Goal: Information Seeking & Learning: Learn about a topic

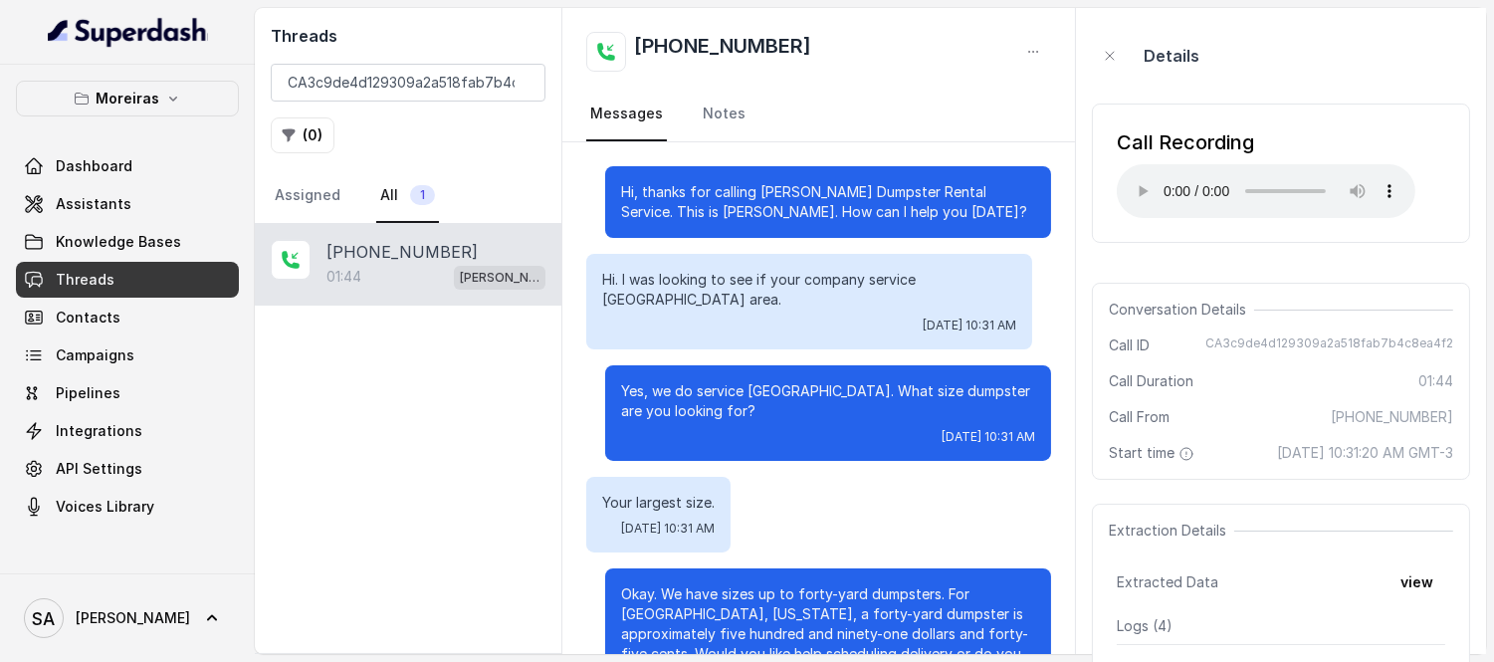
scroll to position [821, 0]
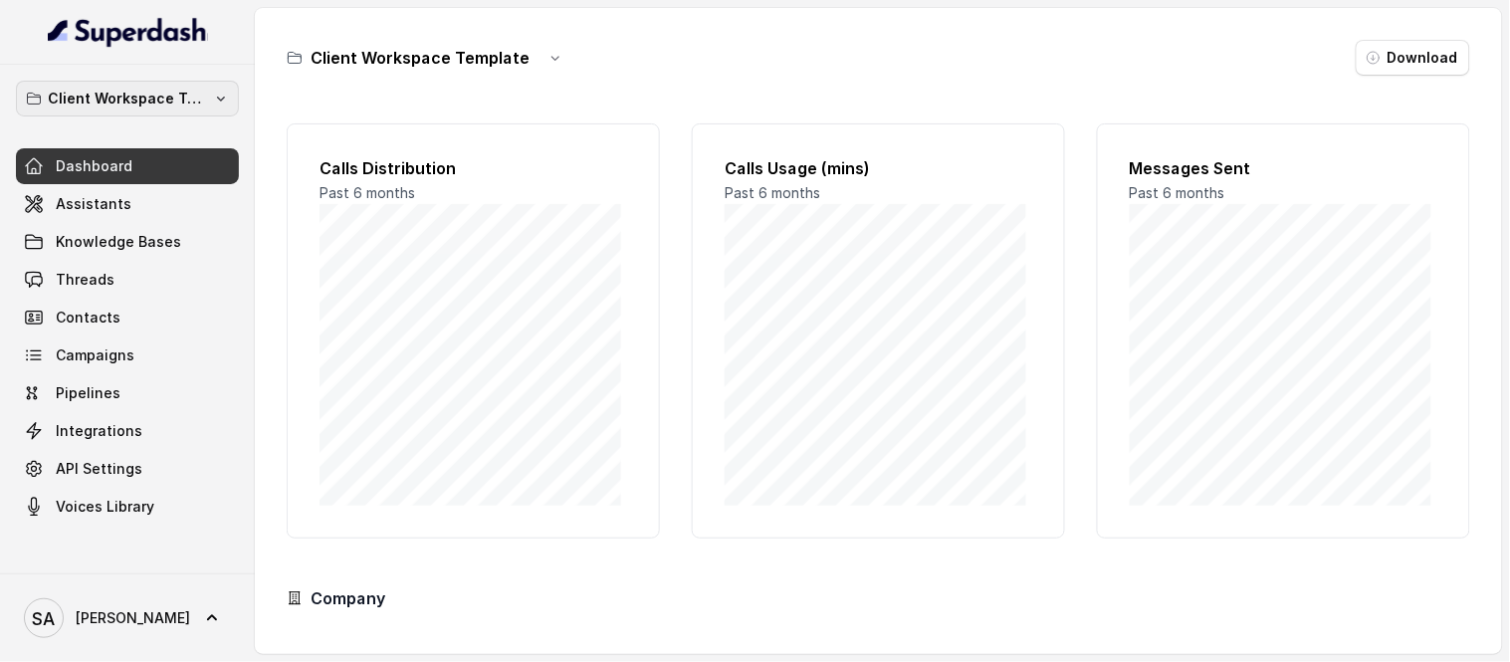
click at [154, 104] on p "Client Workspace Template" at bounding box center [127, 99] width 159 height 24
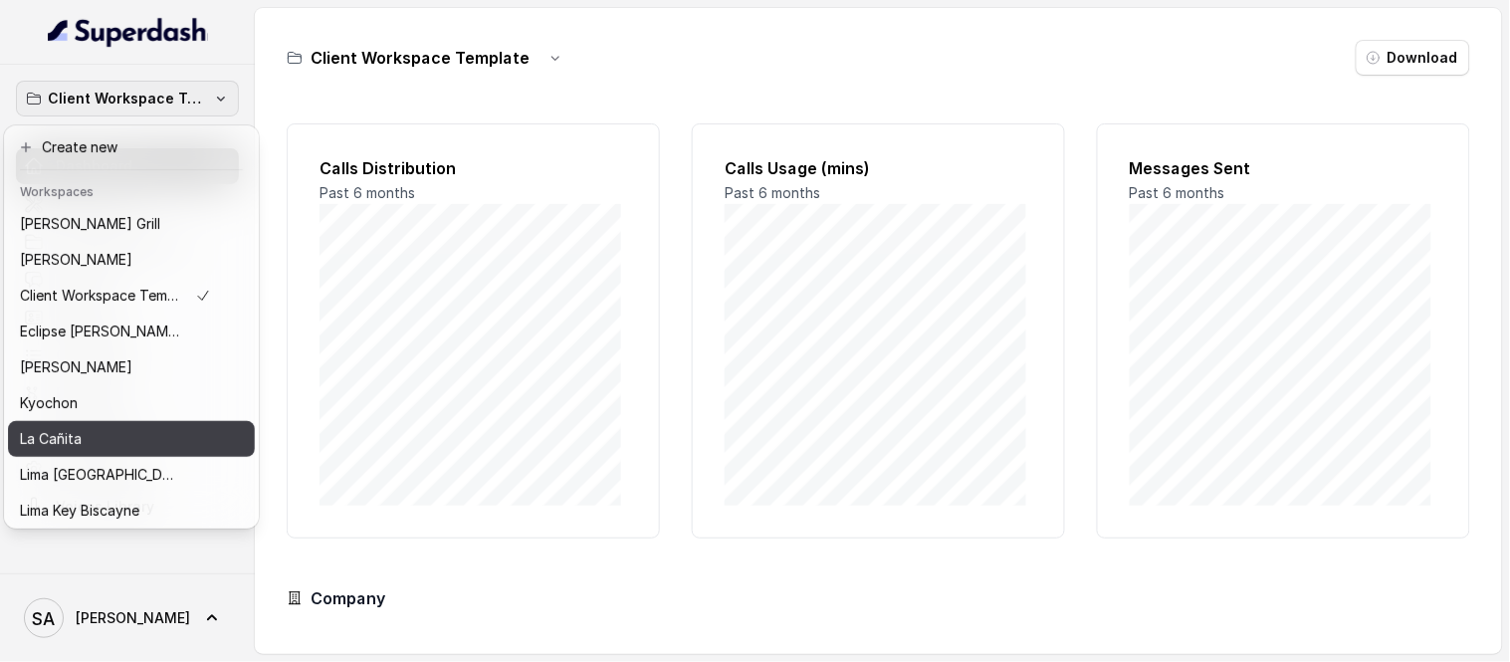
click at [143, 431] on div "La Cañita" at bounding box center [115, 439] width 191 height 24
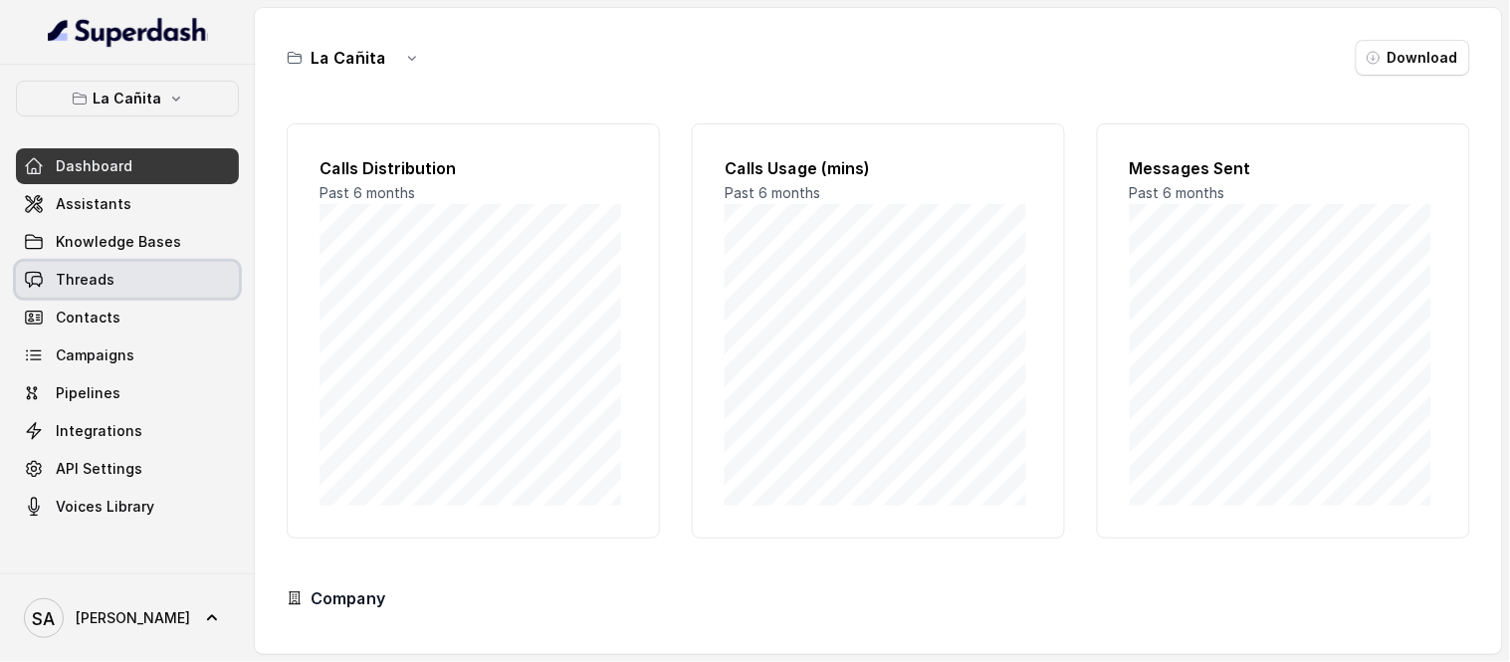
click at [113, 275] on link "Threads" at bounding box center [127, 280] width 223 height 36
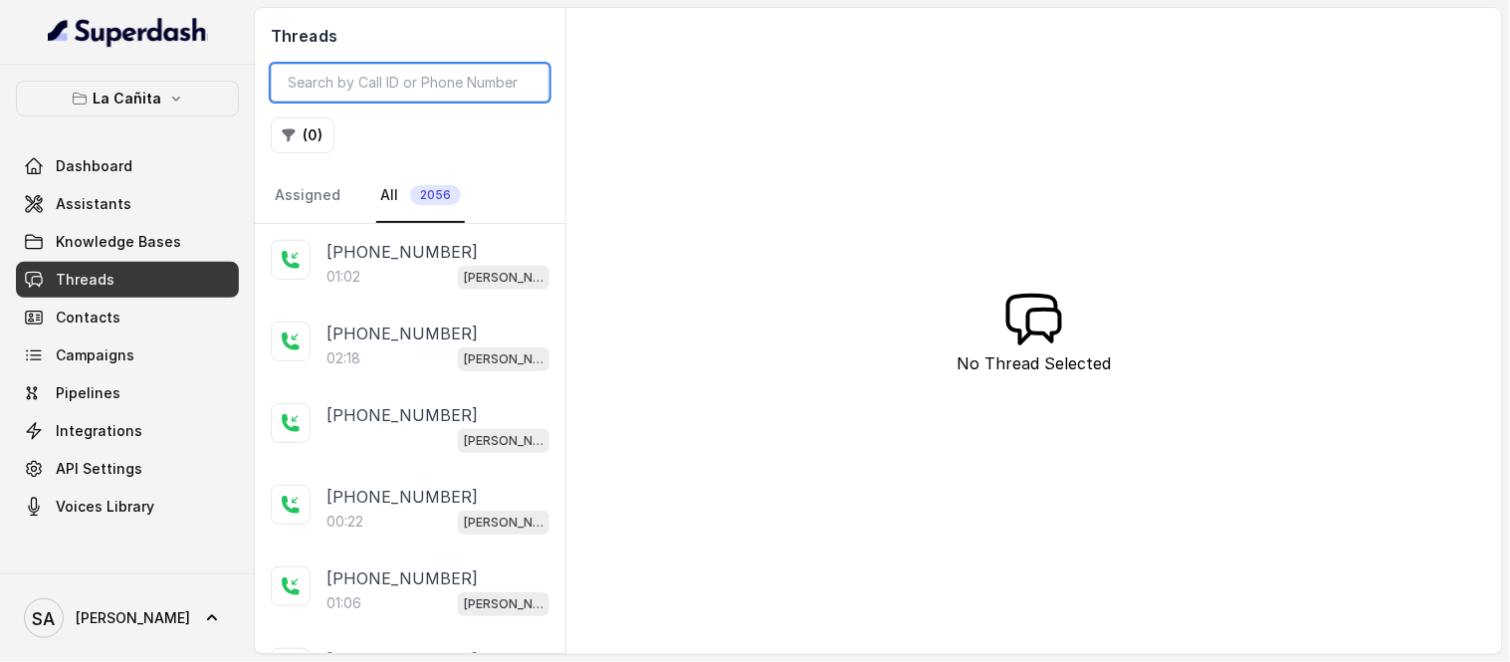
click at [374, 82] on input "search" at bounding box center [410, 83] width 279 height 38
paste input "CA0b7b31043c2de43dee0550cc31788ac1"
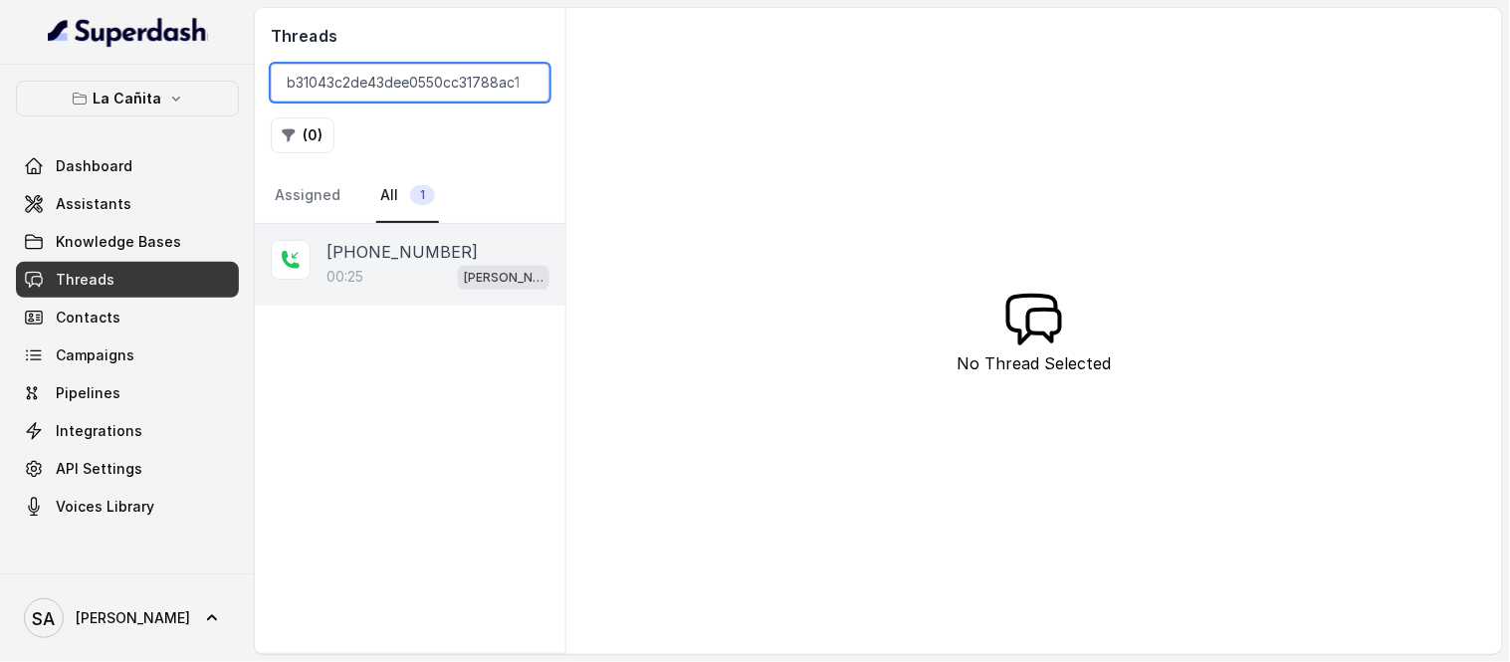
type input "CA0b7b31043c2de43dee0550cc31788ac1"
click at [416, 275] on div "00:25 Kendall" at bounding box center [438, 277] width 223 height 26
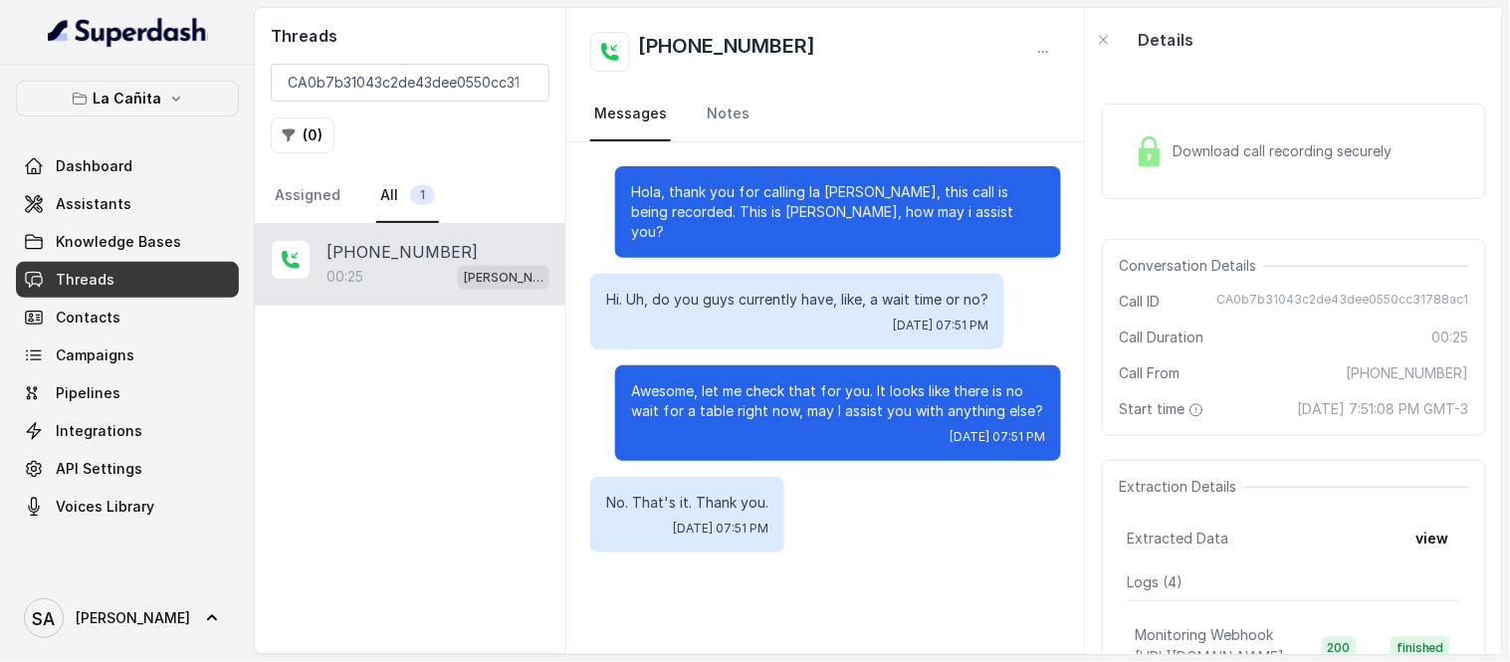
click at [1206, 145] on span "Download call recording securely" at bounding box center [1286, 151] width 227 height 20
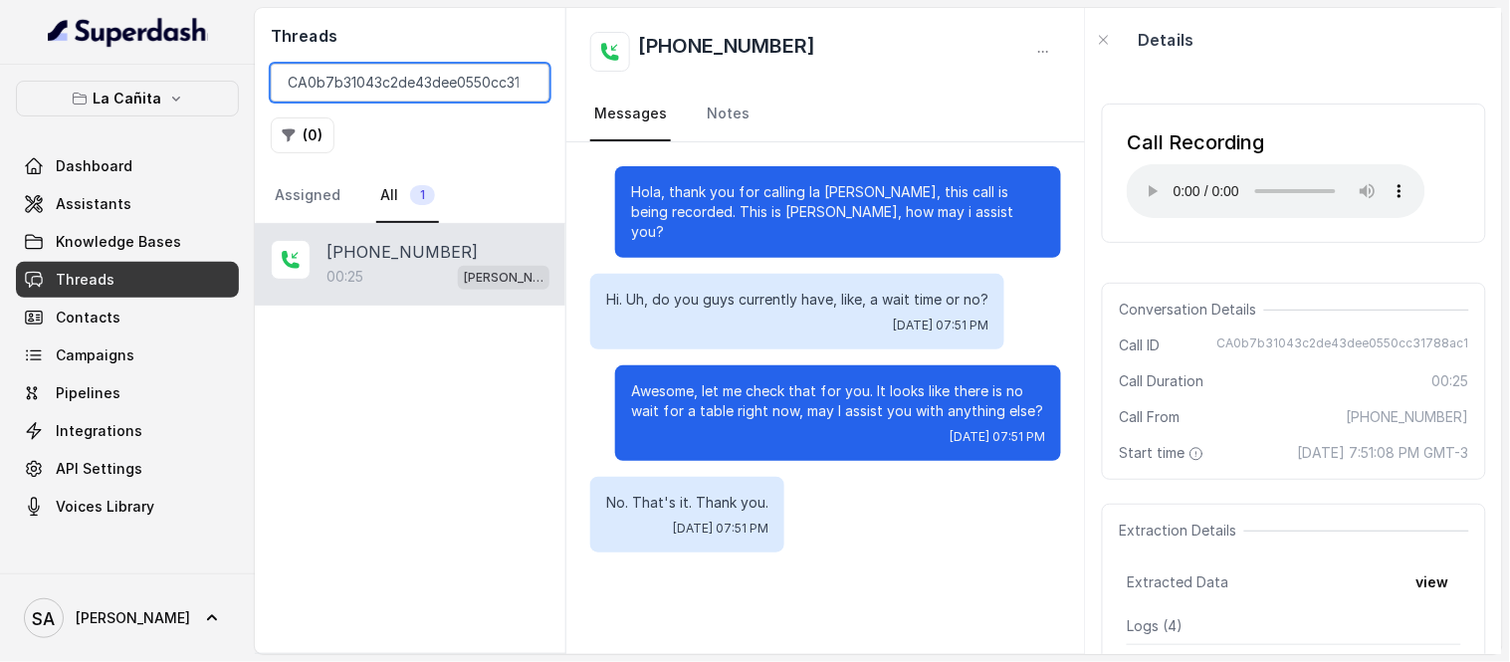
click at [524, 78] on input "CA0b7b31043c2de43dee0550cc31788ac1" at bounding box center [410, 83] width 279 height 38
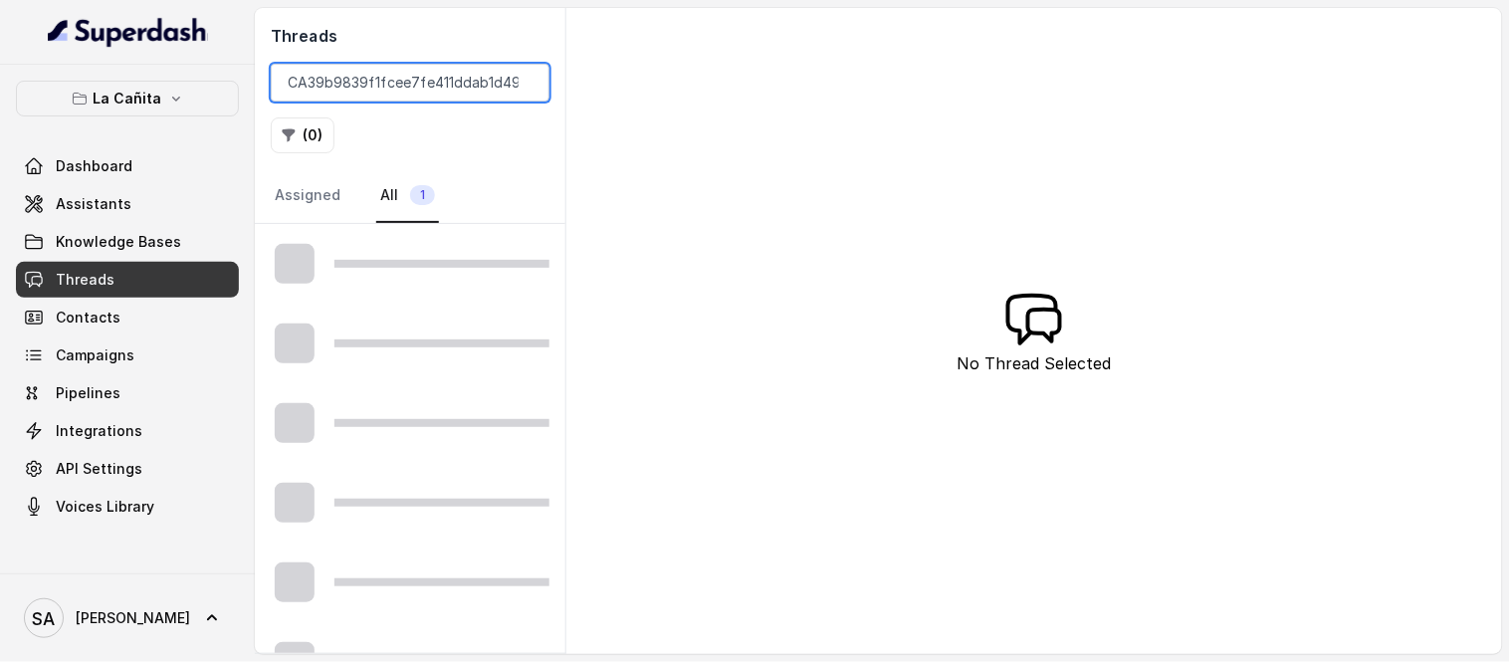
scroll to position [0, 35]
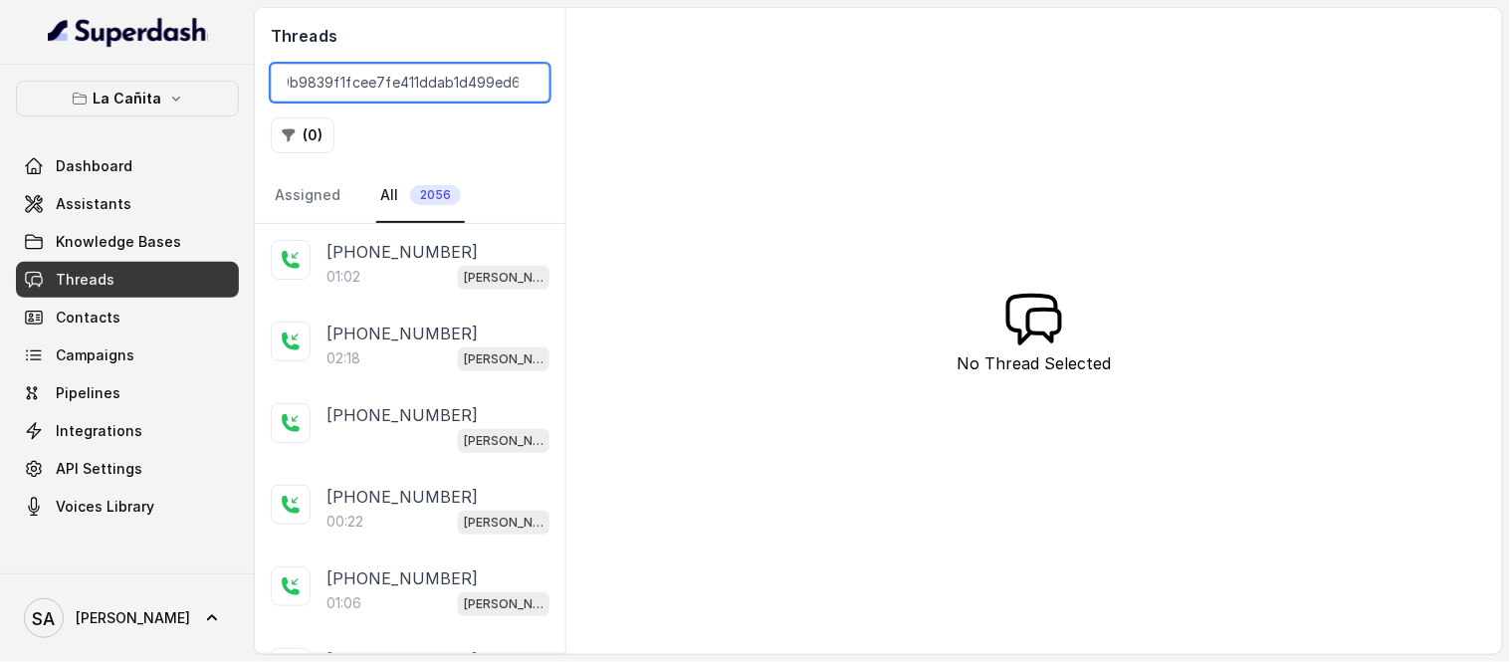
click at [426, 86] on input "CA39b9839f1fcee7fe411ddab1d499ed67" at bounding box center [410, 83] width 279 height 38
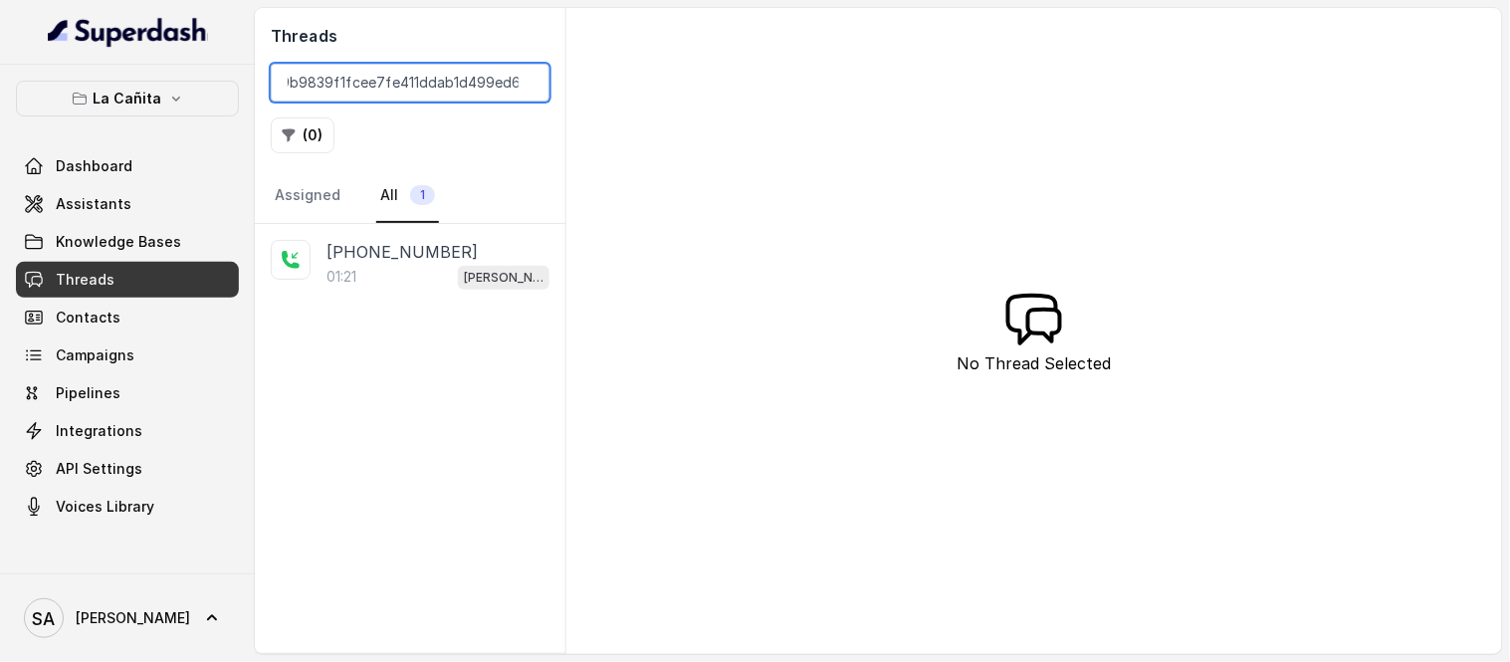
click at [353, 78] on input "CA39b9839f1fcee7fe411ddab1d499ed67" at bounding box center [410, 83] width 279 height 38
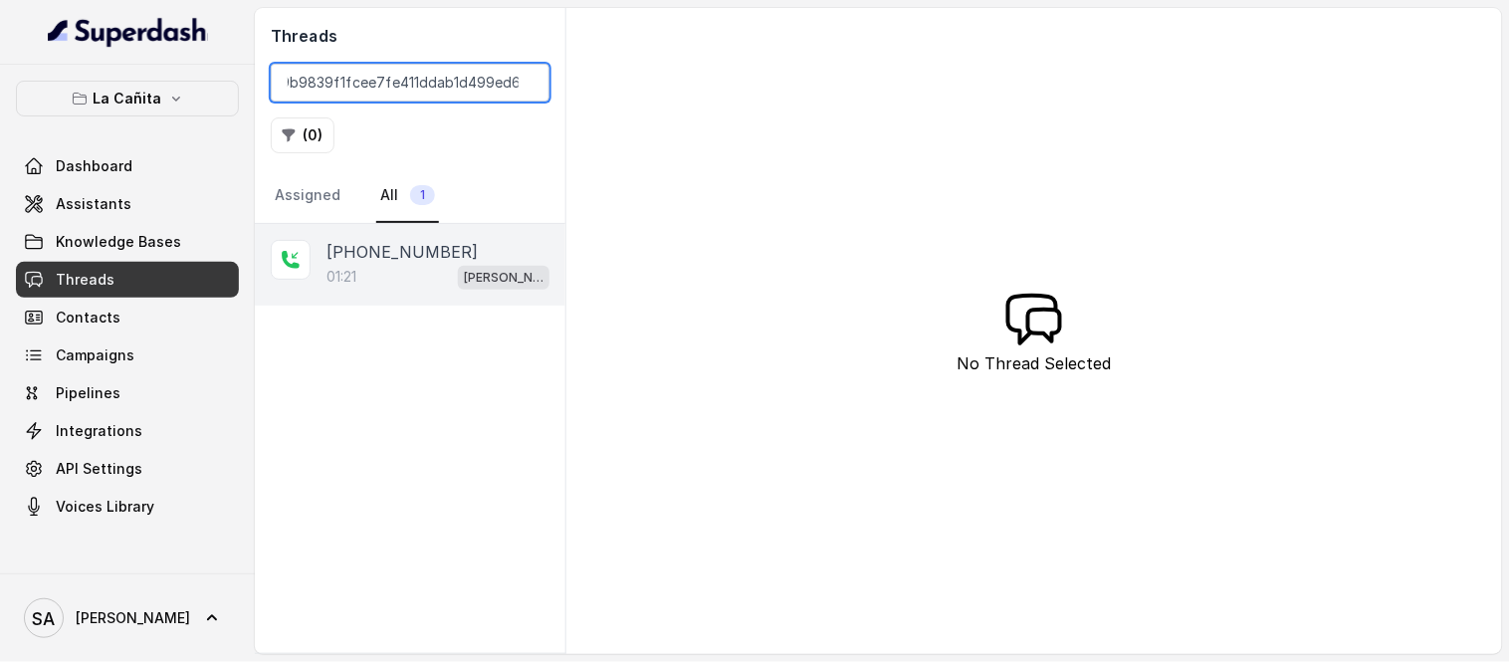
type input "CA39b9839f1fcee7fe411ddab1d499ed67"
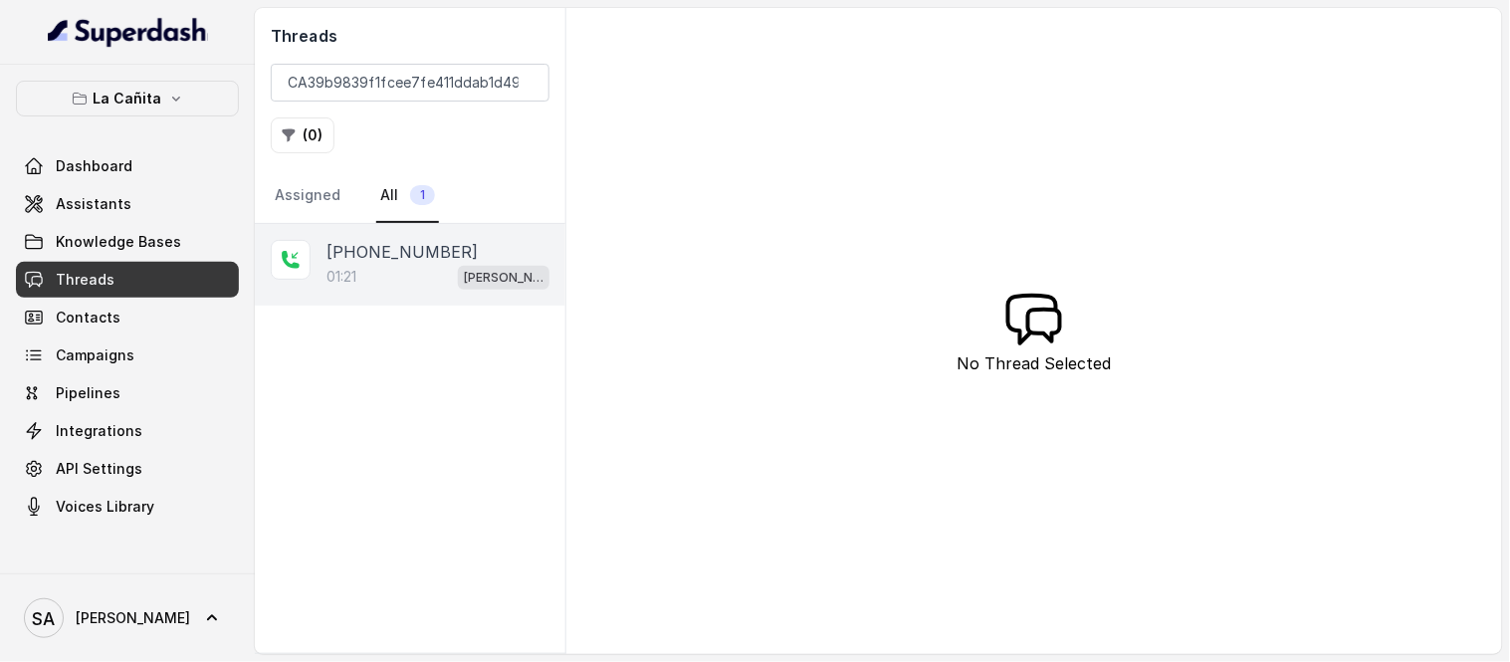
click at [402, 254] on p "+13052835882" at bounding box center [402, 252] width 151 height 24
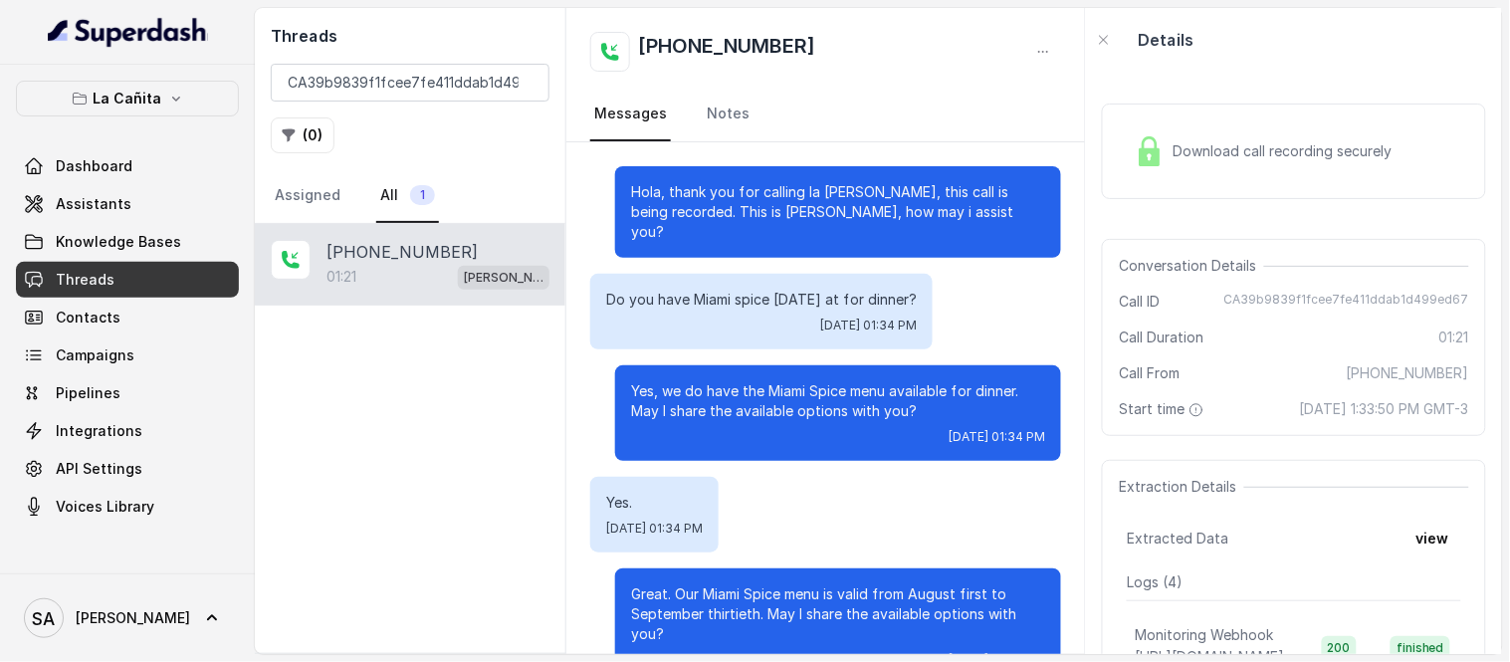
scroll to position [811, 0]
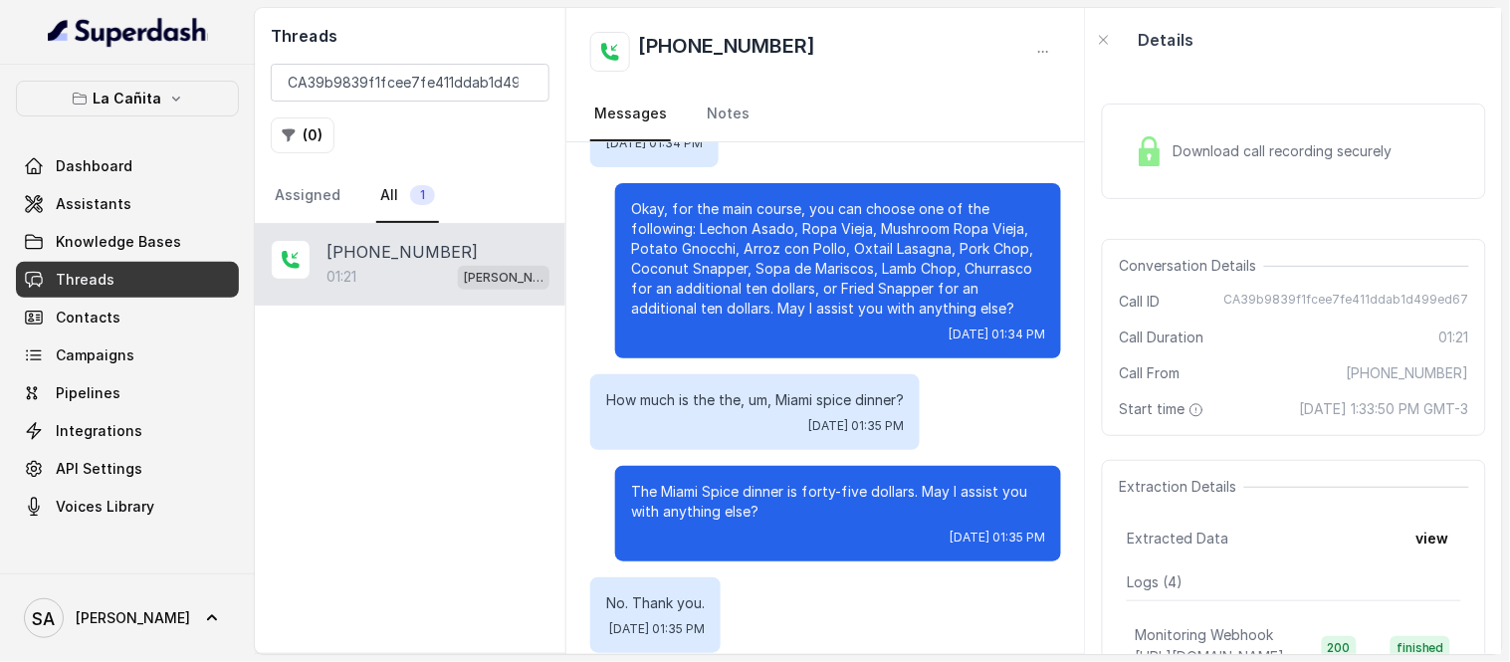
click at [1179, 159] on span "Download call recording securely" at bounding box center [1286, 151] width 227 height 20
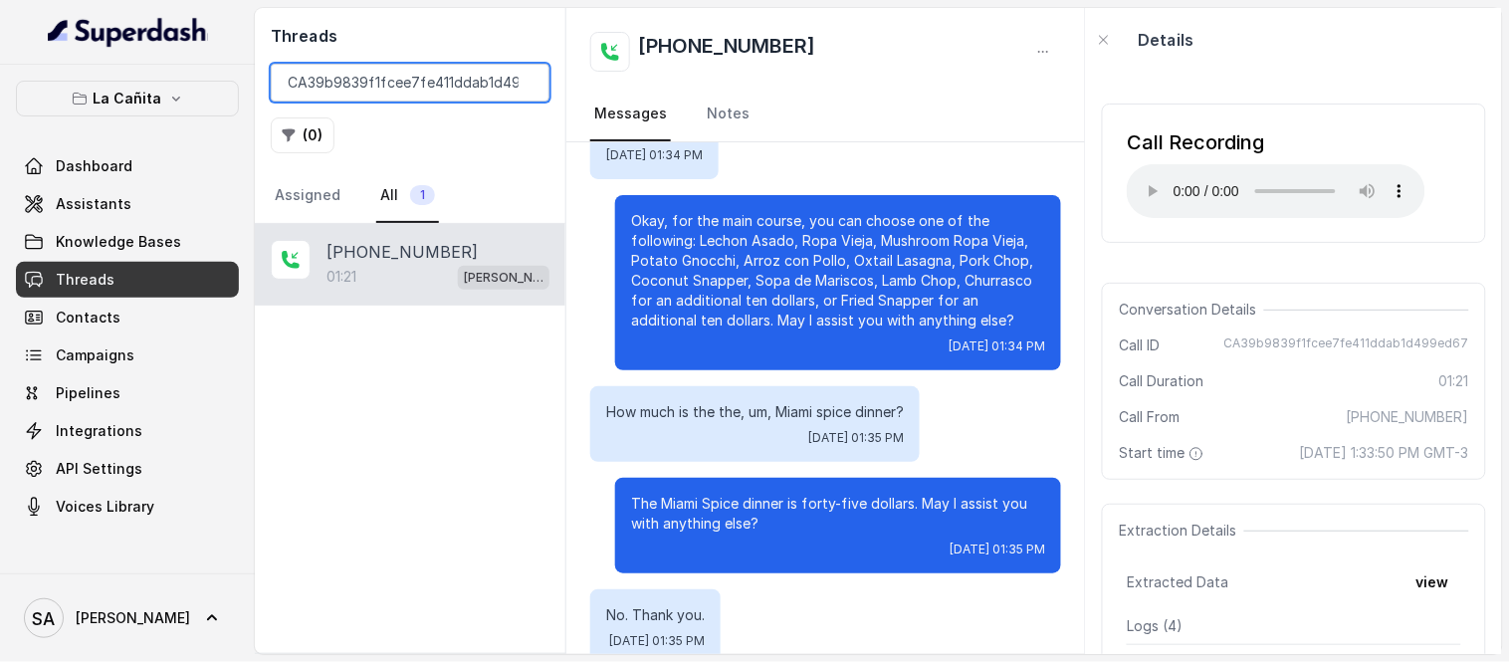
scroll to position [0, 35]
drag, startPoint x: 289, startPoint y: 80, endPoint x: 659, endPoint y: 85, distance: 370.4
click at [641, 85] on div "Threads CA39b9839f1fcee7fe411ddab1d499ed67 ( 0 ) Assigned All 1 +13052835882 01…" at bounding box center [878, 331] width 1247 height 646
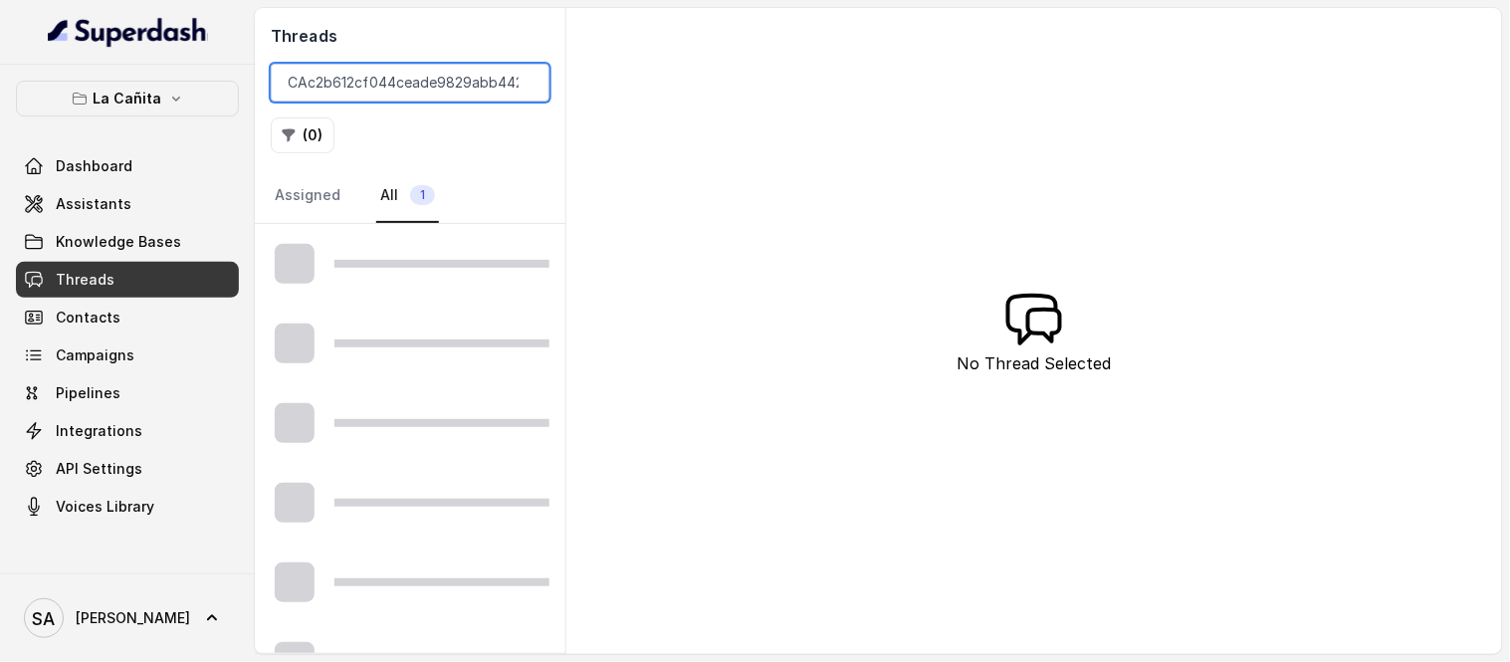
scroll to position [0, 48]
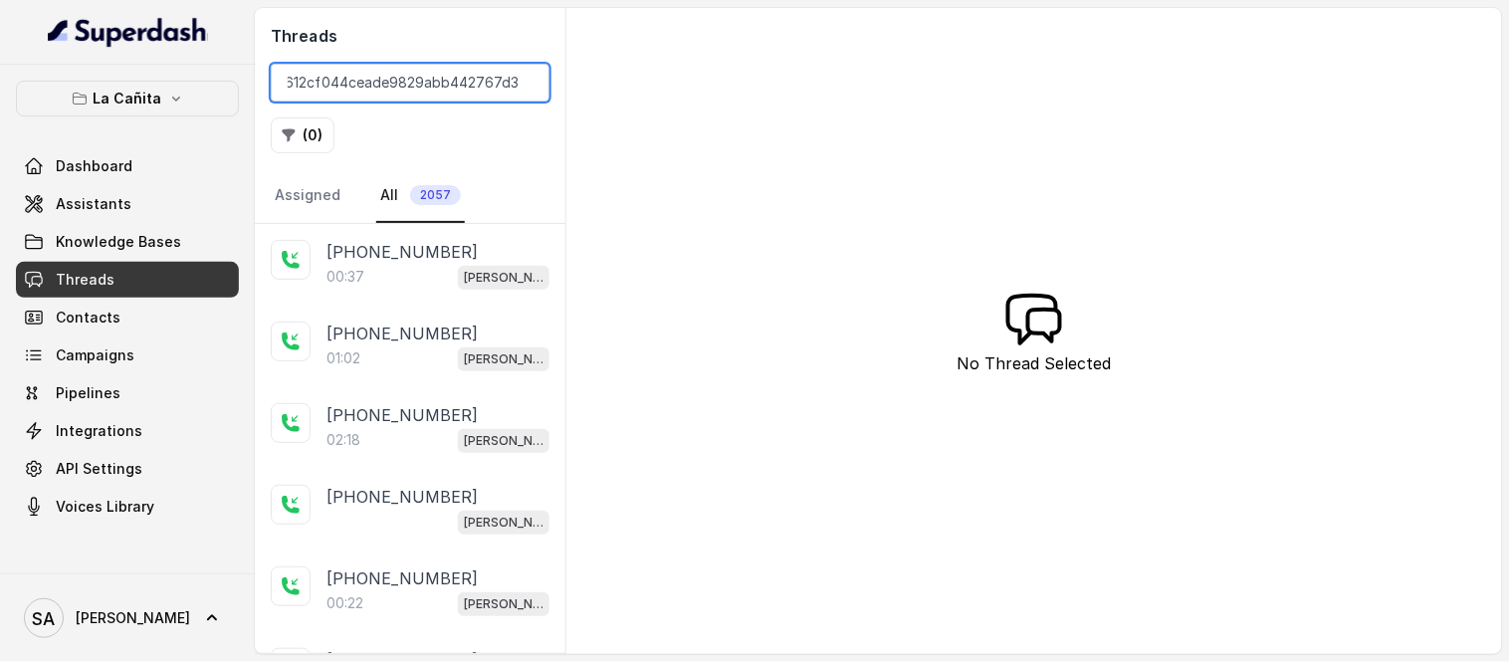
type input "CAc2b612cf044ceade9829abb442767d31"
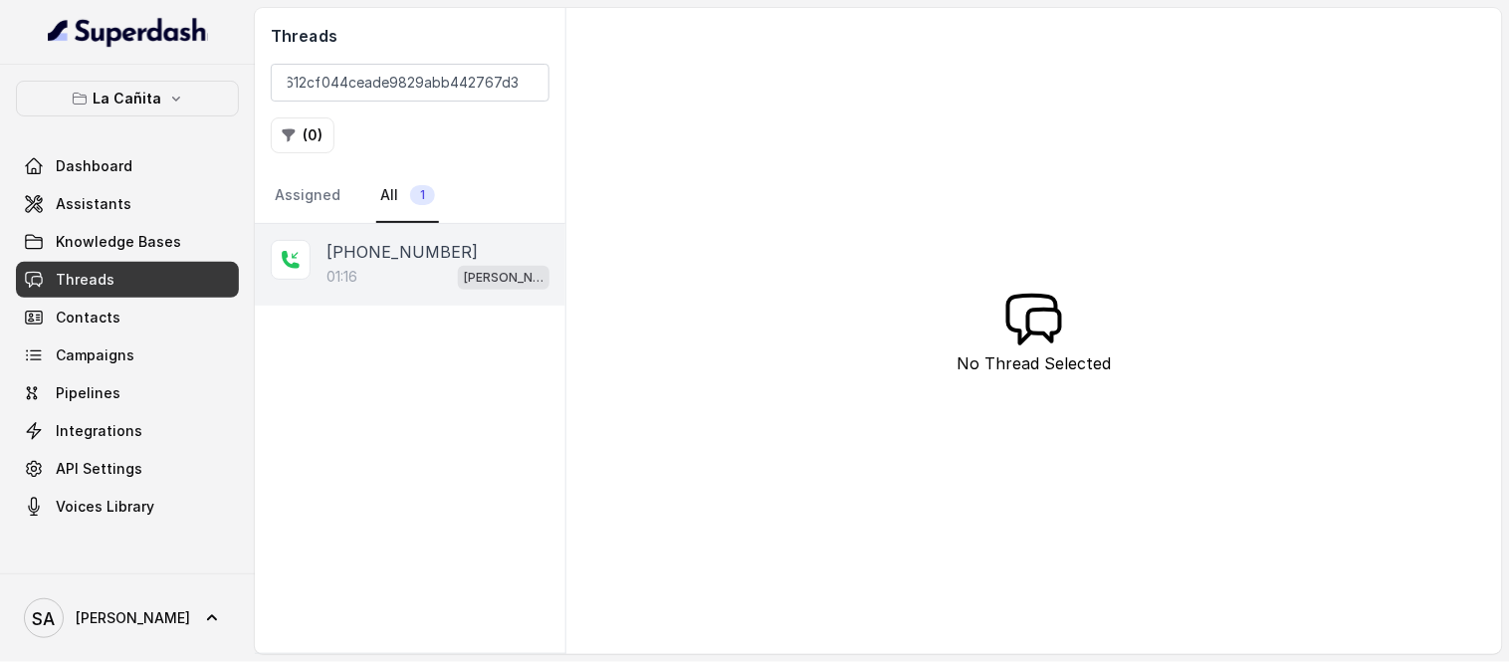
click at [434, 272] on div "01:16 Kendall" at bounding box center [438, 277] width 223 height 26
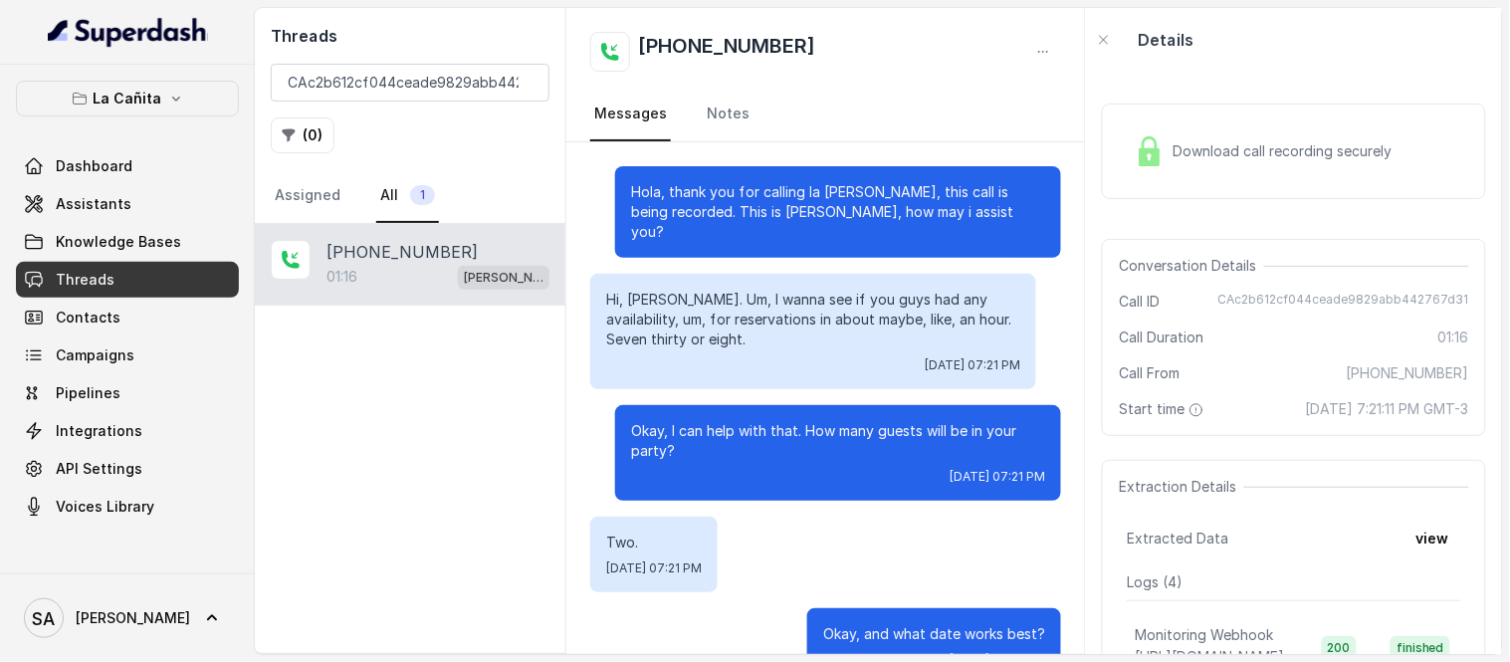
click at [1226, 145] on span "Download call recording securely" at bounding box center [1286, 151] width 227 height 20
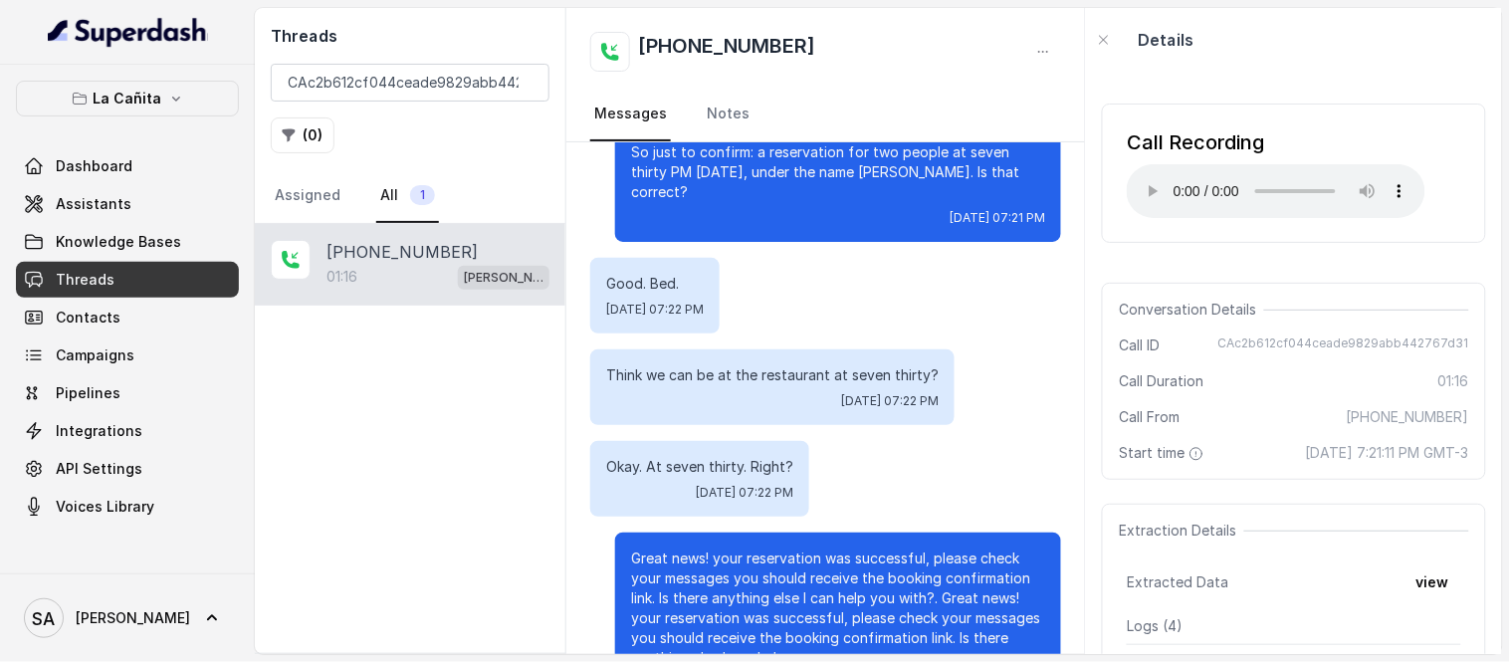
scroll to position [860, 0]
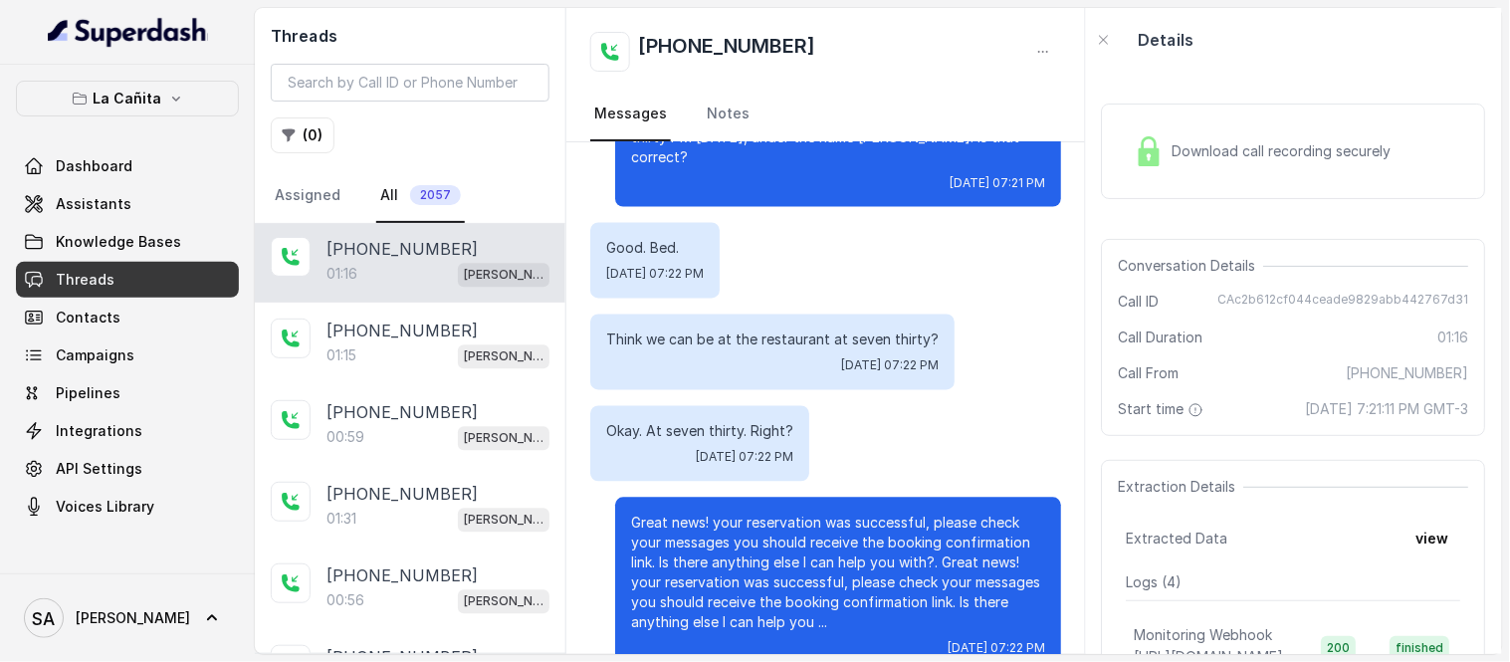
scroll to position [3200, 0]
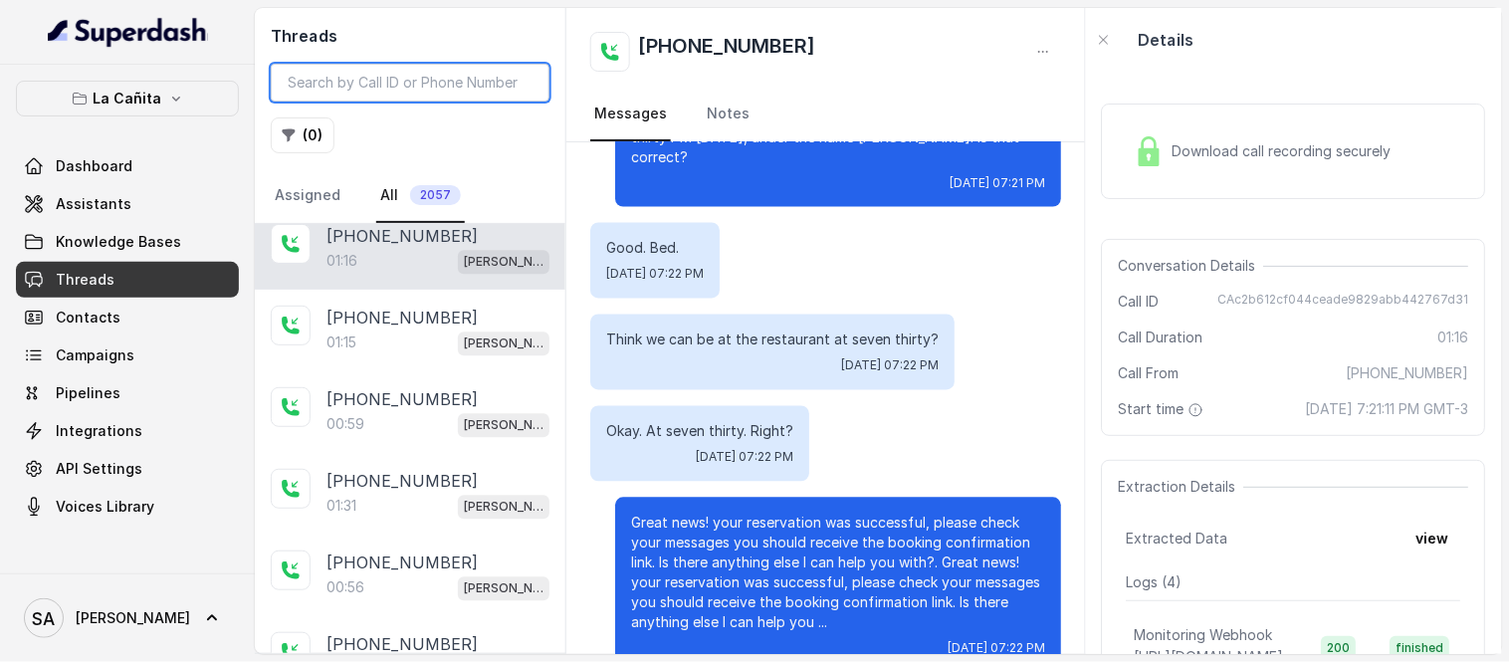
paste input "CA6f574e60eb2e12b2bbc799a87982e49c"
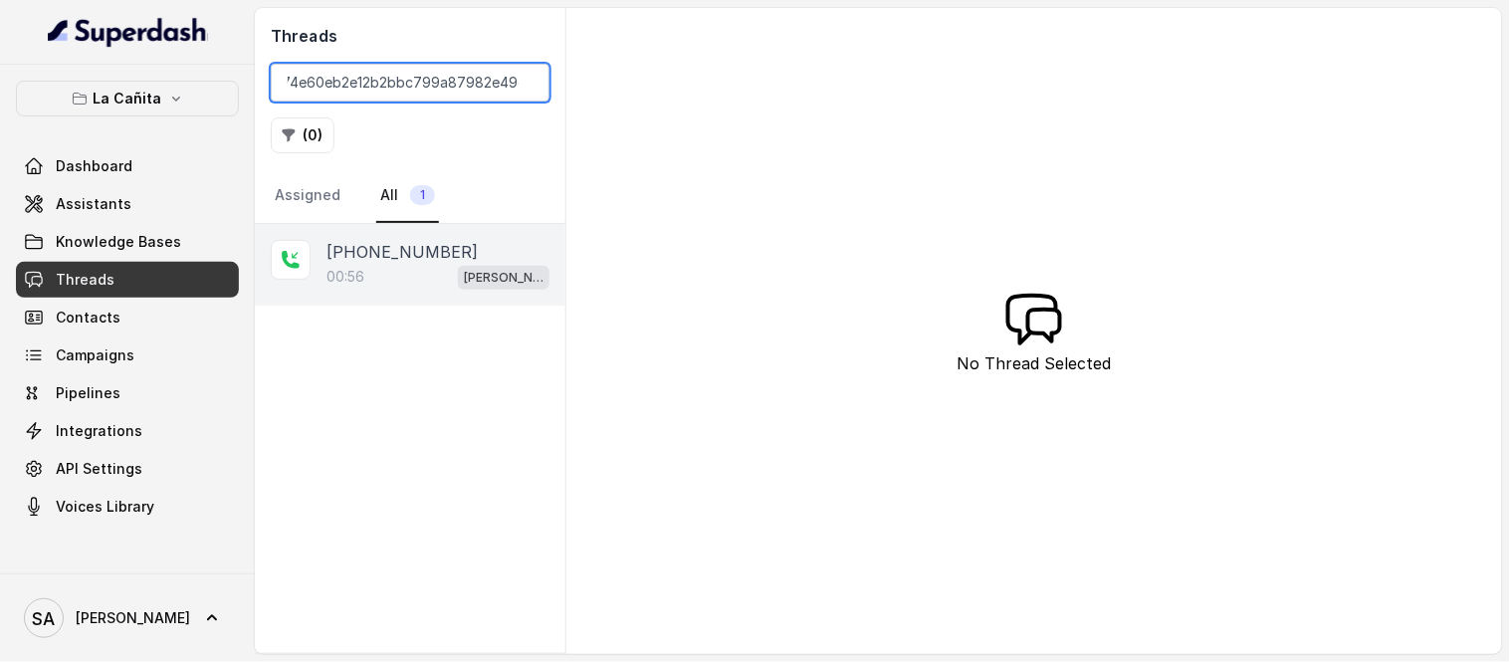
type input "CA6f574e60eb2e12b2bbc799a87982e49c"
click at [419, 272] on div "00:56 Kendall" at bounding box center [438, 277] width 223 height 26
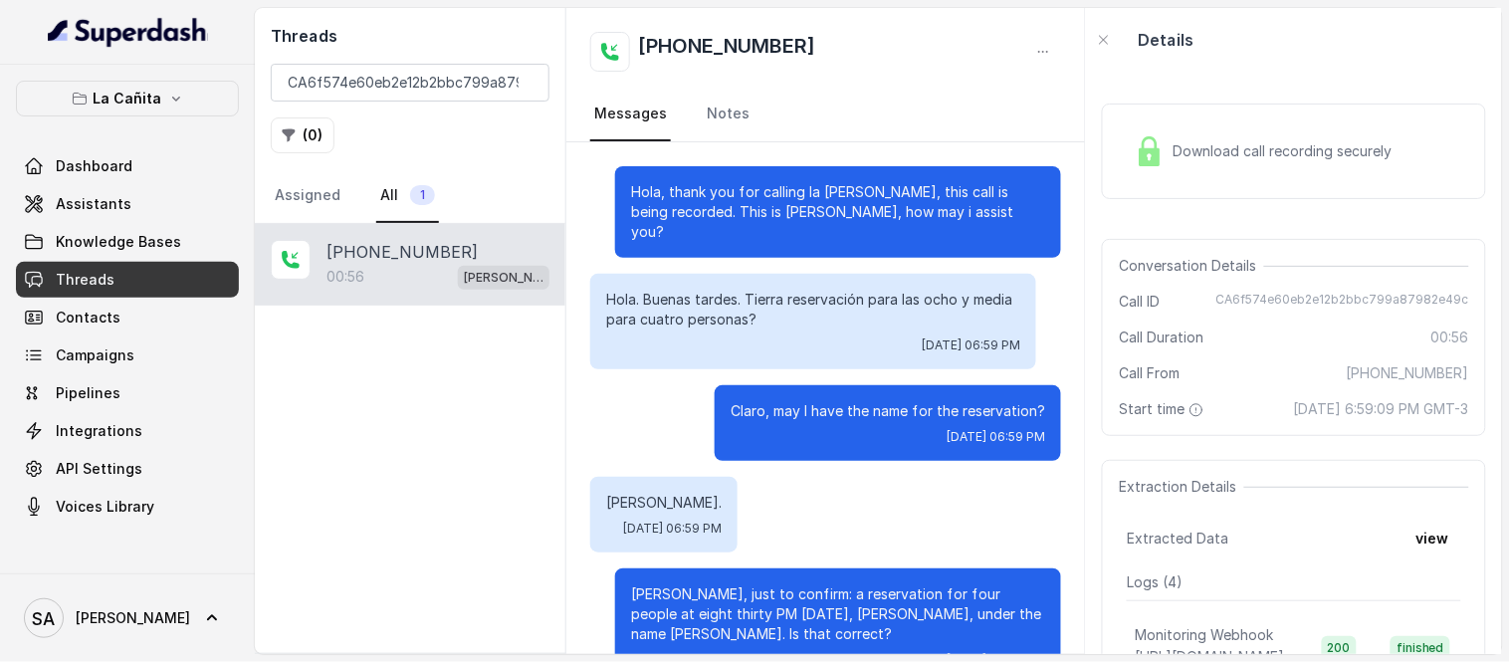
click at [1223, 164] on div "Download call recording securely" at bounding box center [1263, 151] width 273 height 46
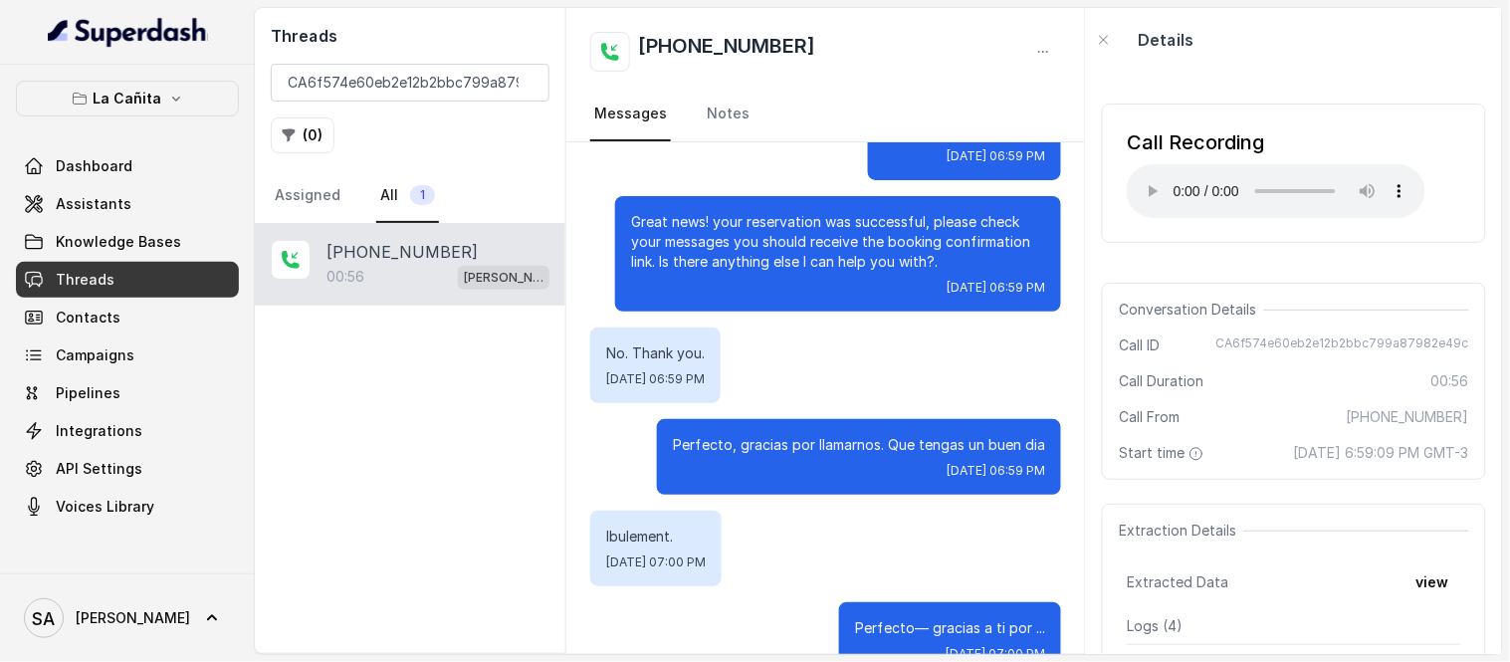
scroll to position [712, 0]
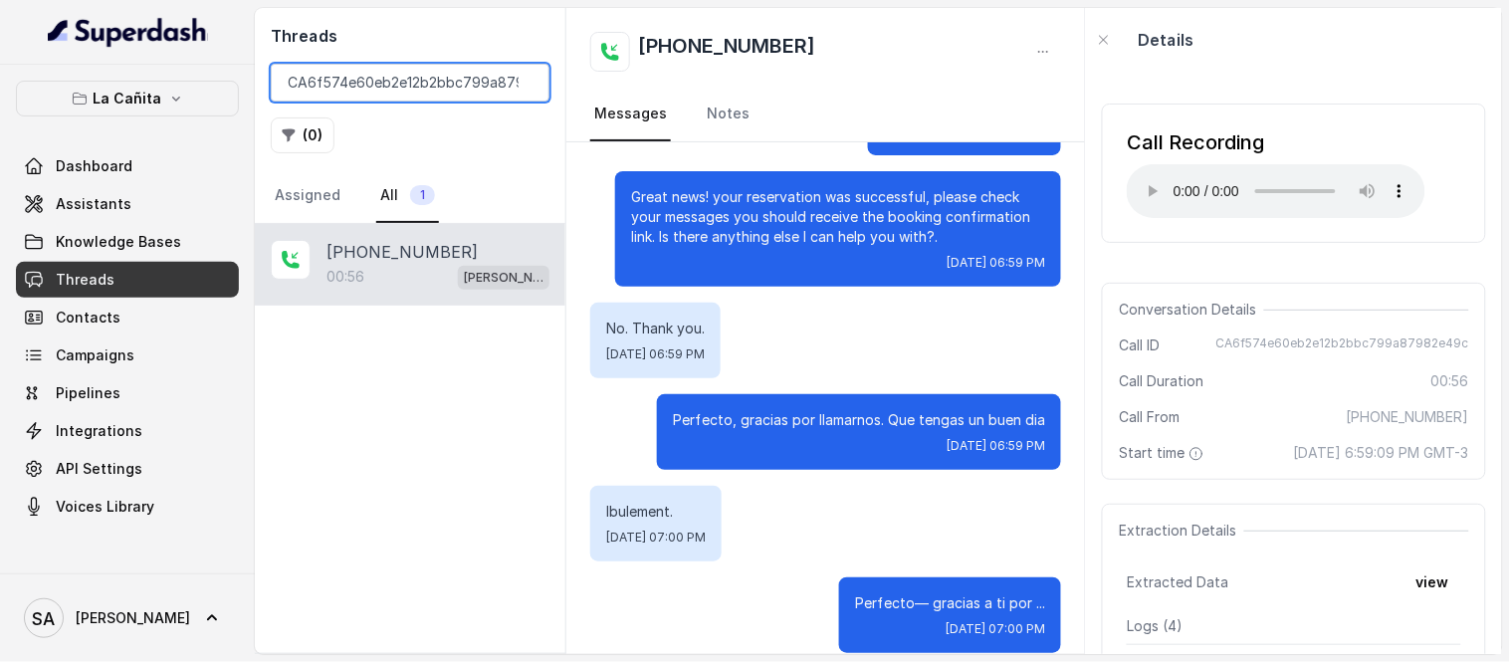
click at [455, 68] on input "CA6f574e60eb2e12b2bbc799a87982e49c" at bounding box center [410, 83] width 279 height 38
click at [521, 81] on input "CA6f574e60eb2e12b2bbc799a87982e49c" at bounding box center [410, 83] width 279 height 38
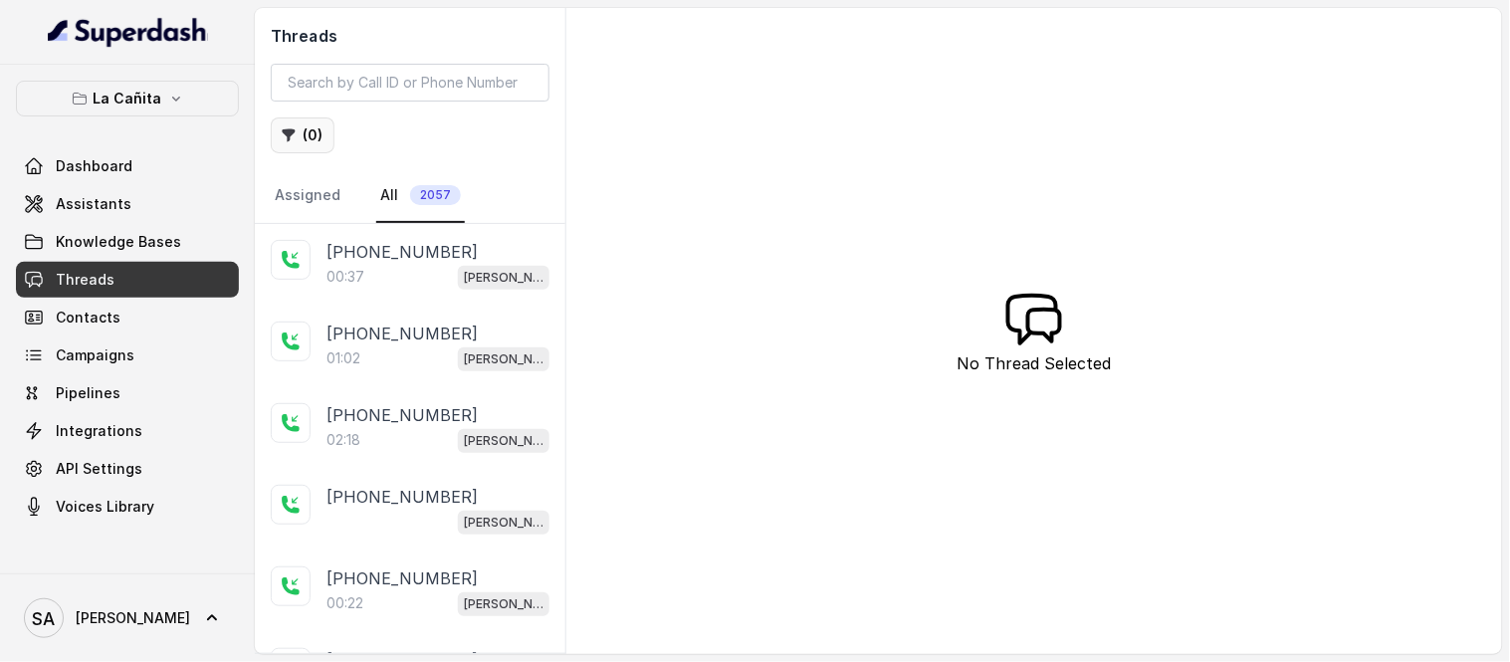
click at [302, 141] on button "( 0 )" at bounding box center [303, 135] width 64 height 36
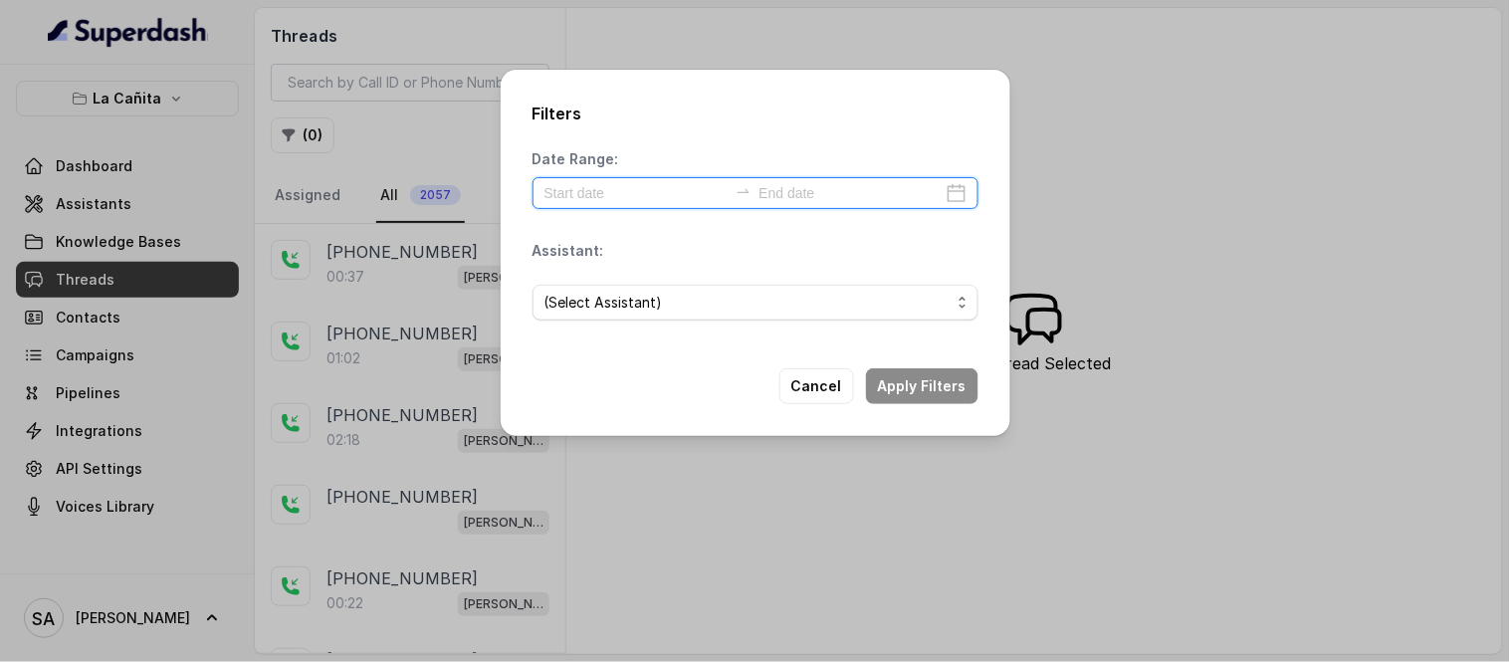
click at [600, 202] on input at bounding box center [636, 193] width 183 height 22
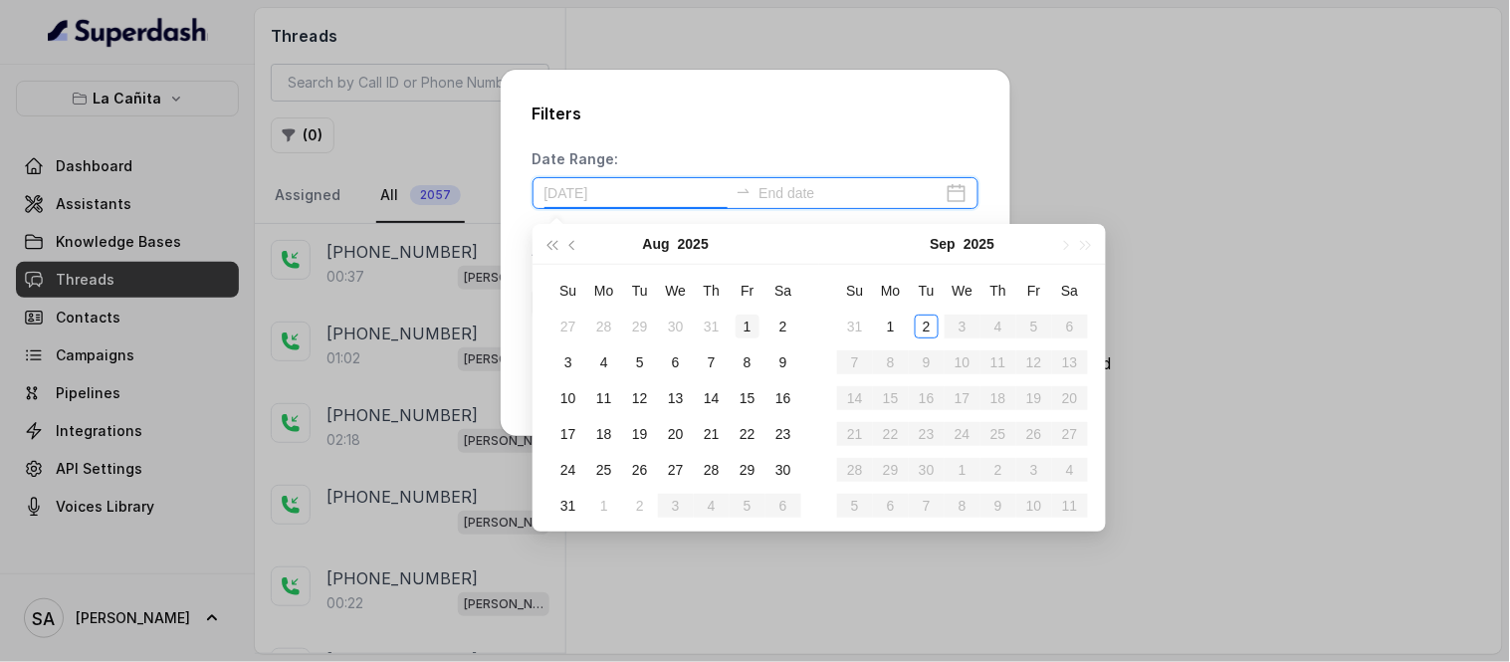
type input "2025-08-01"
click at [749, 326] on div "1" at bounding box center [748, 327] width 24 height 24
type input "2025-08-02"
type input "2025-08-31"
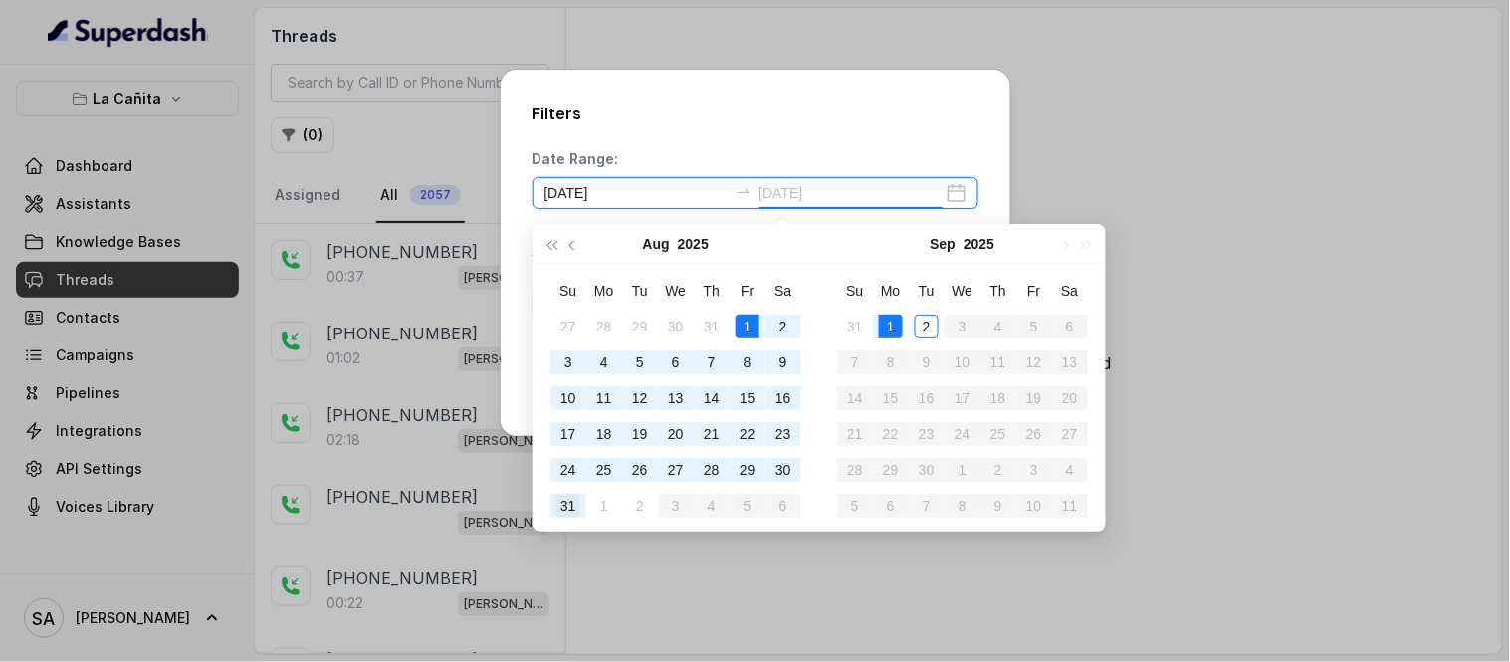
type input "2025-08-31"
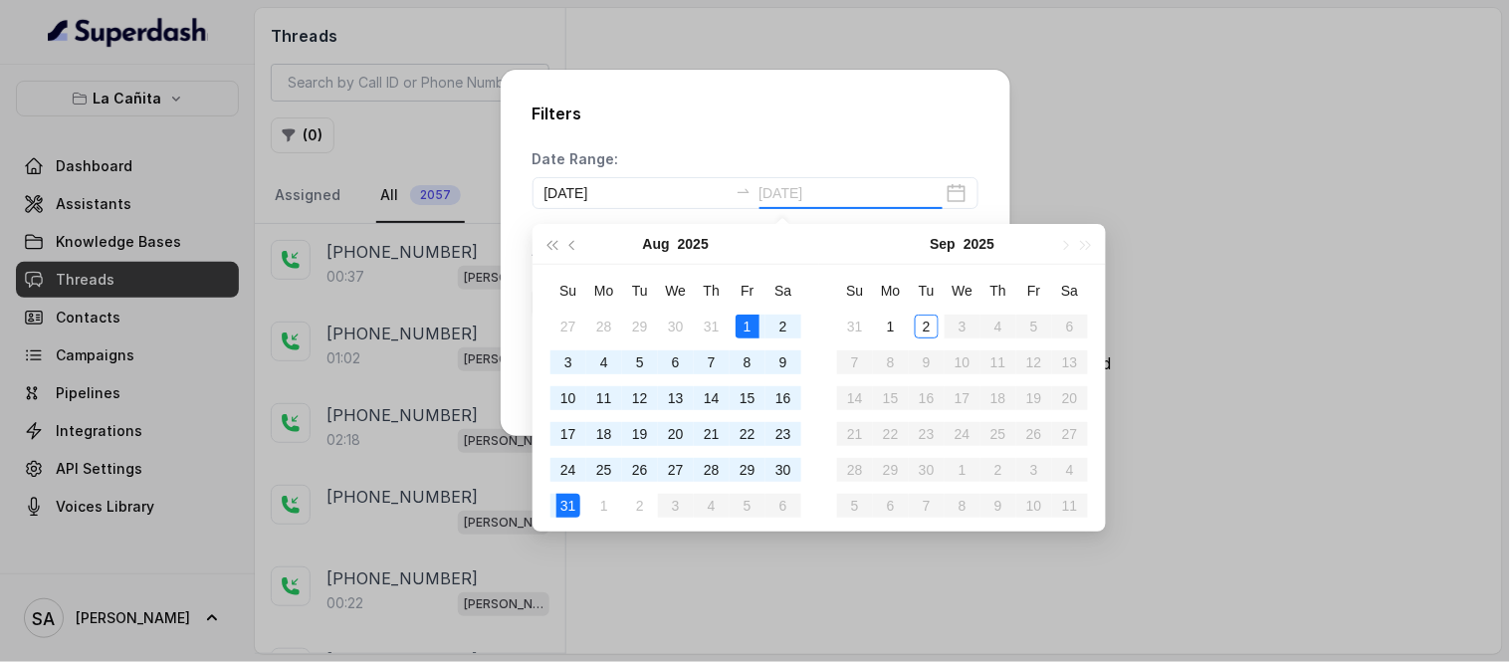
click at [565, 510] on div "31" at bounding box center [569, 506] width 24 height 24
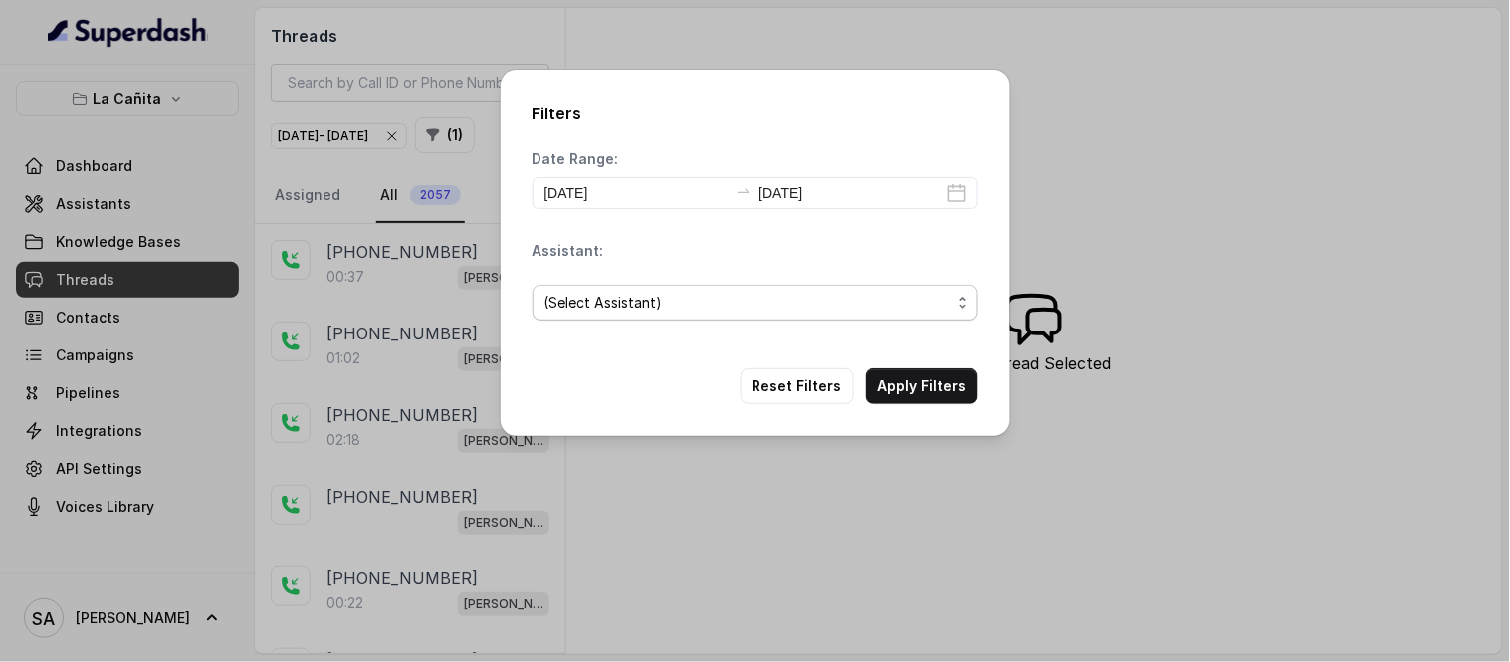
click at [655, 302] on span "(Select Assistant)" at bounding box center [748, 303] width 406 height 24
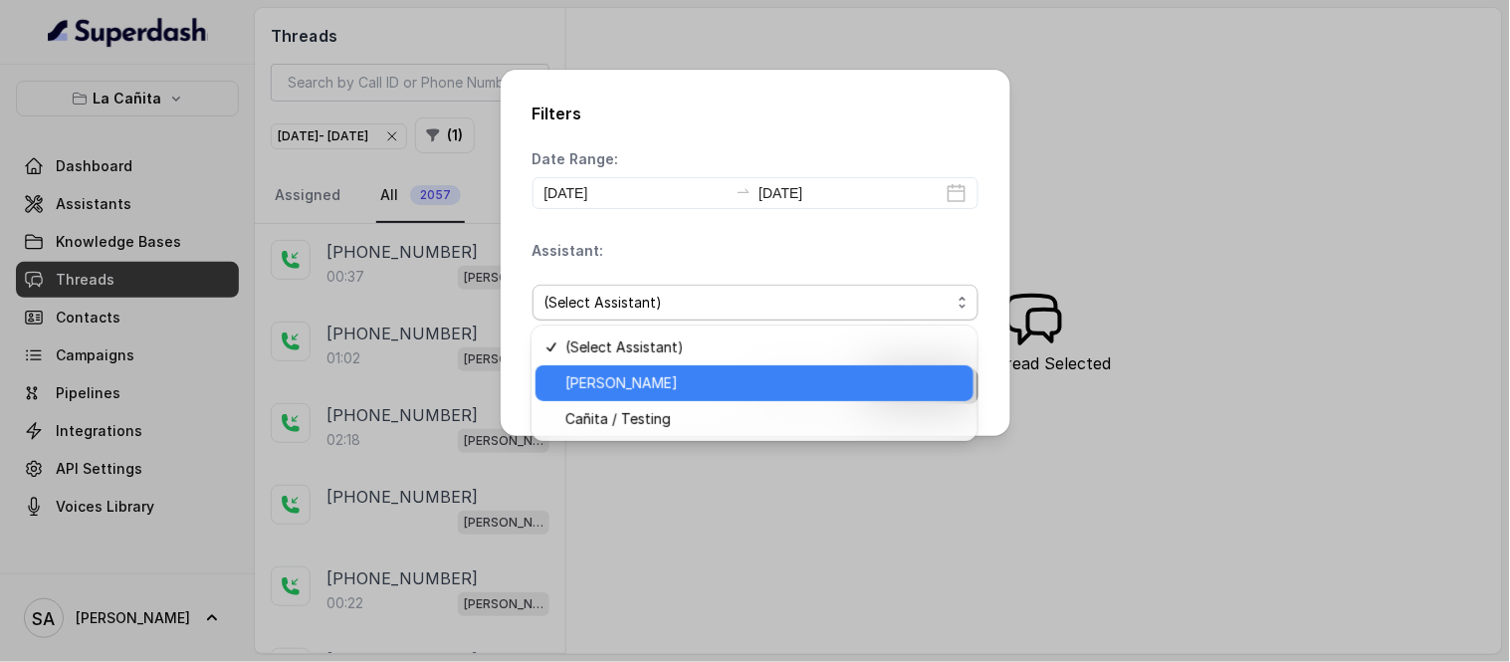
click at [611, 389] on span "[PERSON_NAME]" at bounding box center [763, 383] width 396 height 24
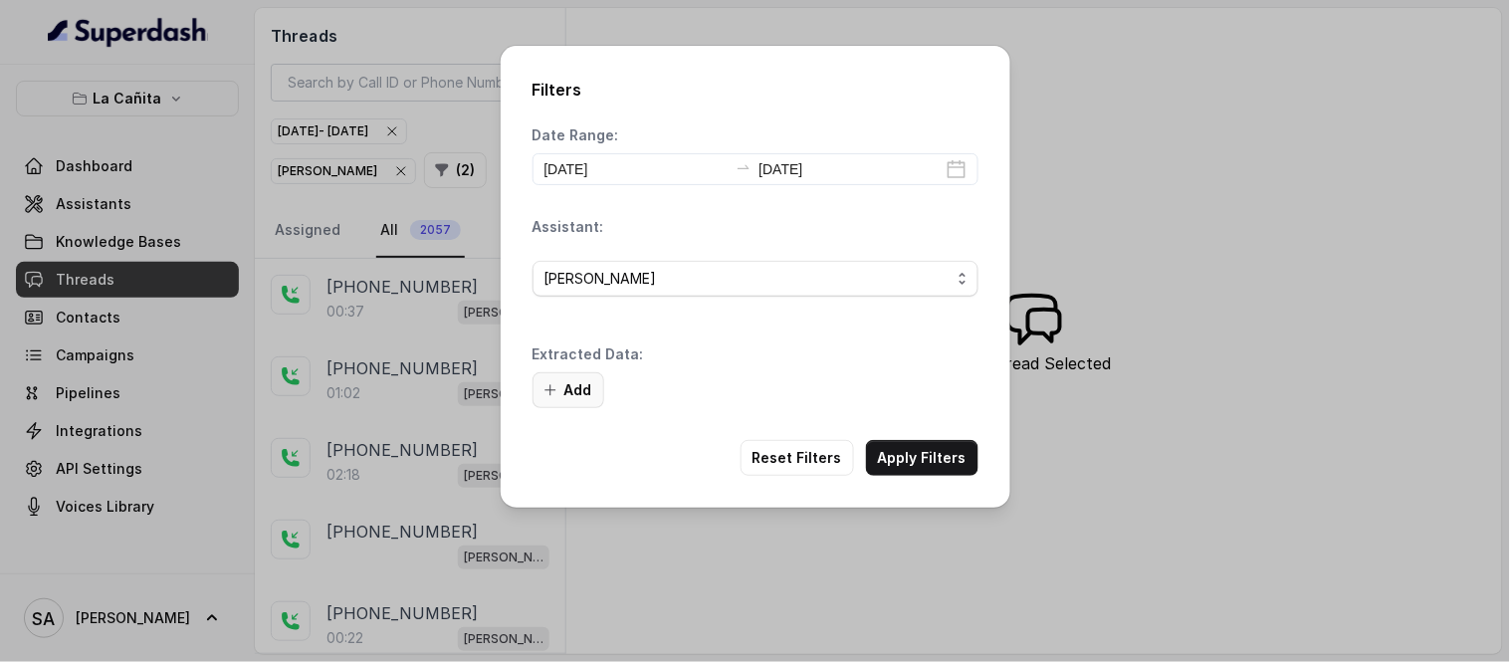
click at [550, 379] on button "Add" at bounding box center [569, 390] width 72 height 36
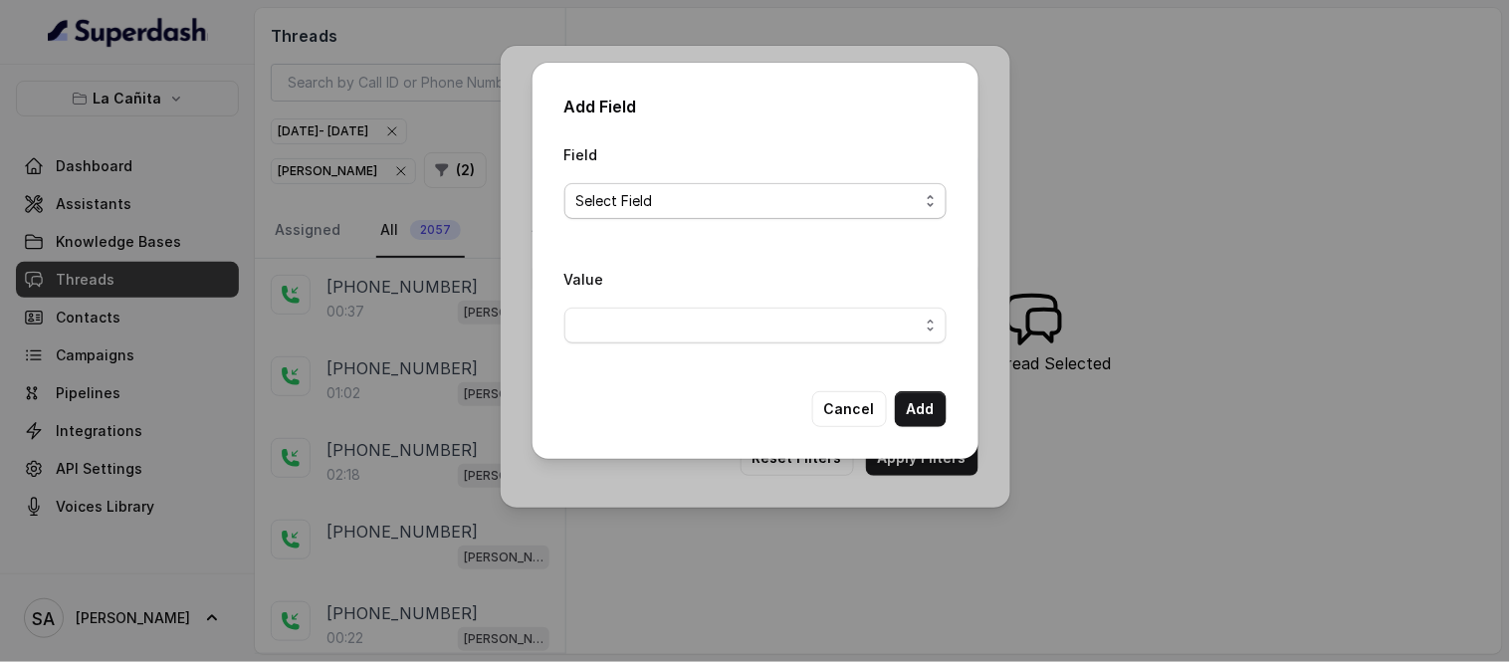
click at [617, 203] on span "Select Field" at bounding box center [747, 201] width 342 height 24
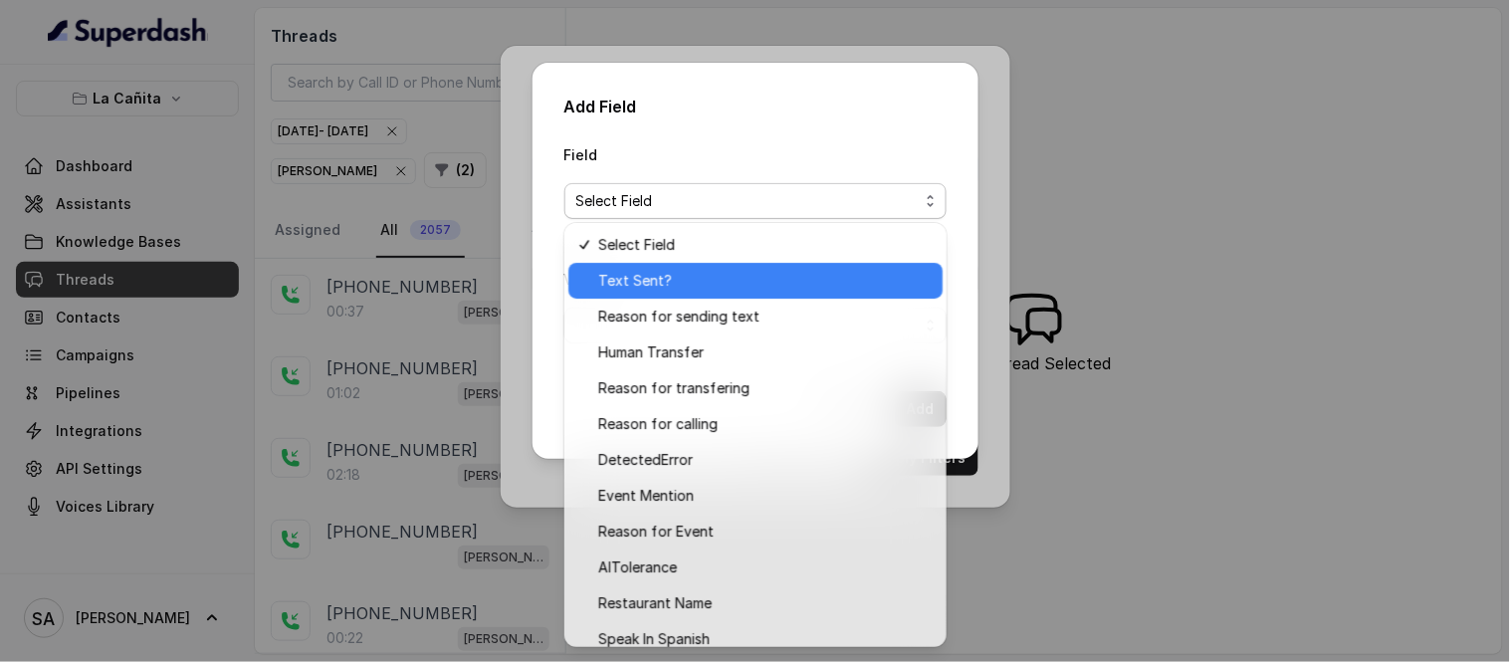
click at [644, 281] on span "Text Sent?" at bounding box center [764, 281] width 333 height 24
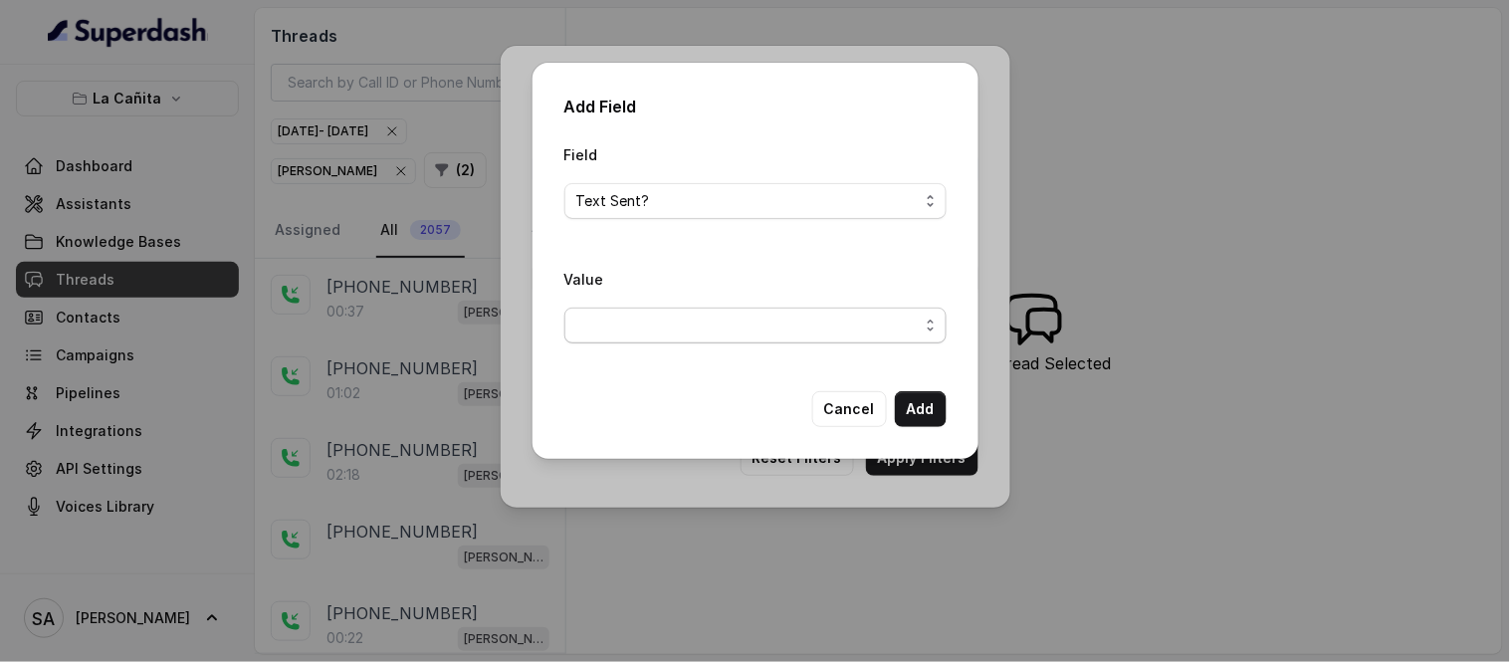
click at [763, 331] on span "button" at bounding box center [755, 326] width 382 height 36
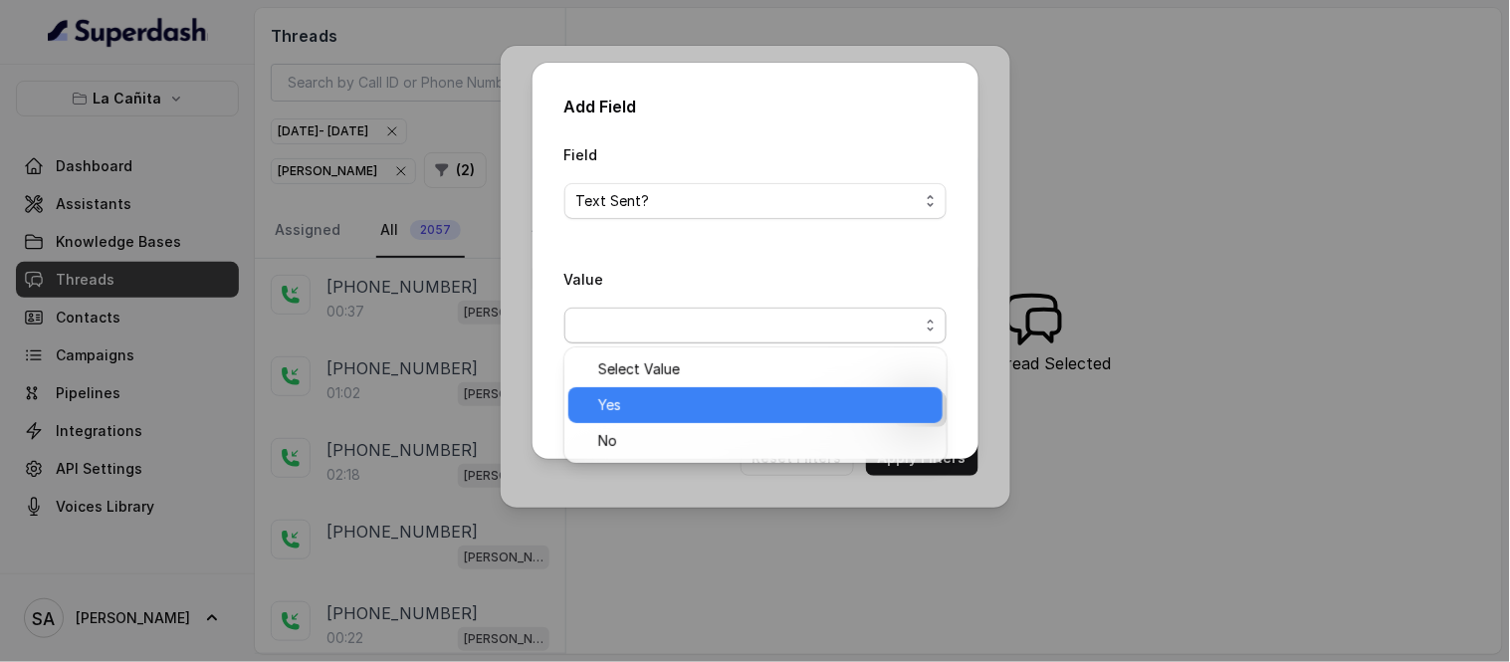
click at [653, 409] on span "Yes" at bounding box center [764, 405] width 333 height 24
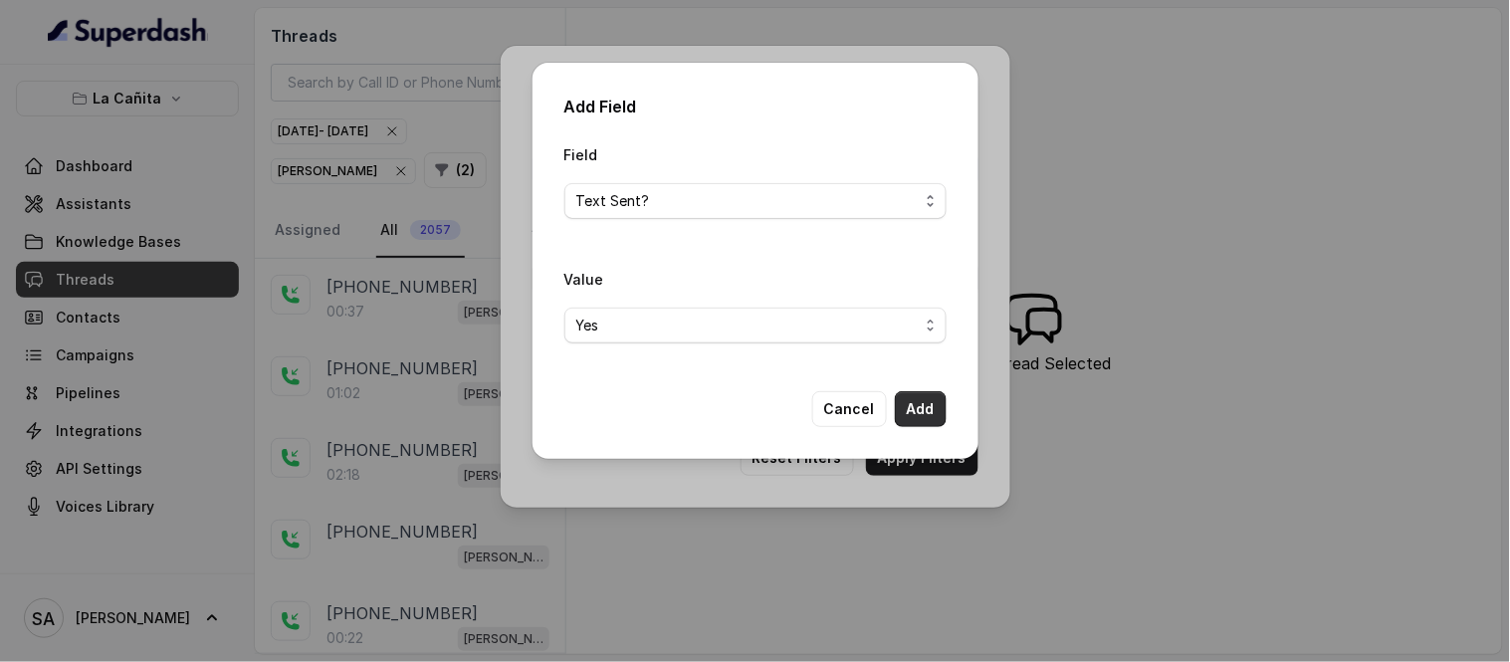
click at [916, 400] on button "Add" at bounding box center [921, 409] width 52 height 36
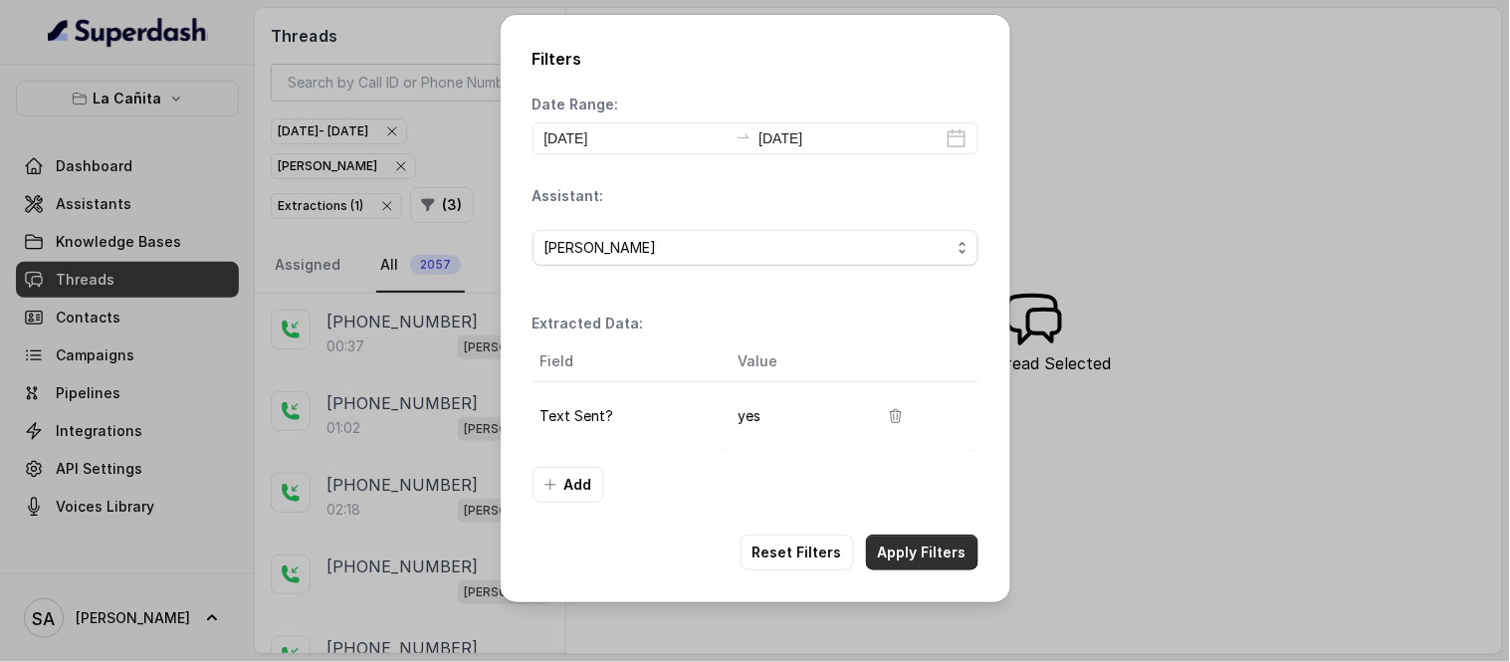
click at [957, 546] on button "Apply Filters" at bounding box center [922, 553] width 112 height 36
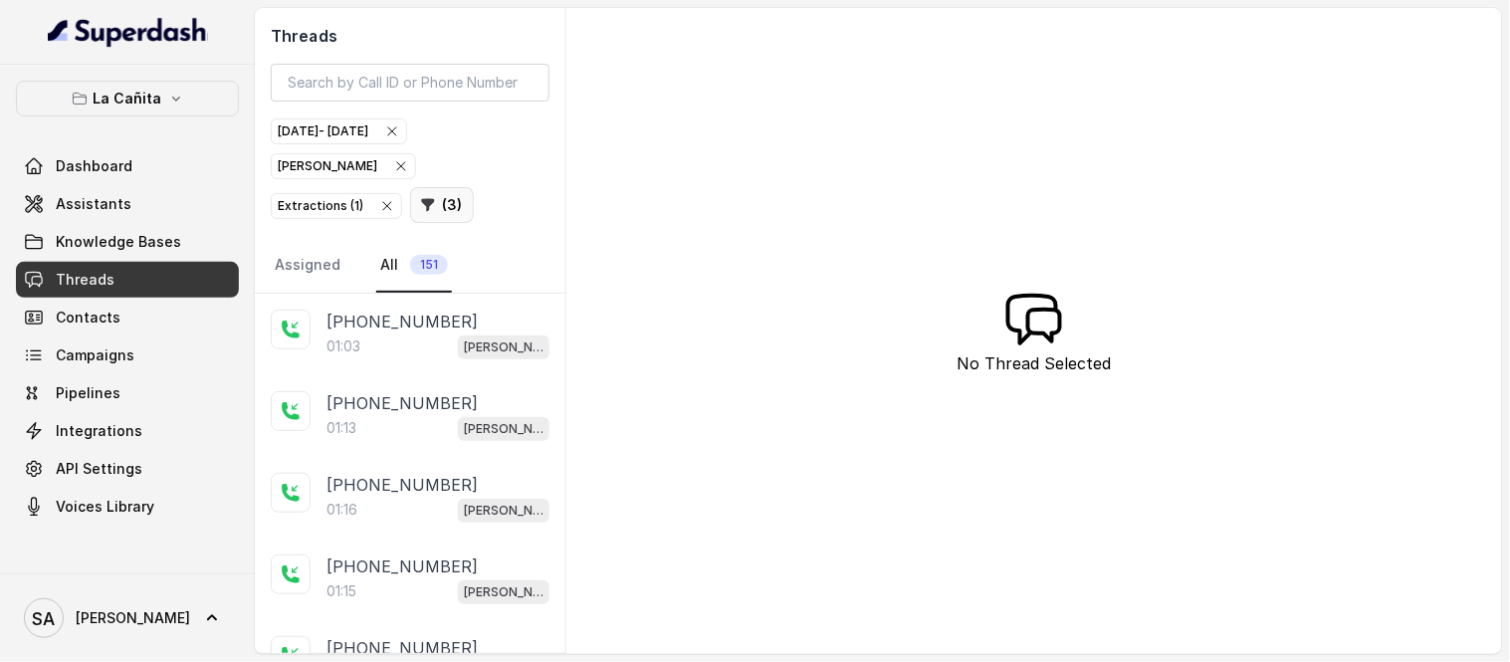
click at [410, 207] on button "( 3 )" at bounding box center [442, 205] width 64 height 36
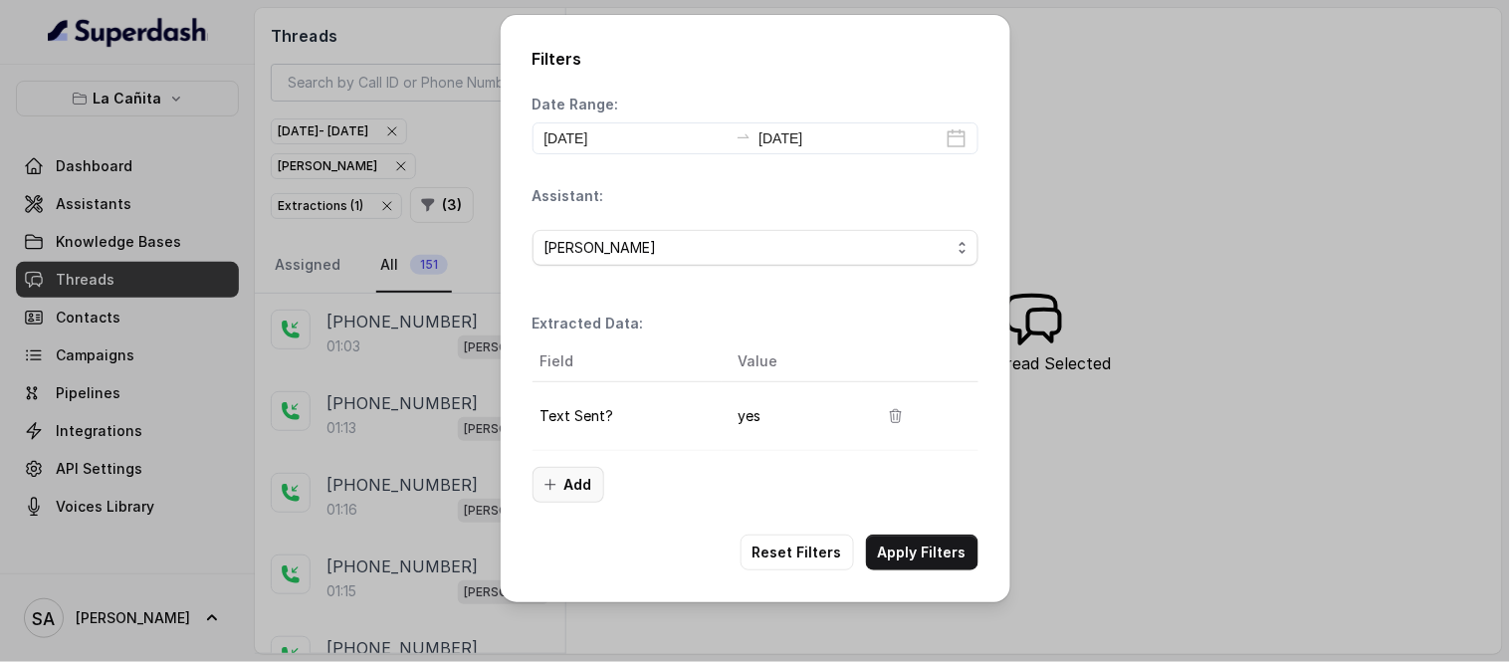
click at [574, 488] on button "Add" at bounding box center [569, 485] width 72 height 36
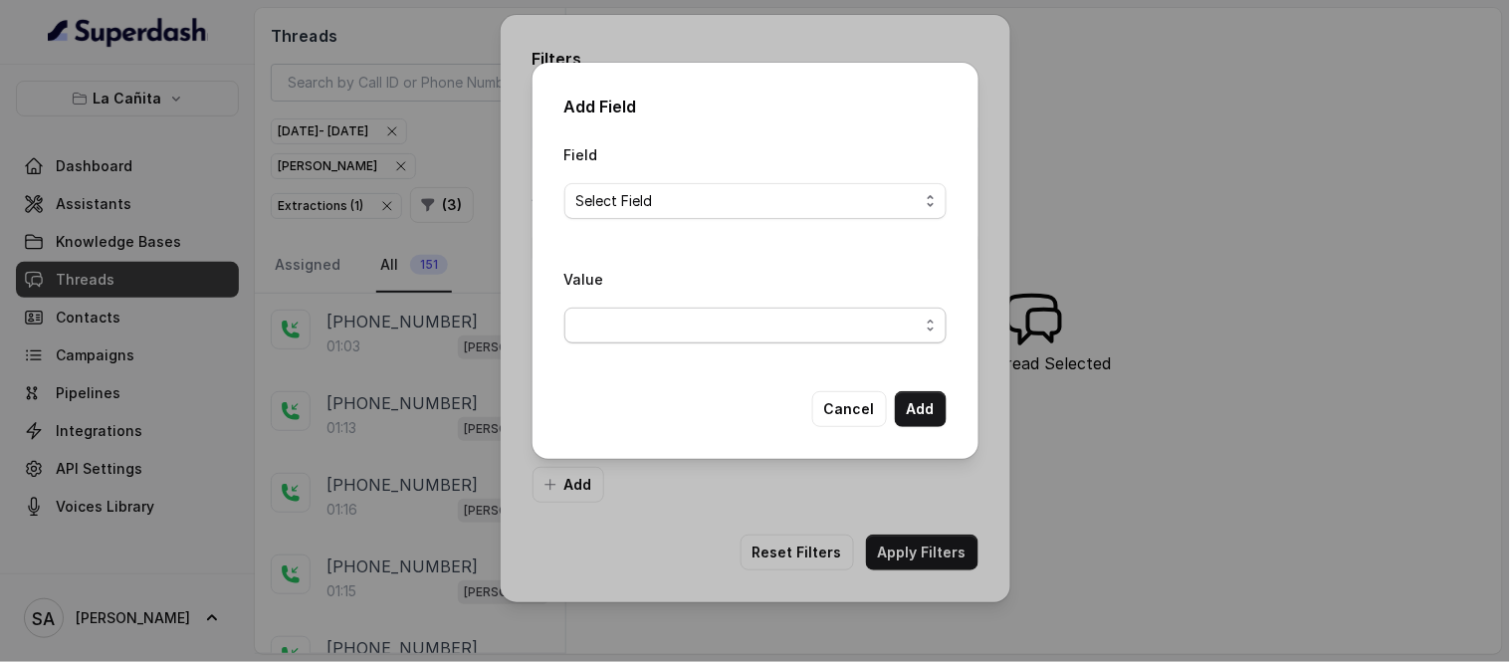
click at [643, 315] on span "button" at bounding box center [755, 326] width 382 height 36
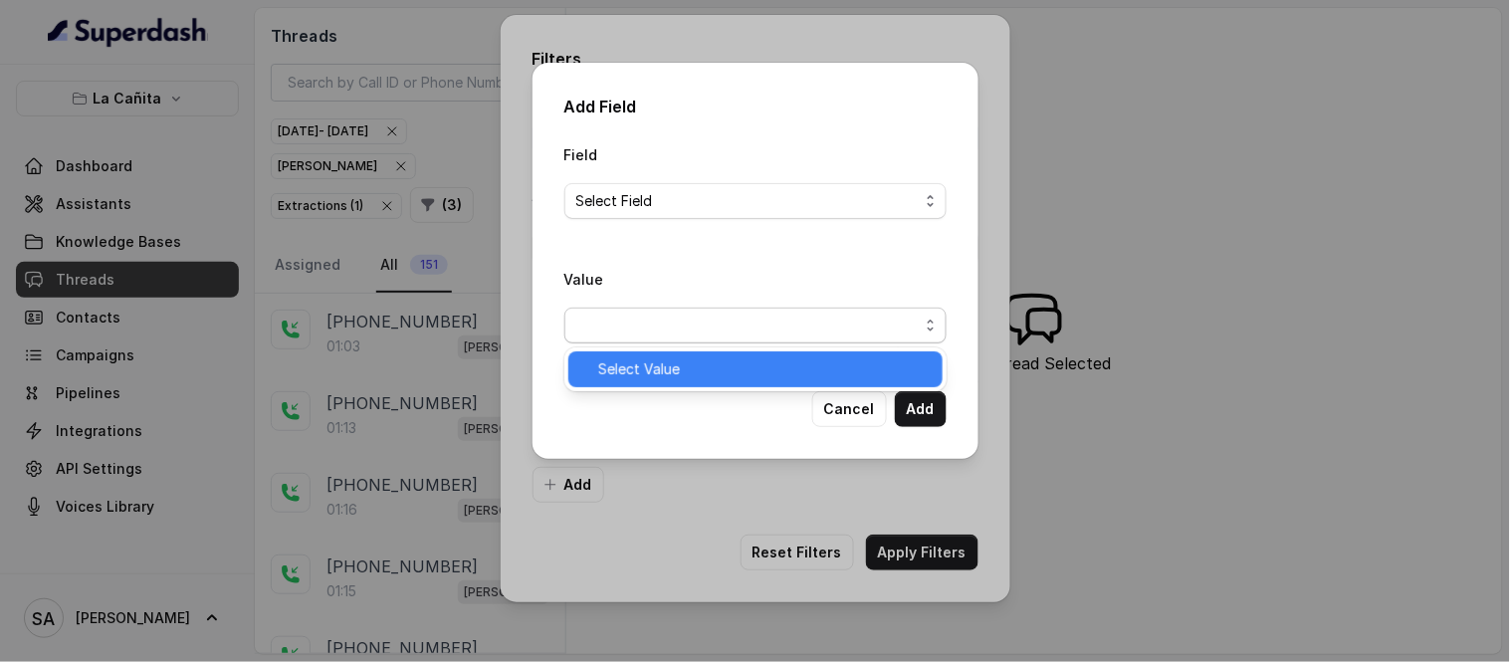
click at [669, 376] on span "Select Value" at bounding box center [764, 369] width 333 height 24
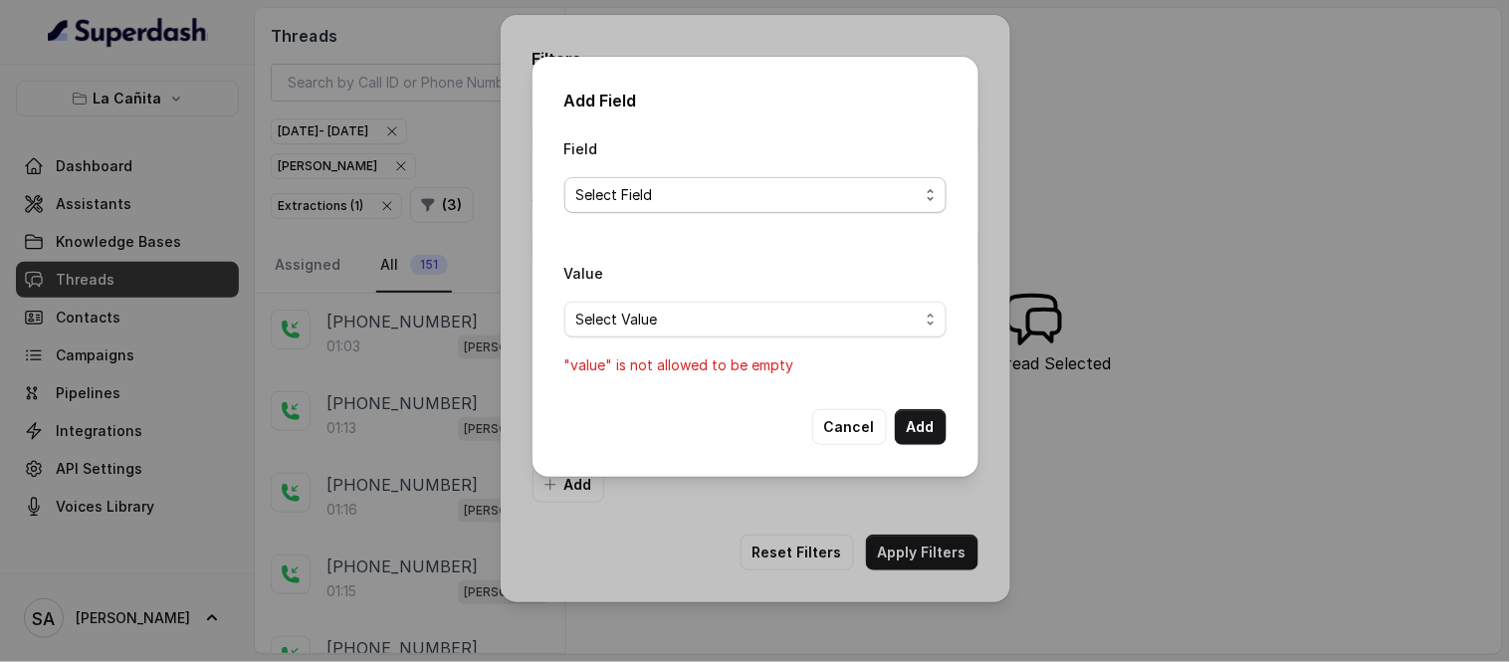
click at [654, 181] on span "Select Field" at bounding box center [755, 195] width 382 height 36
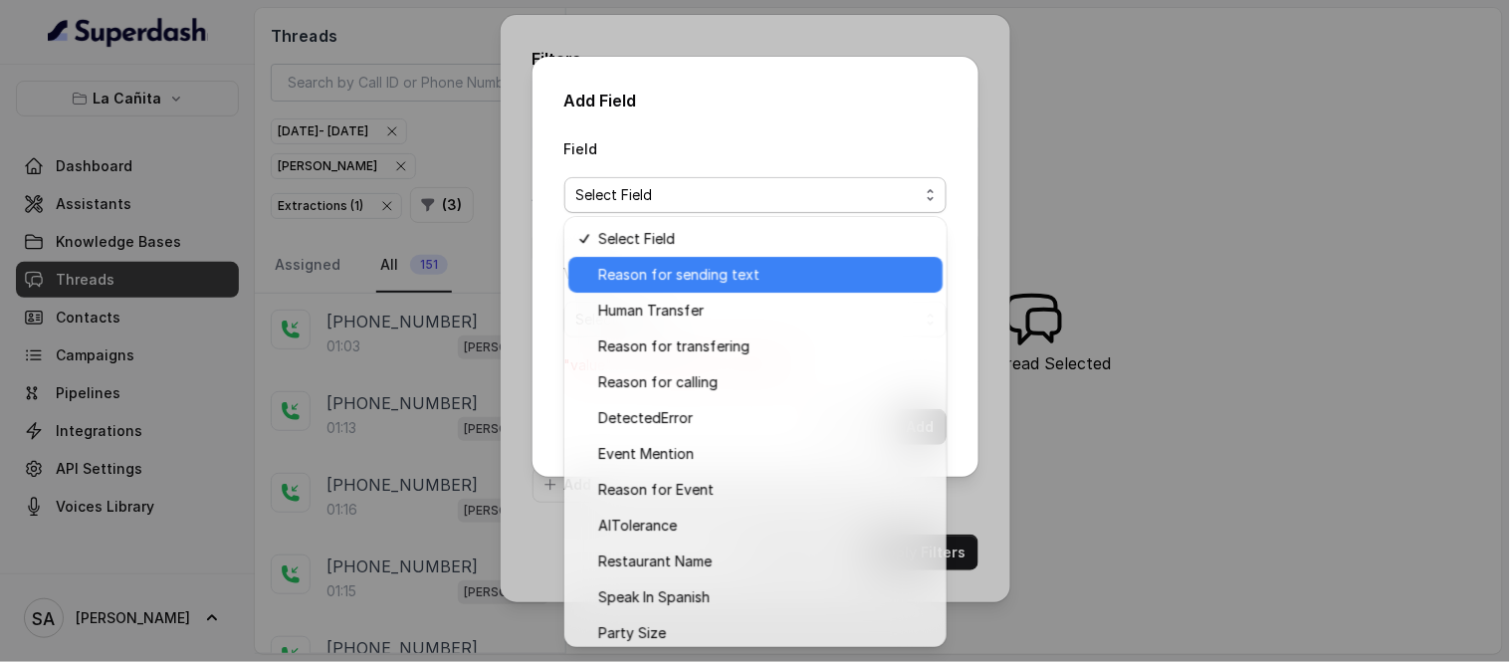
click at [678, 289] on div "Reason for sending text" at bounding box center [755, 275] width 374 height 36
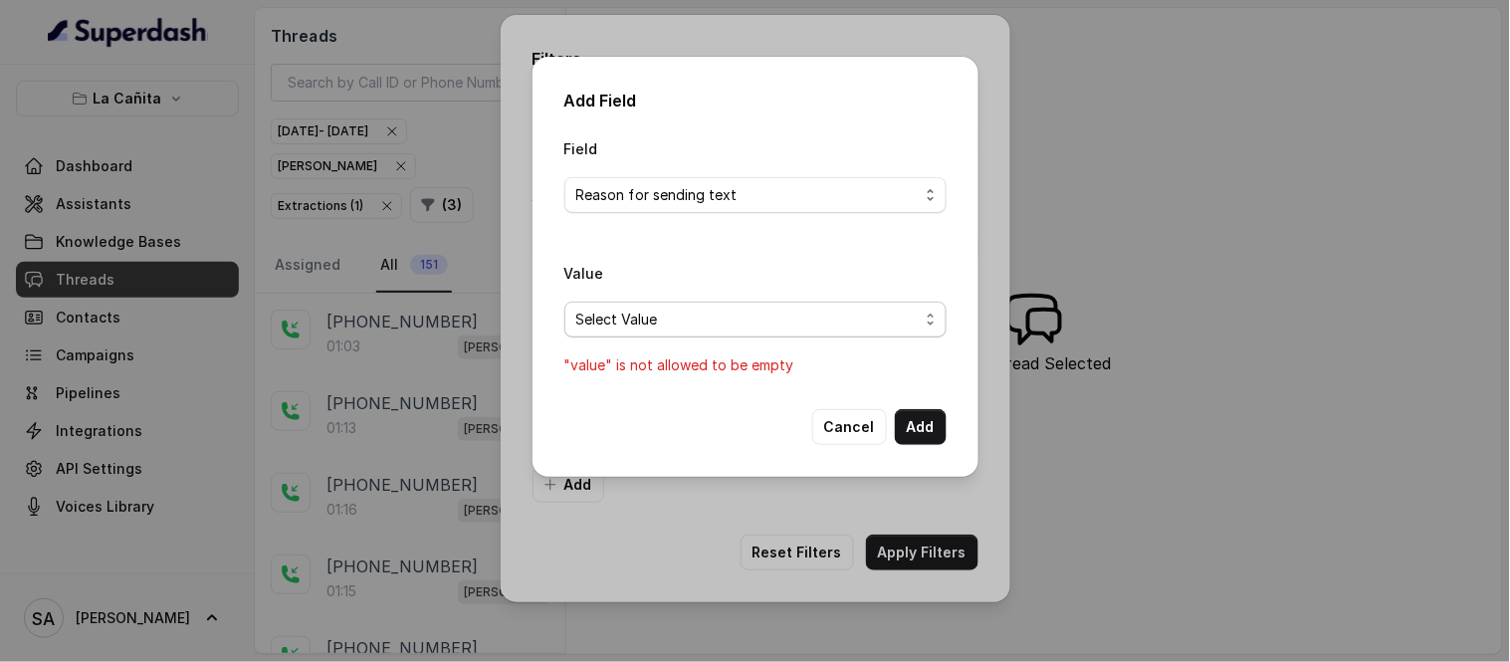
click at [679, 313] on span "Select Value" at bounding box center [747, 320] width 342 height 24
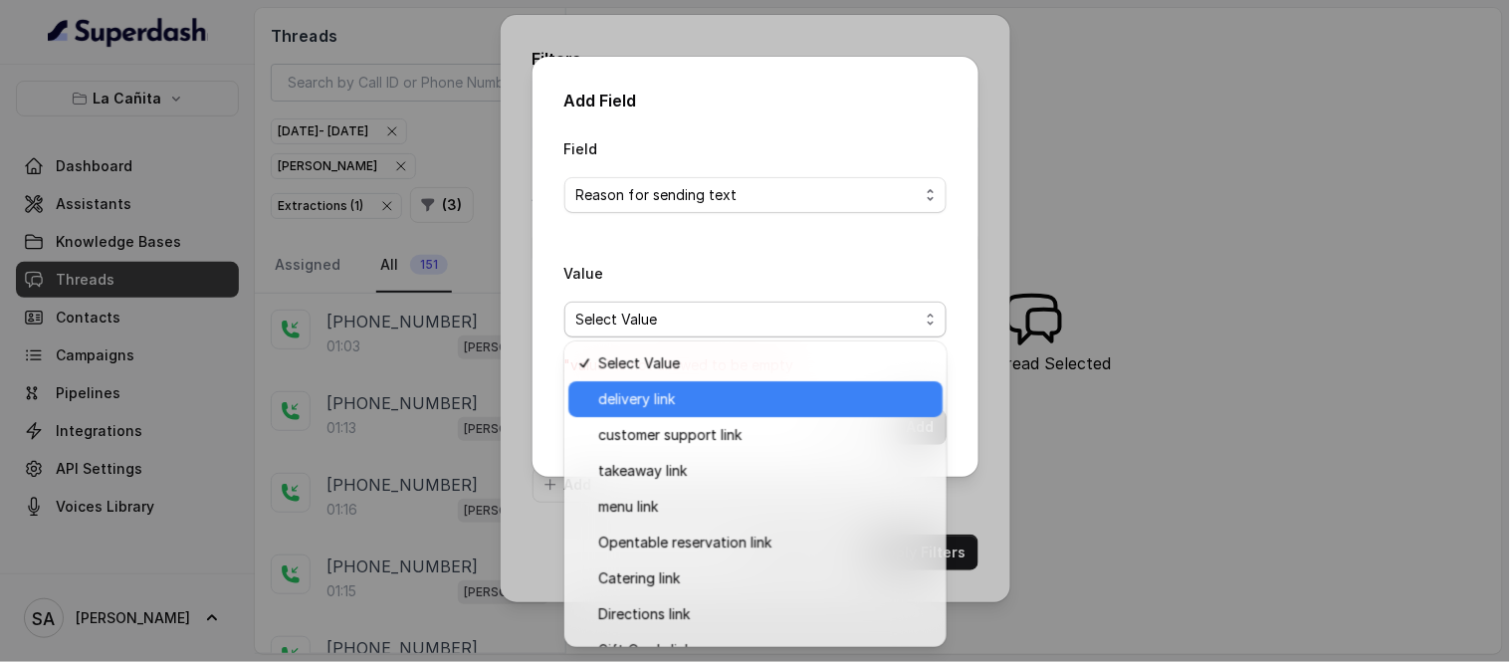
click at [673, 390] on span "delivery link" at bounding box center [764, 399] width 333 height 24
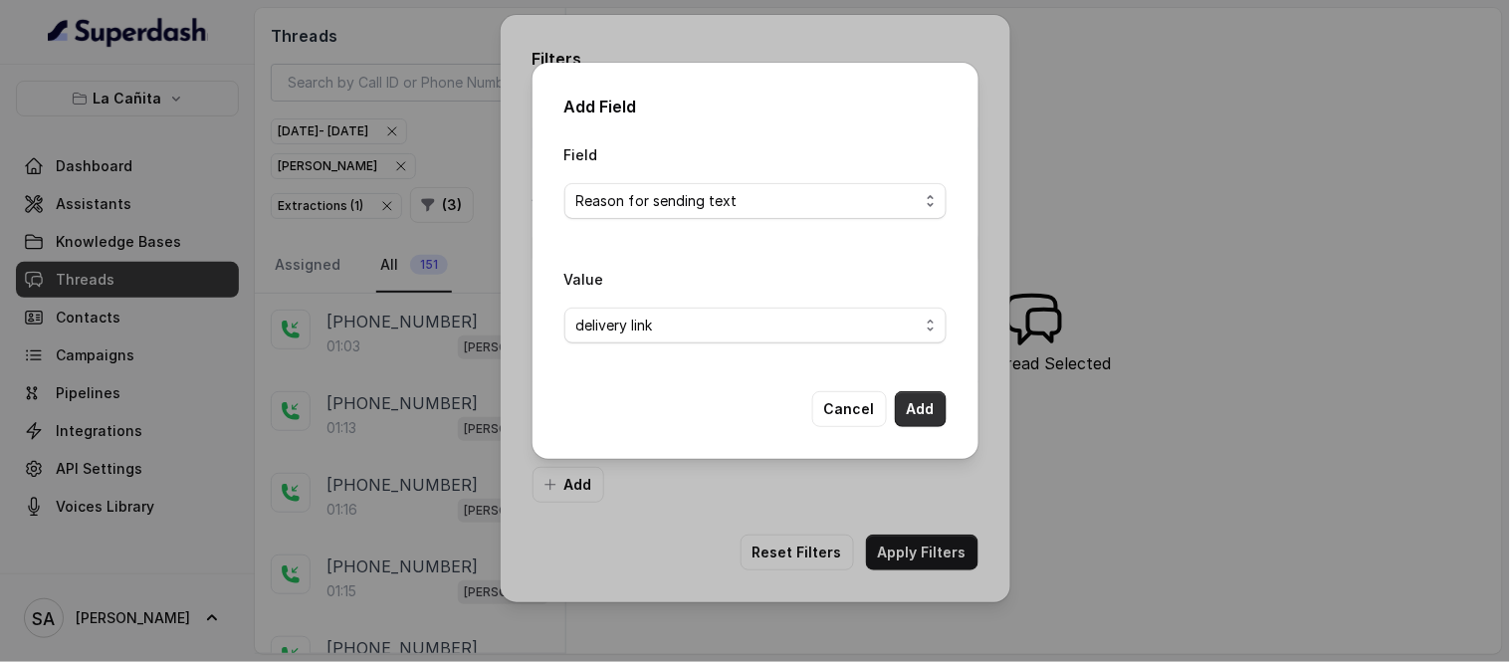
click at [917, 408] on button "Add" at bounding box center [921, 409] width 52 height 36
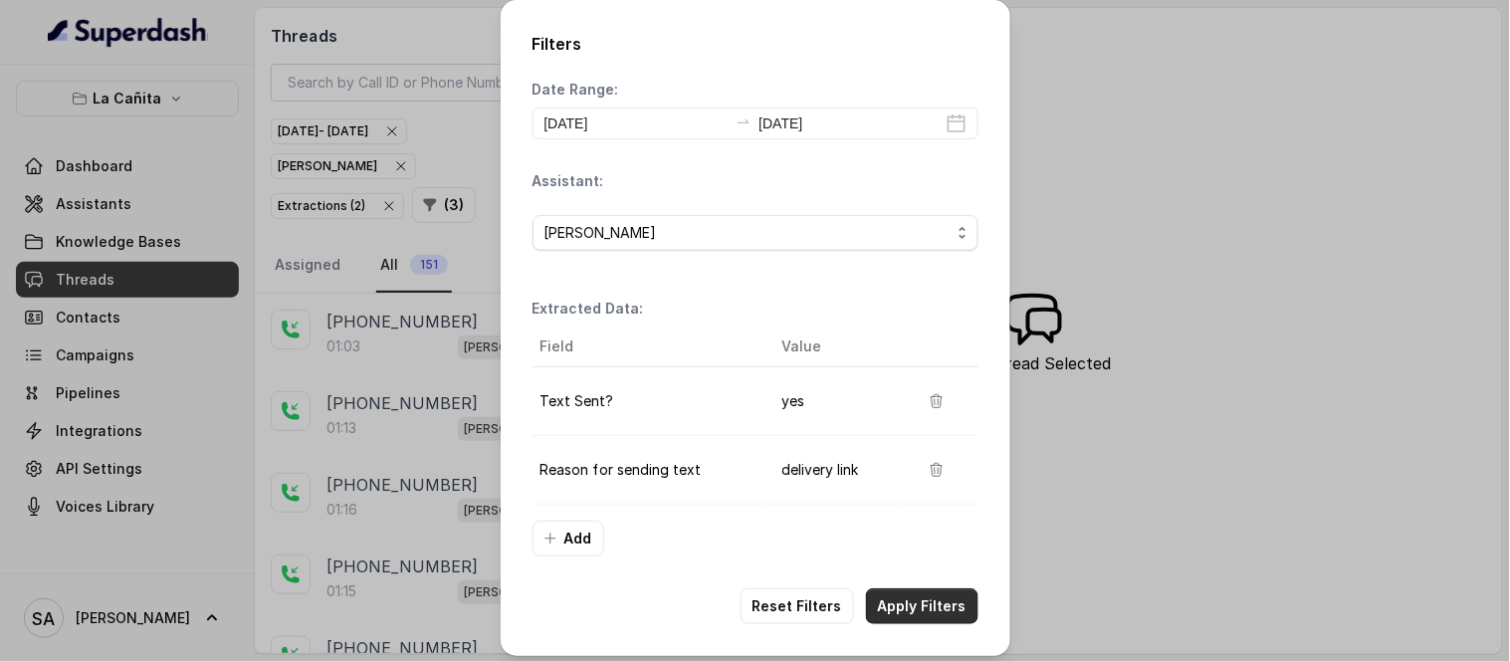
click at [959, 610] on button "Apply Filters" at bounding box center [922, 606] width 112 height 36
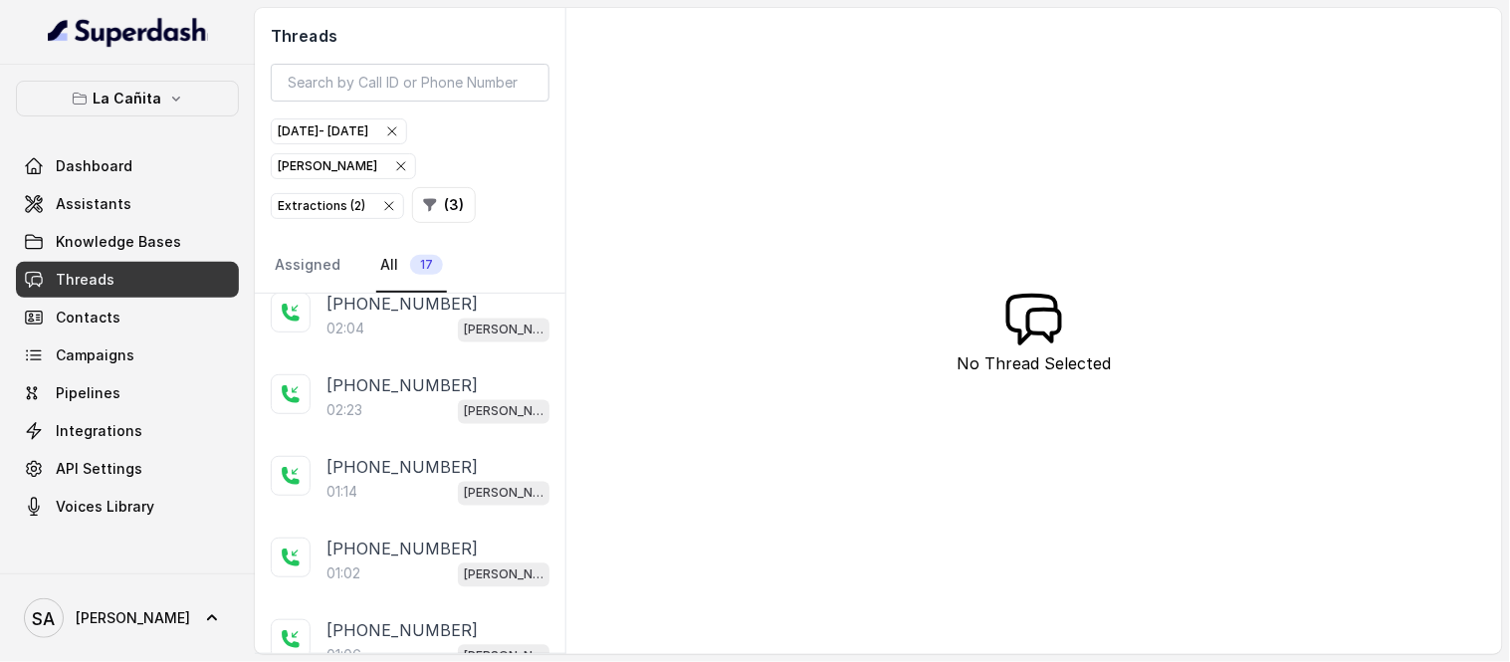
scroll to position [1035, 0]
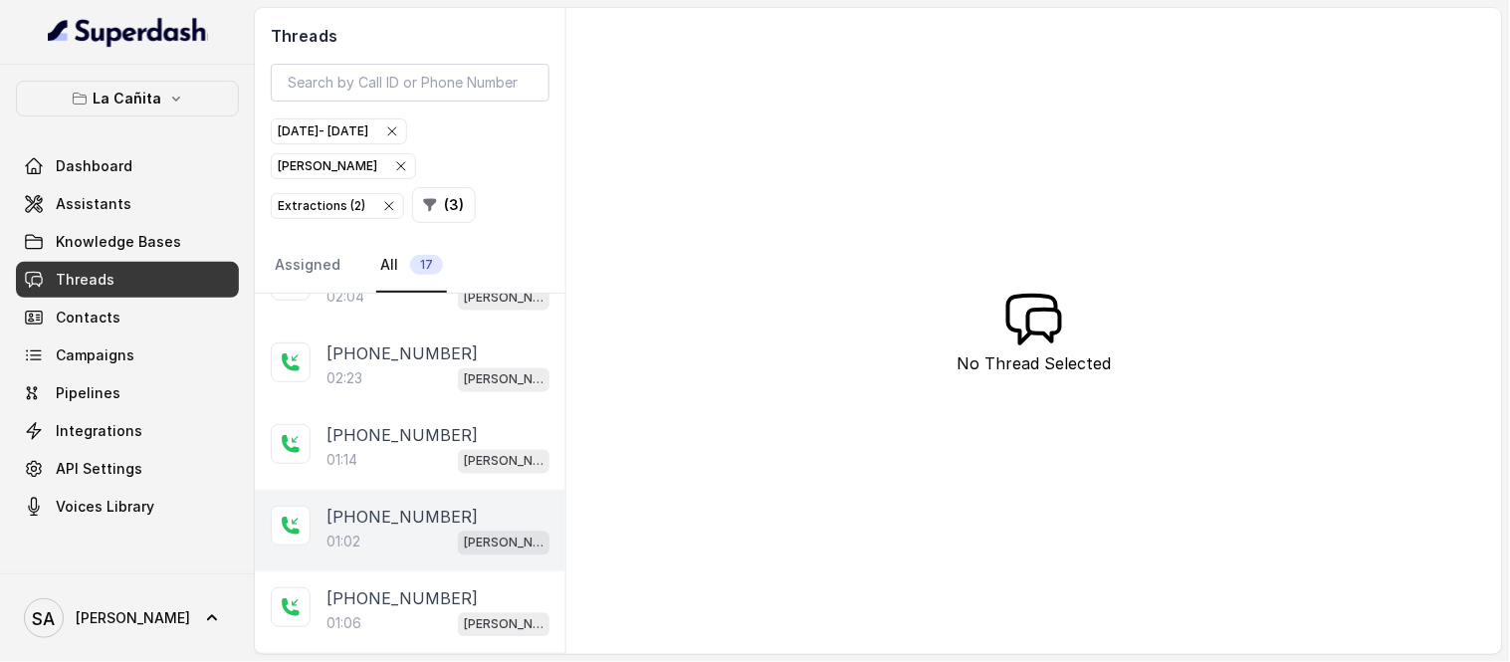
click at [438, 524] on p "+13057853758" at bounding box center [402, 518] width 151 height 24
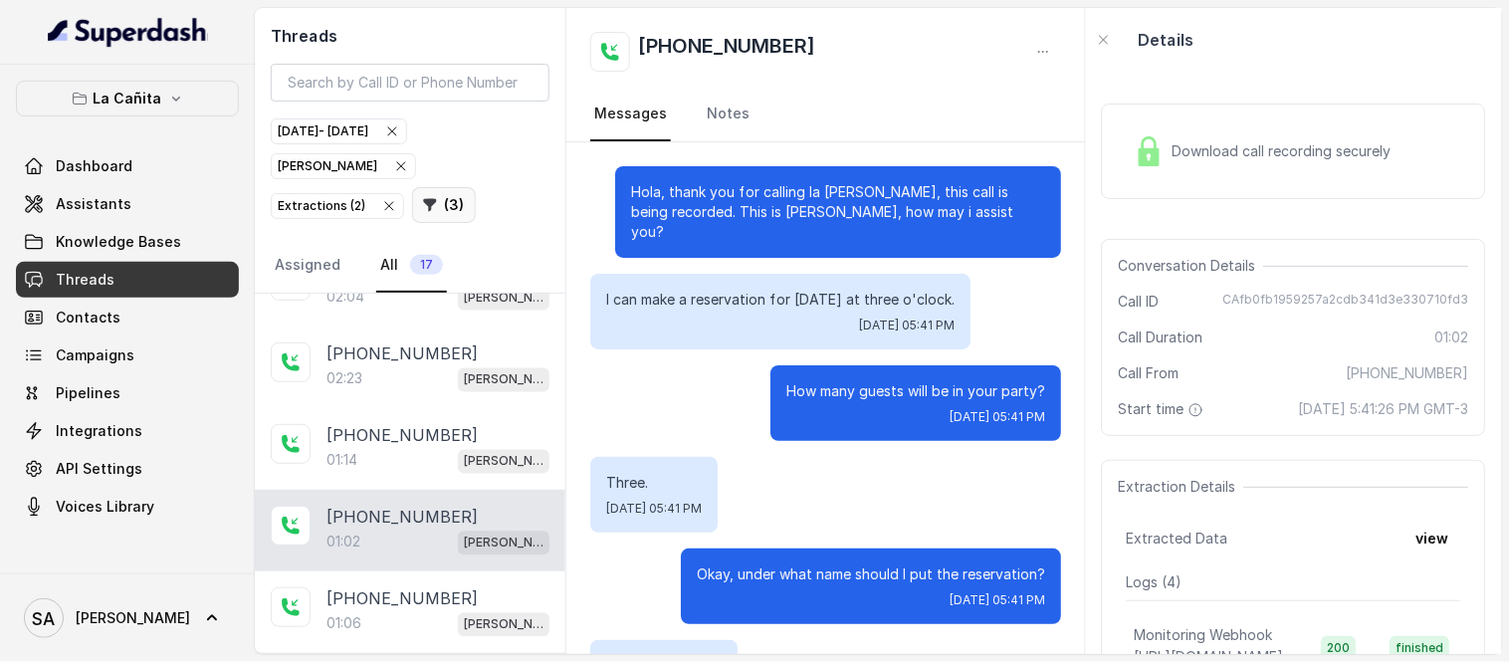
click at [412, 216] on button "( 3 )" at bounding box center [444, 205] width 64 height 36
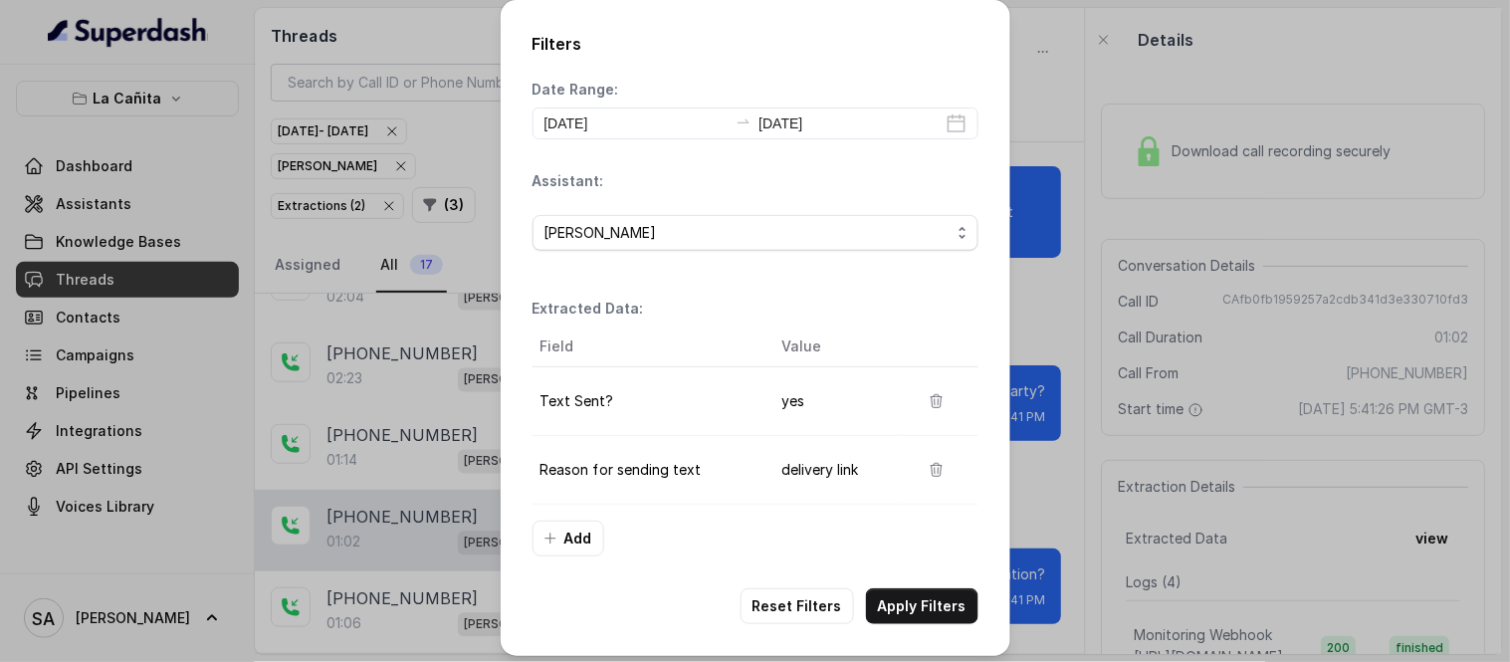
click at [1022, 470] on div "Filters Date Range: 2025-08-01 2025-08-31 Assistant: Kendall Extracted Data: Fi…" at bounding box center [755, 331] width 1510 height 662
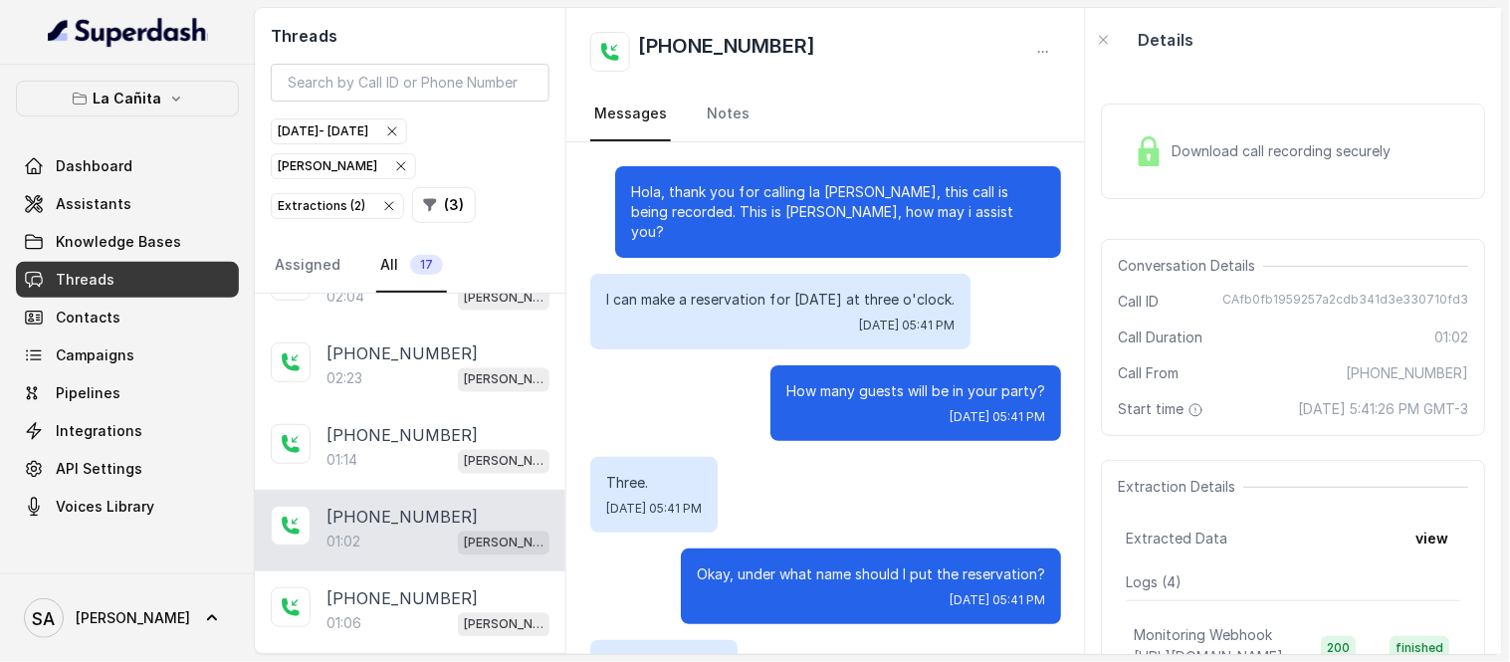
click at [399, 545] on div "01:02 Kendall" at bounding box center [438, 543] width 223 height 26
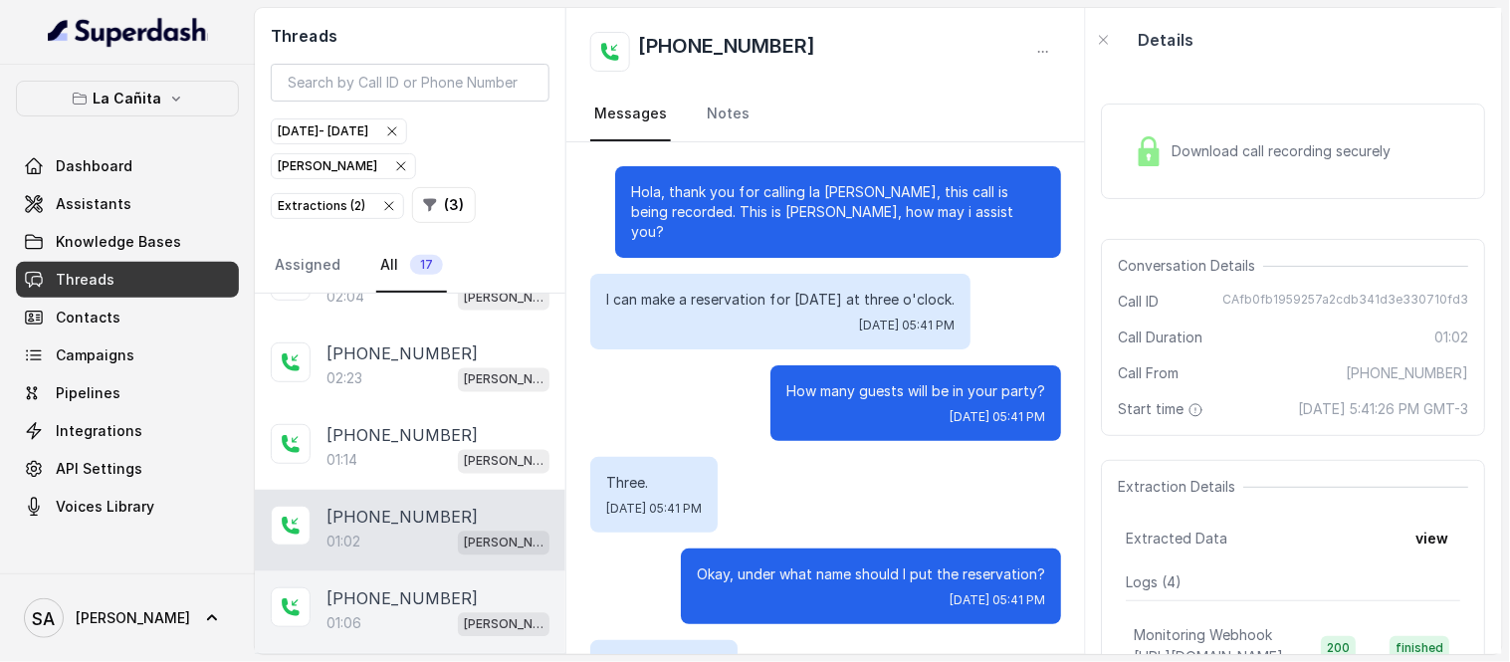
click at [404, 605] on p "+13052151368" at bounding box center [402, 599] width 151 height 24
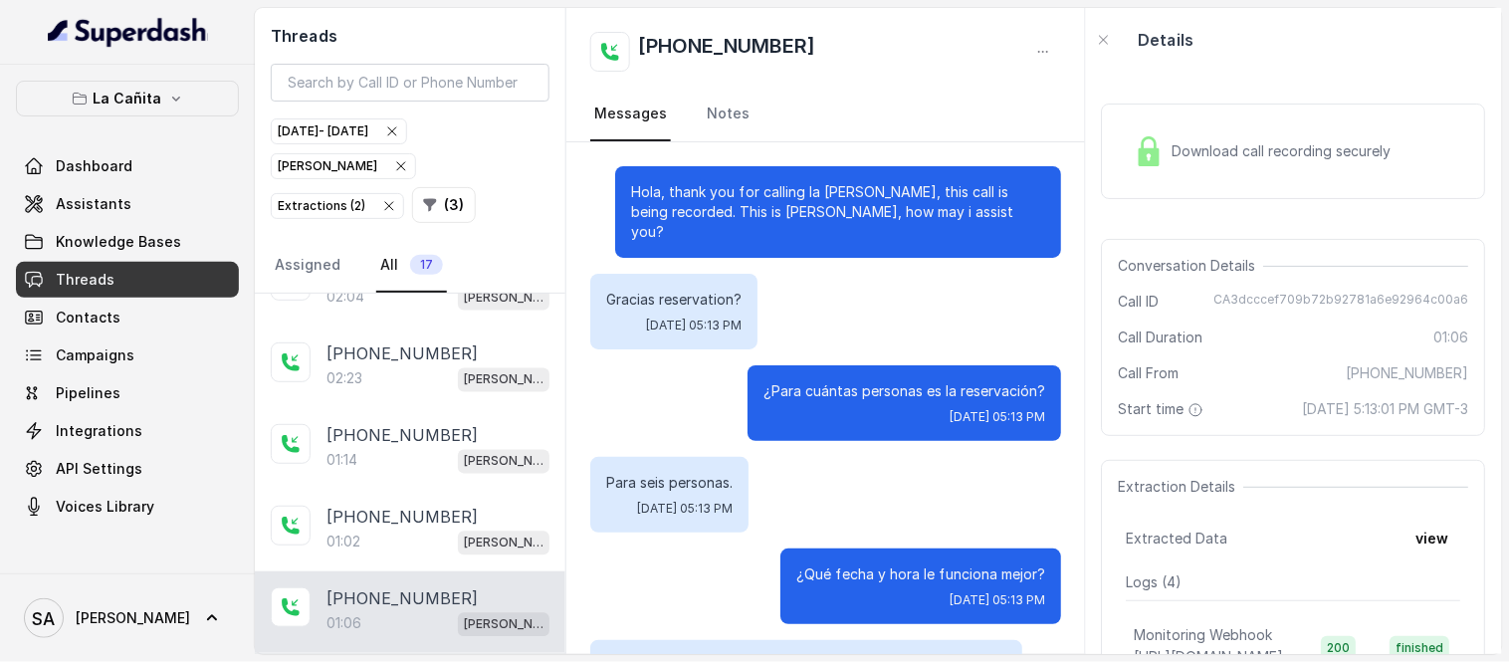
click at [1215, 153] on span "Download call recording securely" at bounding box center [1286, 151] width 227 height 20
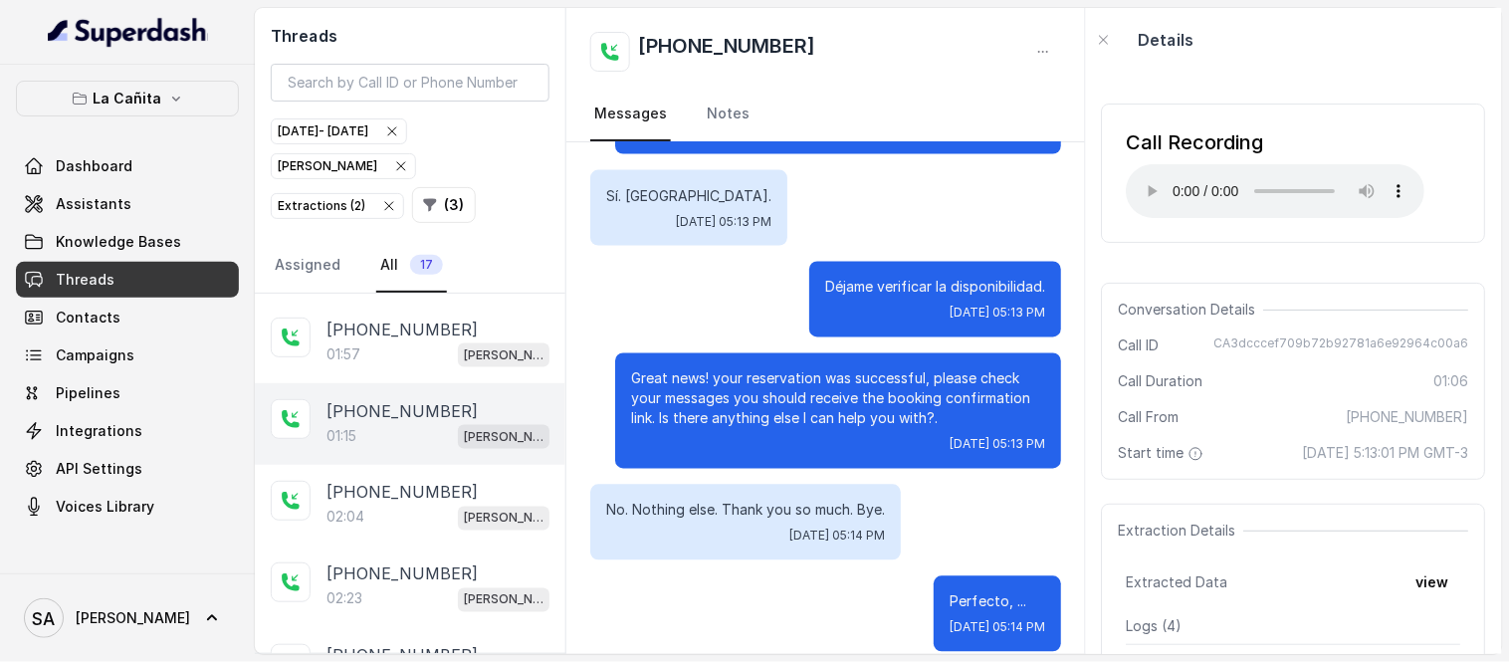
scroll to position [799, 0]
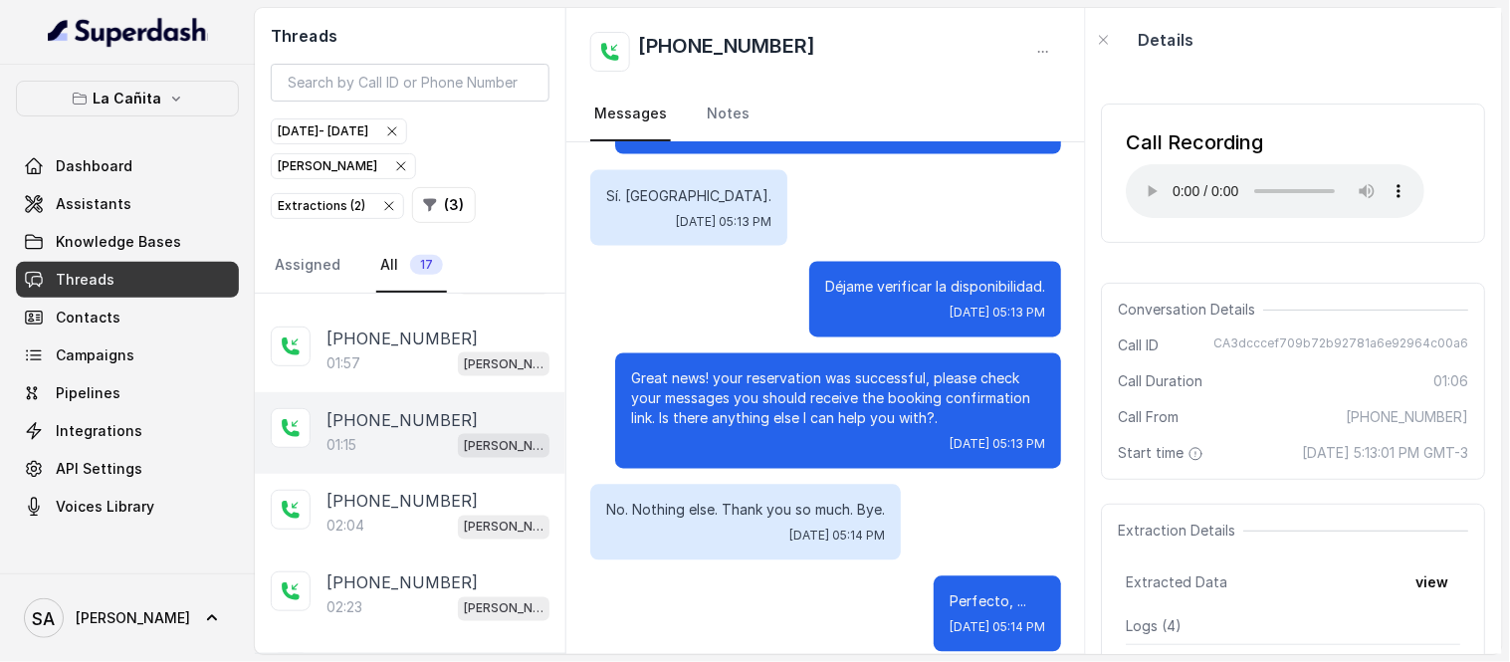
click at [384, 431] on p "+13053893003" at bounding box center [402, 420] width 151 height 24
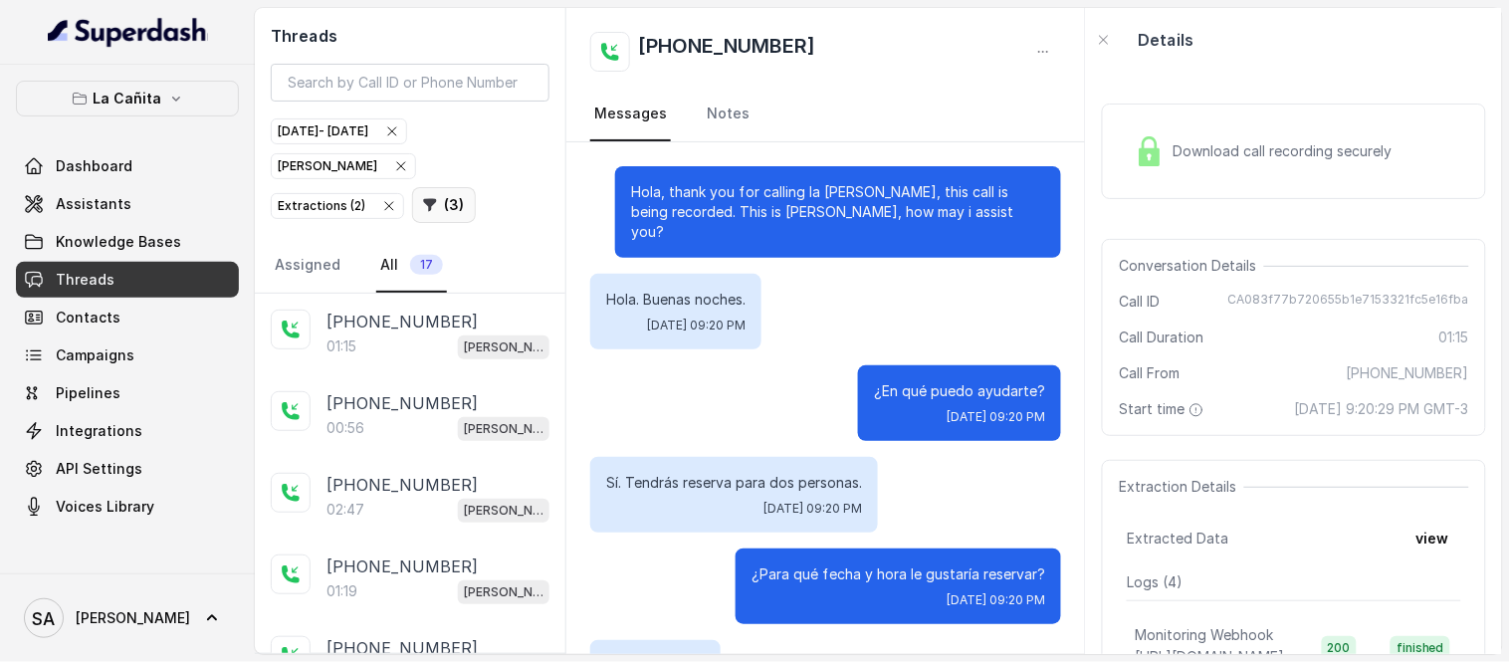
click at [412, 205] on button "( 3 )" at bounding box center [444, 205] width 64 height 36
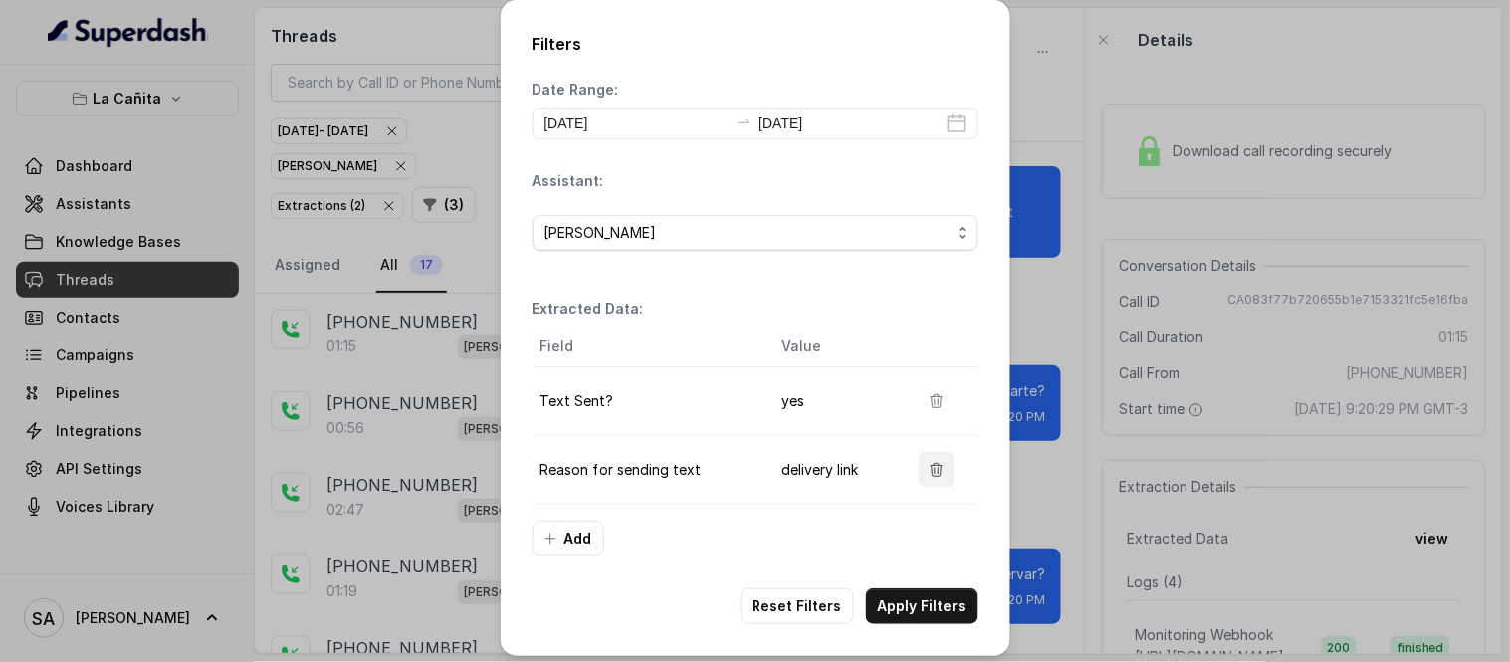
click at [931, 469] on icon "button" at bounding box center [937, 470] width 16 height 16
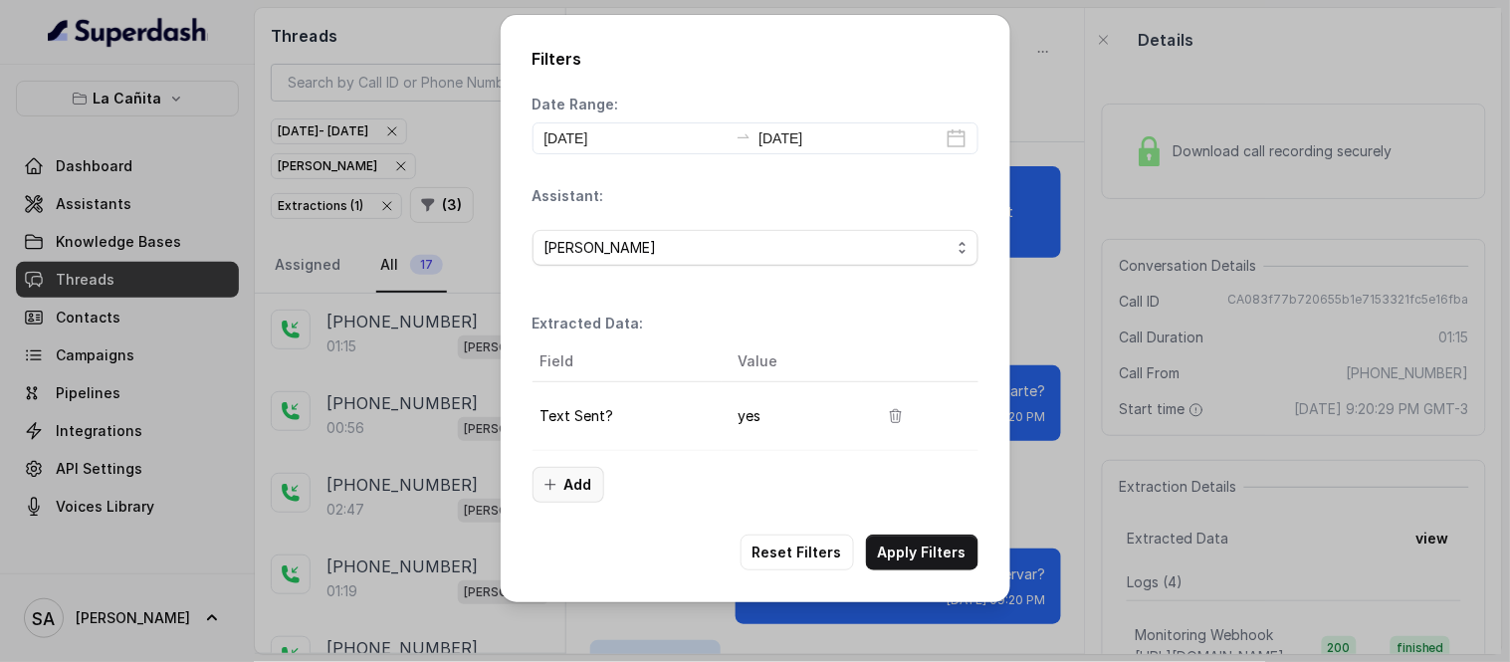
click at [572, 476] on button "Add" at bounding box center [569, 485] width 72 height 36
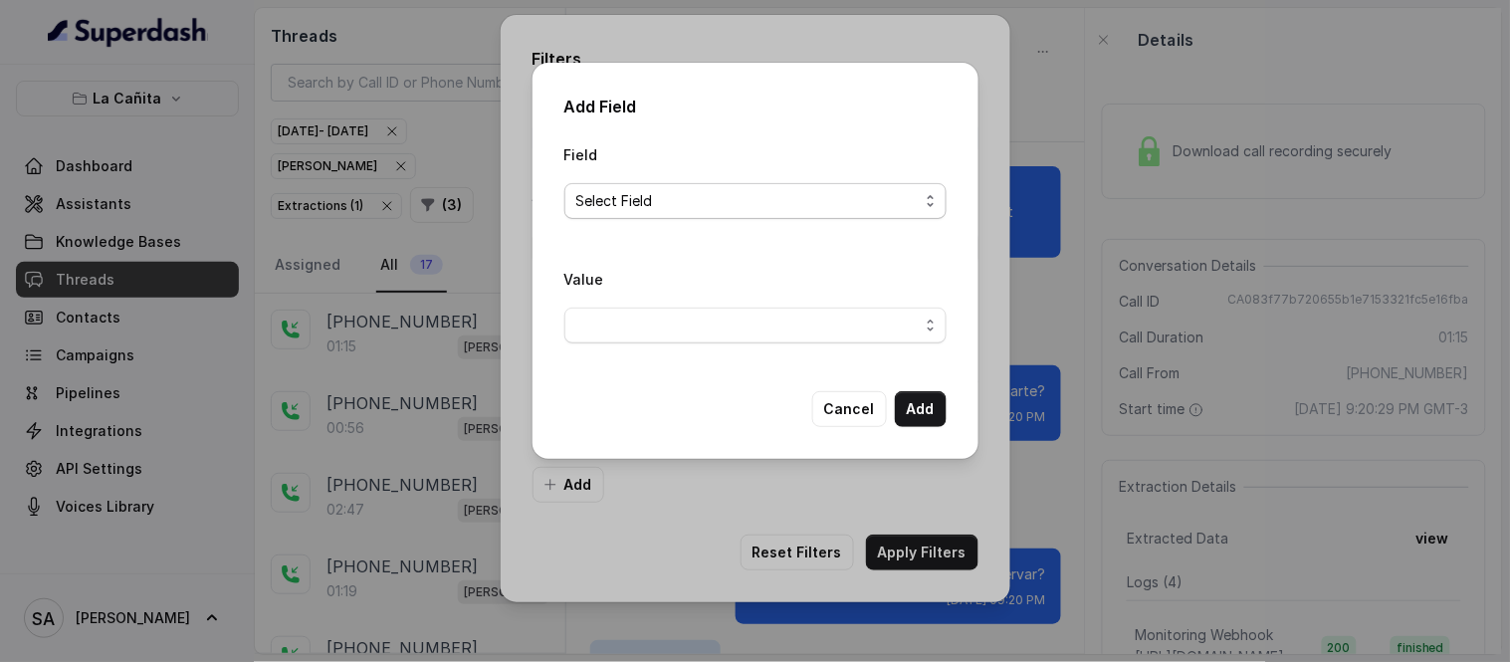
click at [621, 194] on span "Select Field" at bounding box center [747, 201] width 342 height 24
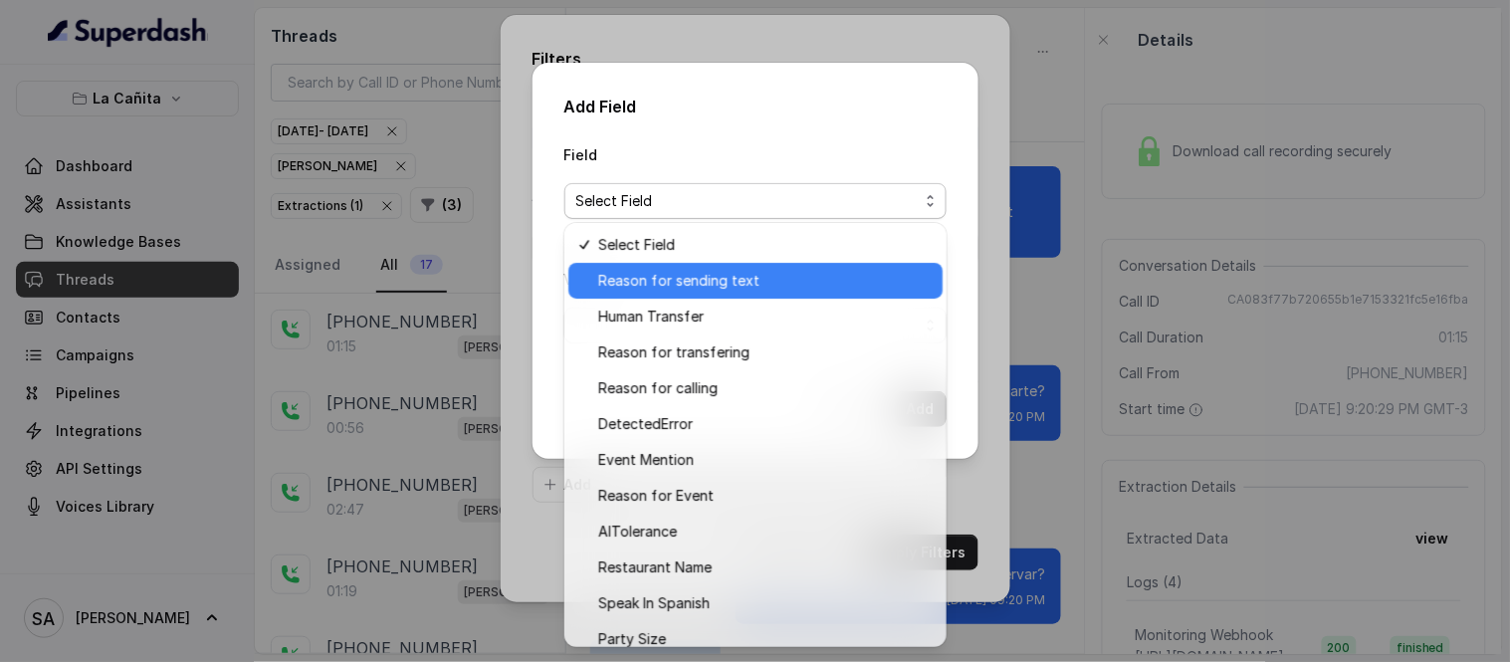
click at [658, 284] on span "Reason for sending text" at bounding box center [764, 281] width 333 height 24
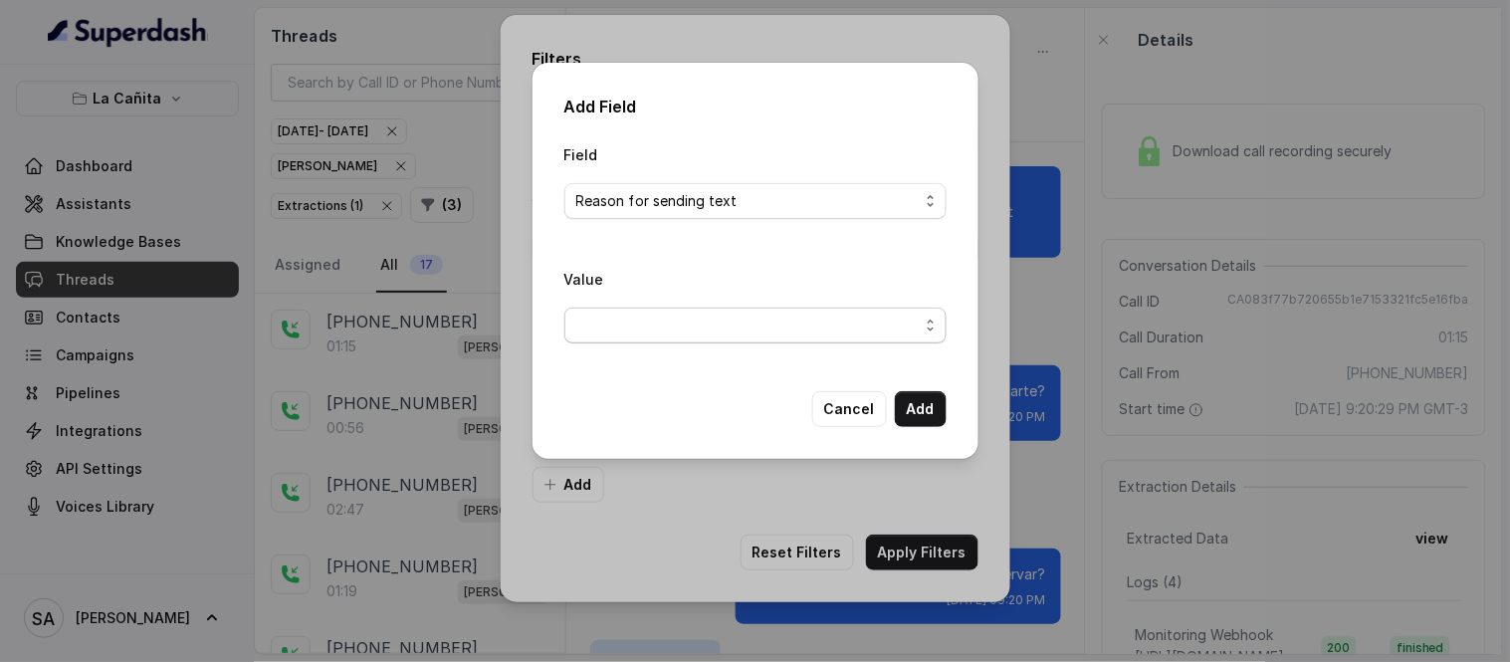
click at [648, 324] on span "button" at bounding box center [755, 326] width 382 height 36
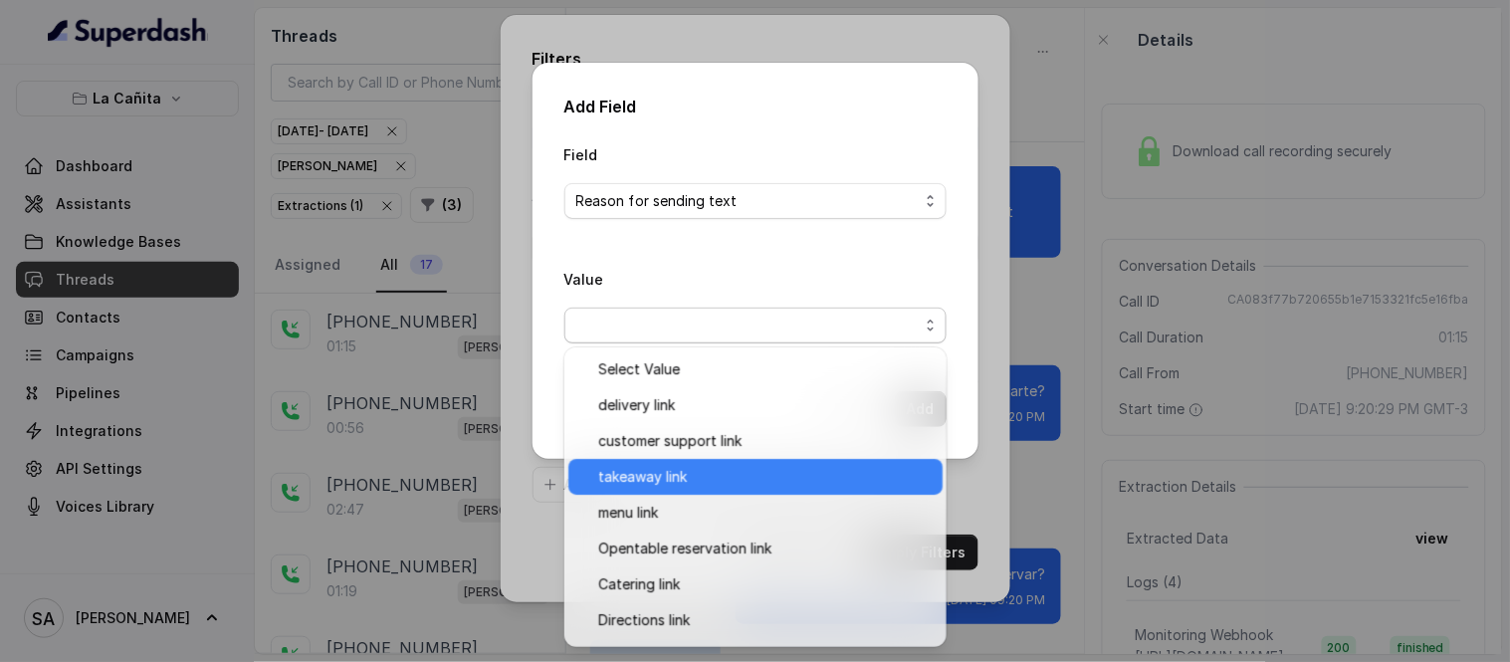
click at [649, 478] on span "takeaway link" at bounding box center [764, 477] width 333 height 24
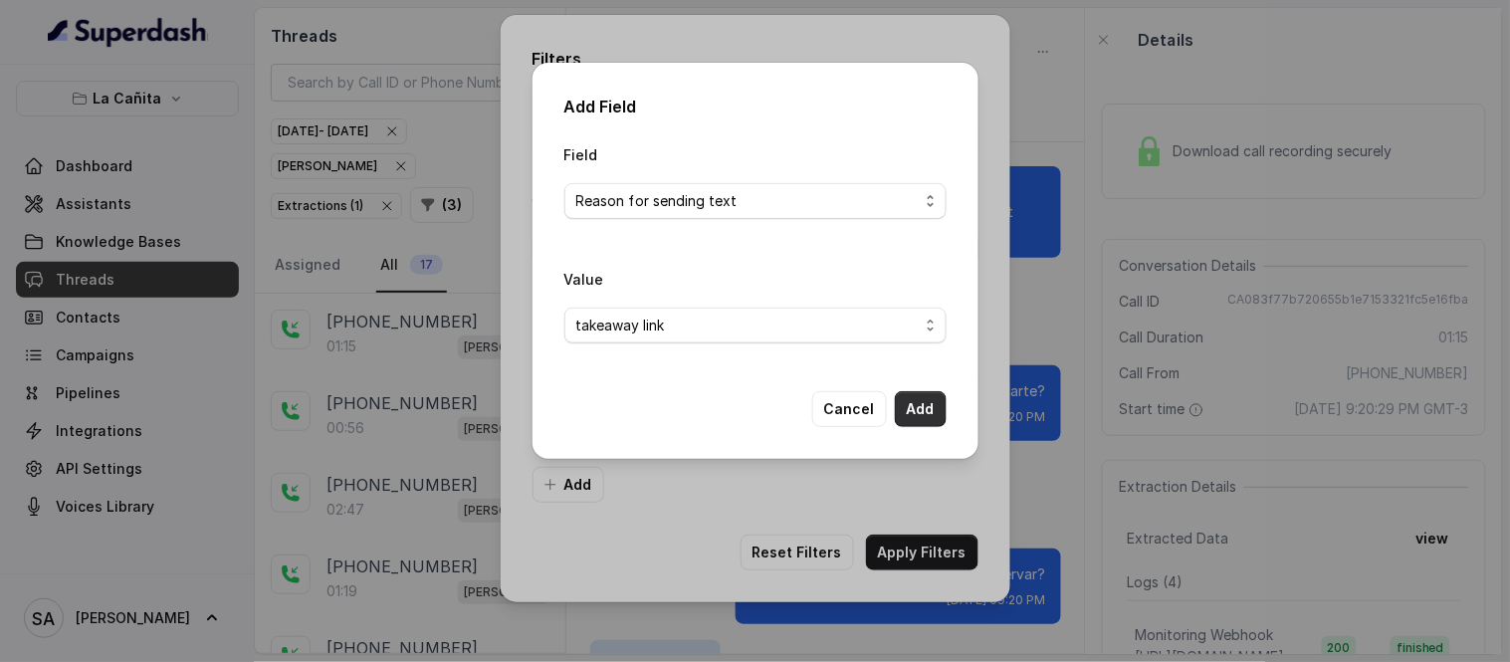
click at [923, 419] on button "Add" at bounding box center [921, 409] width 52 height 36
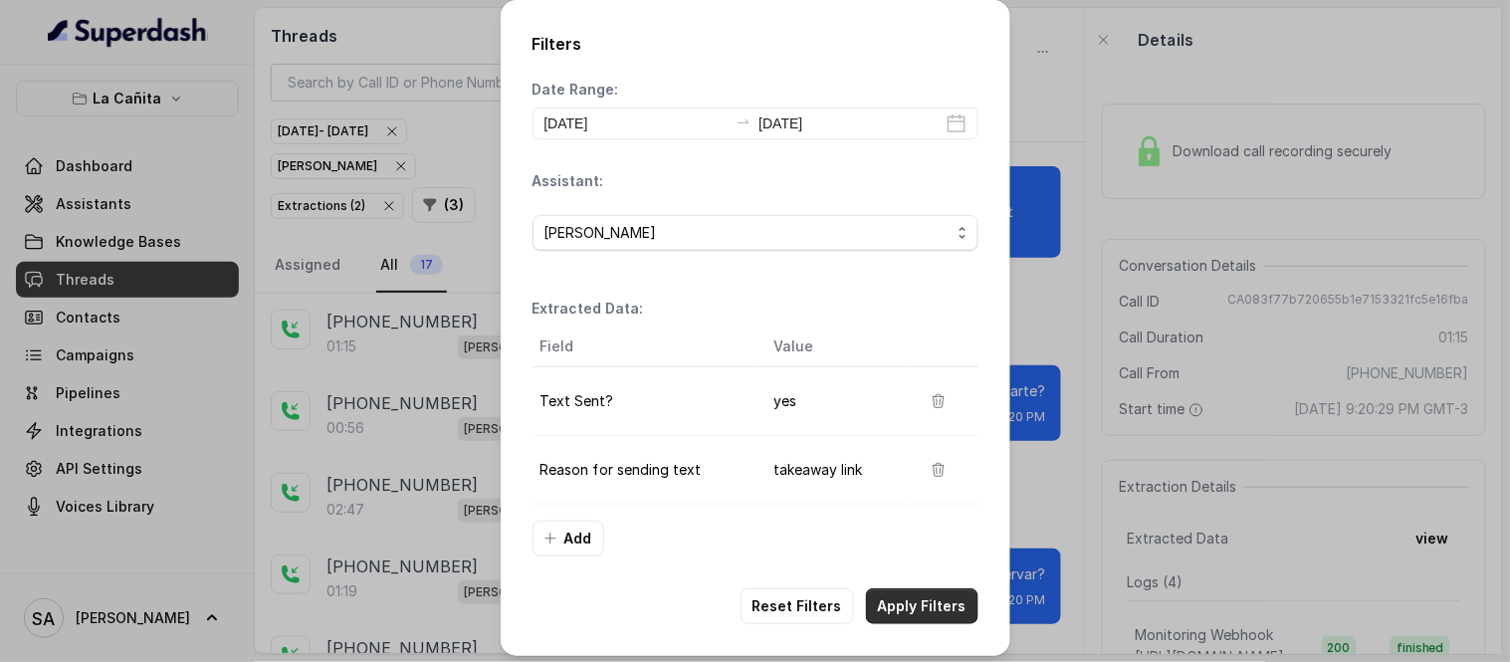
click at [923, 595] on button "Apply Filters" at bounding box center [922, 606] width 112 height 36
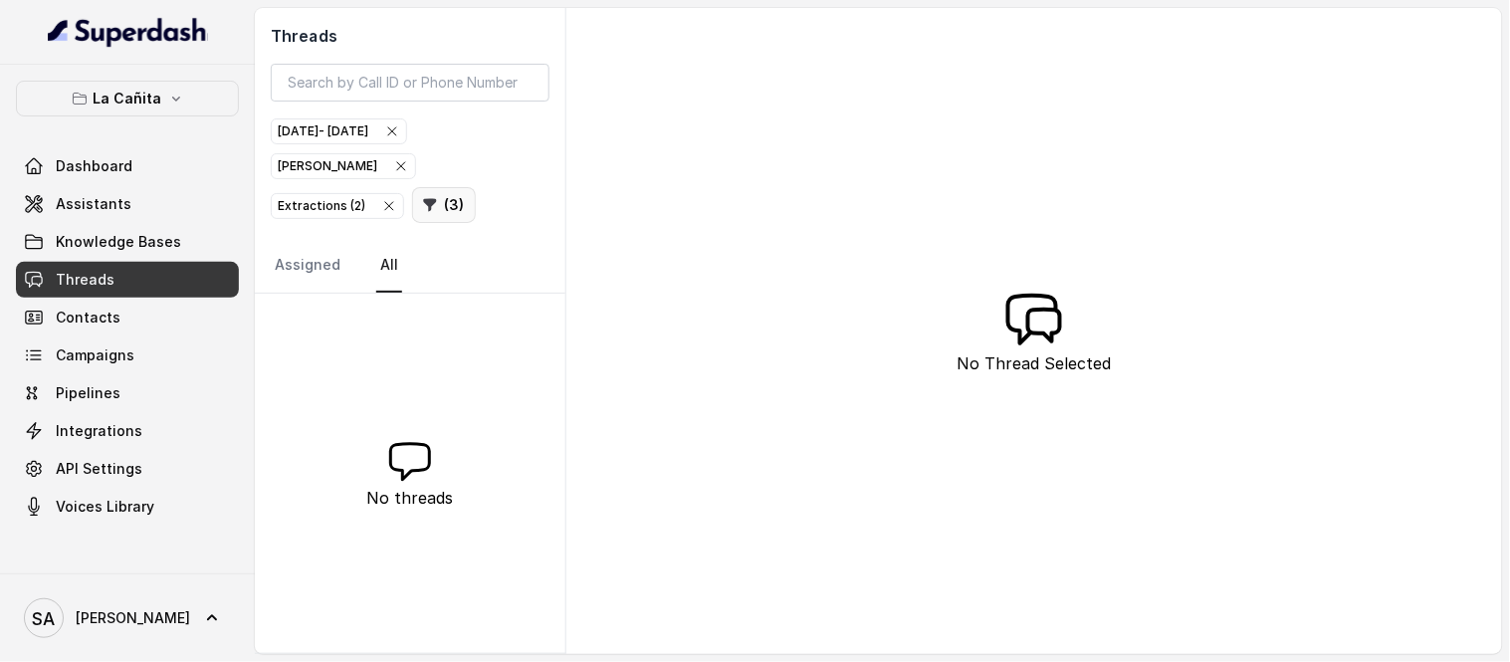
click at [412, 211] on button "( 3 )" at bounding box center [444, 205] width 64 height 36
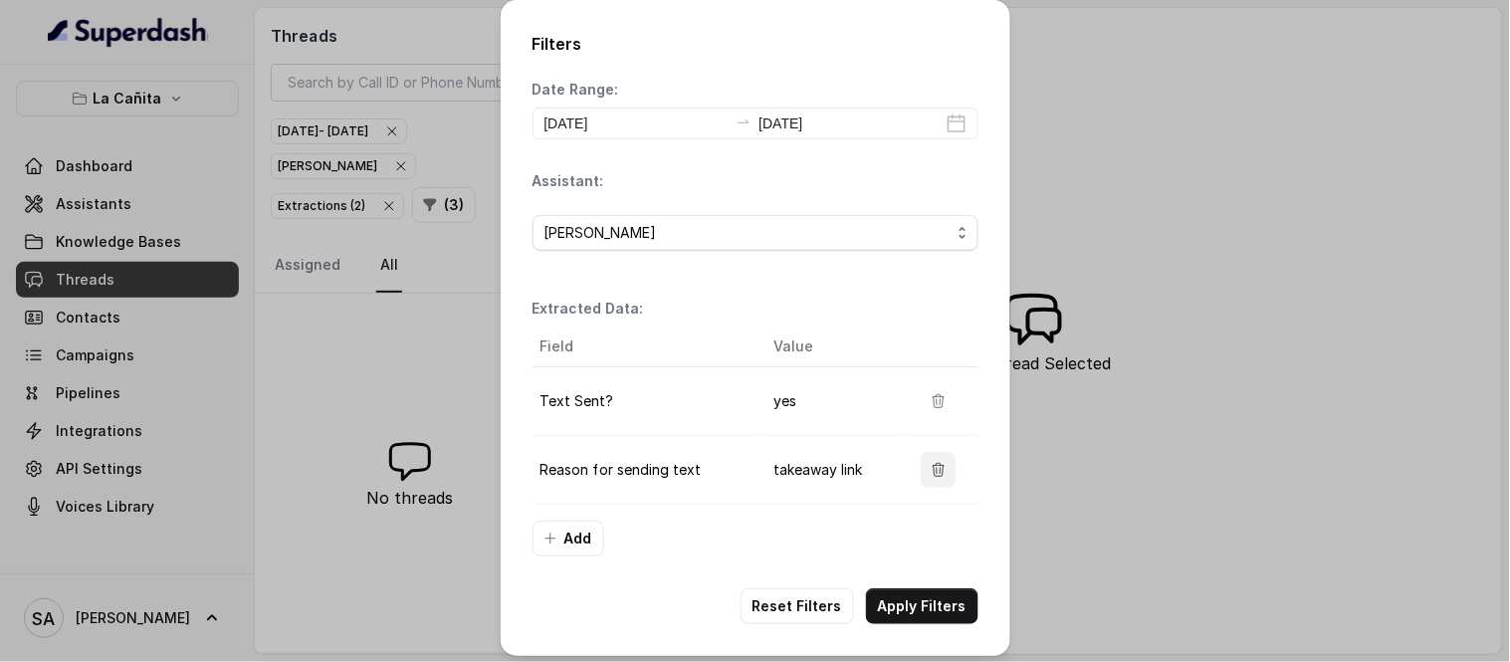
click at [932, 482] on button "button" at bounding box center [939, 470] width 36 height 36
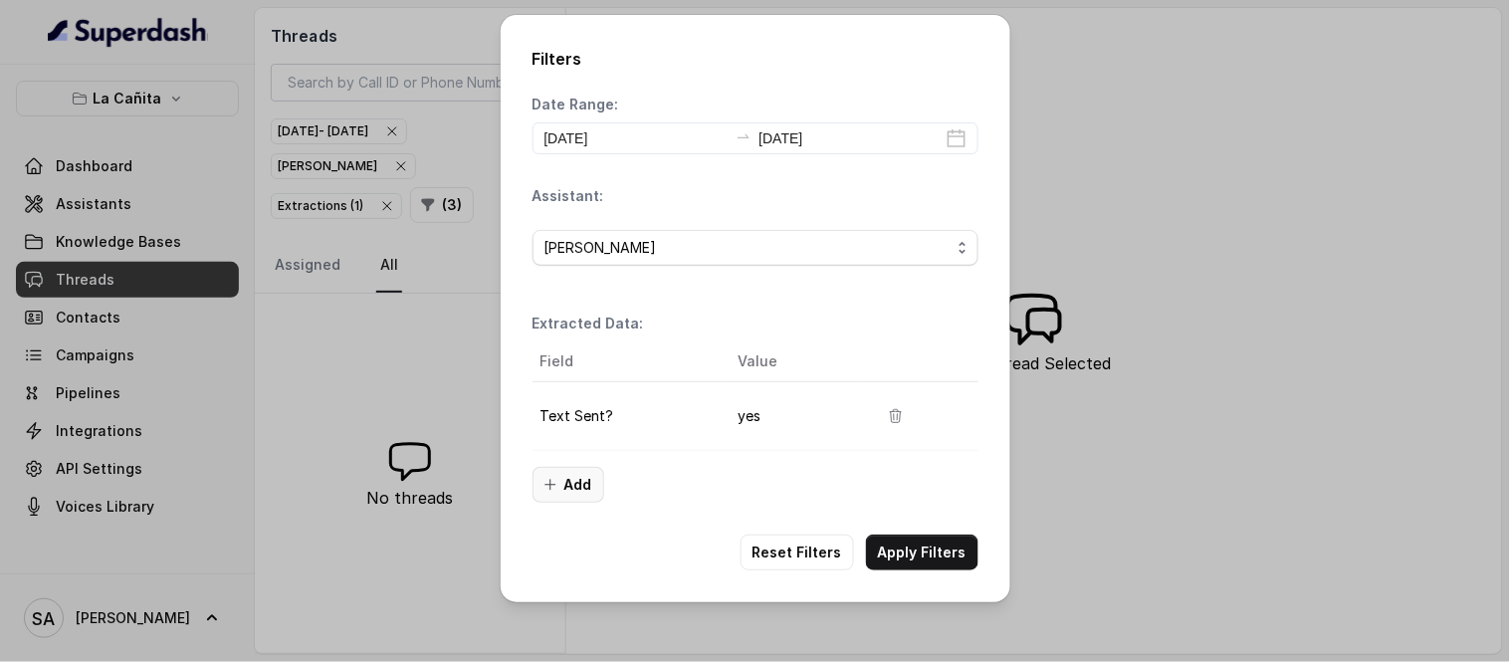
click at [590, 479] on button "Add" at bounding box center [569, 485] width 72 height 36
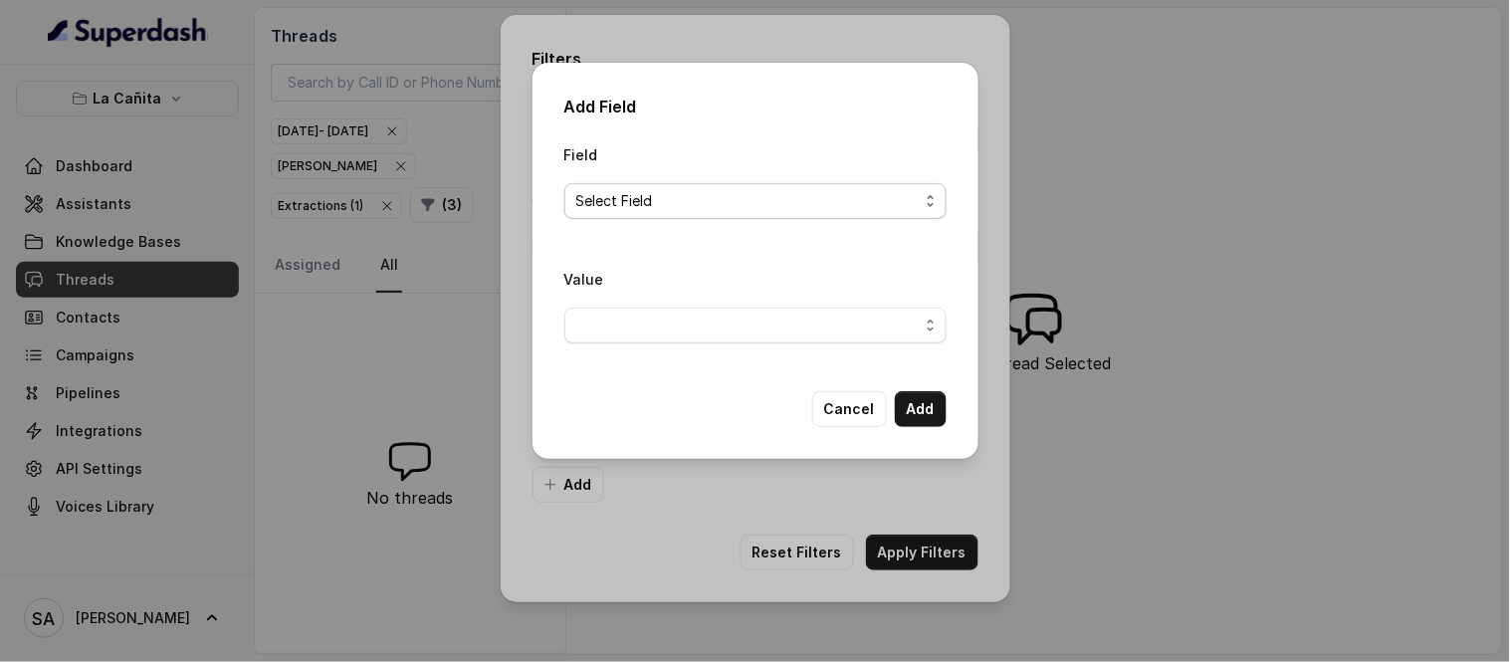
click at [643, 195] on span "Select Field" at bounding box center [747, 201] width 342 height 24
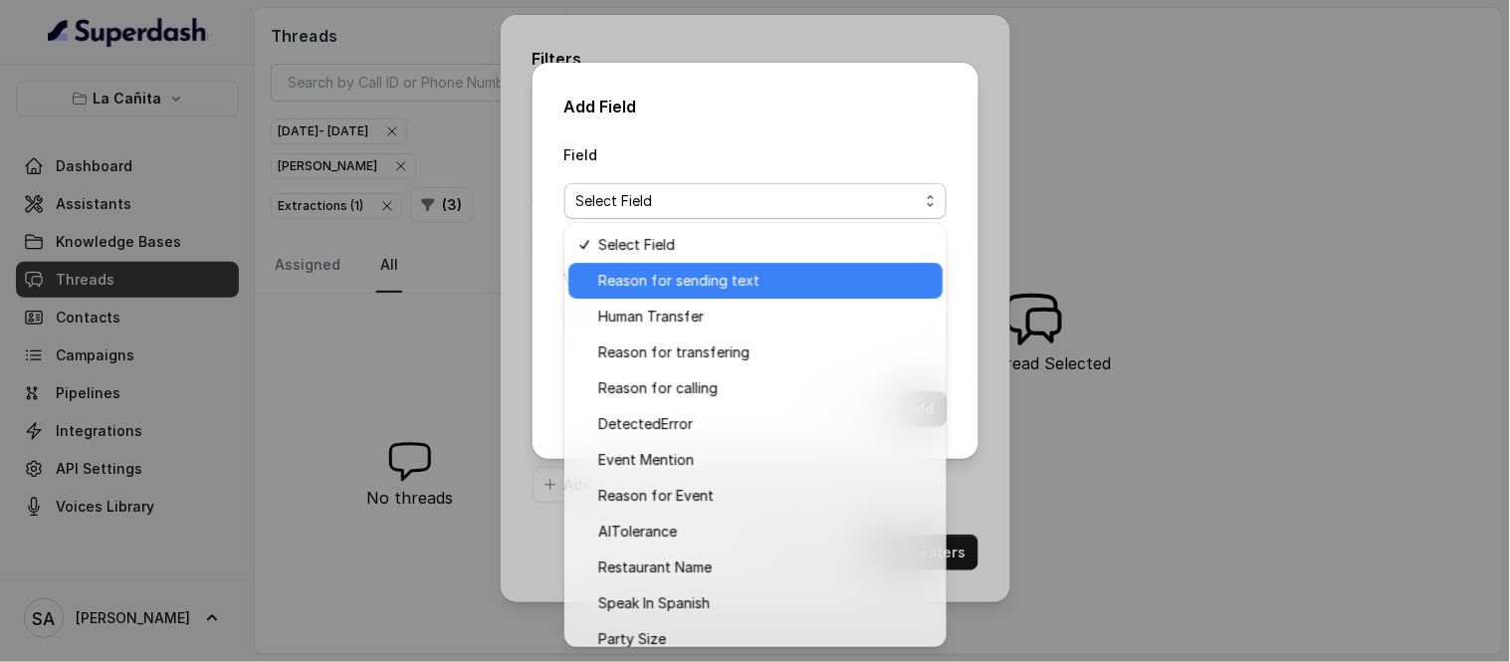
click at [712, 295] on div "Reason for sending text" at bounding box center [755, 281] width 374 height 36
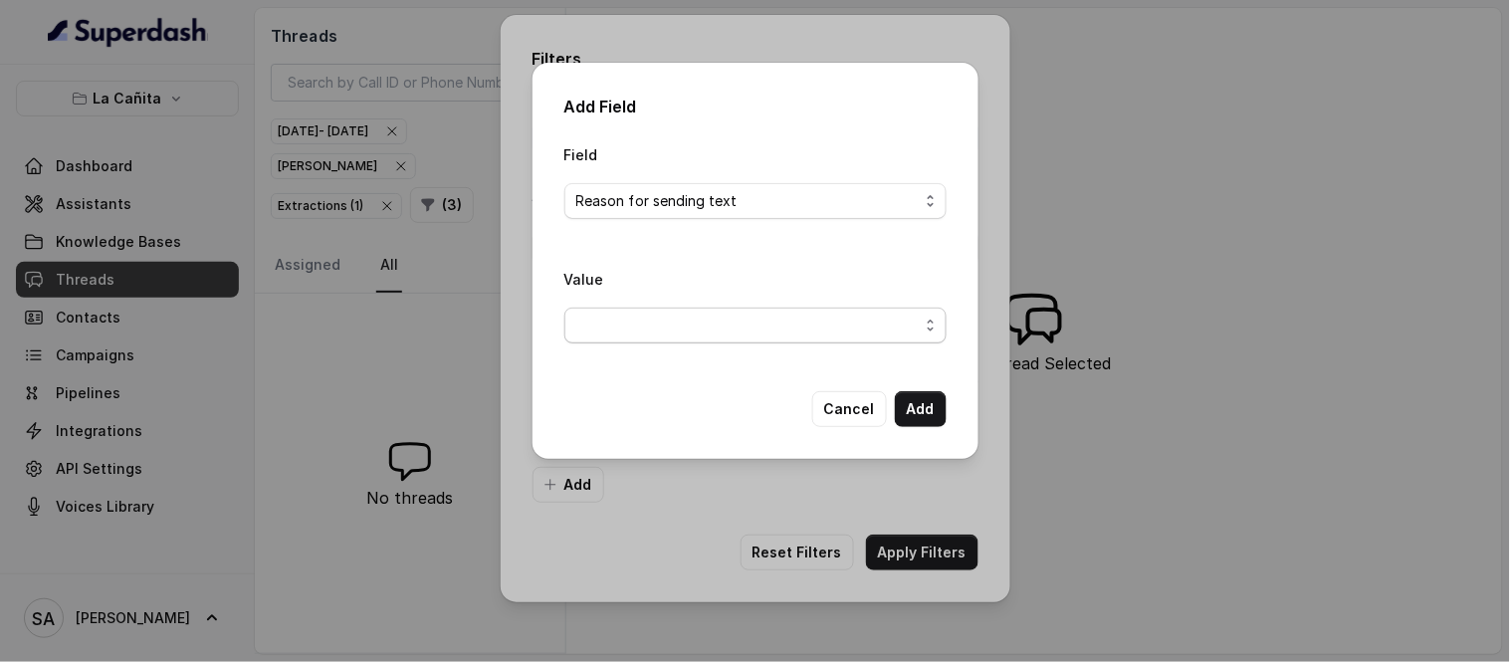
click at [690, 315] on span "button" at bounding box center [755, 326] width 382 height 36
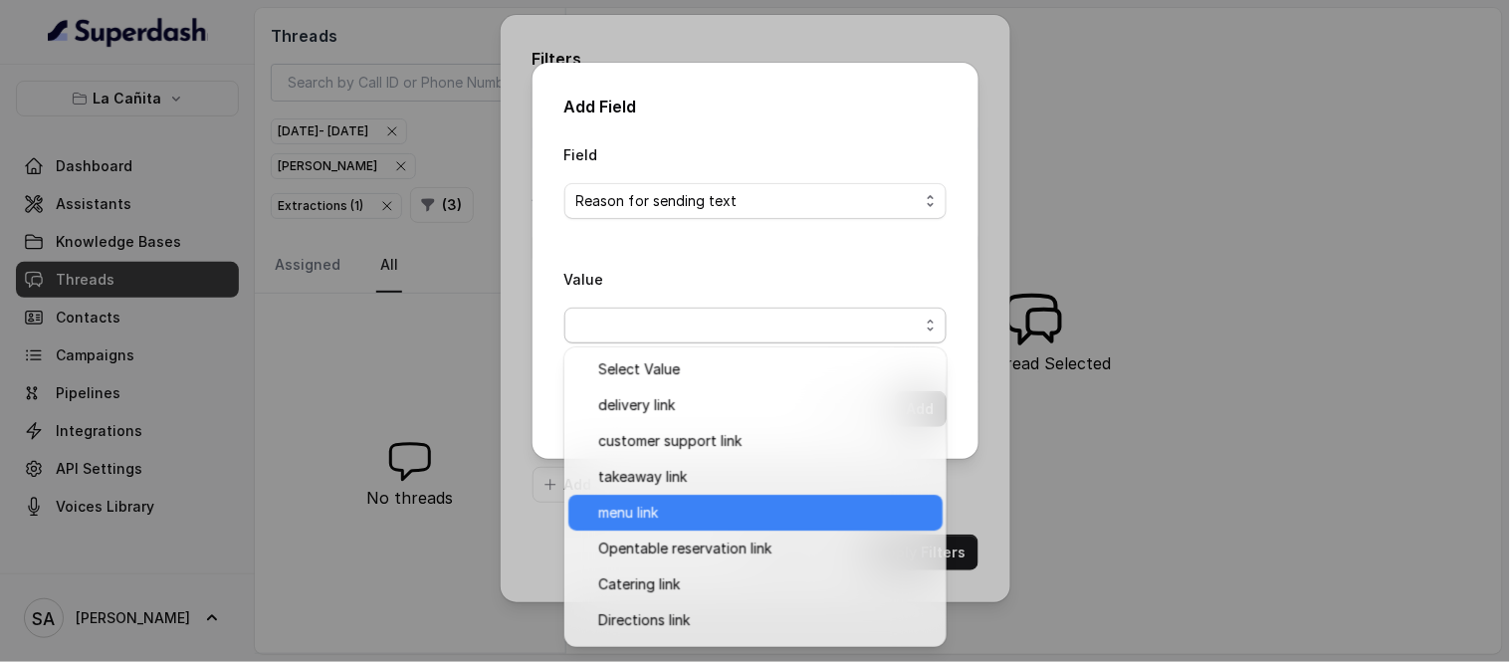
click at [723, 502] on span "menu link" at bounding box center [764, 513] width 333 height 24
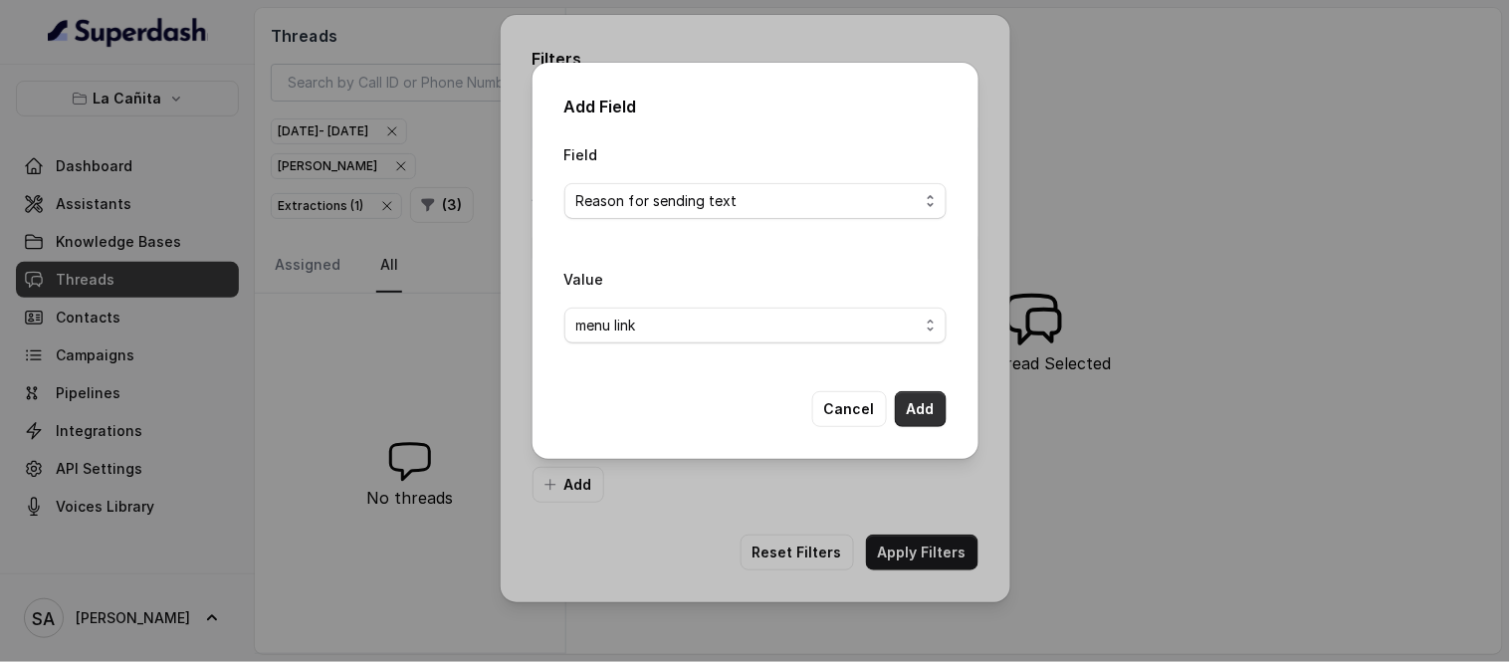
click at [941, 400] on button "Add" at bounding box center [921, 409] width 52 height 36
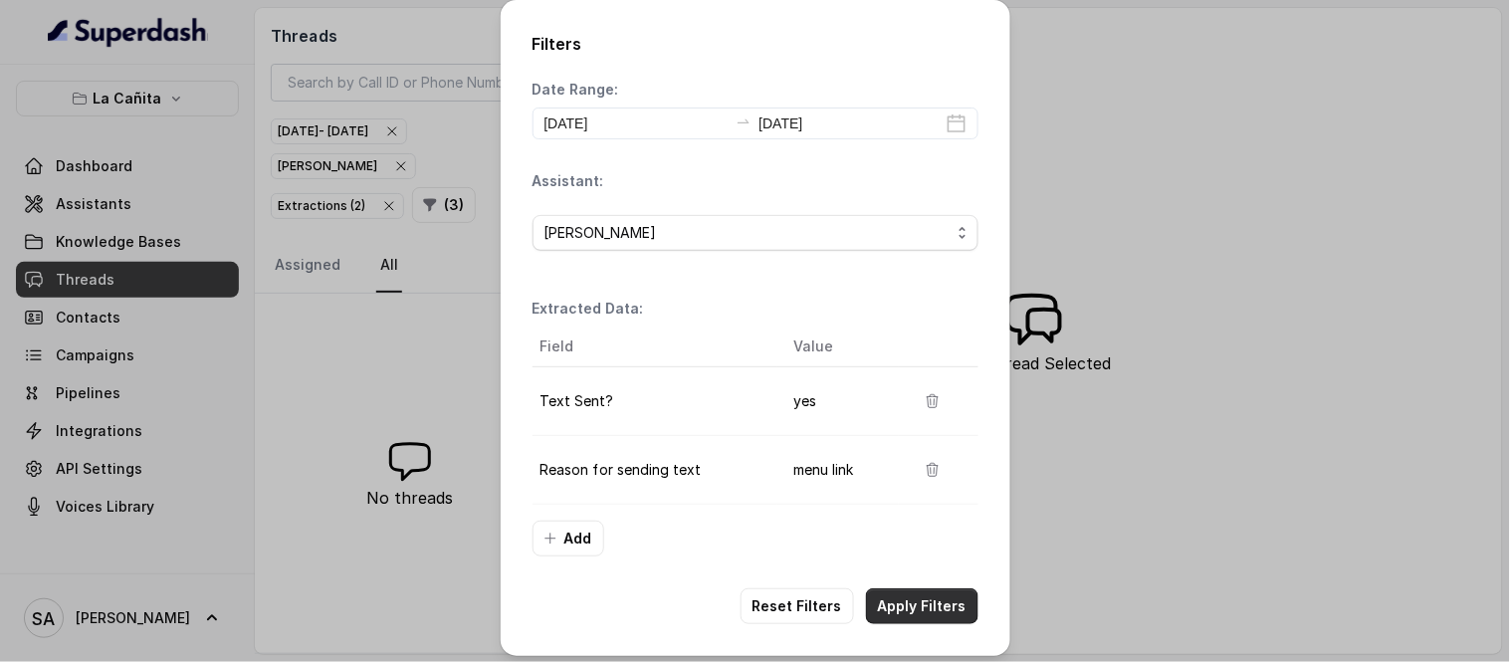
click at [943, 610] on button "Apply Filters" at bounding box center [922, 606] width 112 height 36
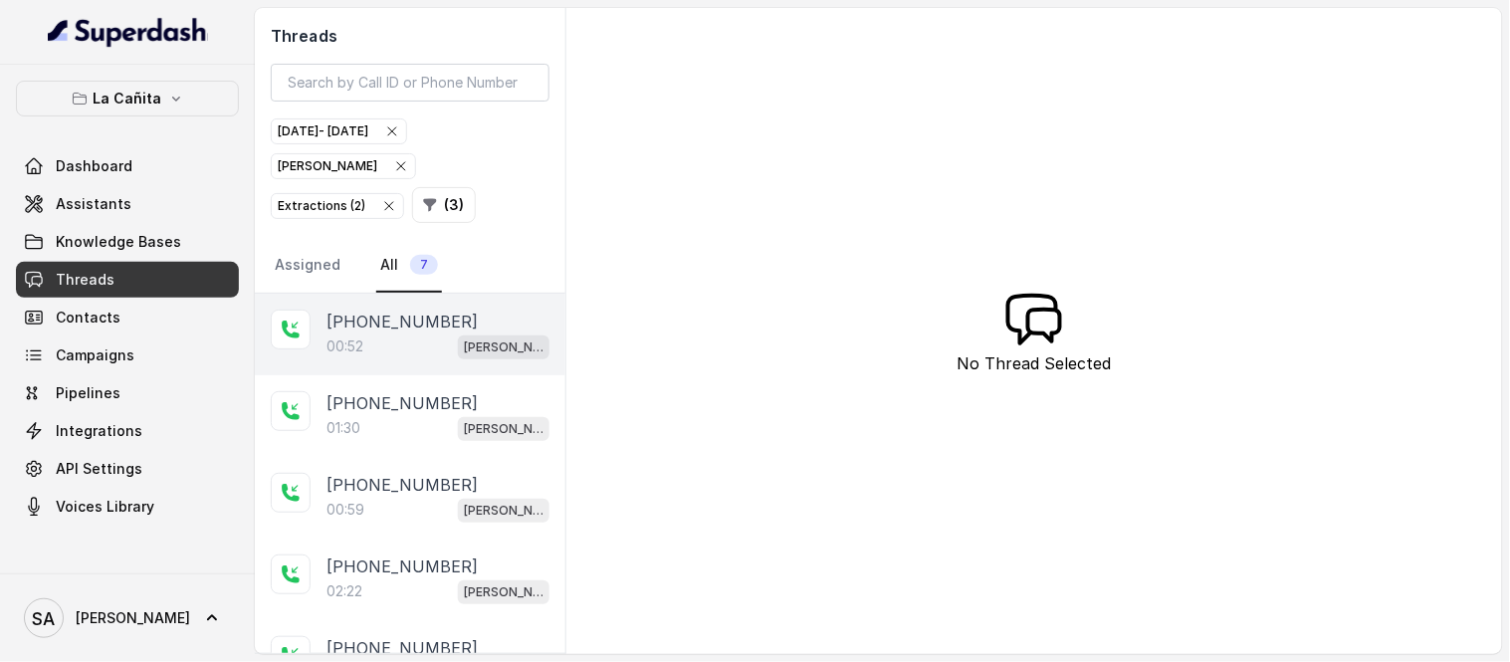
click at [406, 338] on div "00:52 Kendall" at bounding box center [438, 347] width 223 height 26
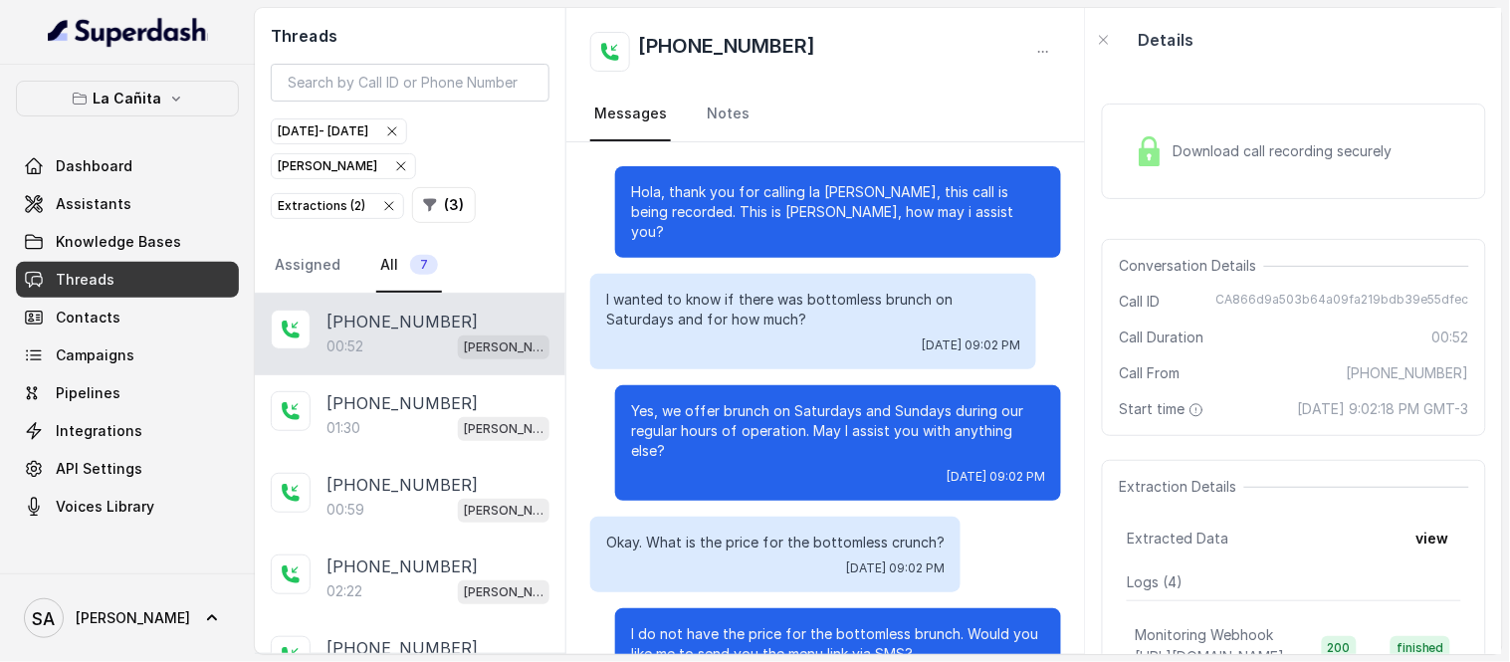
scroll to position [438, 0]
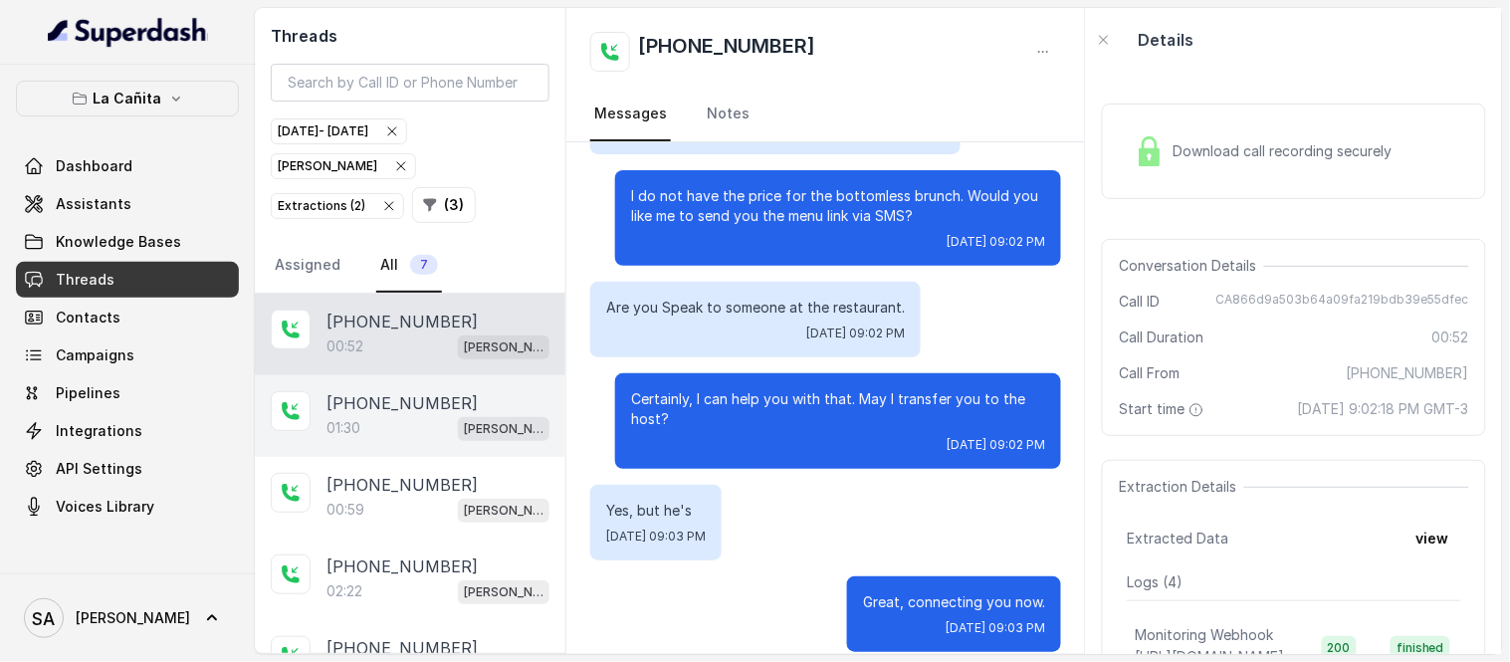
click at [405, 413] on p "+17865427563" at bounding box center [402, 403] width 151 height 24
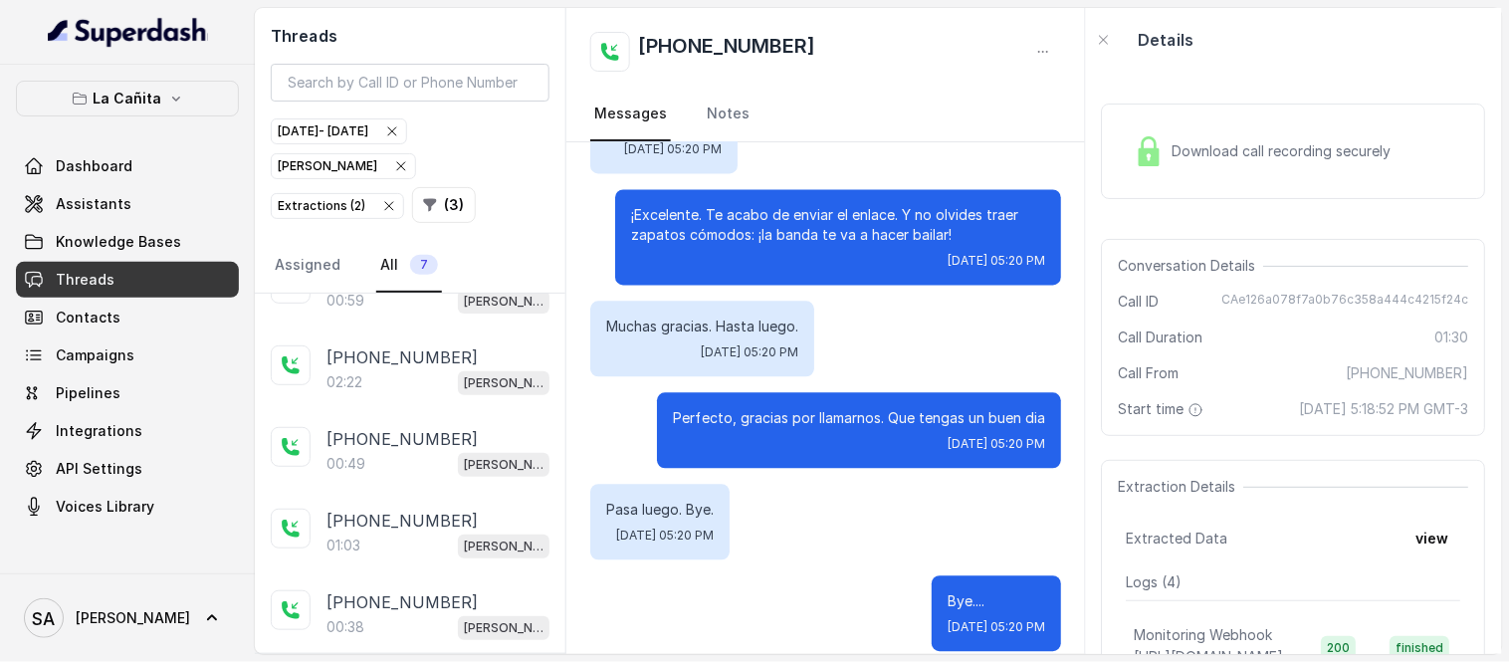
scroll to position [214, 0]
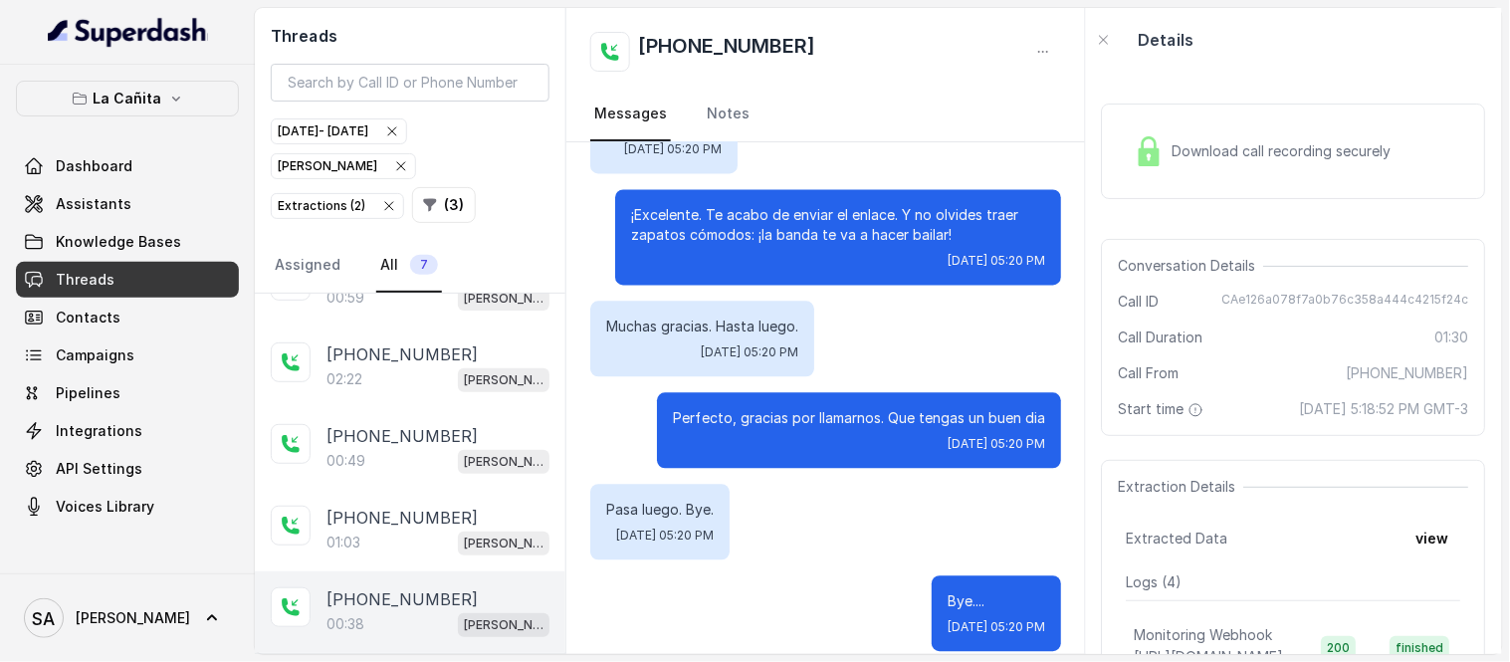
click at [439, 608] on p "+13052402260" at bounding box center [402, 599] width 151 height 24
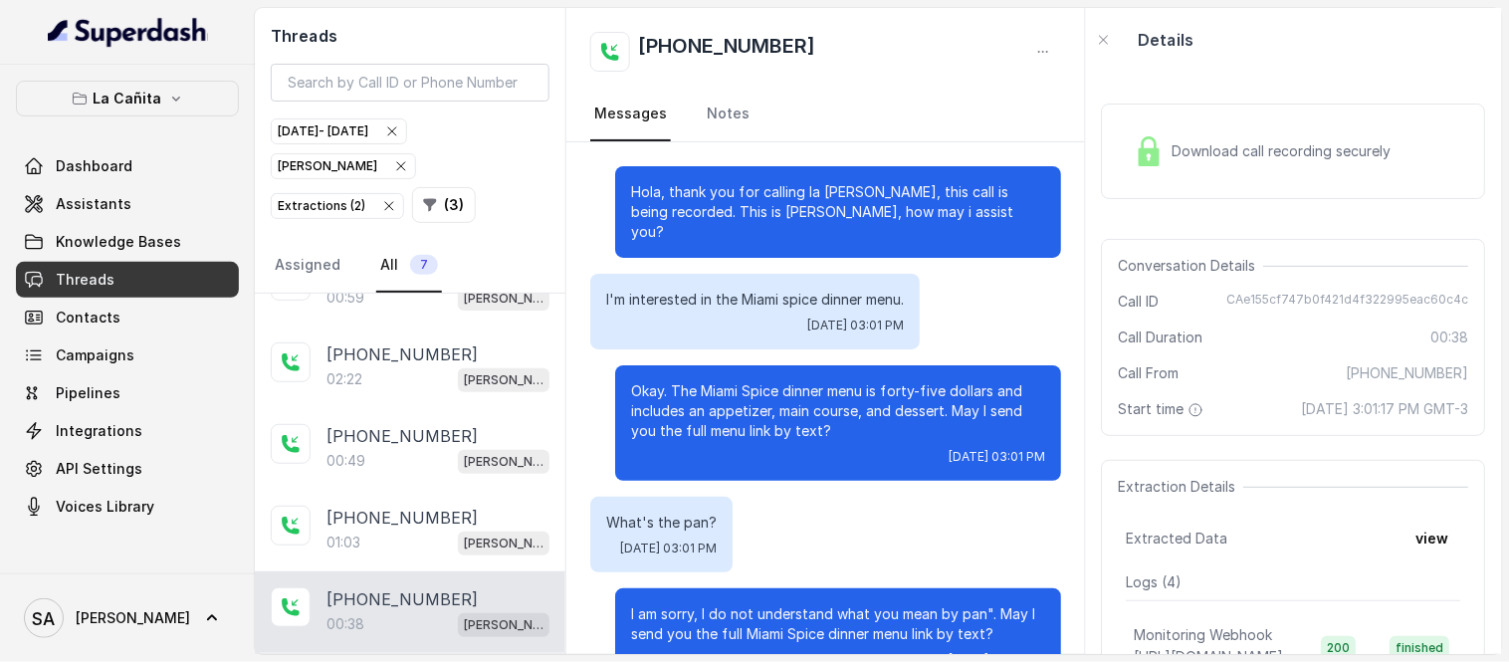
scroll to position [215, 0]
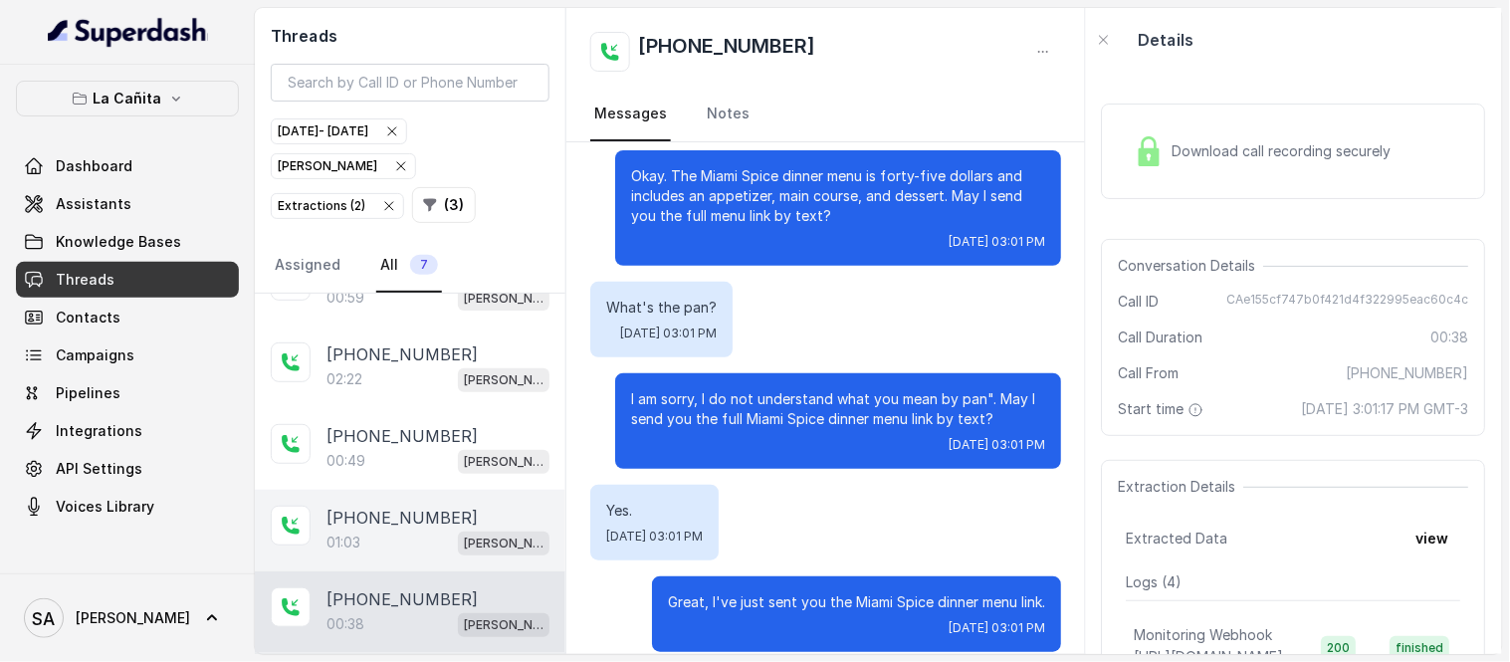
click at [349, 535] on p "01:03" at bounding box center [344, 543] width 34 height 20
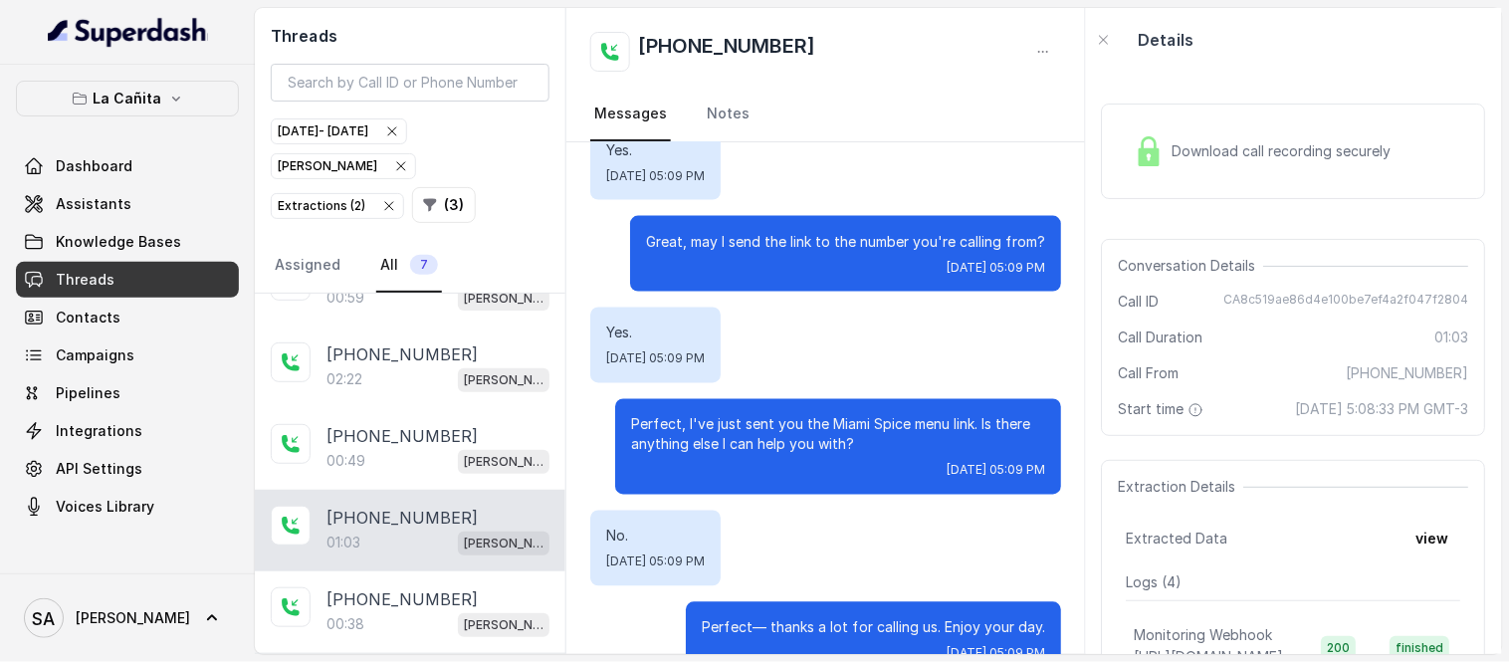
scroll to position [823, 0]
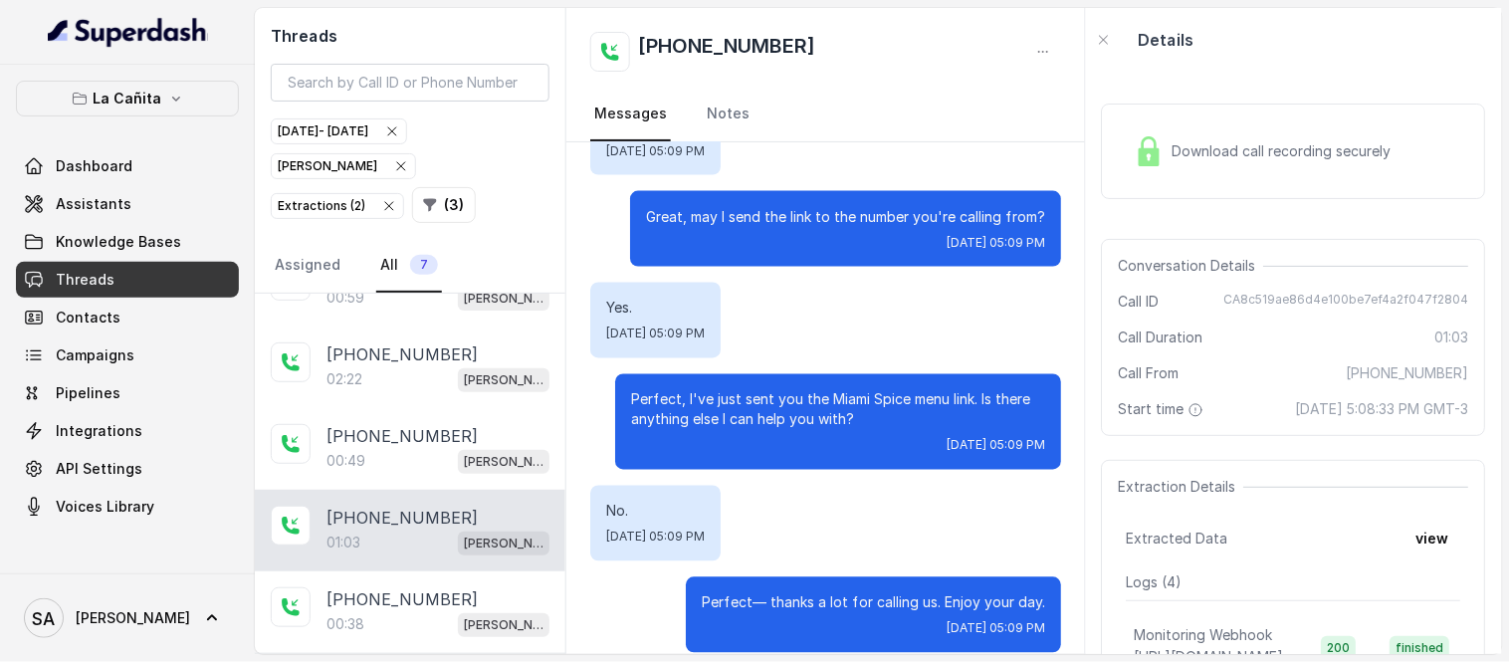
click at [1234, 152] on span "Download call recording securely" at bounding box center [1286, 151] width 227 height 20
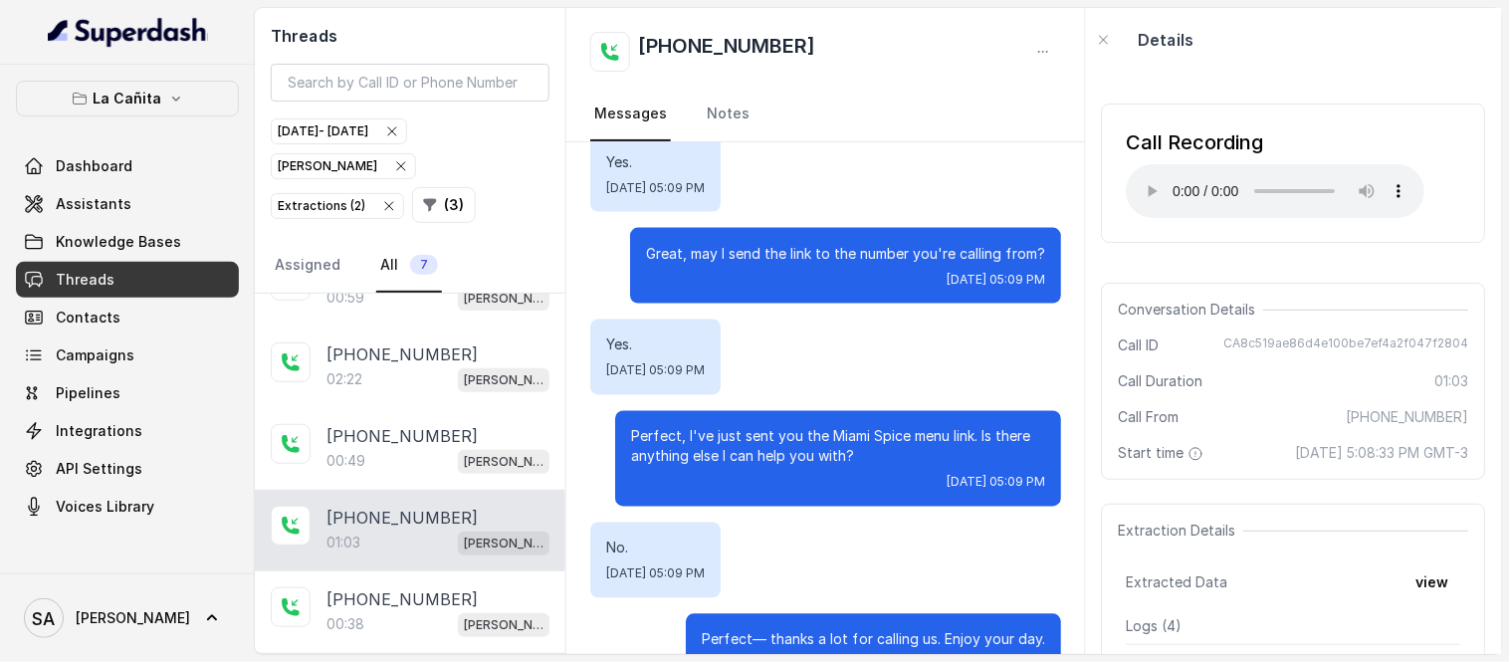
scroll to position [820, 0]
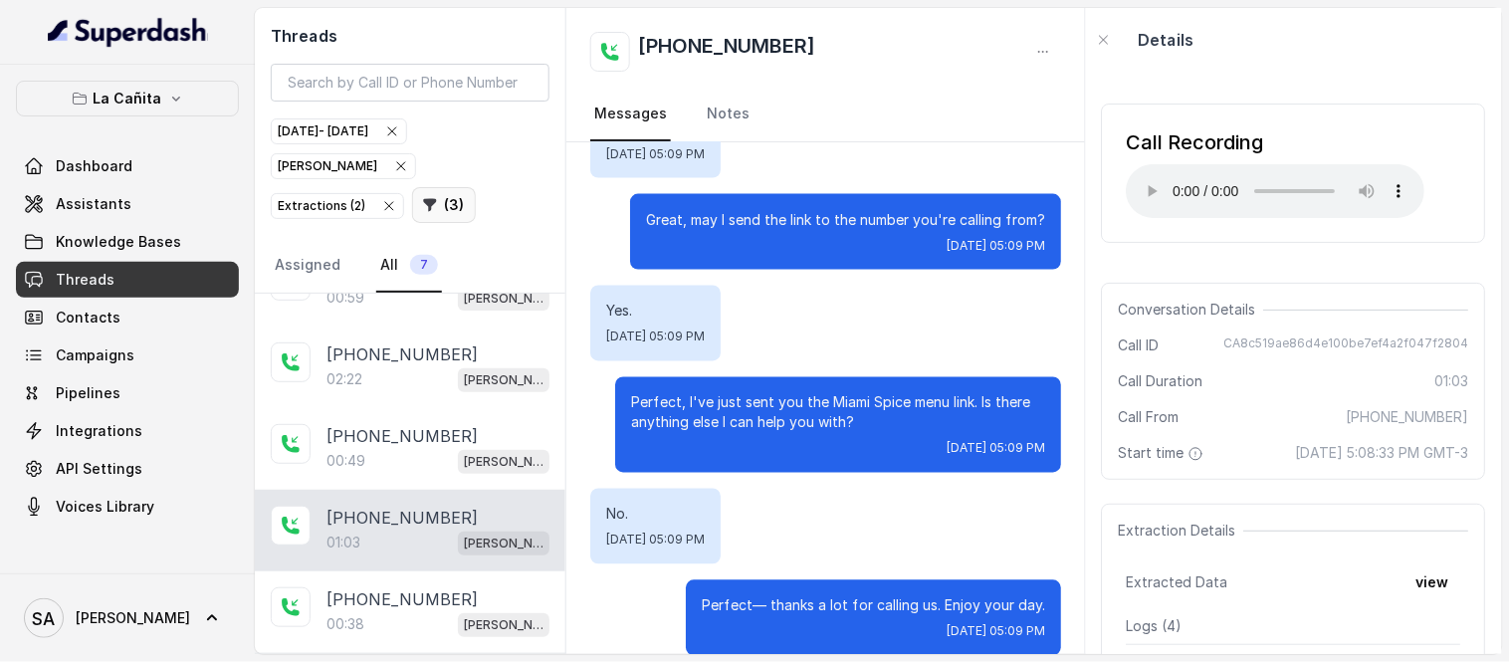
click at [412, 199] on button "( 3 )" at bounding box center [444, 205] width 64 height 36
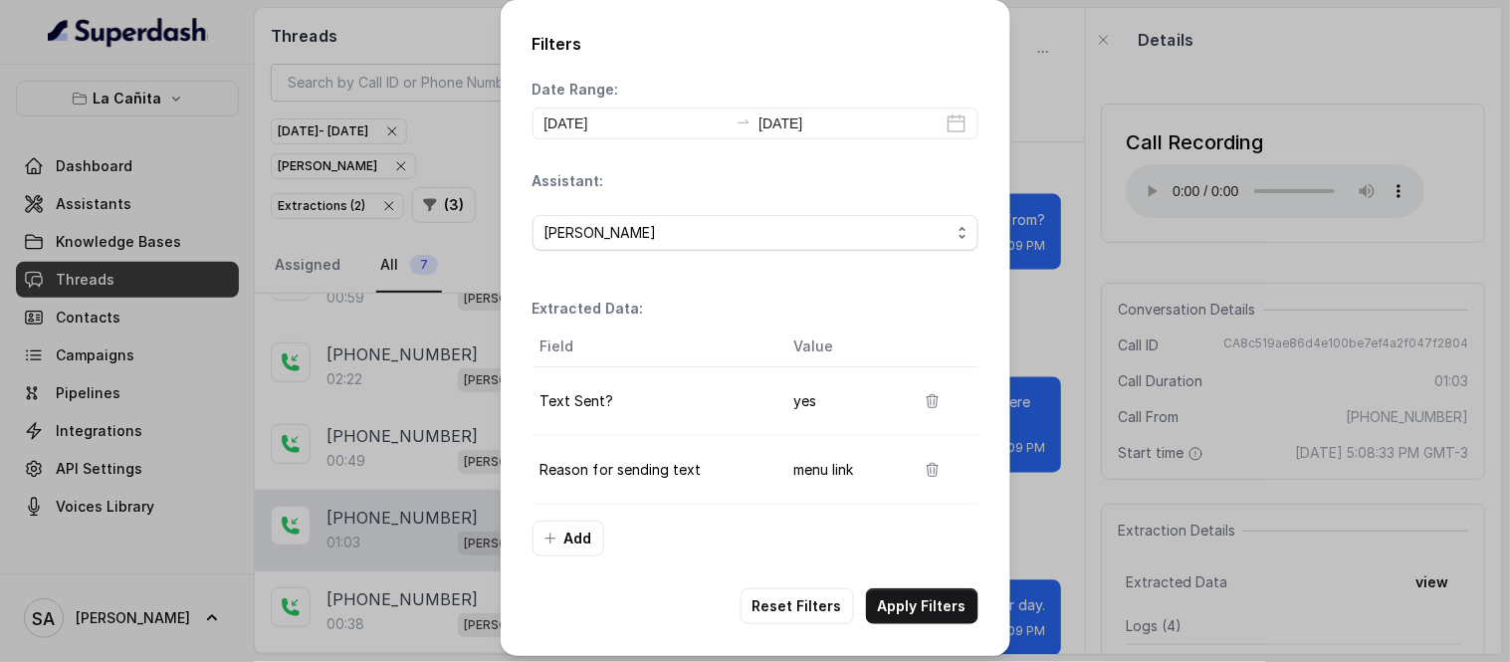
click at [932, 471] on button "button" at bounding box center [933, 470] width 36 height 36
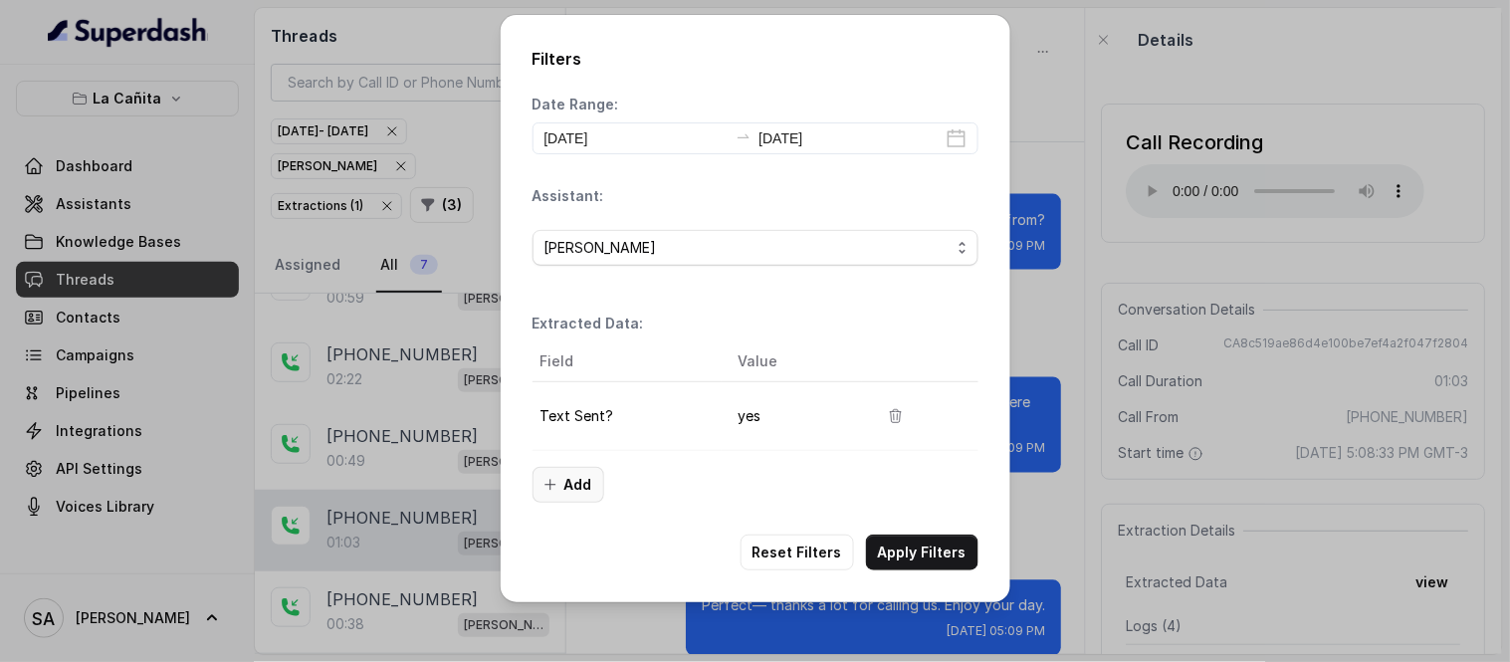
click at [574, 486] on button "Add" at bounding box center [569, 485] width 72 height 36
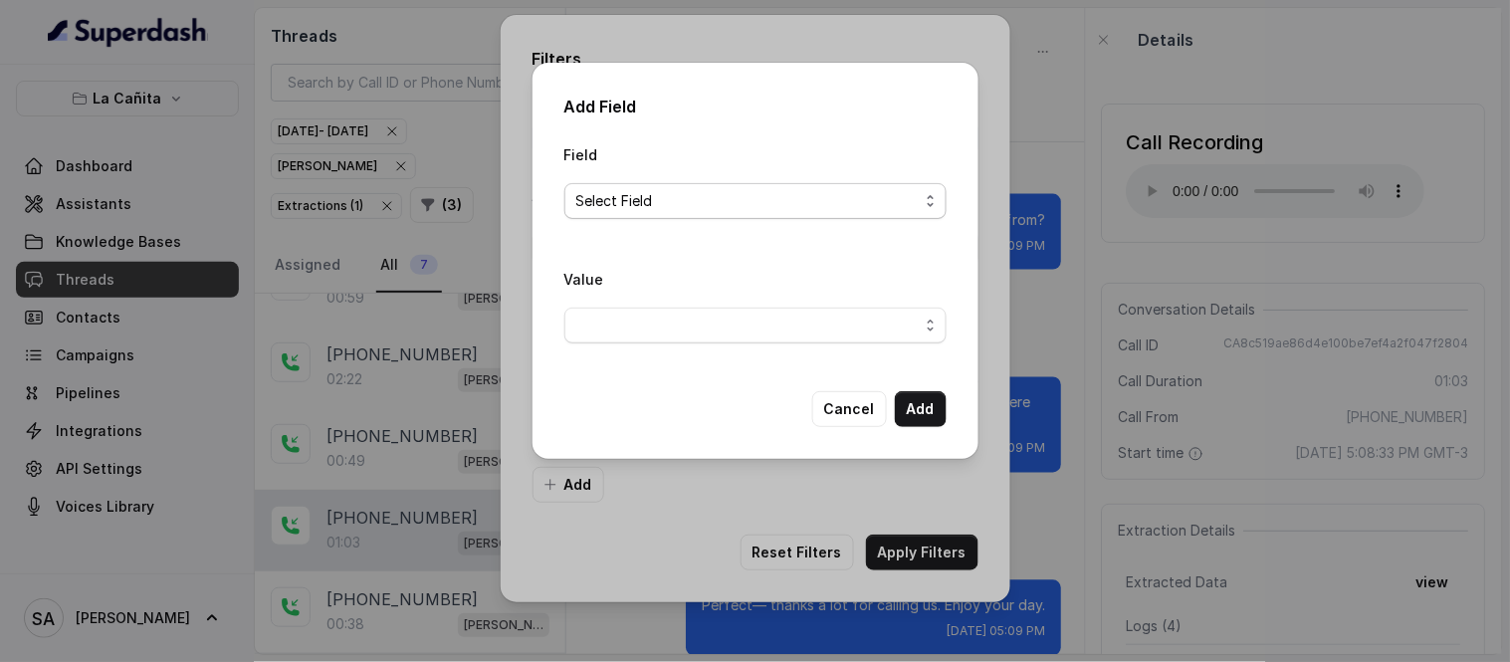
click at [664, 207] on span "Select Field" at bounding box center [747, 201] width 342 height 24
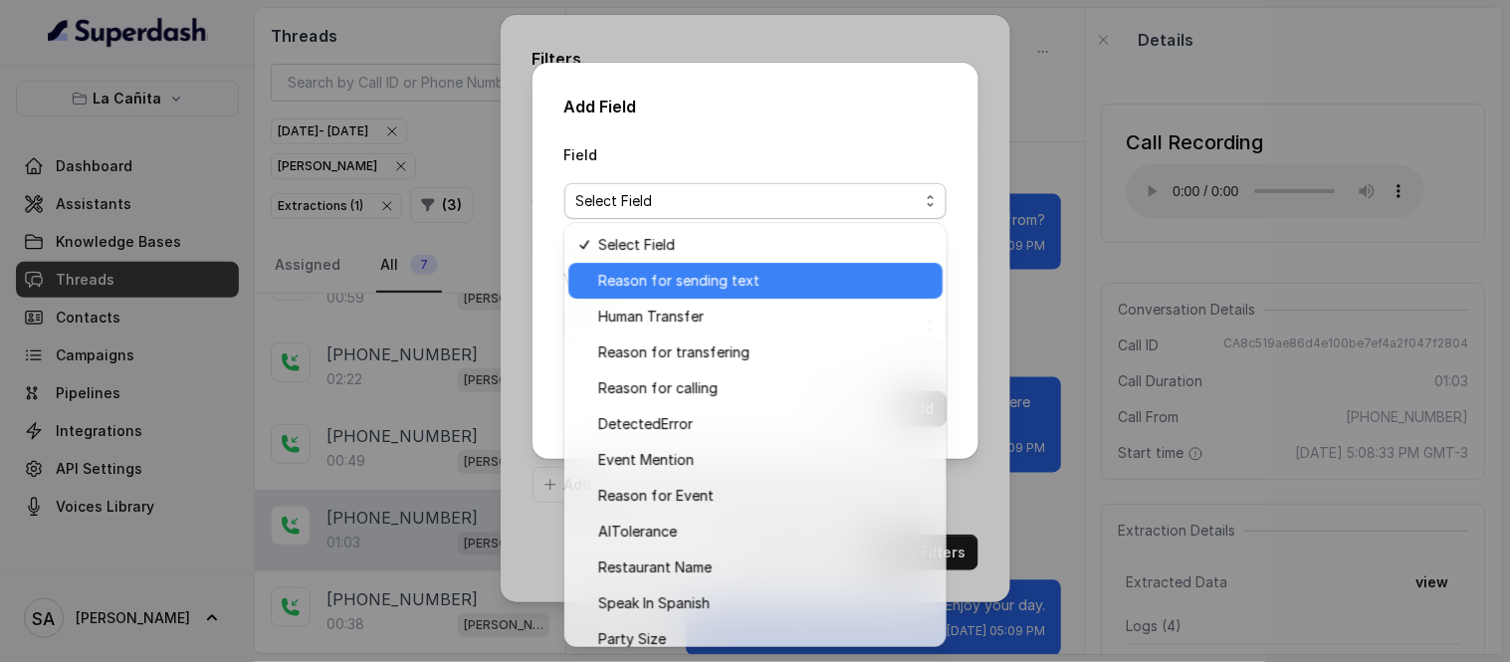
click at [709, 264] on div "Reason for sending text" at bounding box center [755, 281] width 374 height 36
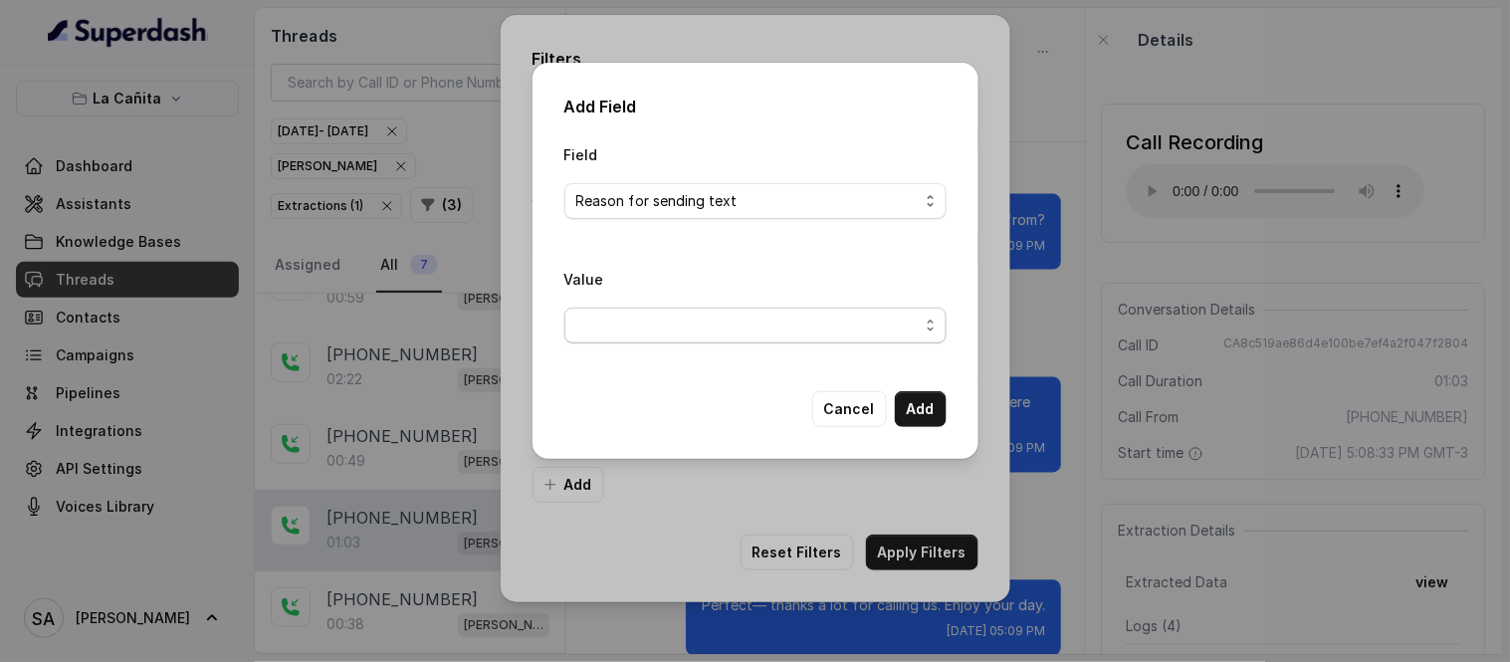
click at [681, 323] on span "button" at bounding box center [755, 326] width 382 height 36
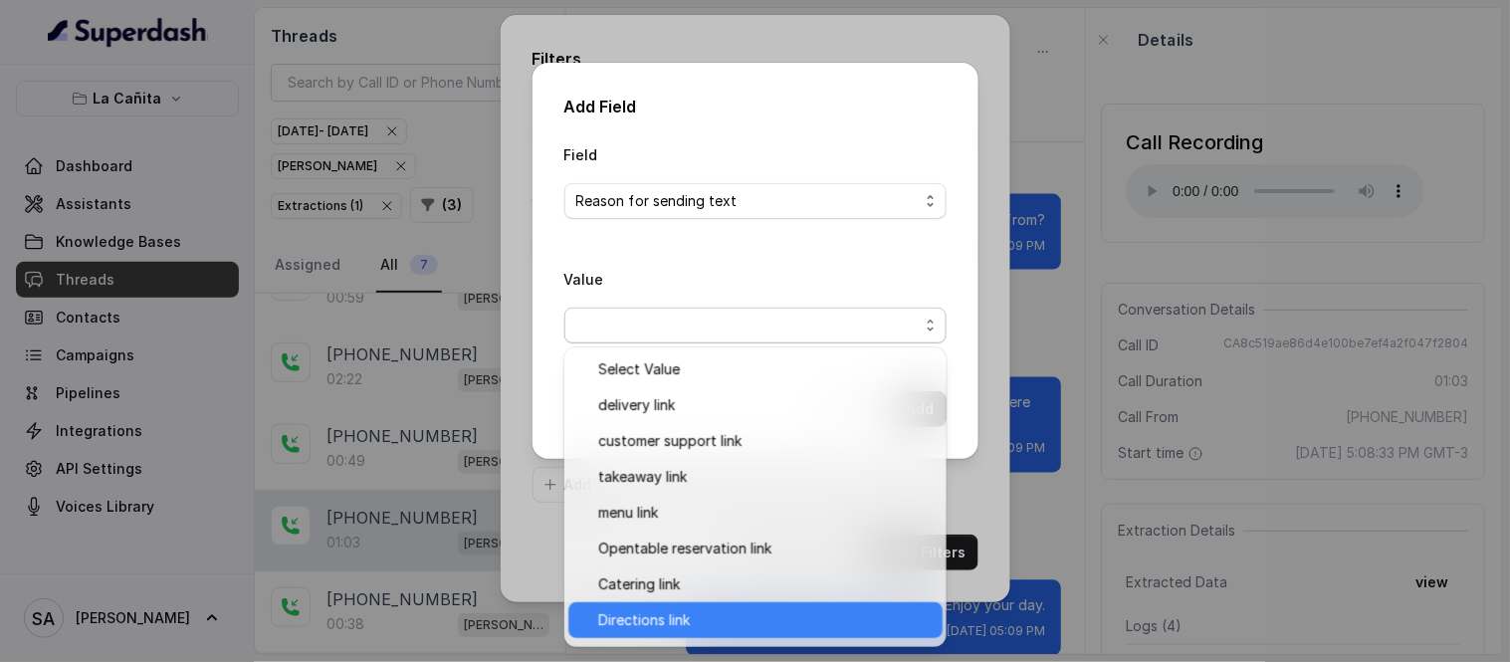
click at [701, 621] on span "Directions link" at bounding box center [764, 620] width 333 height 24
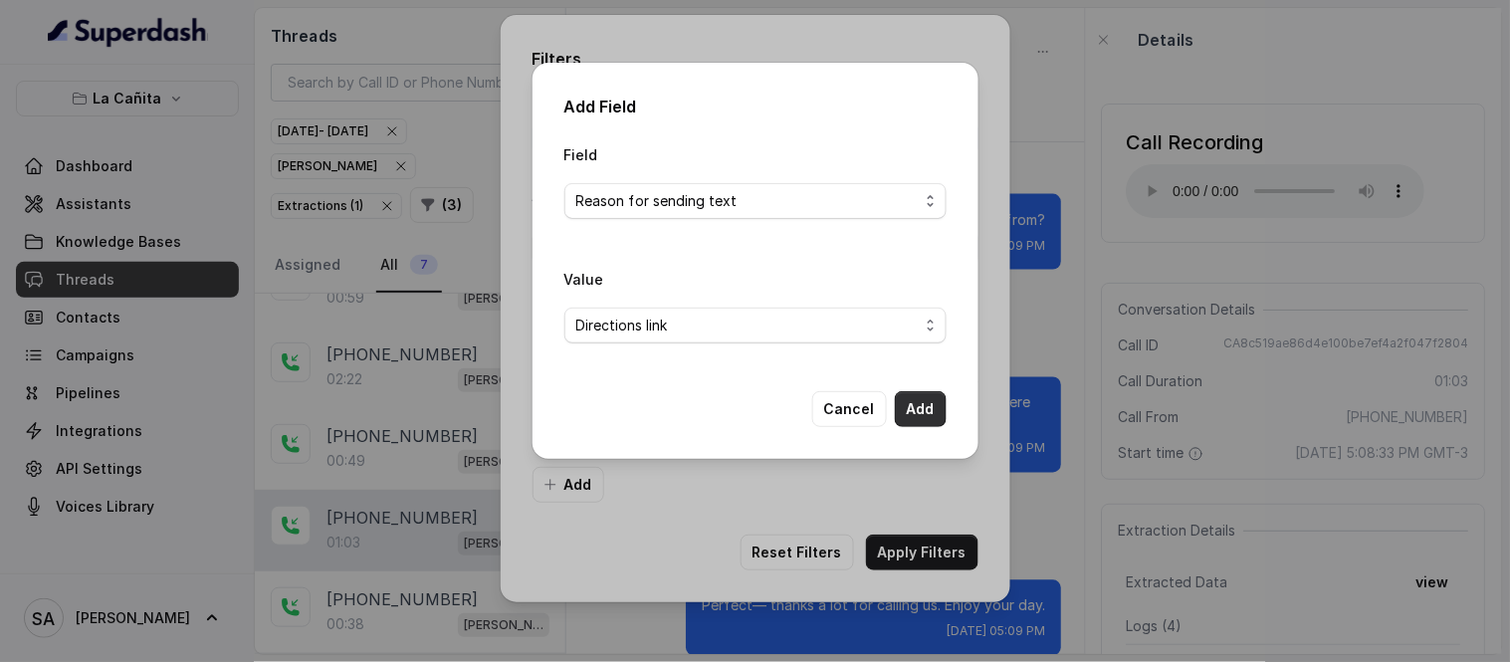
click at [922, 404] on button "Add" at bounding box center [921, 409] width 52 height 36
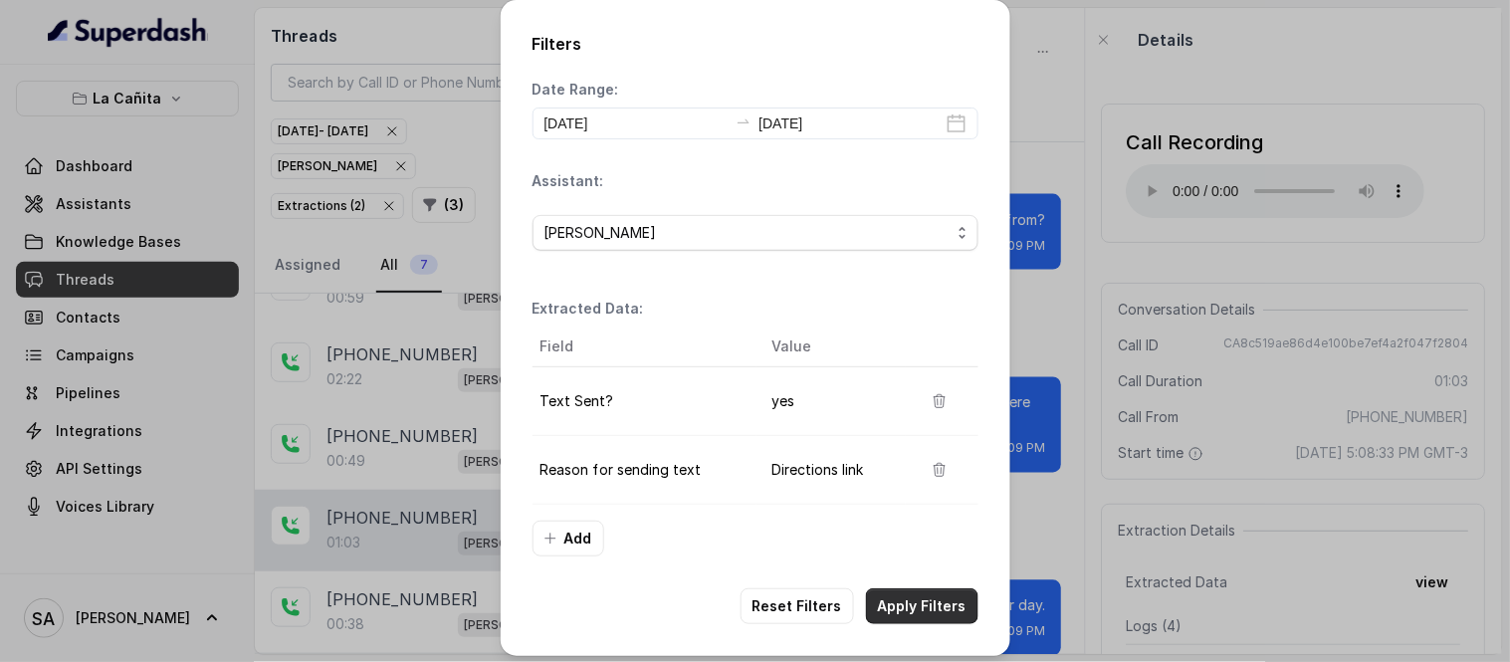
click at [937, 597] on button "Apply Filters" at bounding box center [922, 606] width 112 height 36
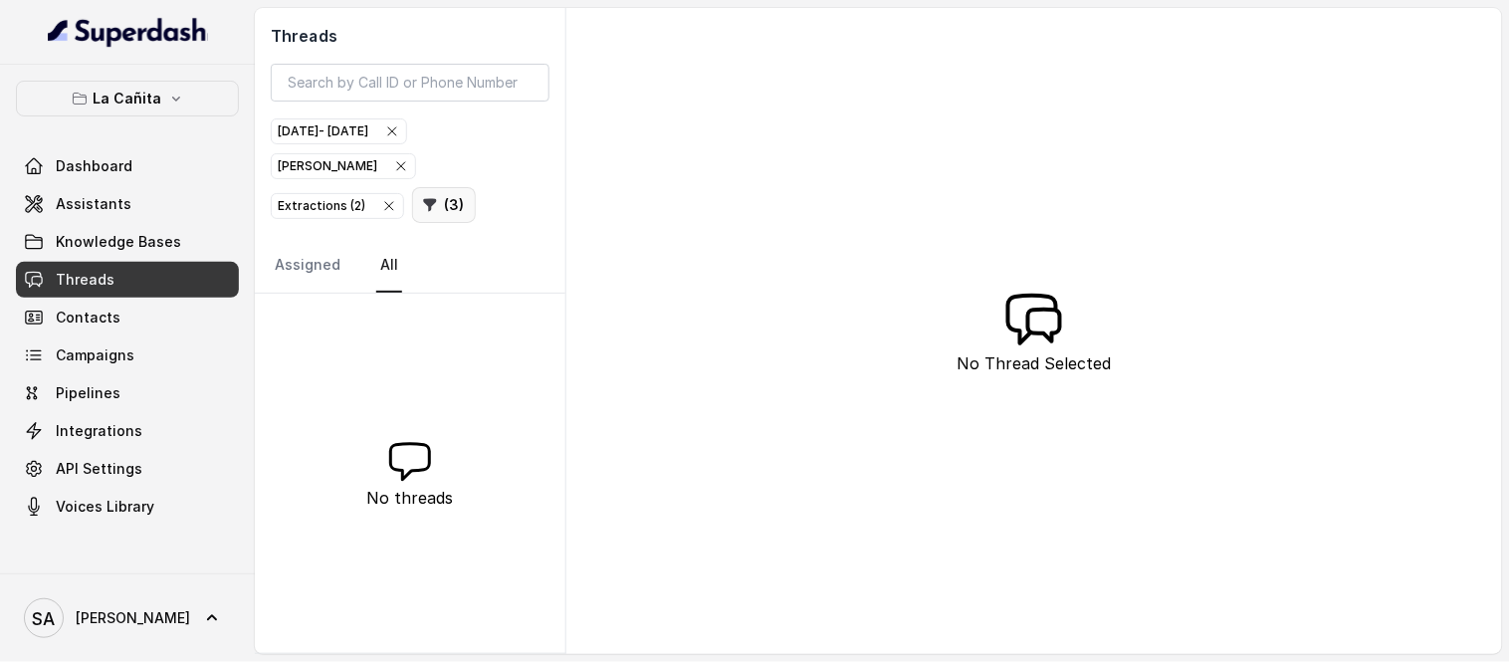
click at [412, 215] on button "( 3 )" at bounding box center [444, 205] width 64 height 36
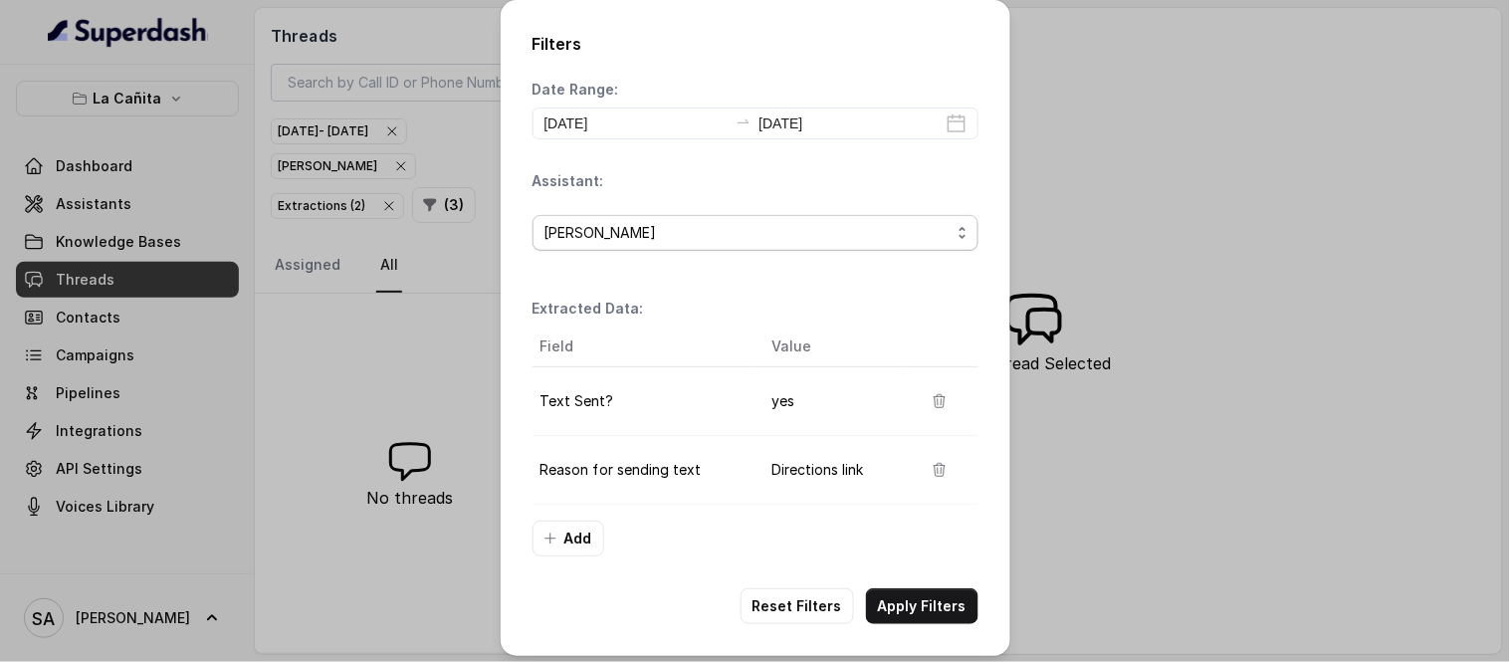
click at [842, 225] on span "[PERSON_NAME]" at bounding box center [748, 233] width 406 height 24
click at [693, 202] on div "[PERSON_NAME]" at bounding box center [756, 233] width 446 height 68
click at [936, 395] on icon "button" at bounding box center [940, 401] width 16 height 16
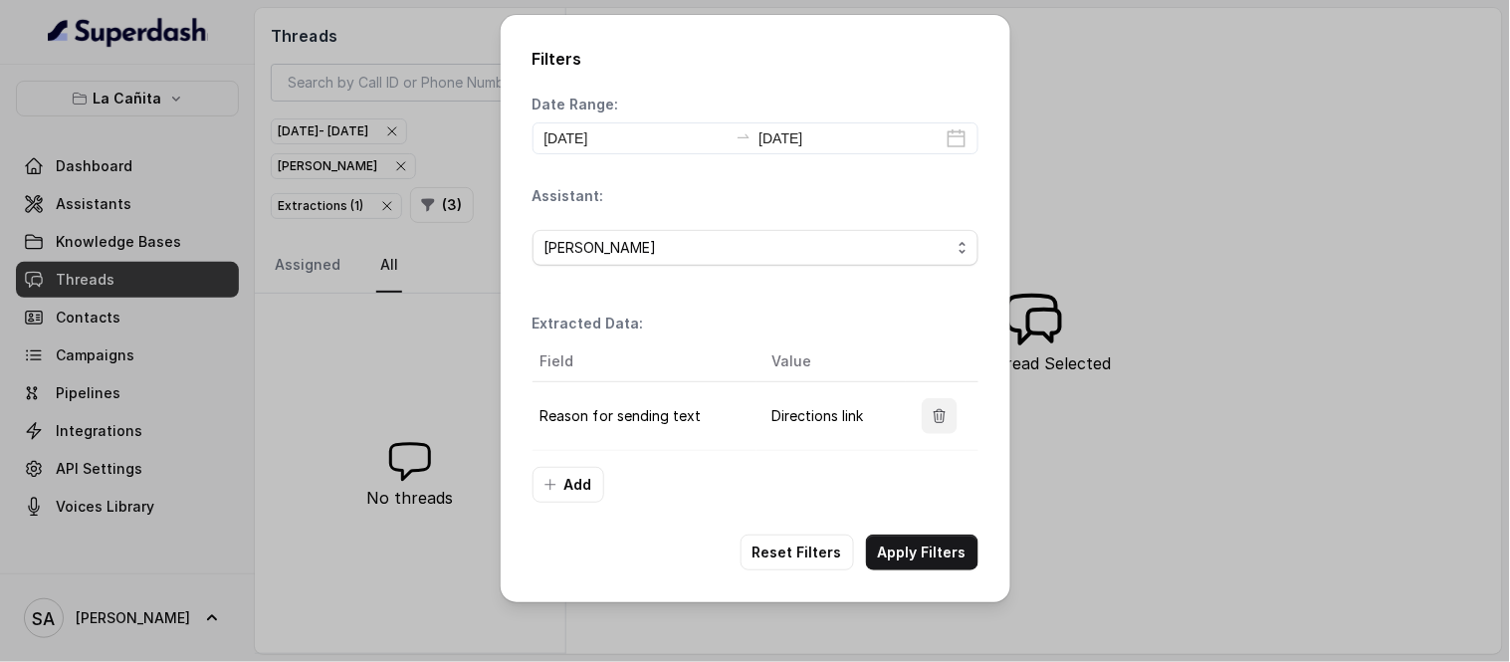
click at [940, 421] on icon "button" at bounding box center [940, 416] width 16 height 16
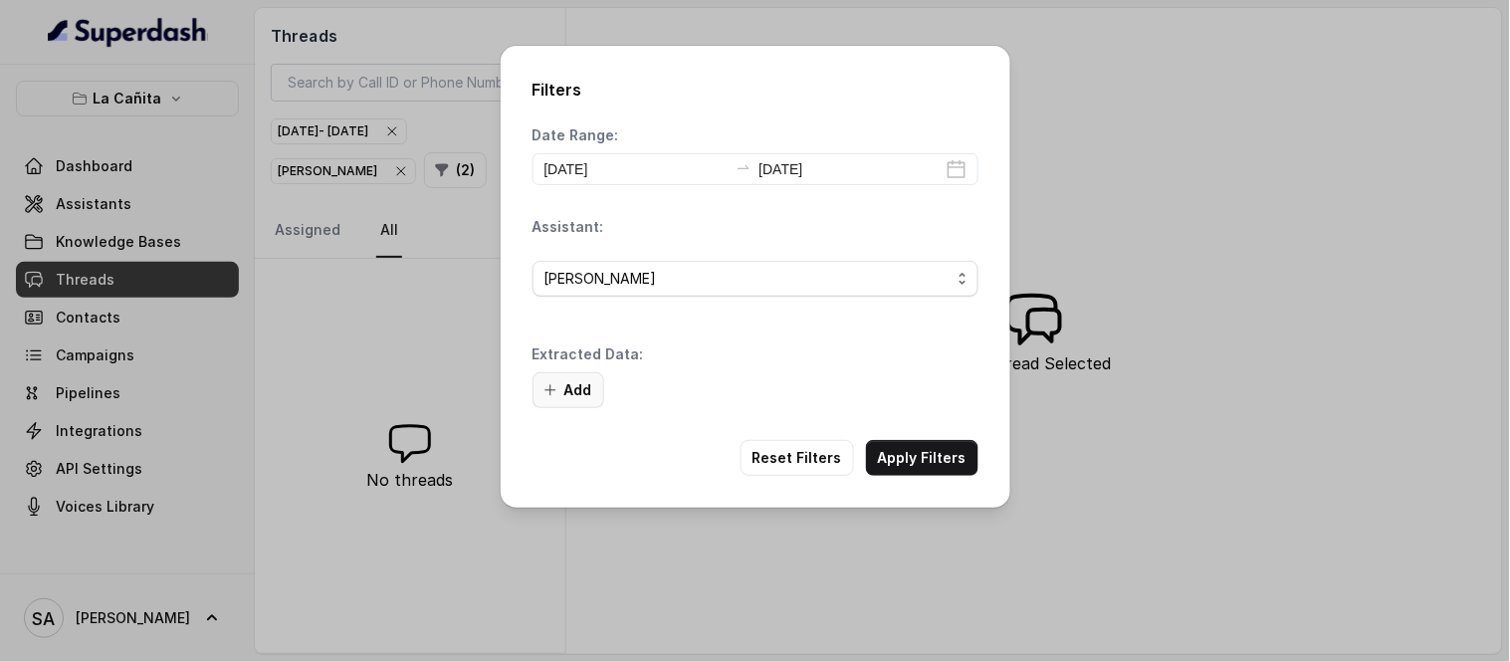
click at [559, 375] on button "Add" at bounding box center [569, 390] width 72 height 36
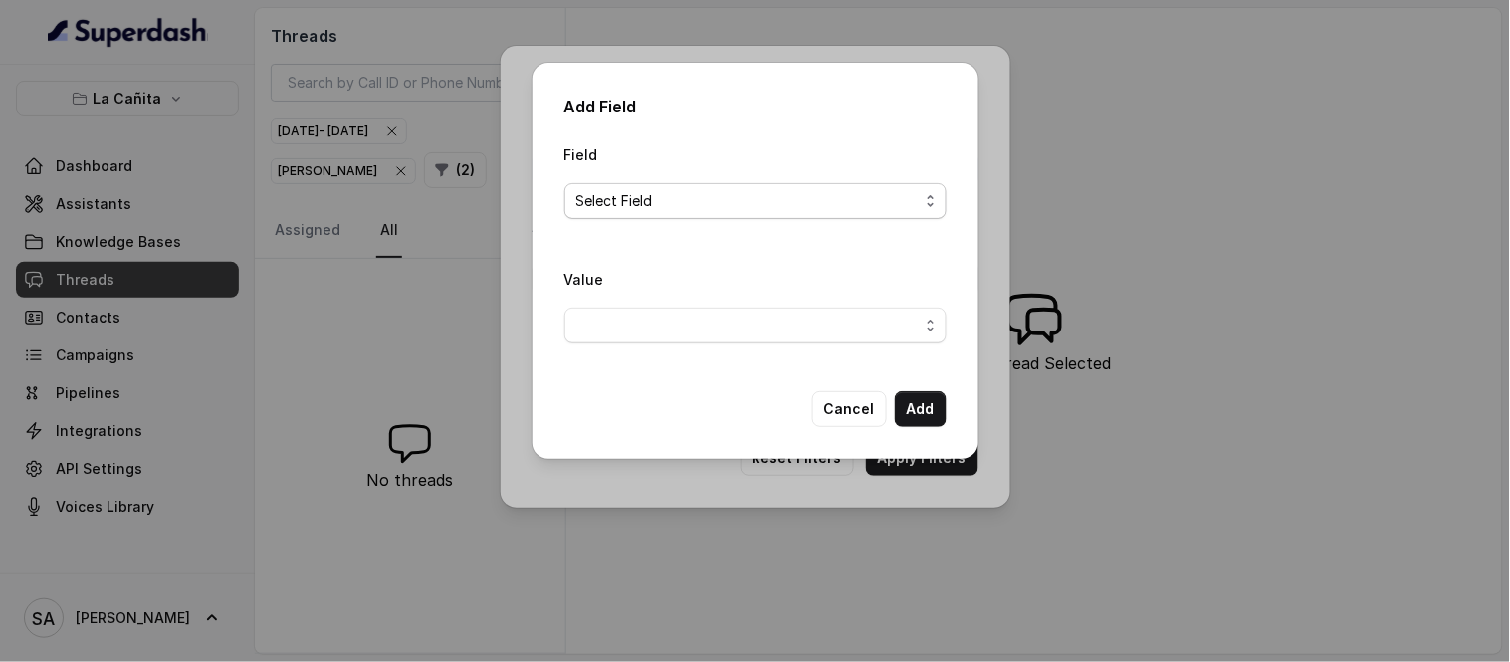
click at [619, 196] on span "Select Field" at bounding box center [747, 201] width 342 height 24
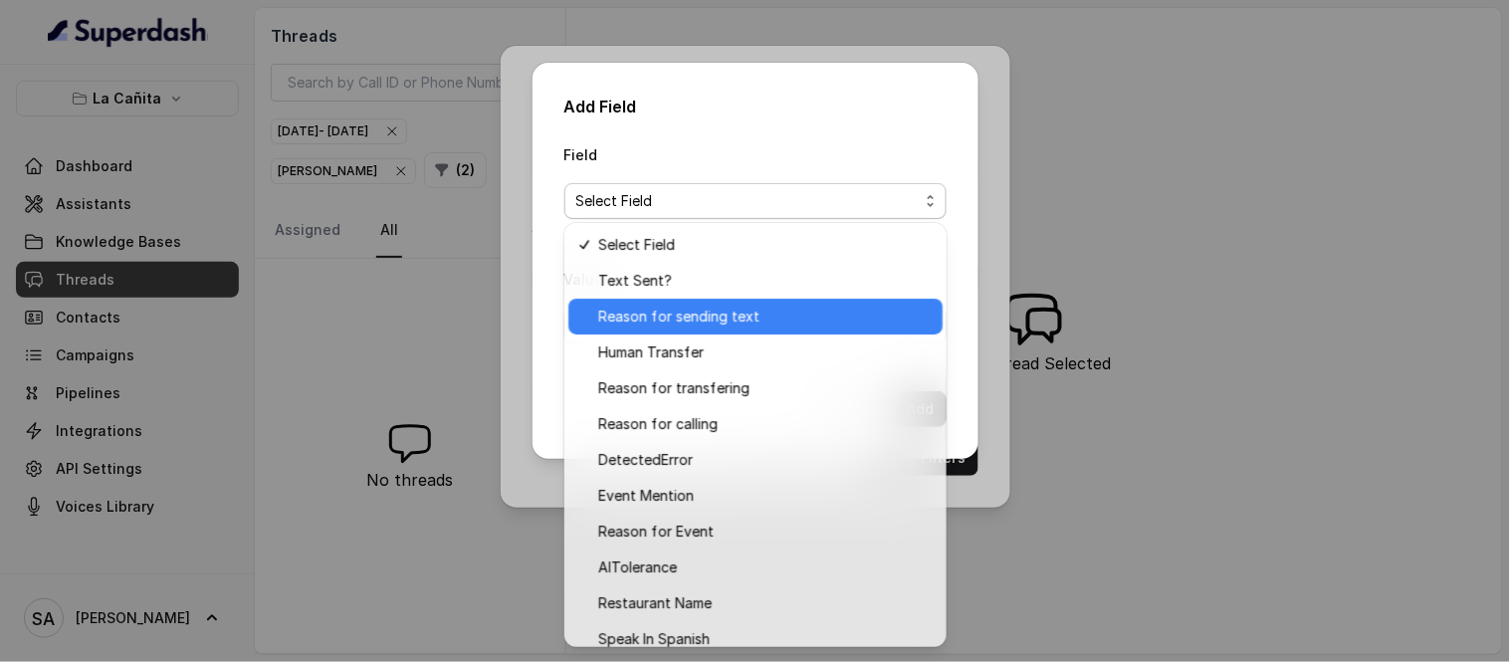
click at [644, 311] on span "Reason for sending text" at bounding box center [764, 317] width 333 height 24
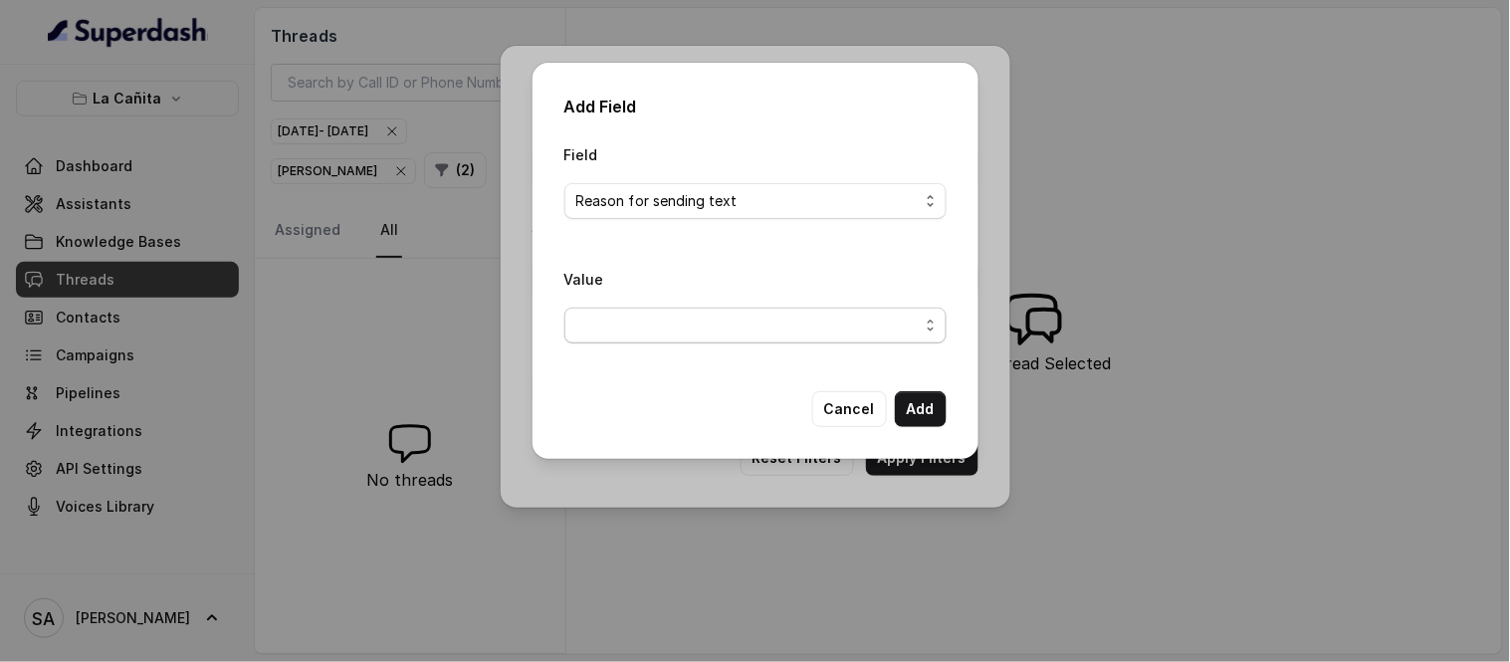
click at [643, 314] on span "button" at bounding box center [755, 326] width 382 height 36
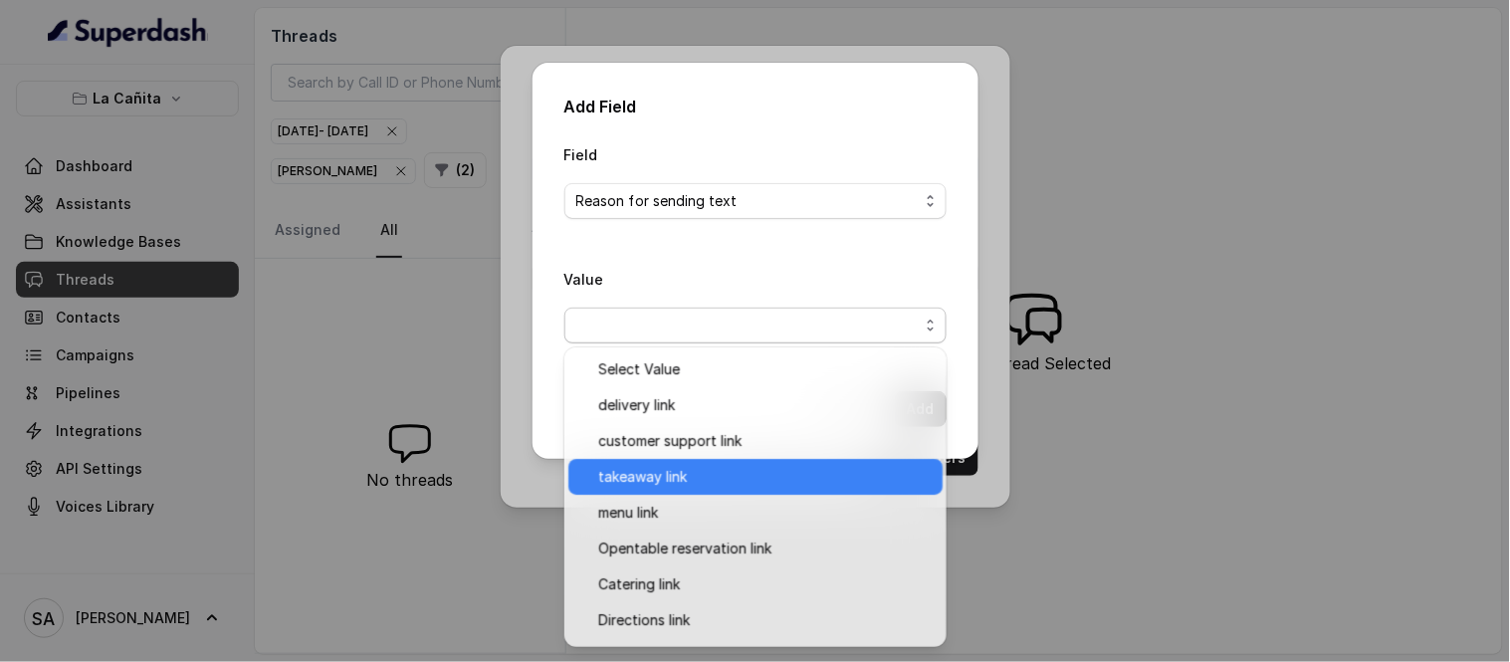
click at [632, 469] on span "takeaway link" at bounding box center [764, 477] width 333 height 24
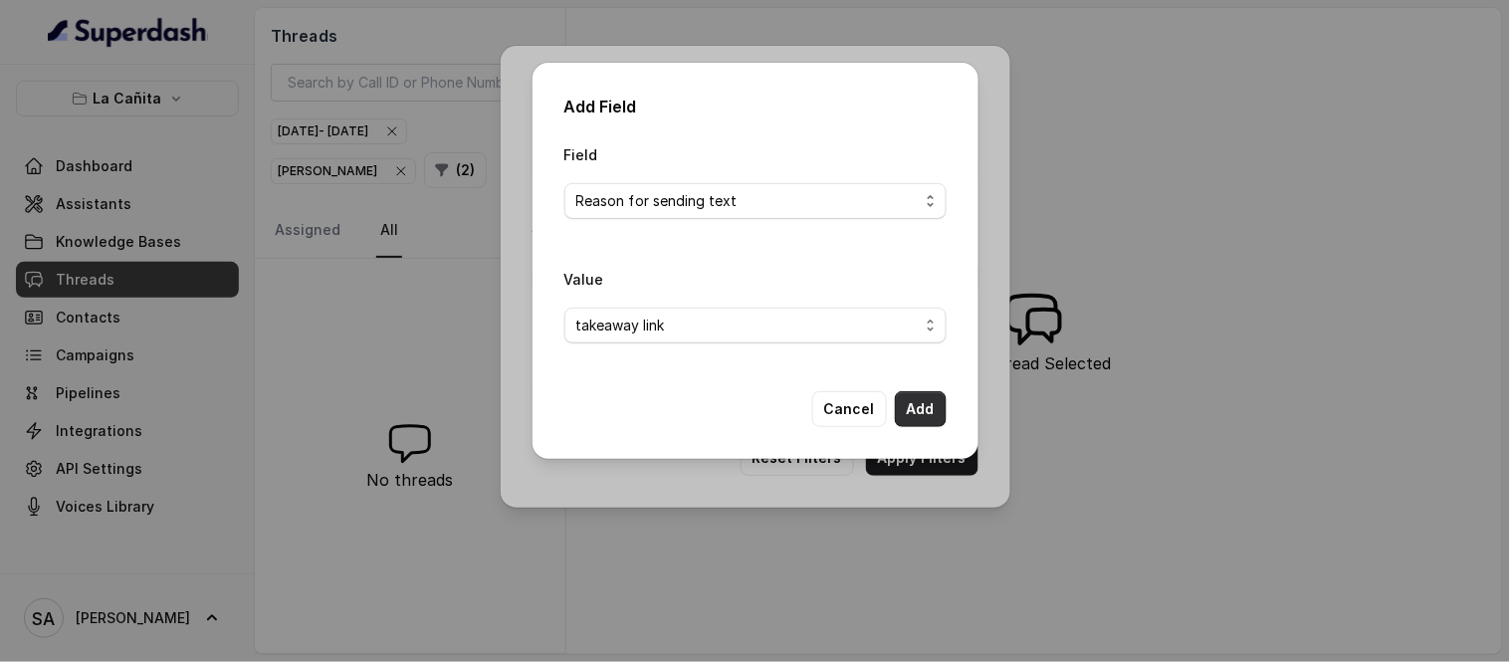
click at [926, 411] on button "Add" at bounding box center [921, 409] width 52 height 36
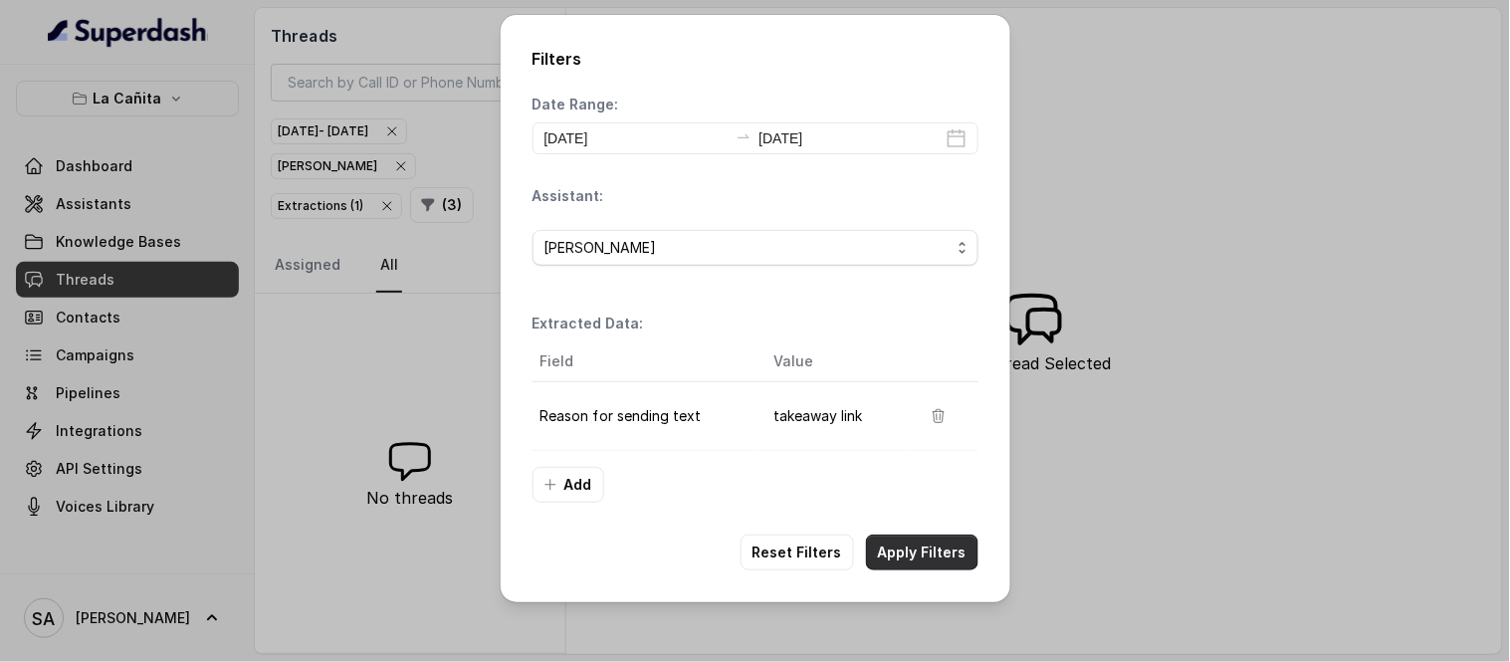
click at [946, 551] on button "Apply Filters" at bounding box center [922, 553] width 112 height 36
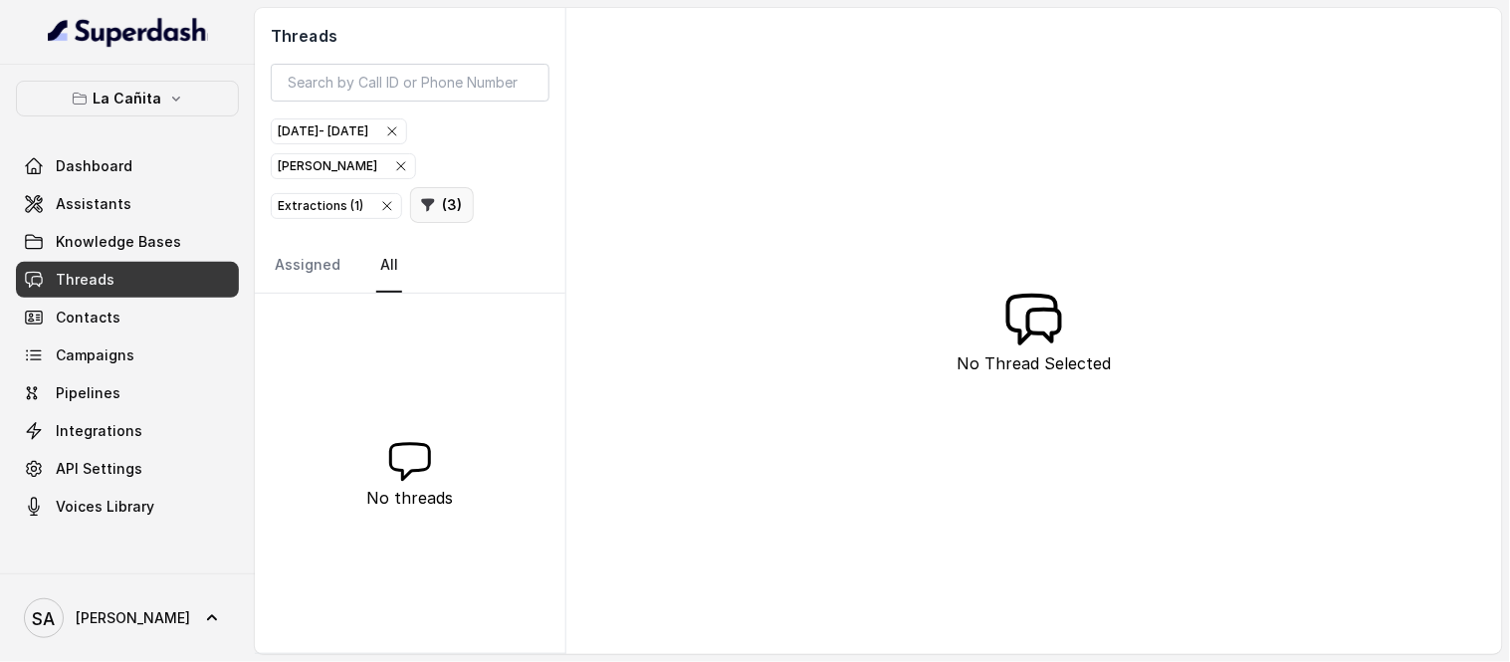
click at [410, 201] on button "( 3 )" at bounding box center [442, 205] width 64 height 36
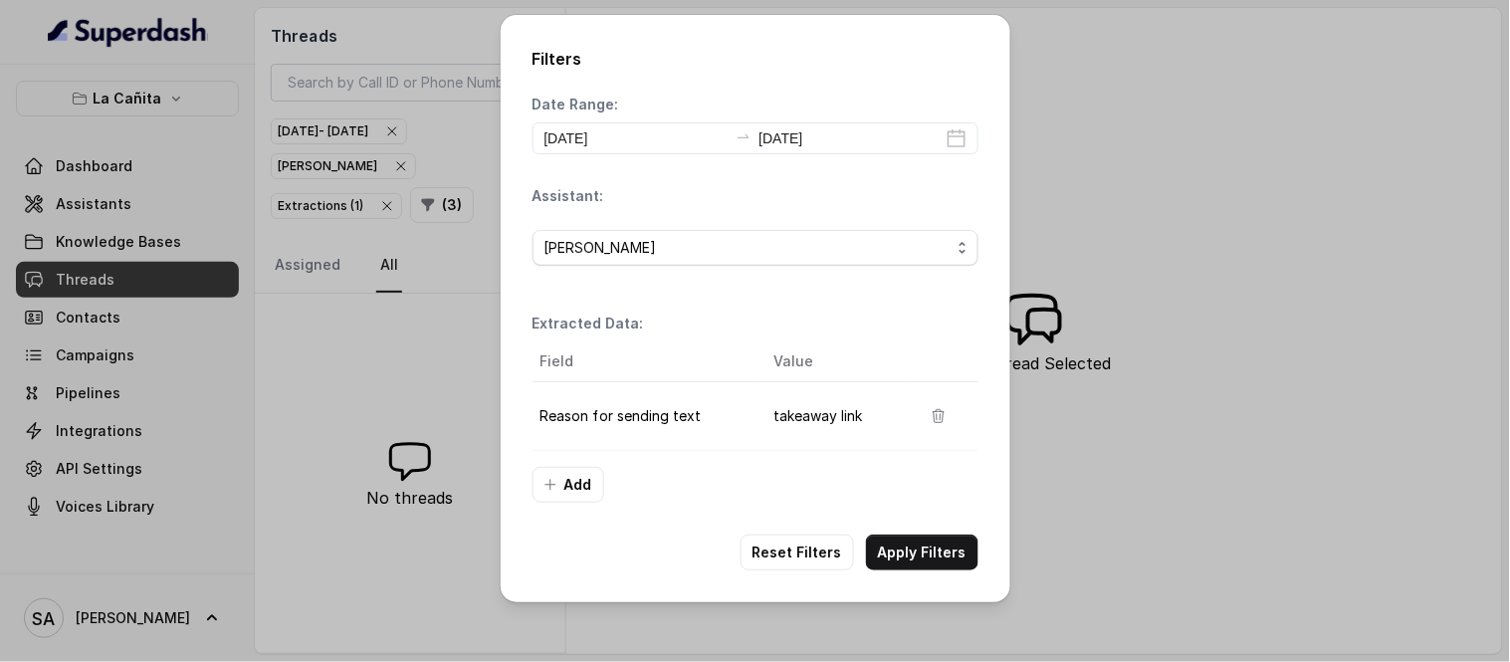
click at [593, 423] on td "Reason for sending text" at bounding box center [646, 415] width 226 height 69
click at [937, 413] on icon "button" at bounding box center [939, 416] width 16 height 16
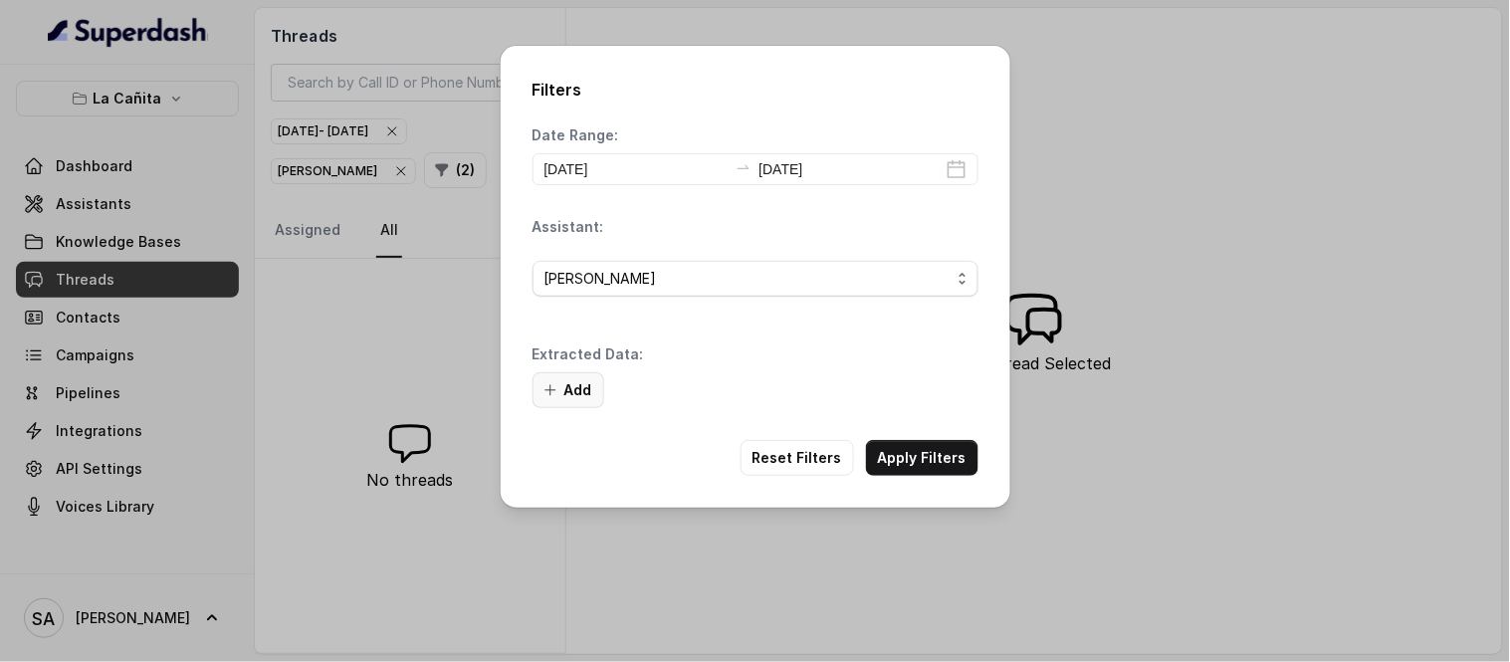
click at [583, 399] on button "Add" at bounding box center [569, 390] width 72 height 36
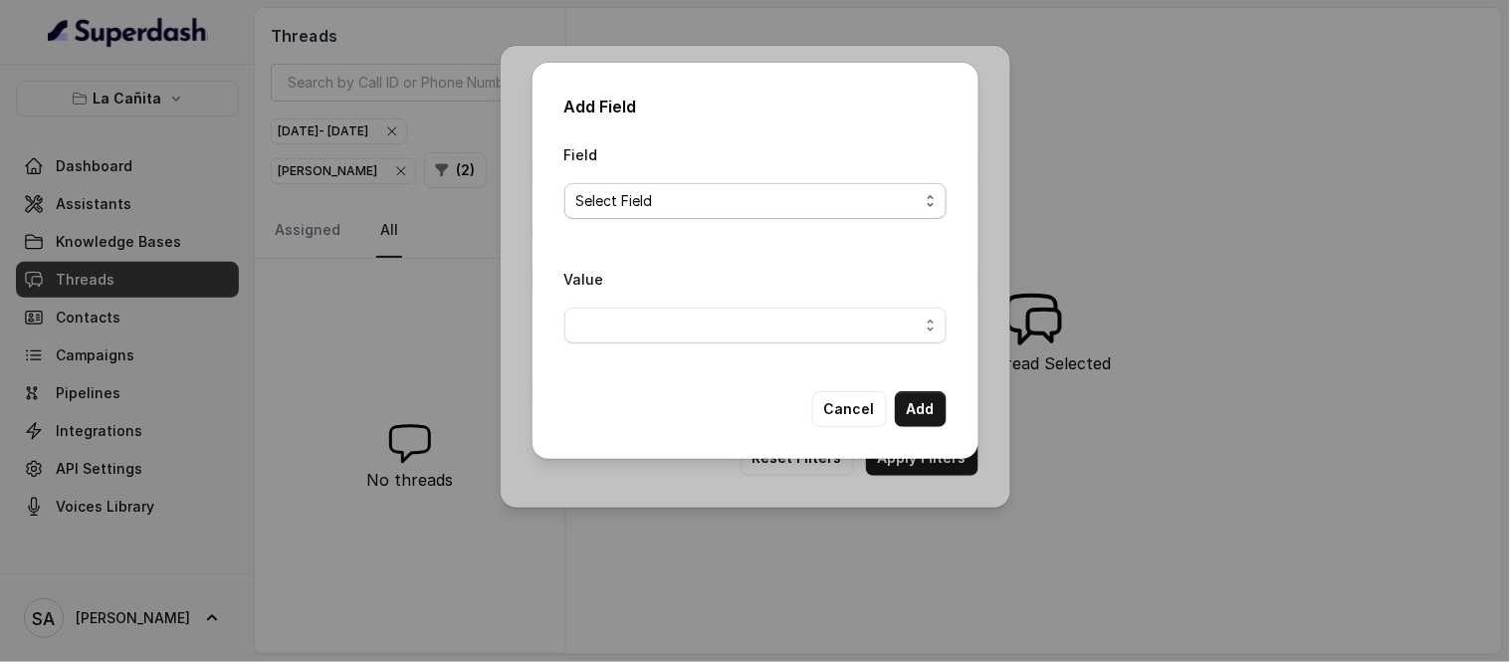
click at [621, 192] on span "Select Field" at bounding box center [747, 201] width 342 height 24
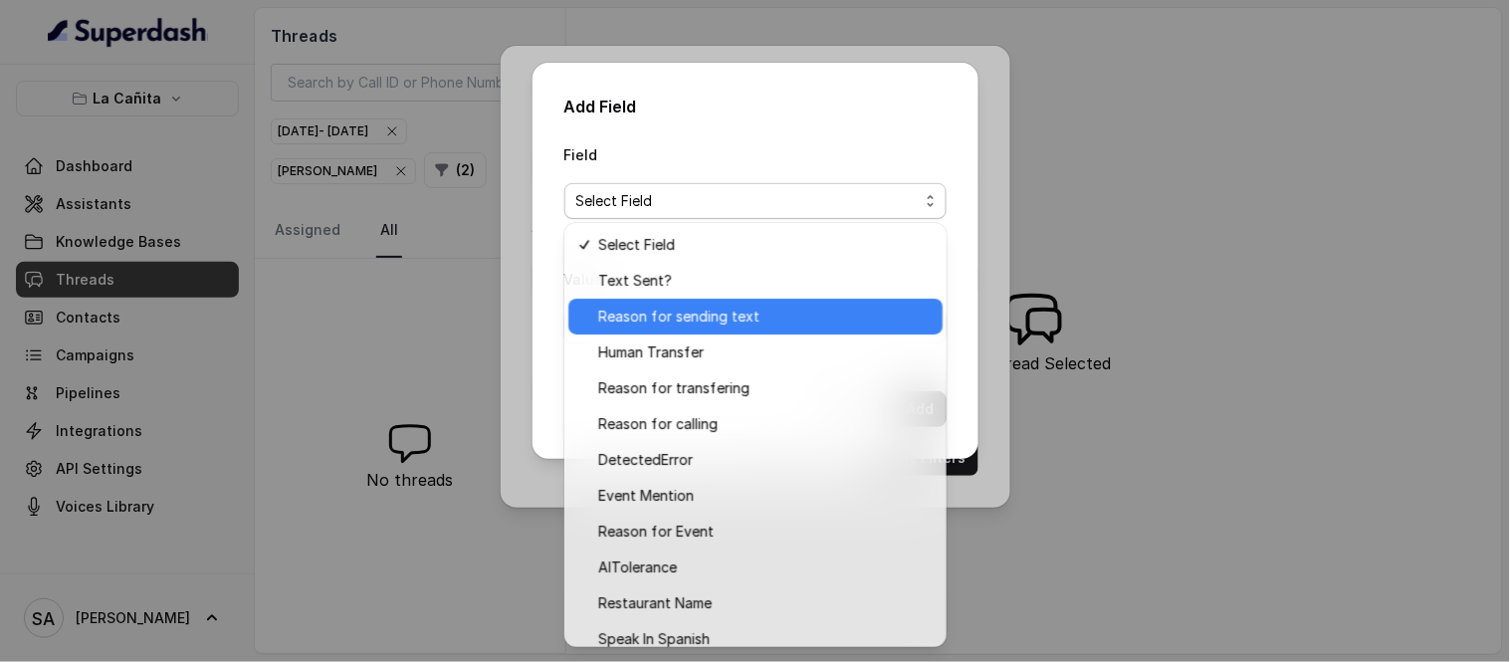
click at [663, 311] on span "Reason for sending text" at bounding box center [764, 317] width 333 height 24
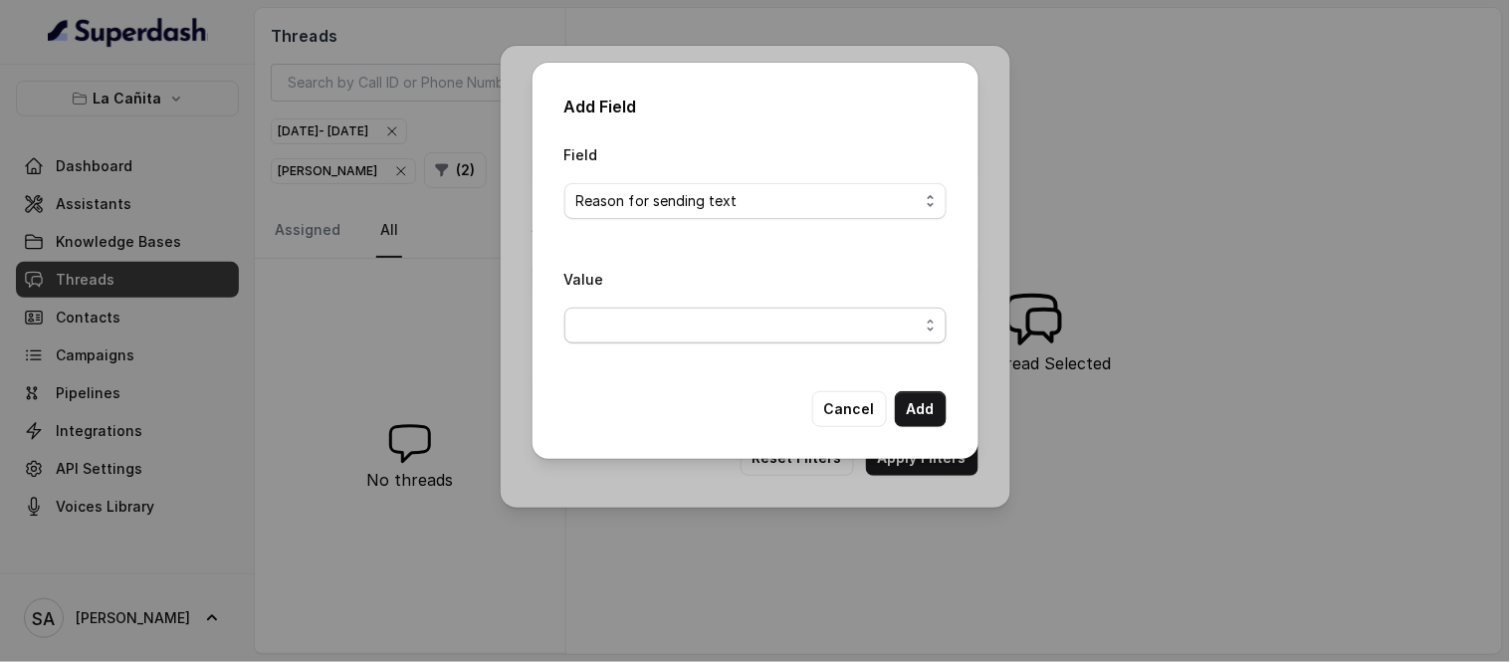
click at [663, 310] on span "button" at bounding box center [755, 326] width 382 height 36
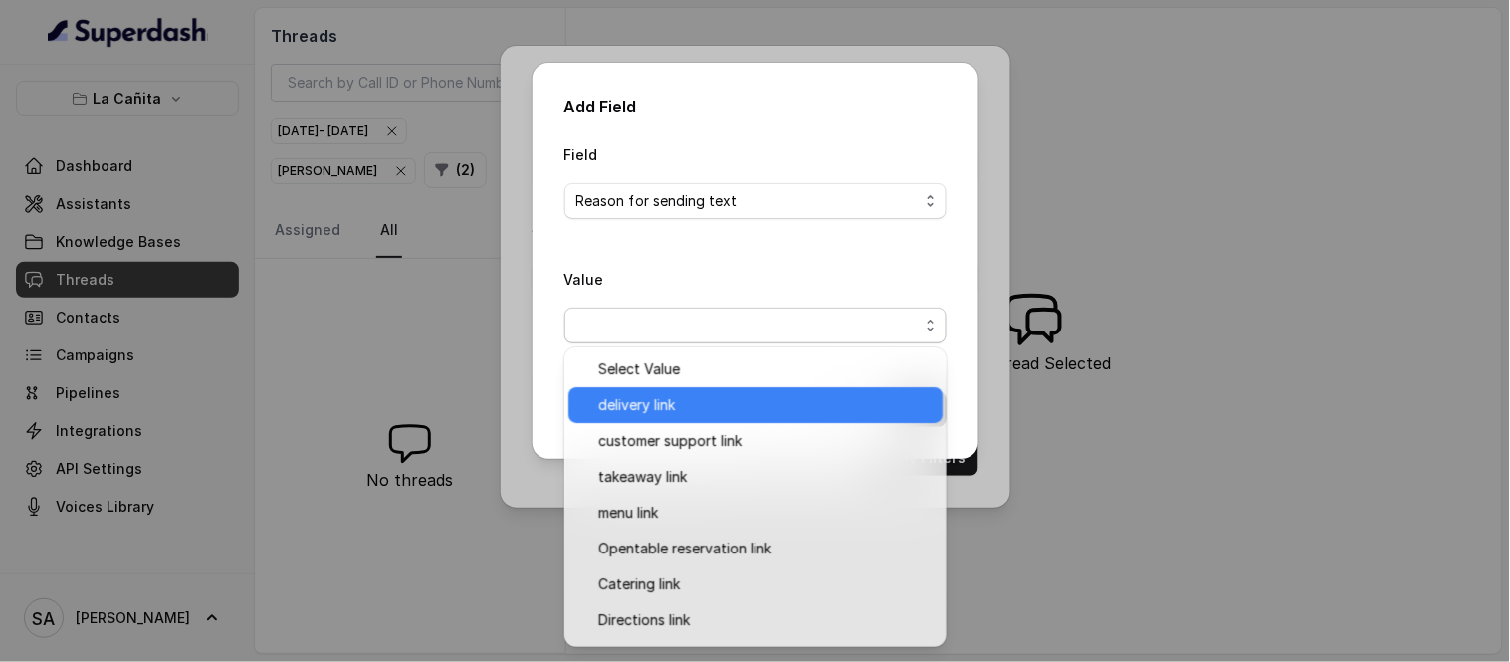
click at [663, 412] on span "delivery link" at bounding box center [764, 405] width 333 height 24
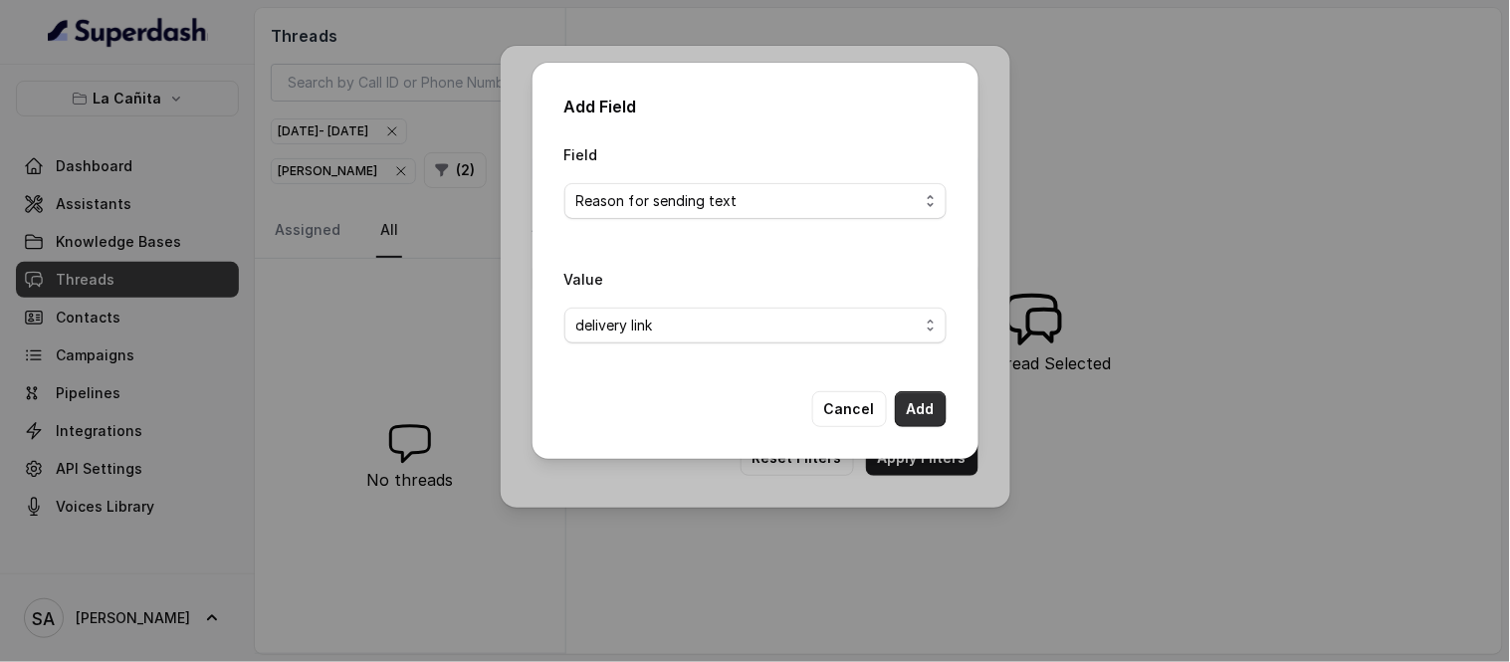
click at [926, 409] on button "Add" at bounding box center [921, 409] width 52 height 36
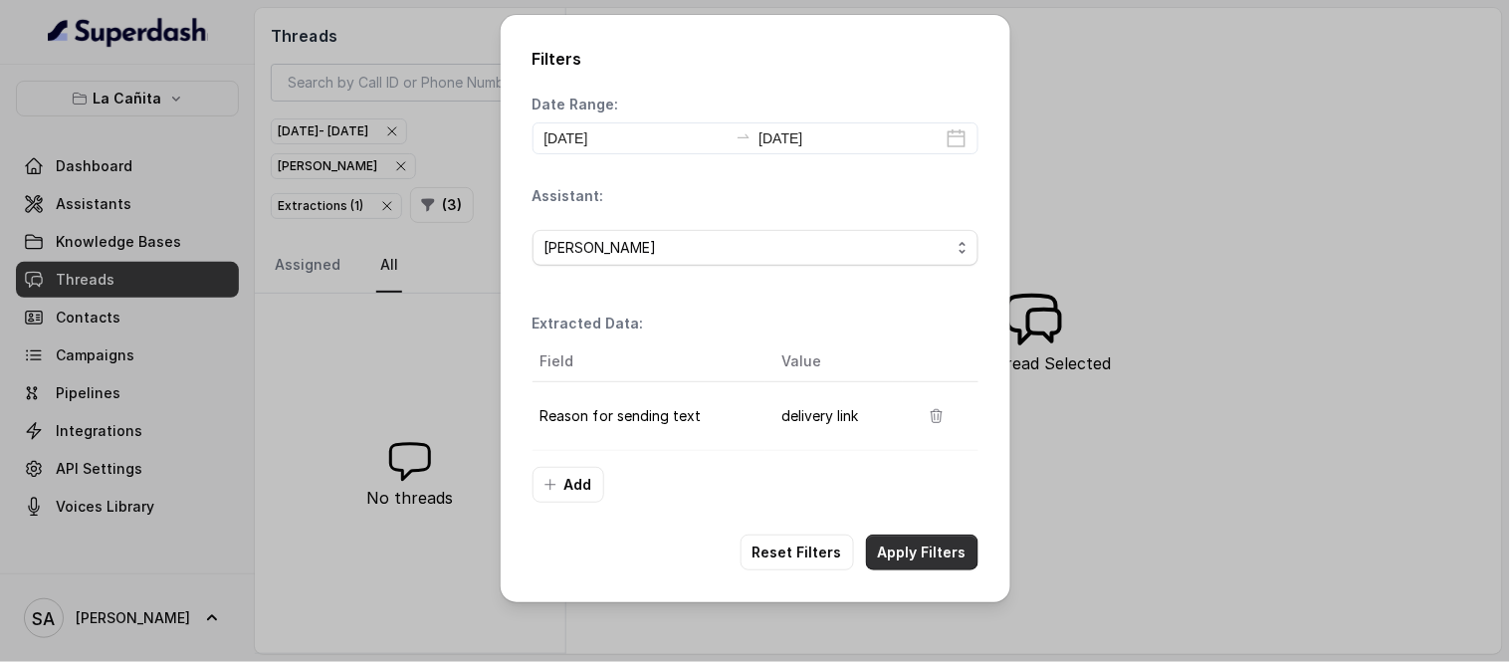
click at [951, 562] on button "Apply Filters" at bounding box center [922, 553] width 112 height 36
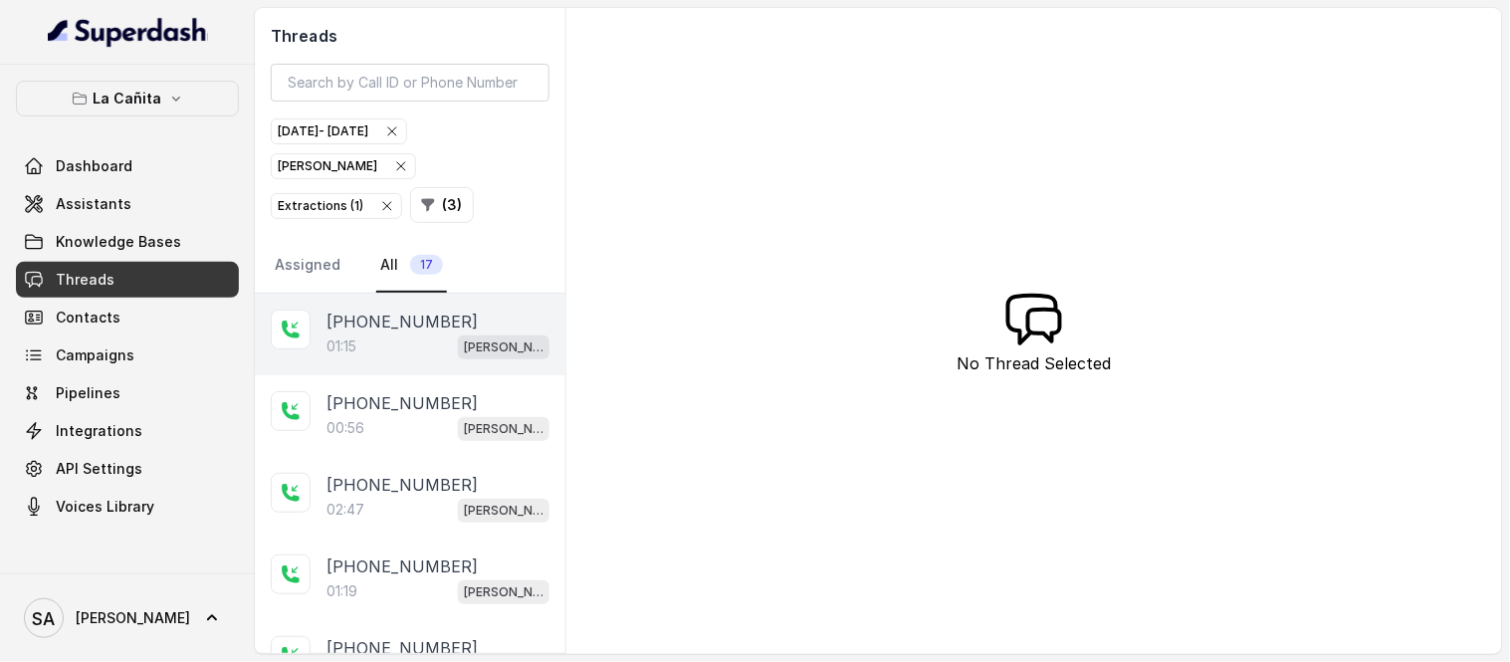
click at [362, 348] on div "01:15 Kendall" at bounding box center [438, 347] width 223 height 26
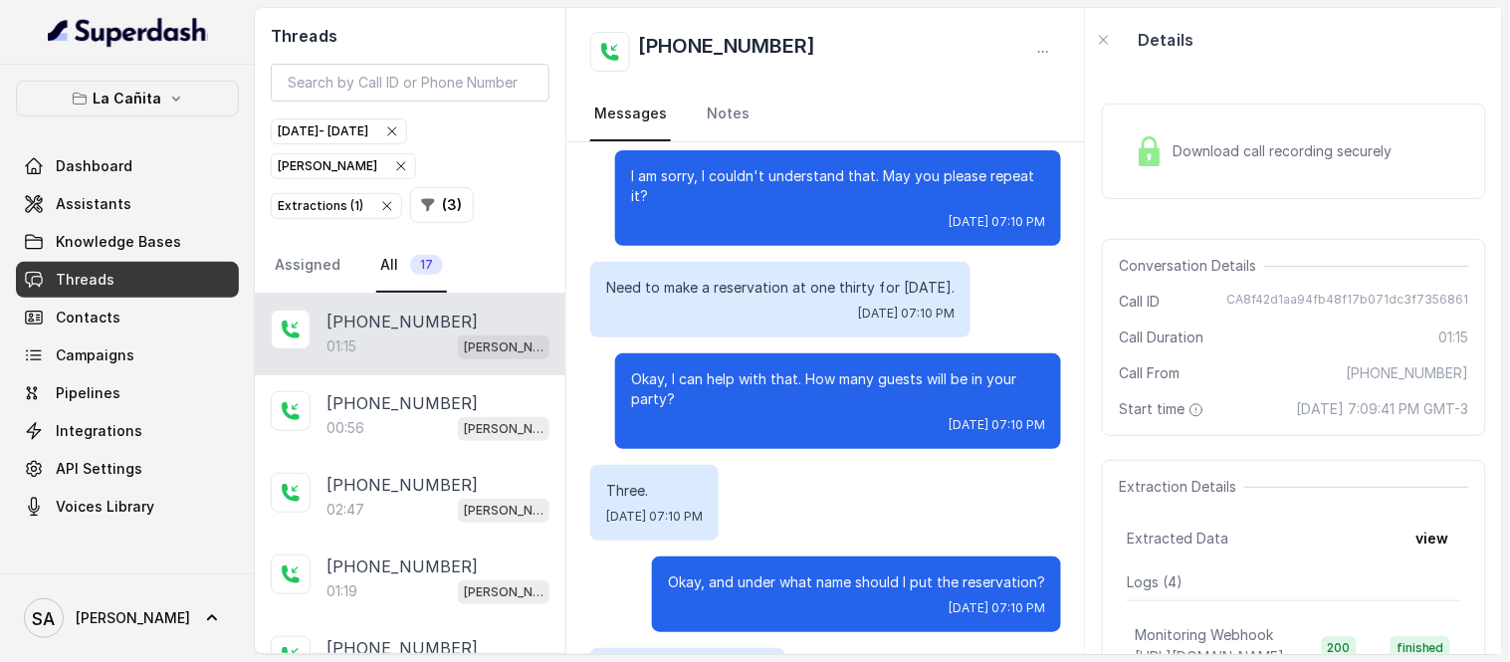
scroll to position [577, 0]
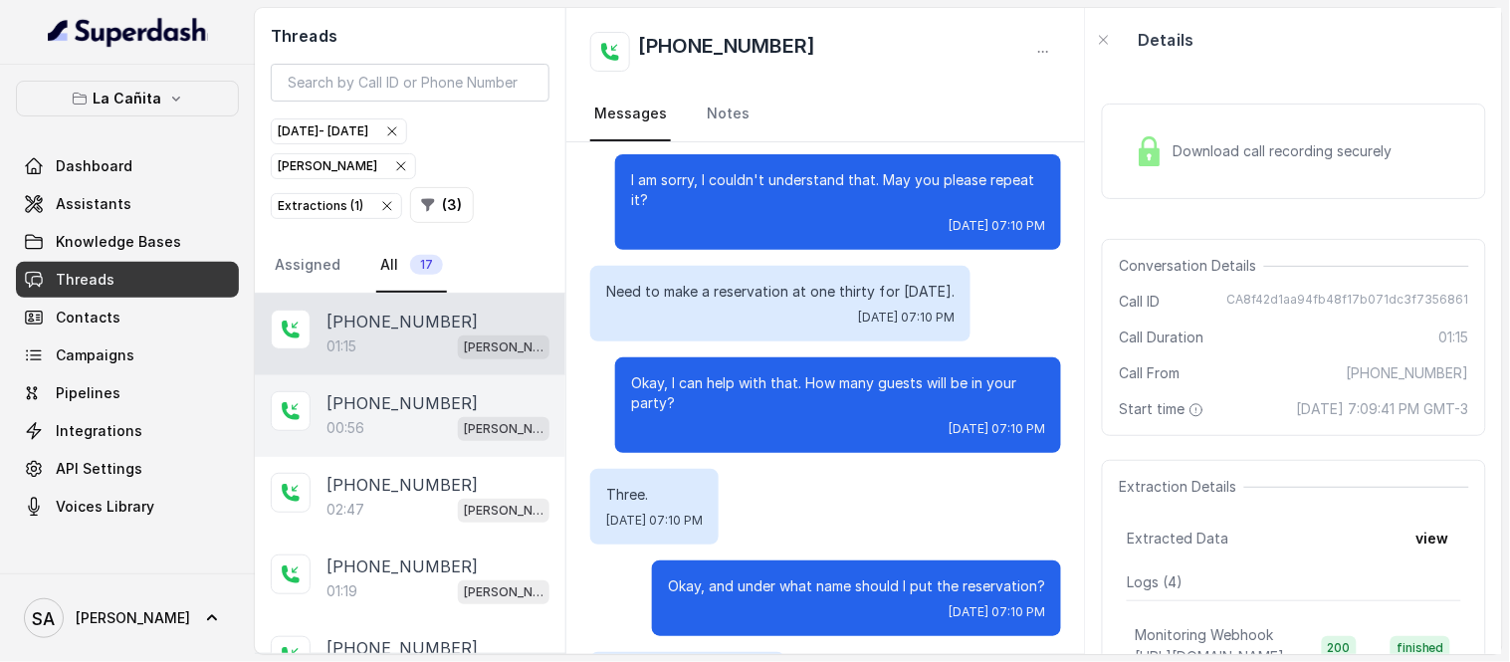
click at [359, 424] on p "00:56" at bounding box center [346, 428] width 38 height 20
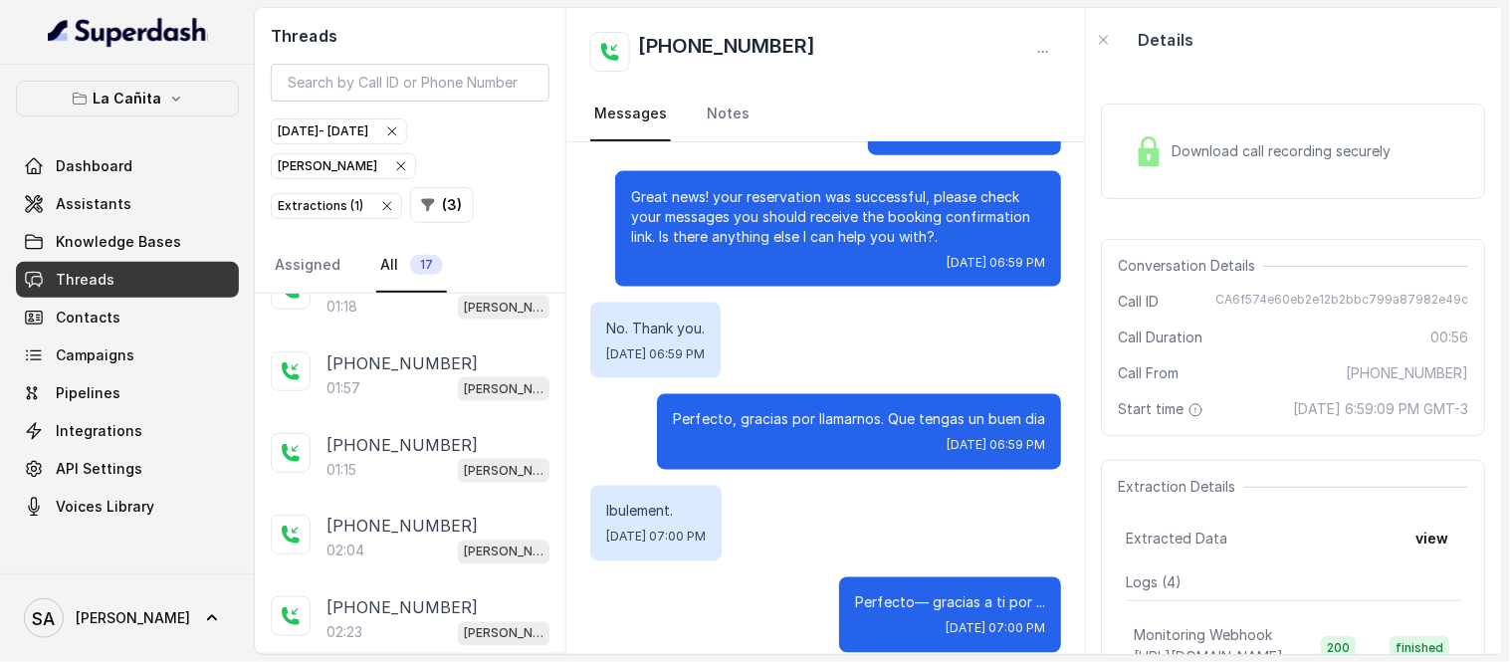
scroll to position [780, 0]
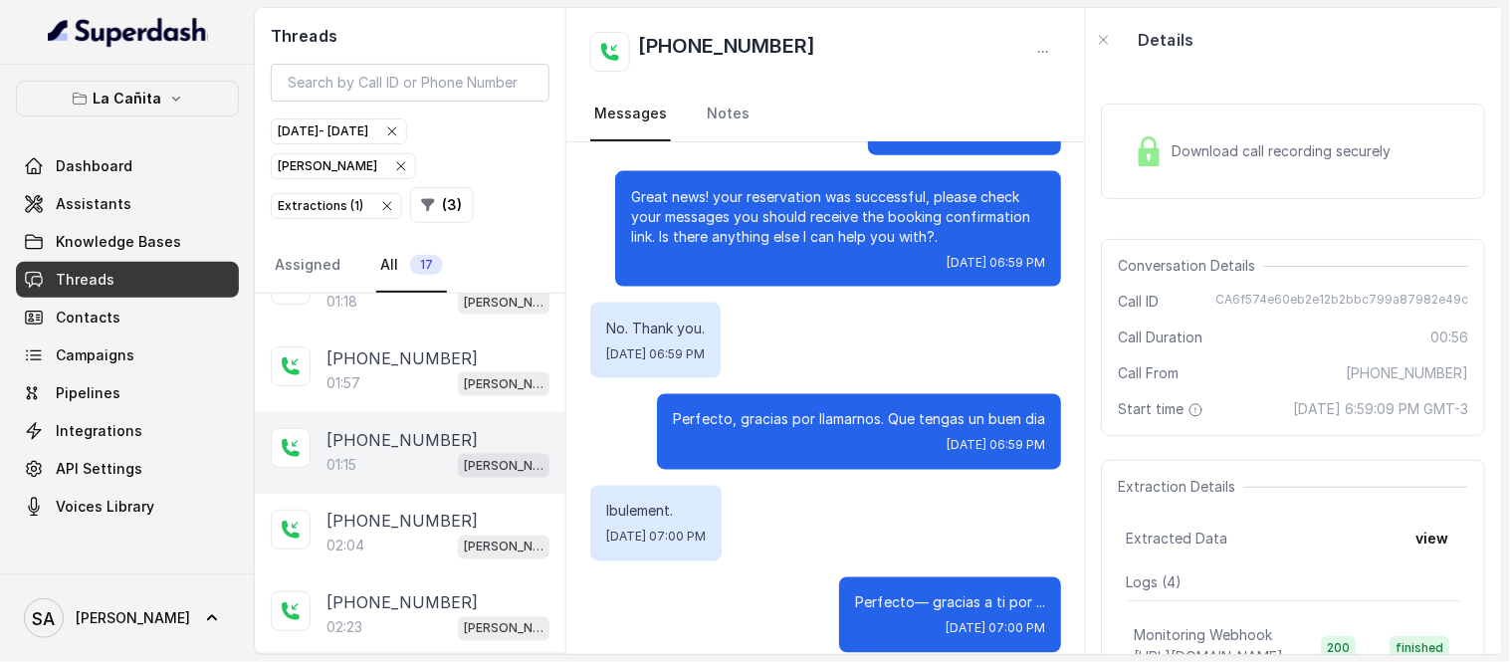
click at [398, 444] on p "+13053893003" at bounding box center [402, 440] width 151 height 24
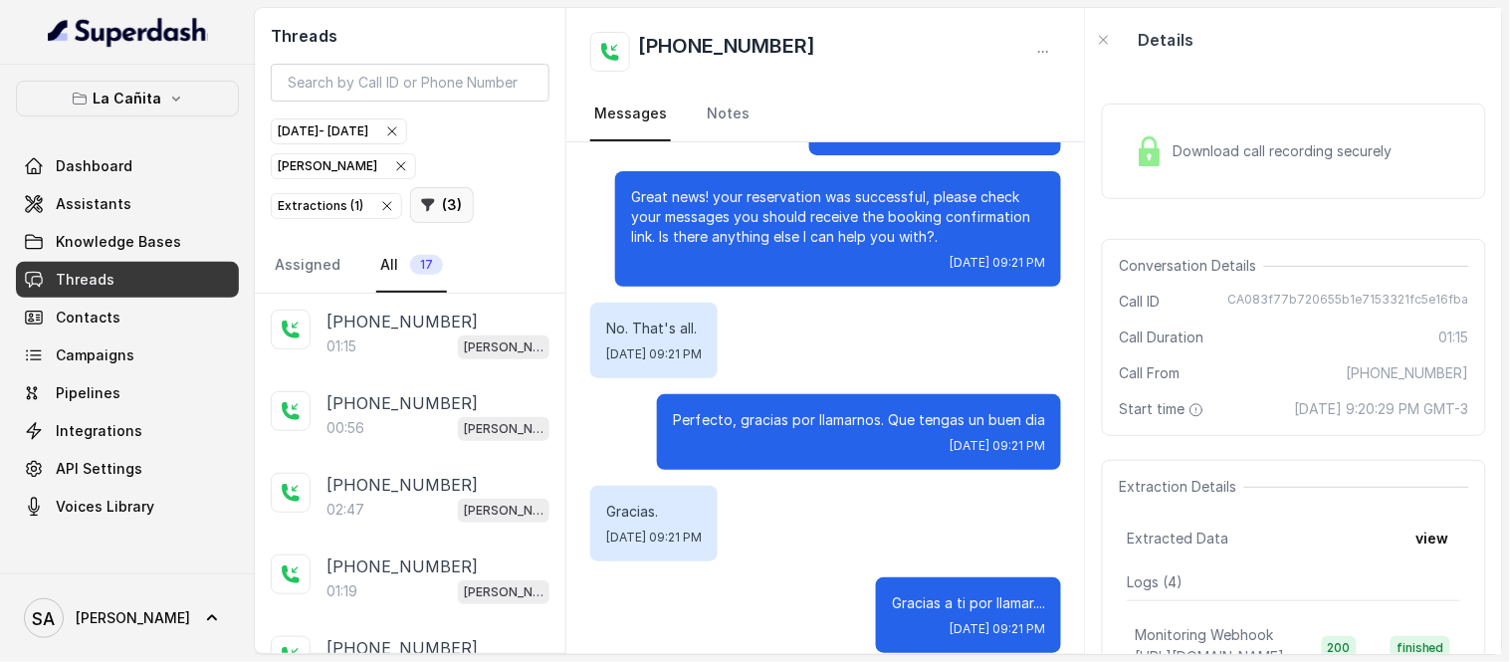
click at [410, 220] on button "( 3 )" at bounding box center [442, 205] width 64 height 36
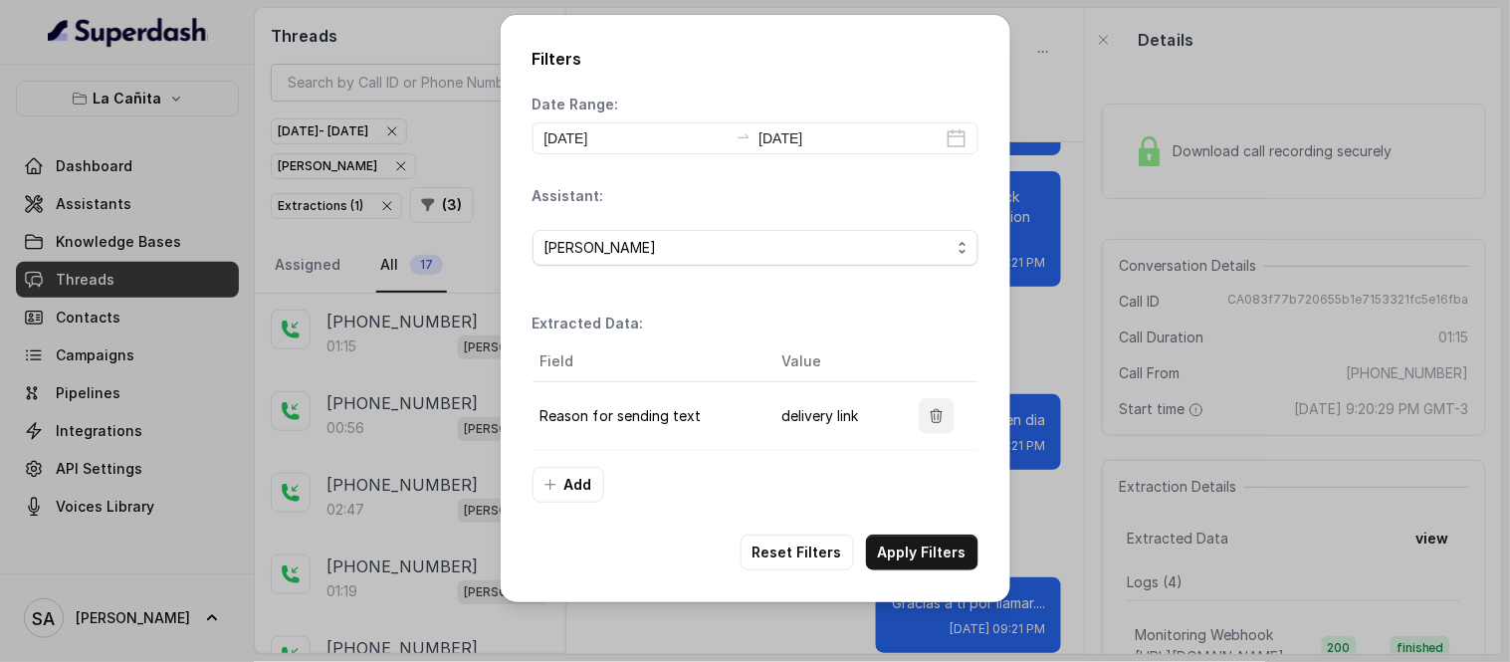
click at [941, 414] on icon "button" at bounding box center [937, 416] width 16 height 16
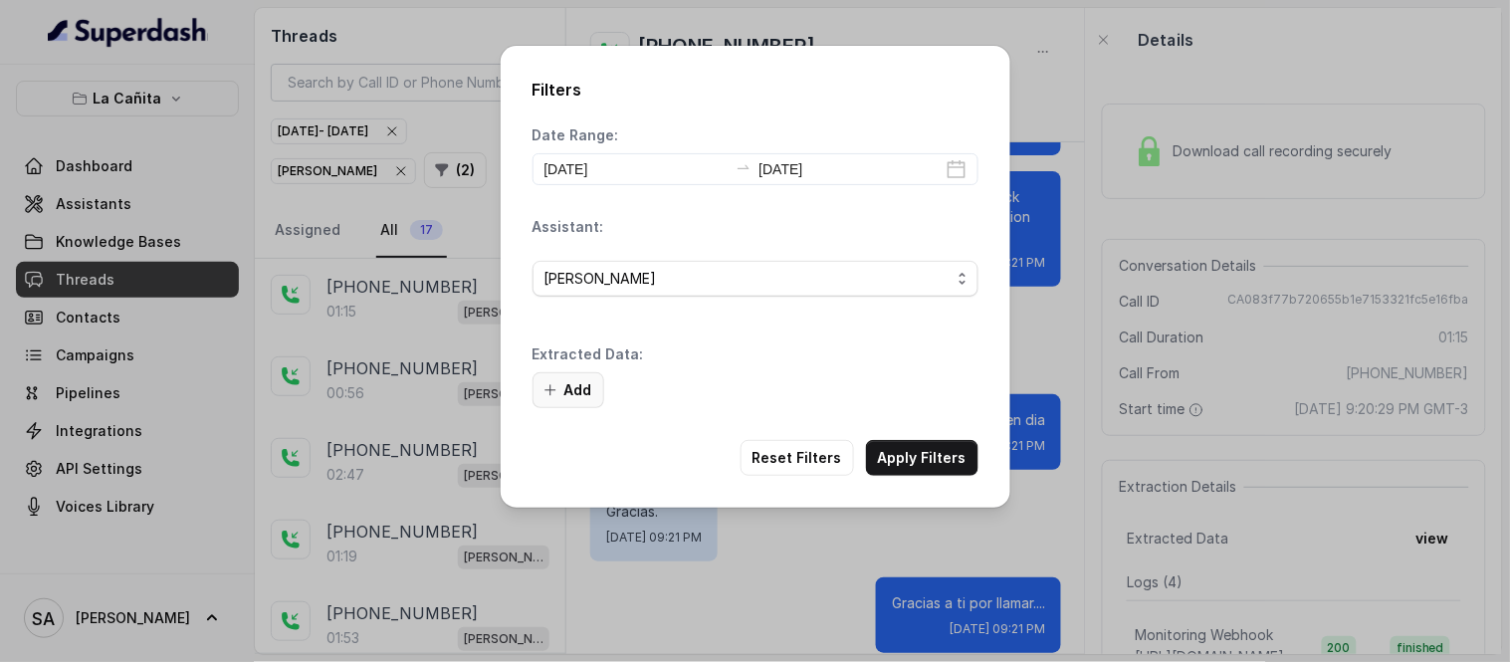
click at [580, 386] on button "Add" at bounding box center [569, 390] width 72 height 36
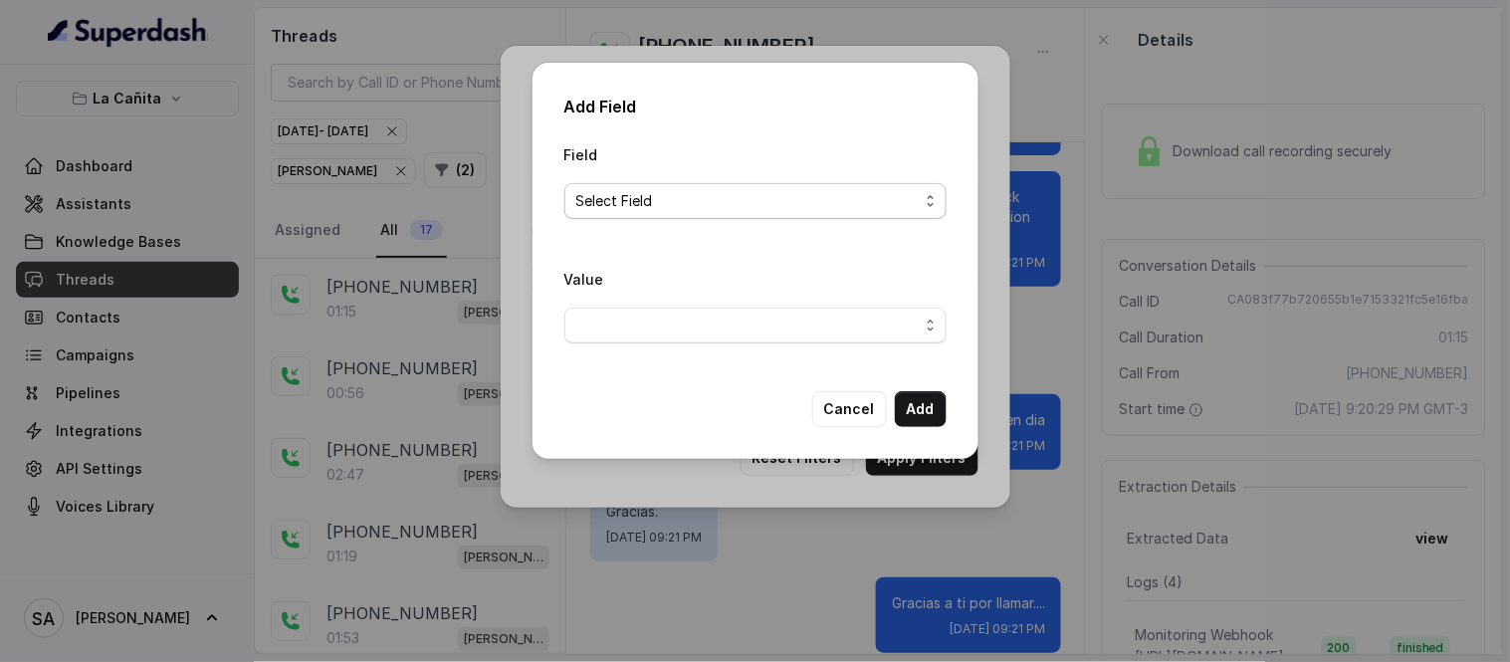
click at [649, 215] on span "Select Field" at bounding box center [755, 201] width 382 height 36
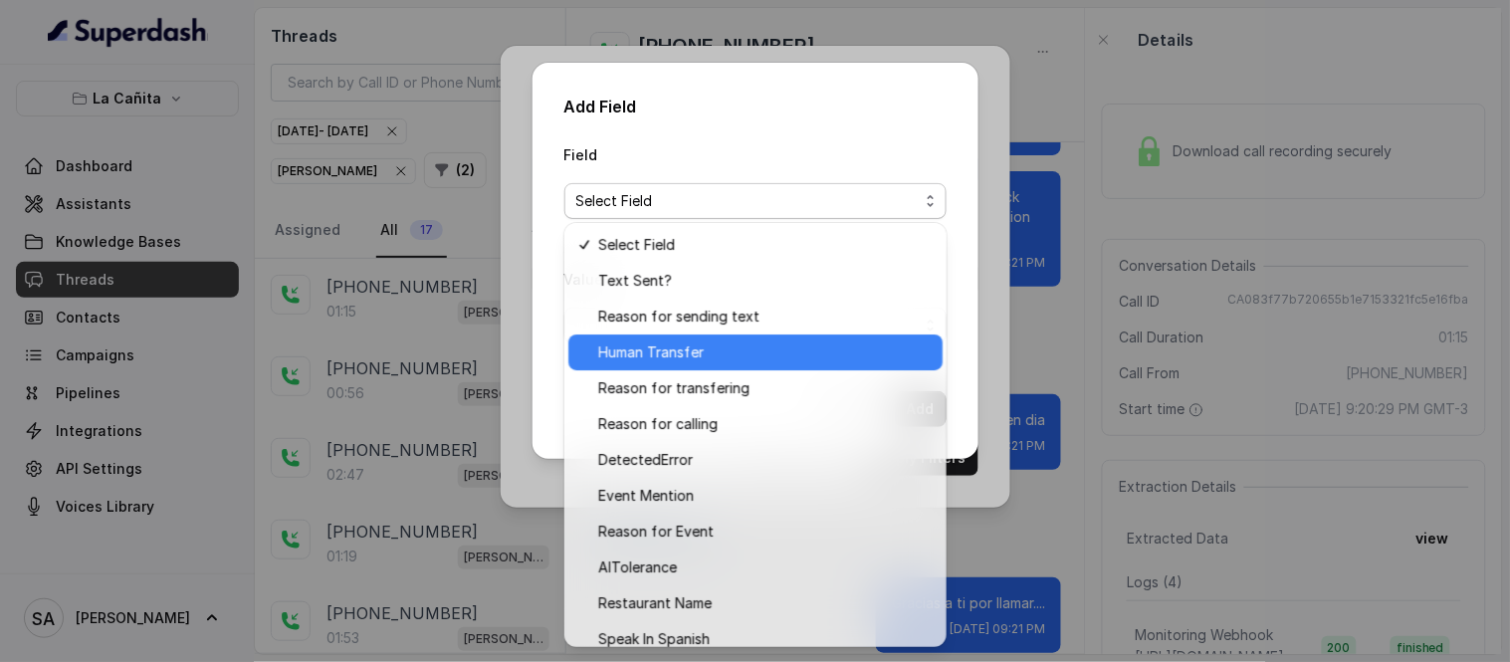
click at [684, 349] on span "Human Transfer" at bounding box center [764, 352] width 333 height 24
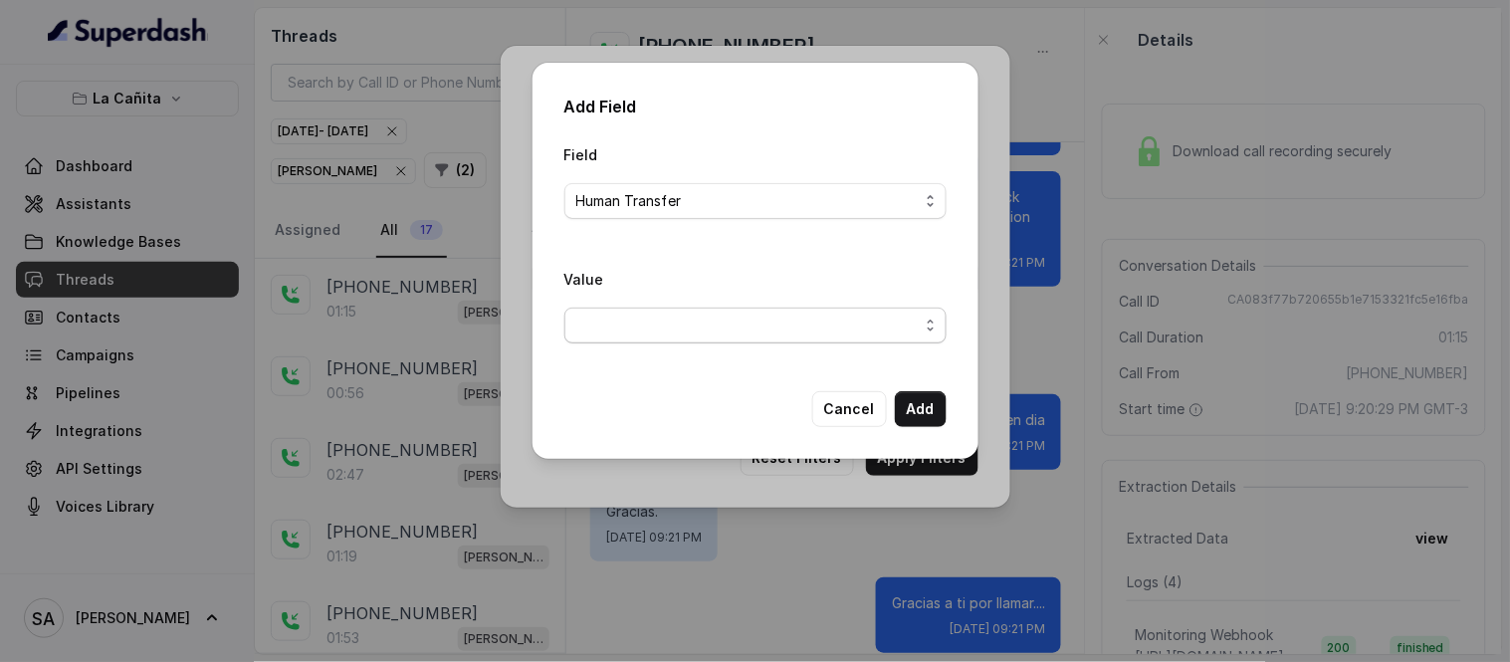
click at [860, 330] on span "button" at bounding box center [755, 326] width 382 height 36
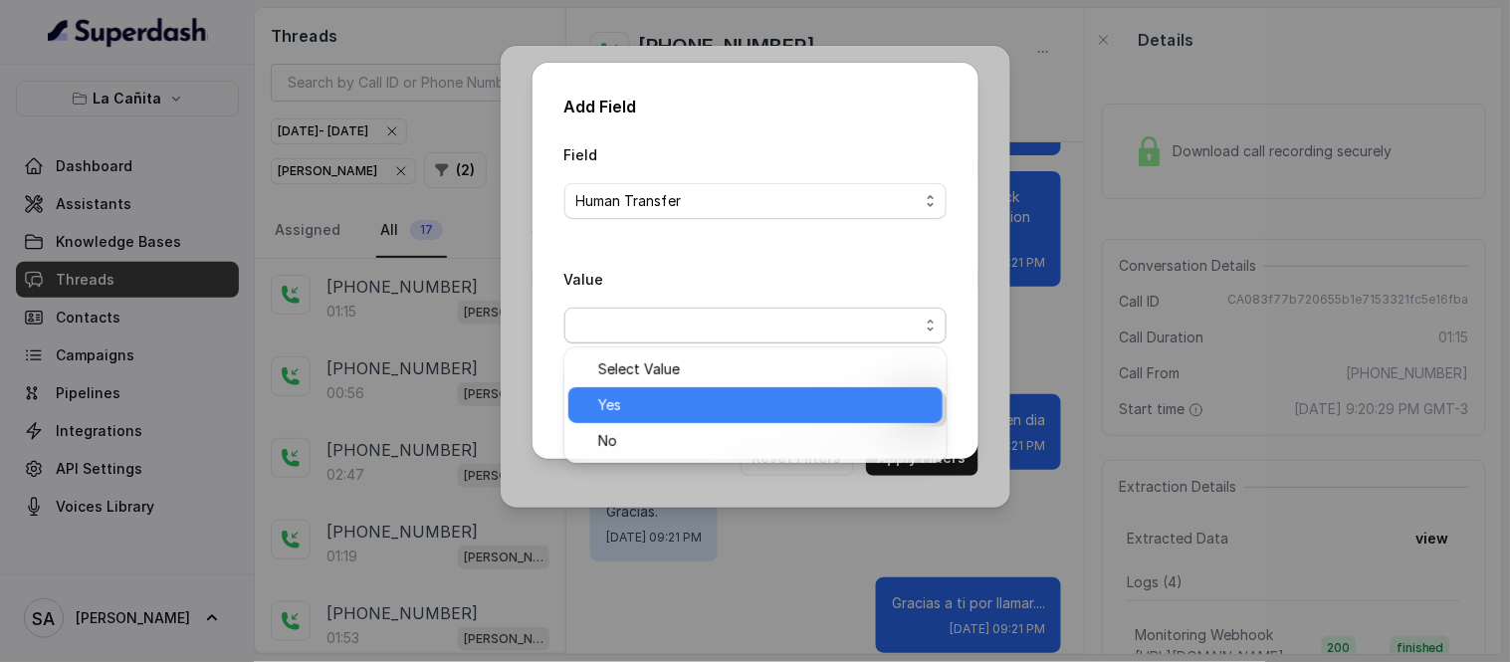
click at [644, 404] on span "Yes" at bounding box center [764, 405] width 333 height 24
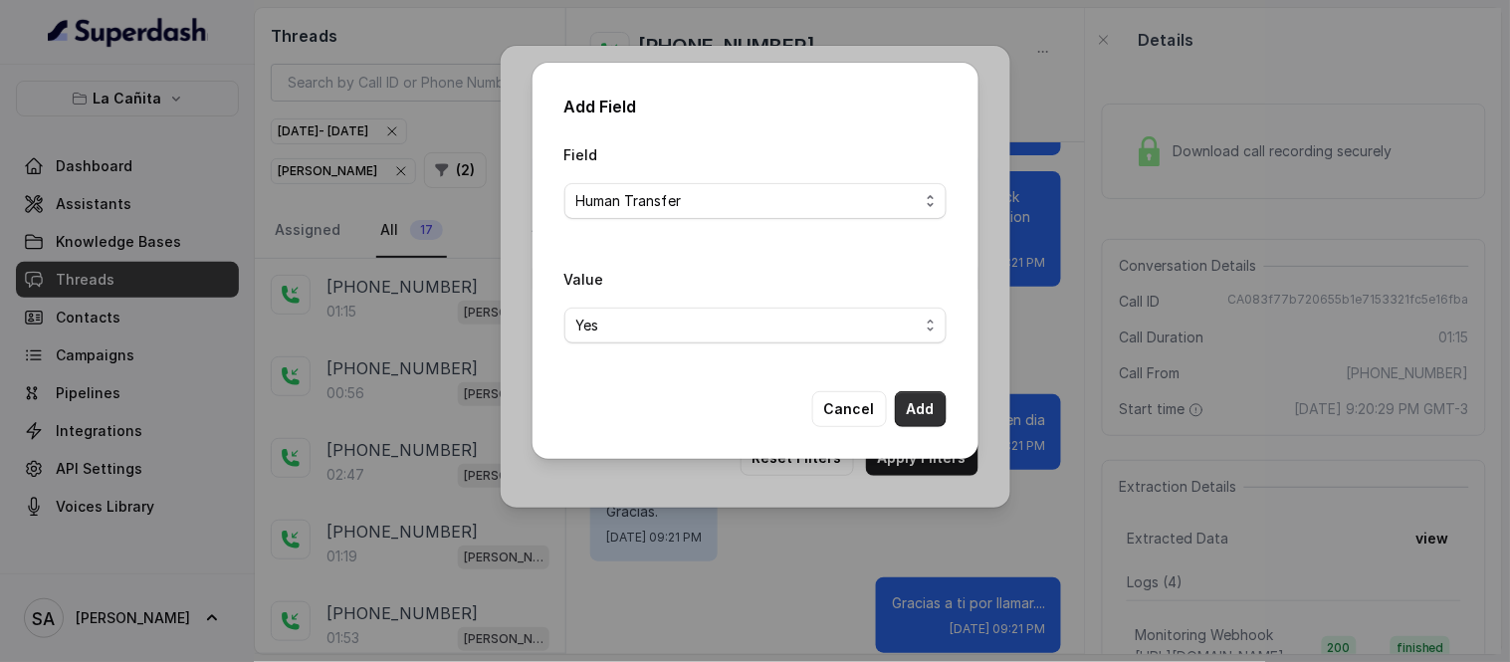
click at [909, 413] on button "Add" at bounding box center [921, 409] width 52 height 36
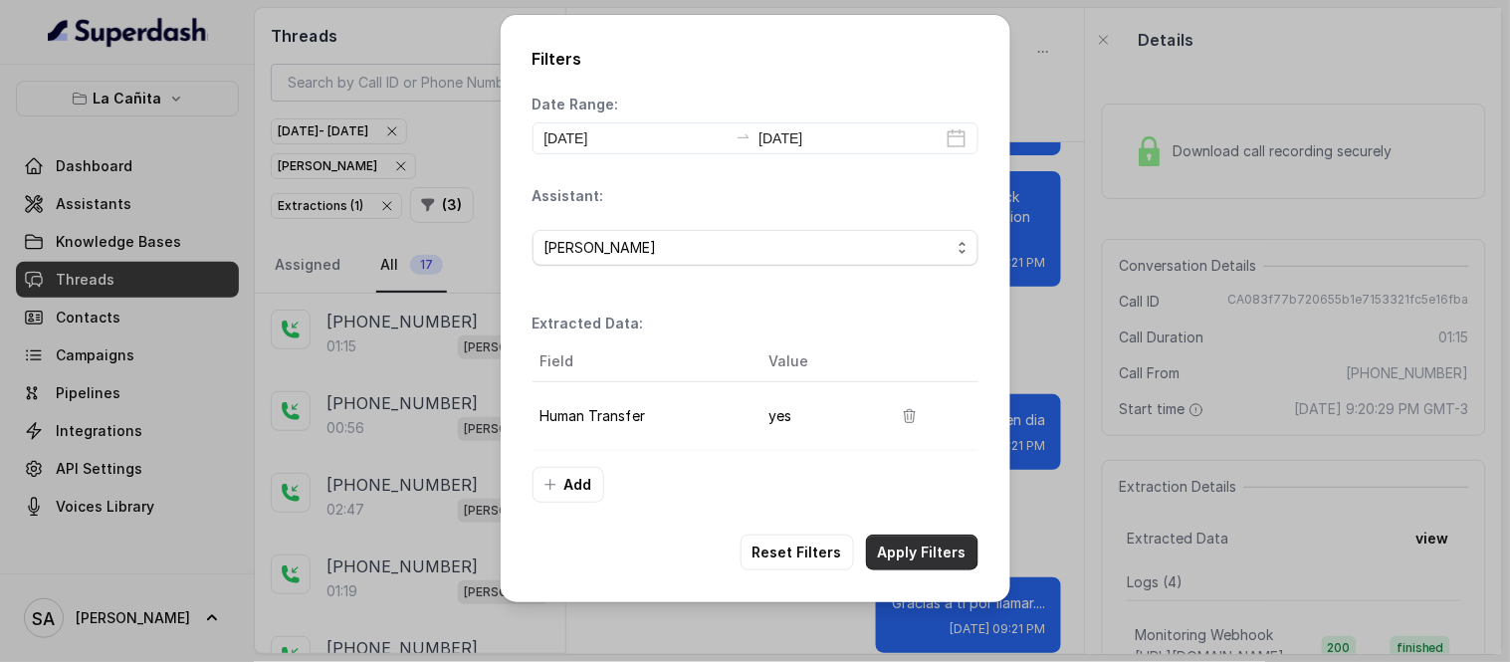
click at [963, 559] on button "Apply Filters" at bounding box center [922, 553] width 112 height 36
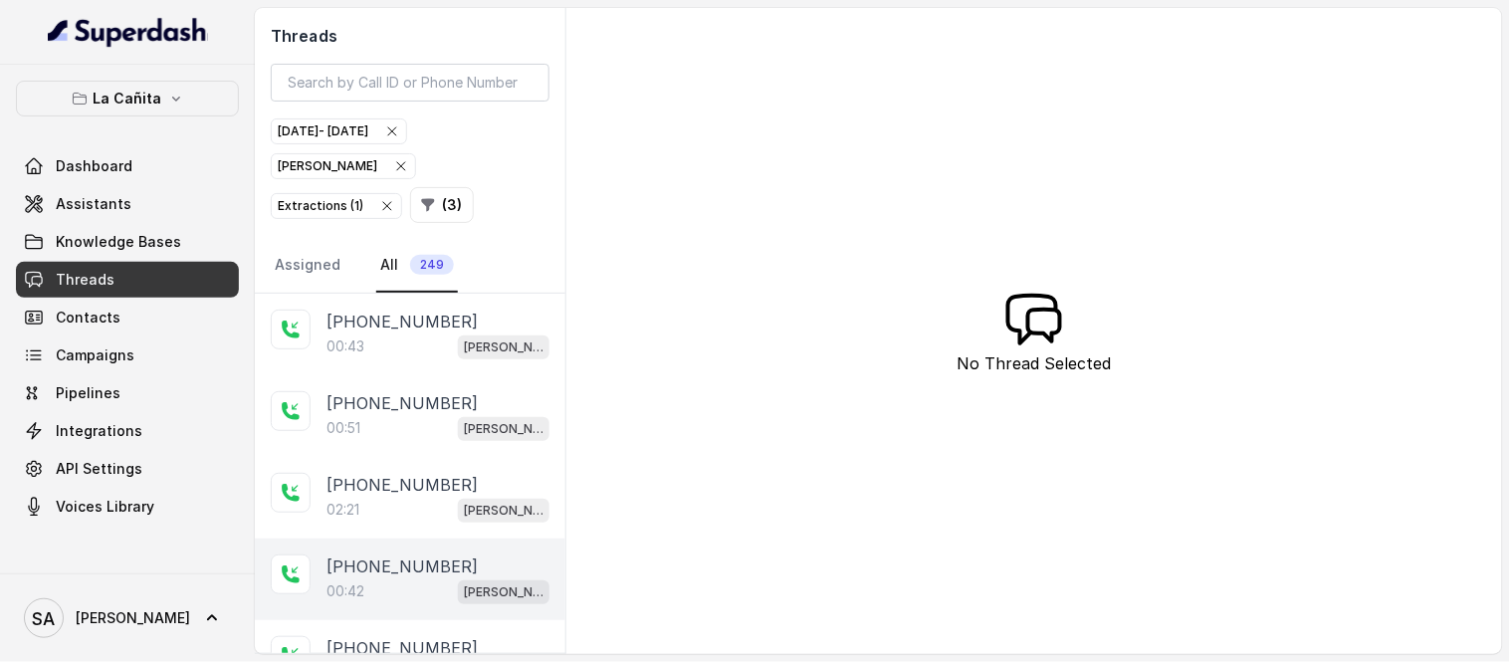
click at [381, 572] on p "+17864232408" at bounding box center [402, 567] width 151 height 24
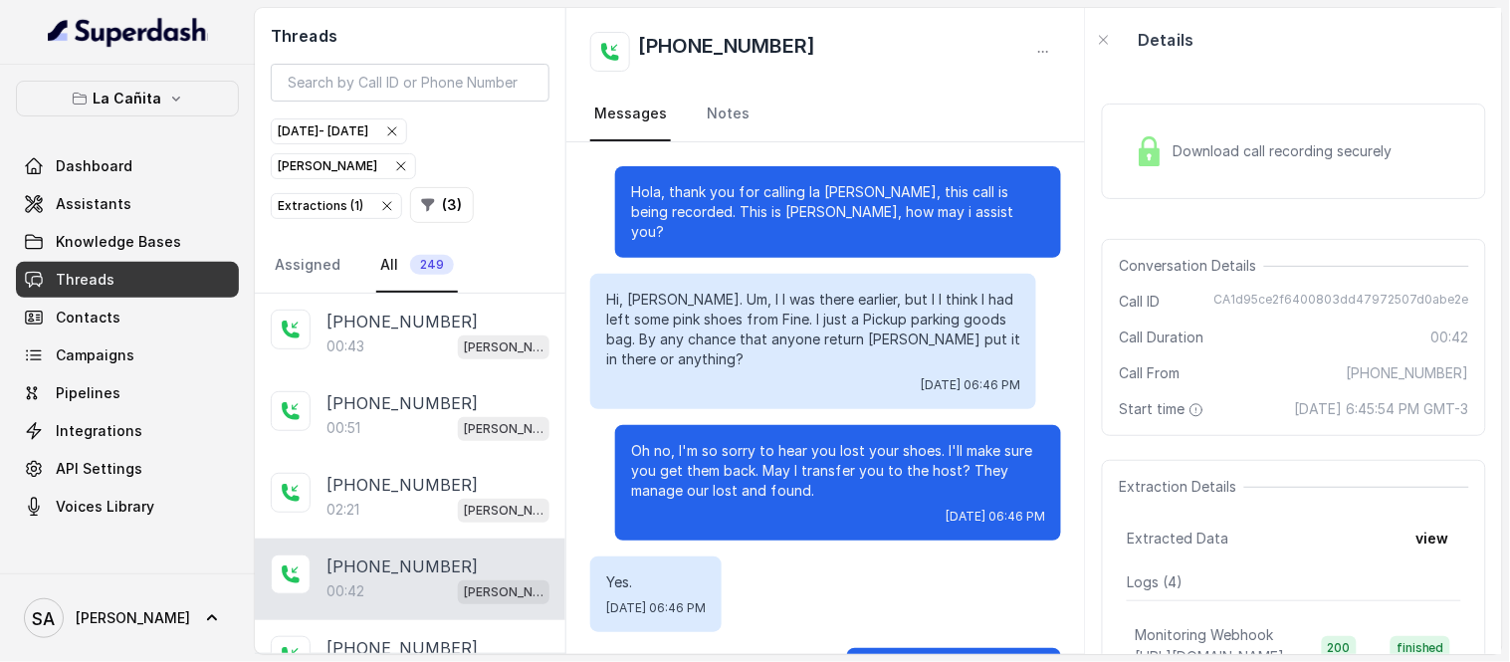
click at [1242, 157] on span "Download call recording securely" at bounding box center [1286, 151] width 227 height 20
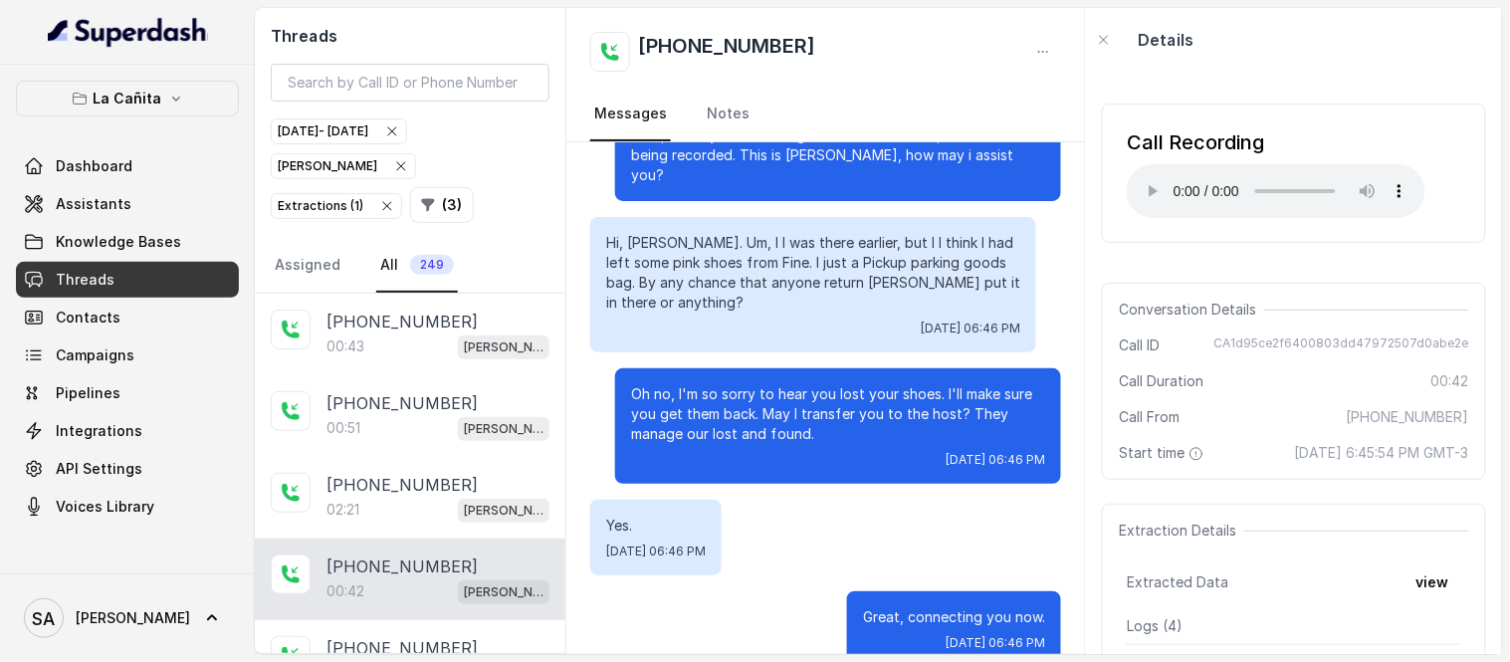
scroll to position [72, 0]
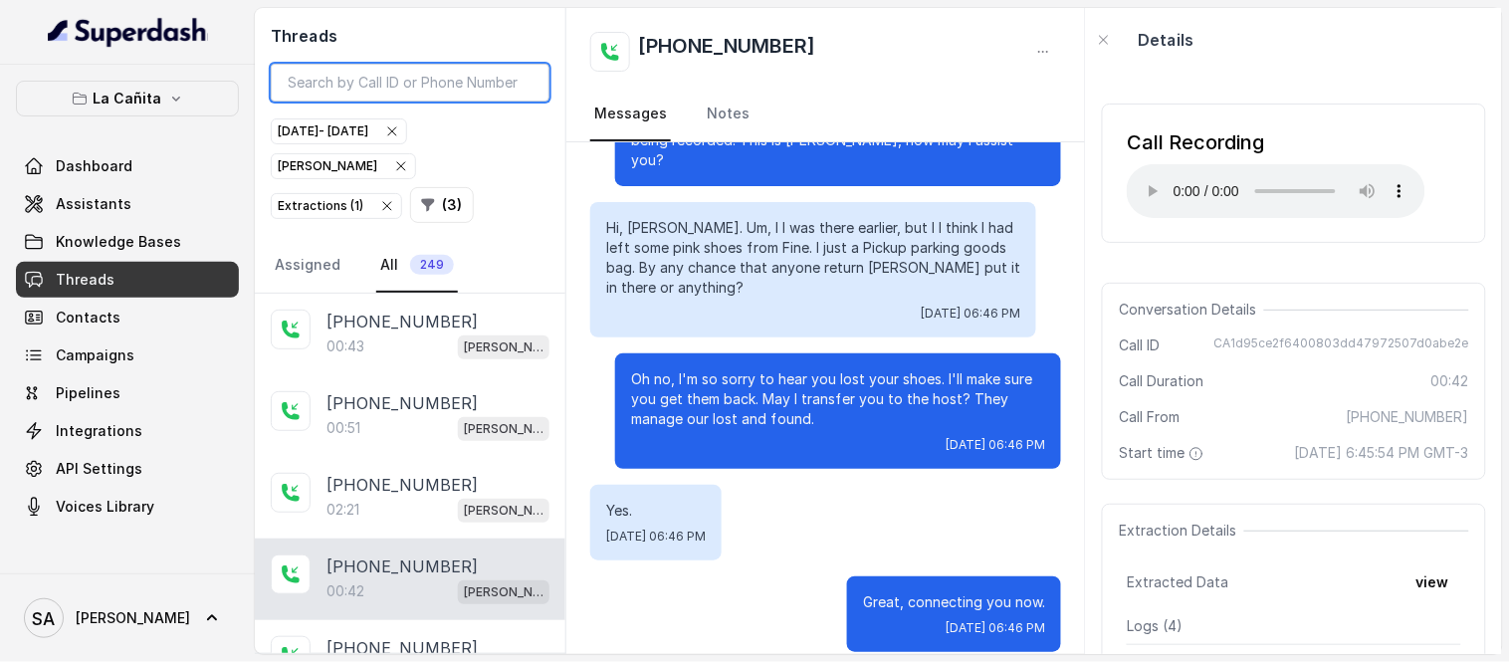
click at [415, 80] on input "search" at bounding box center [410, 83] width 279 height 38
paste input "CAcf5cb4a2c7ad46636f955a92c8cef398"
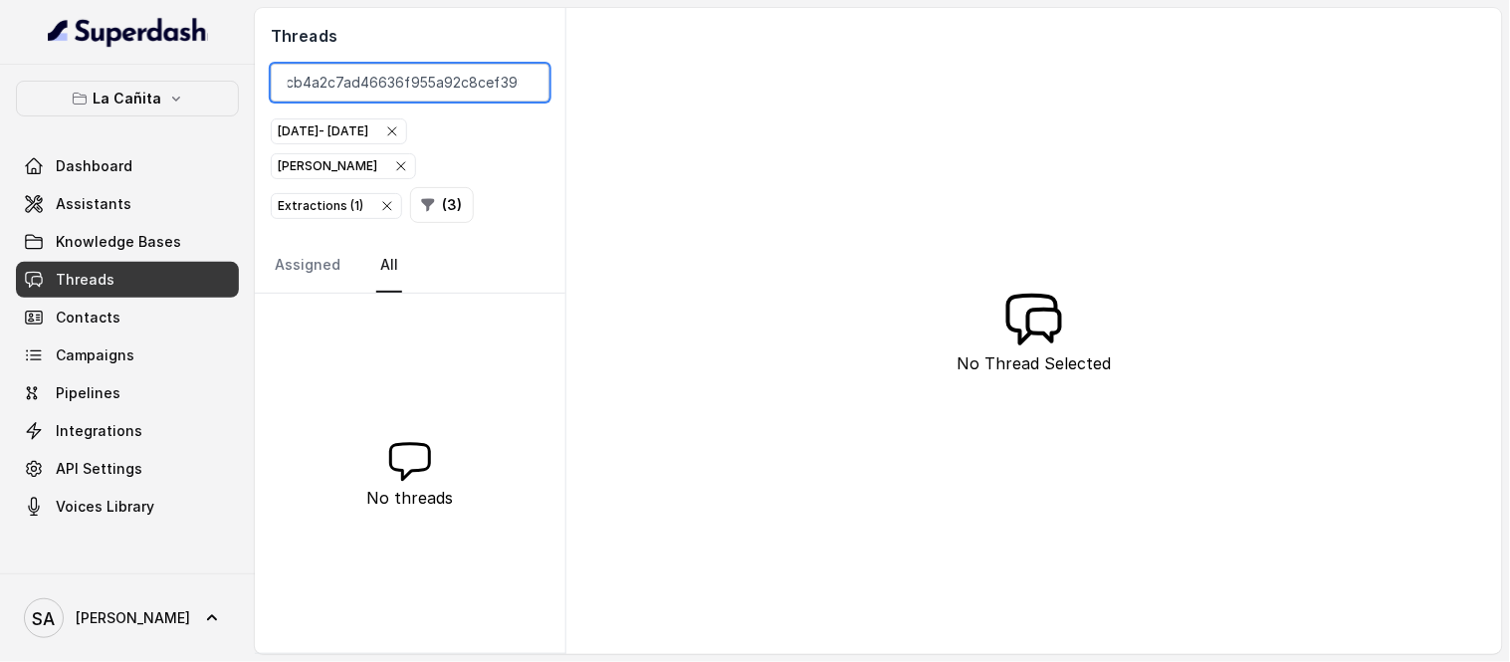
type input "CAcf5cb4a2c7ad46636f955a92c8cef398"
click at [396, 134] on icon "button" at bounding box center [392, 131] width 8 height 8
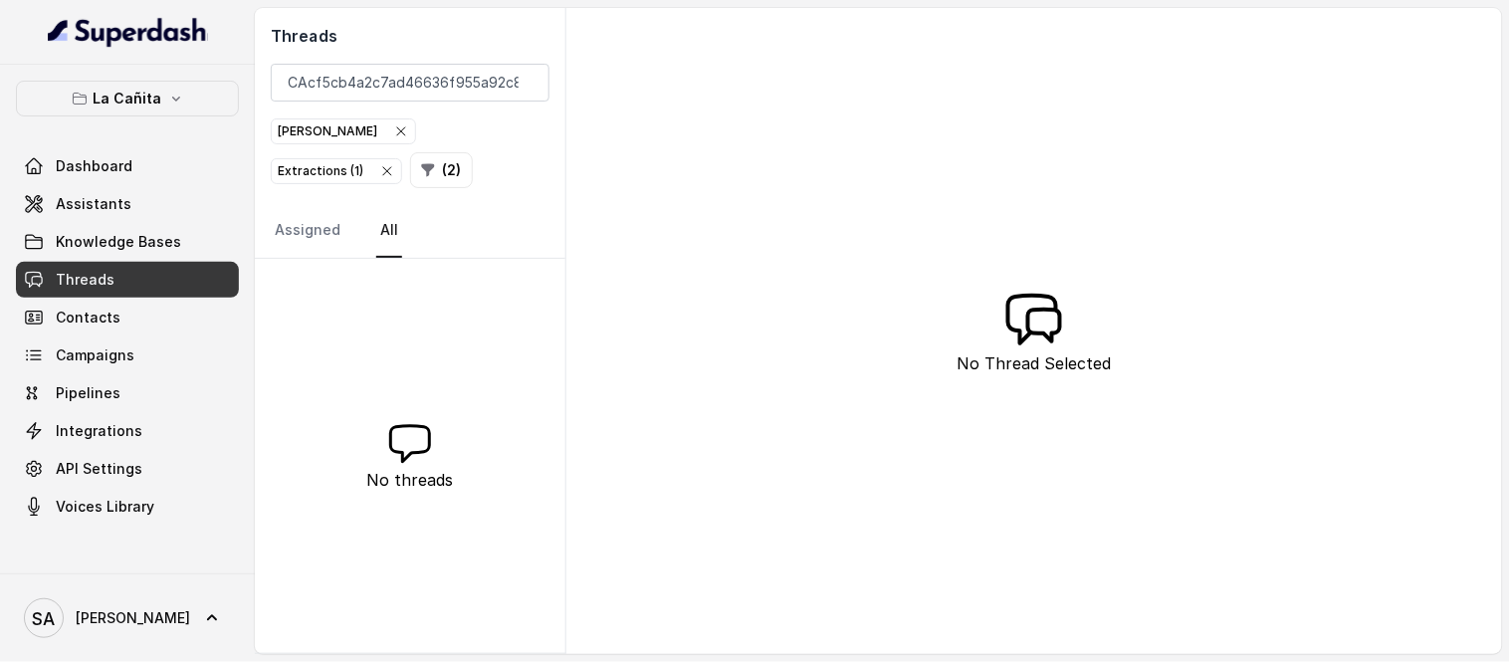
click at [395, 163] on icon "button" at bounding box center [387, 171] width 16 height 16
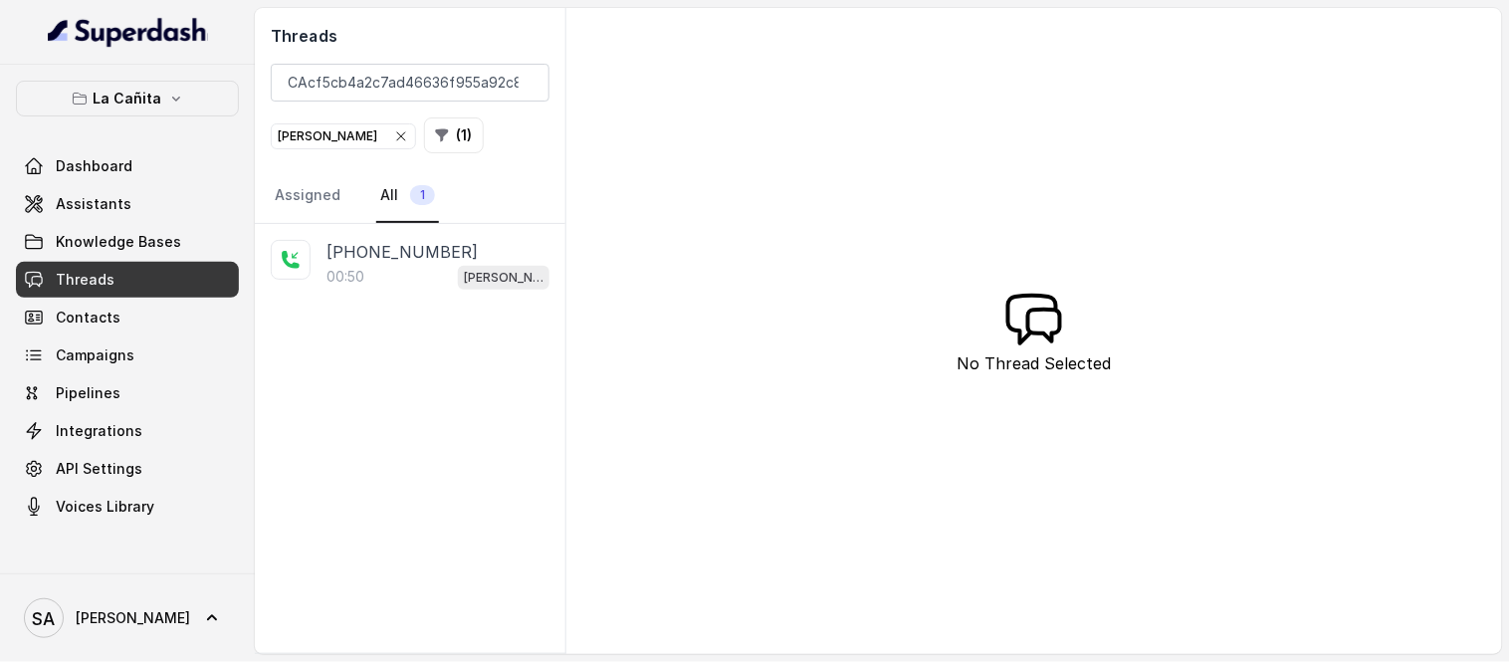
click at [393, 130] on icon "button" at bounding box center [401, 136] width 16 height 16
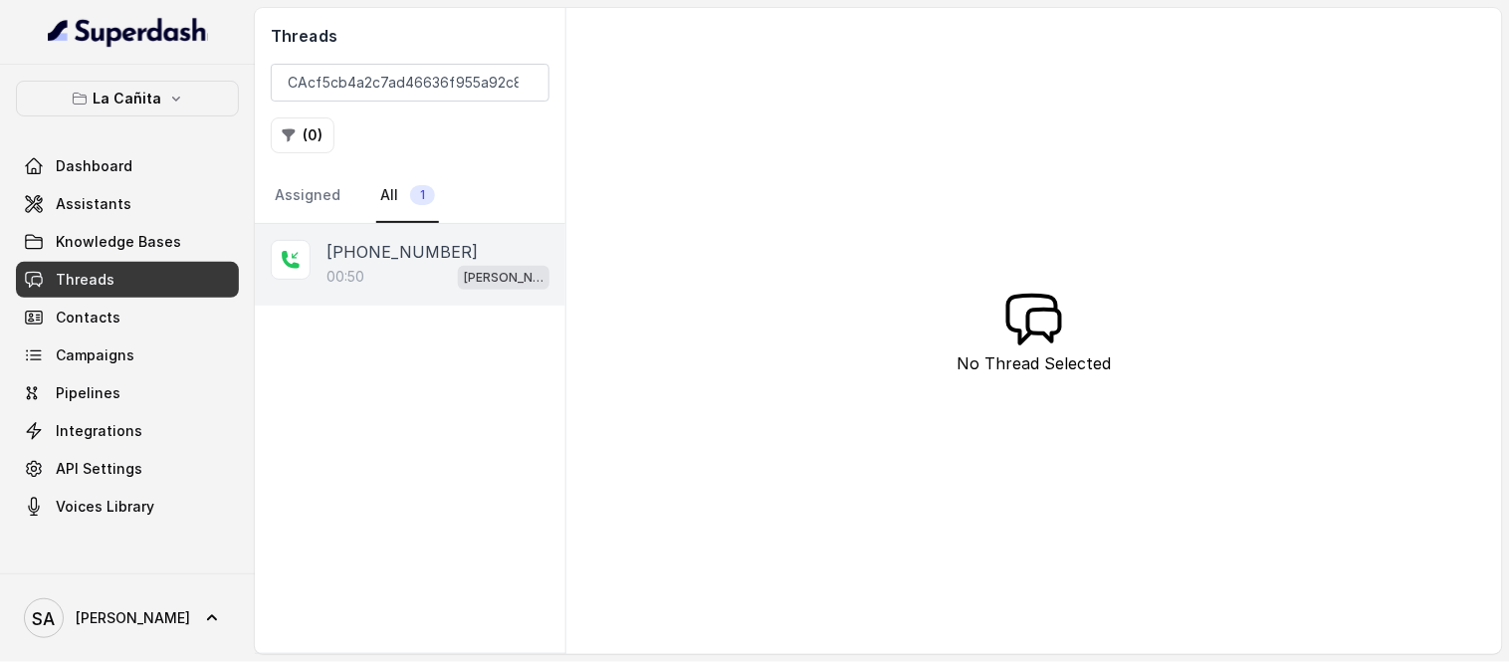
click at [403, 246] on p "+17862349318" at bounding box center [402, 252] width 151 height 24
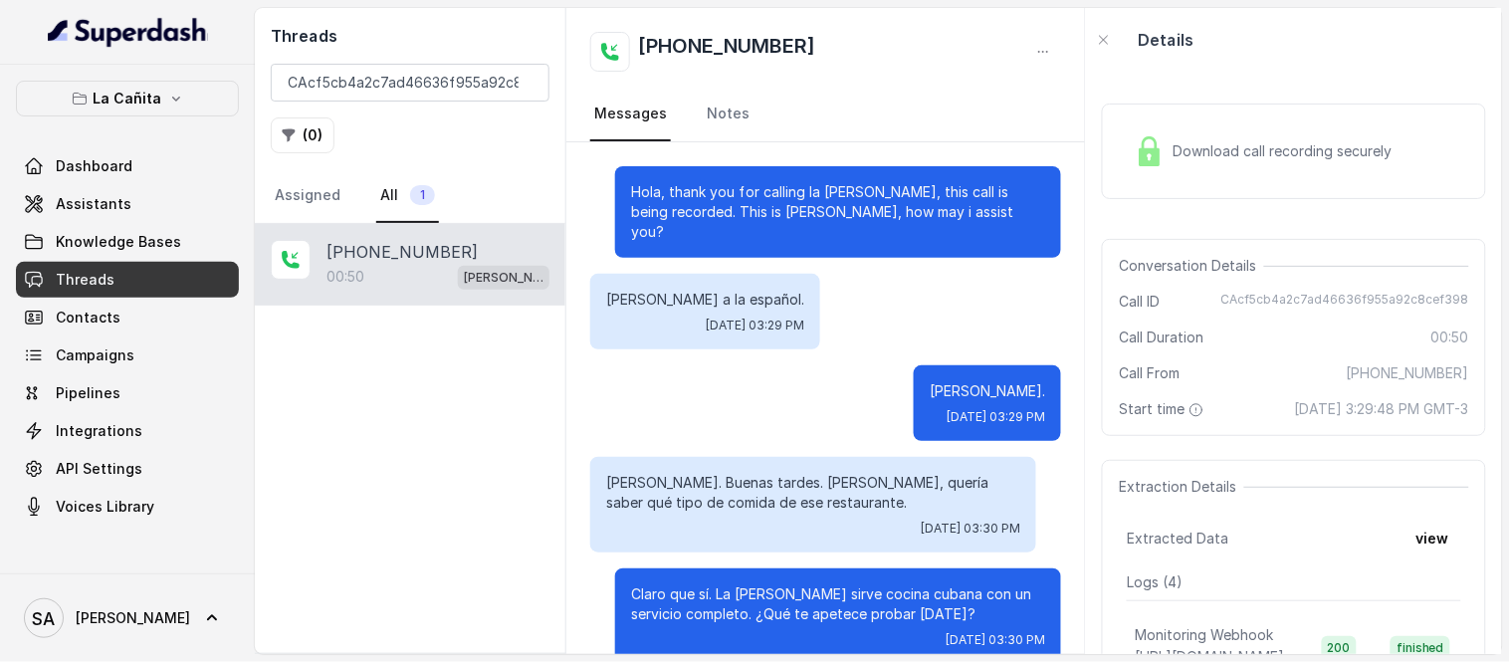
click at [1190, 141] on span "Download call recording securely" at bounding box center [1286, 151] width 227 height 20
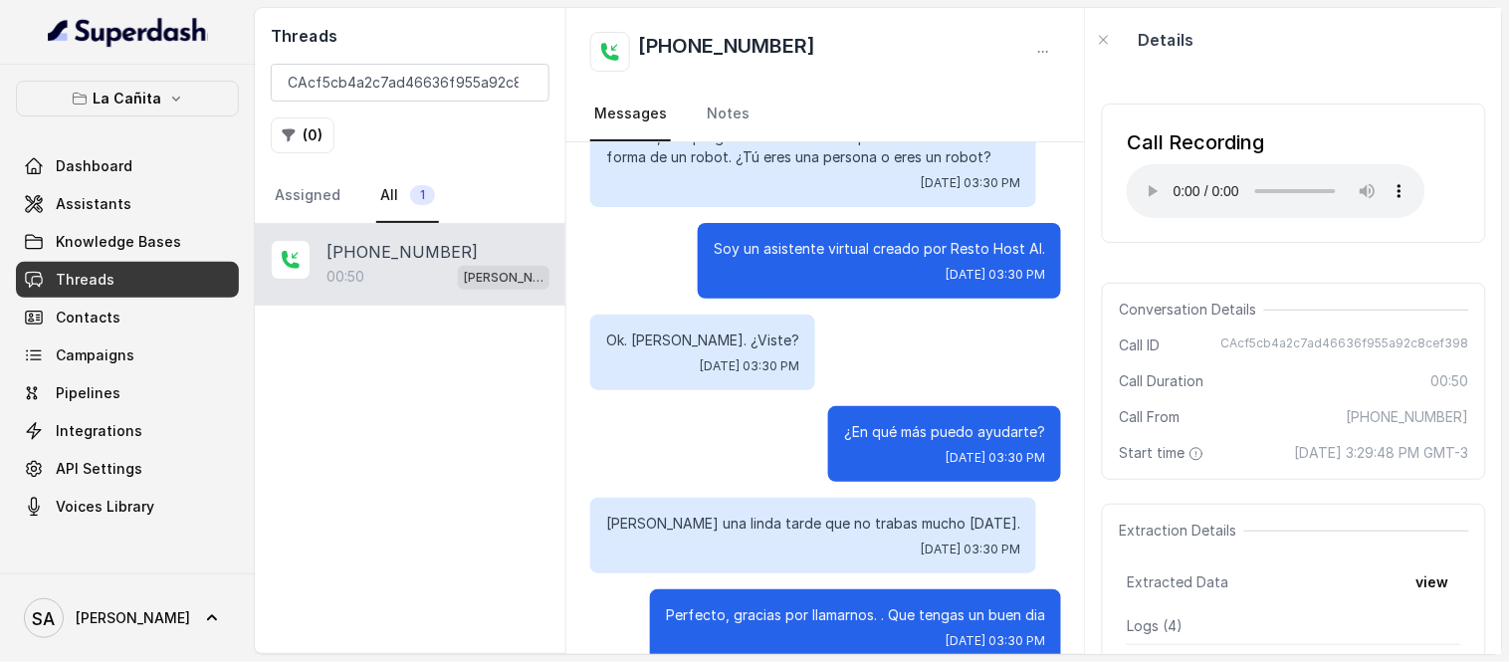
scroll to position [581, 0]
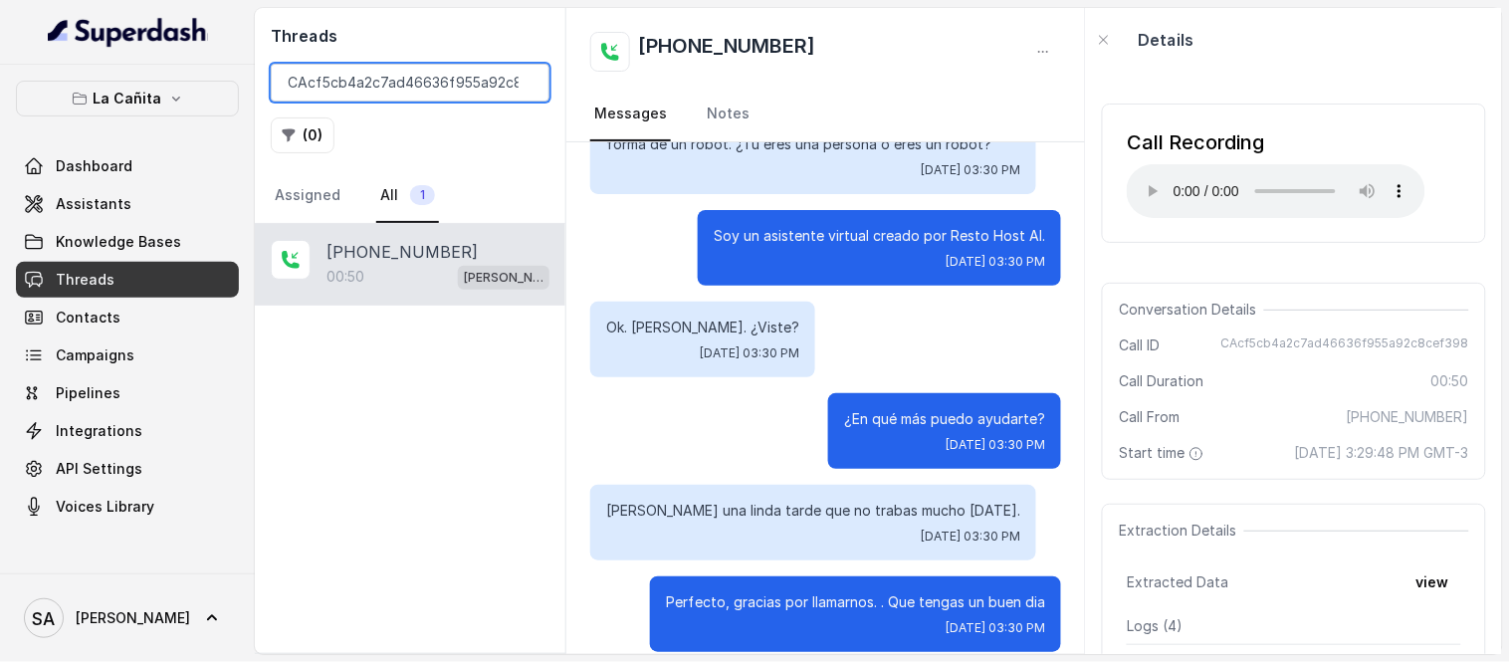
click at [521, 84] on input "CAcf5cb4a2c7ad46636f955a92c8cef398" at bounding box center [410, 83] width 279 height 38
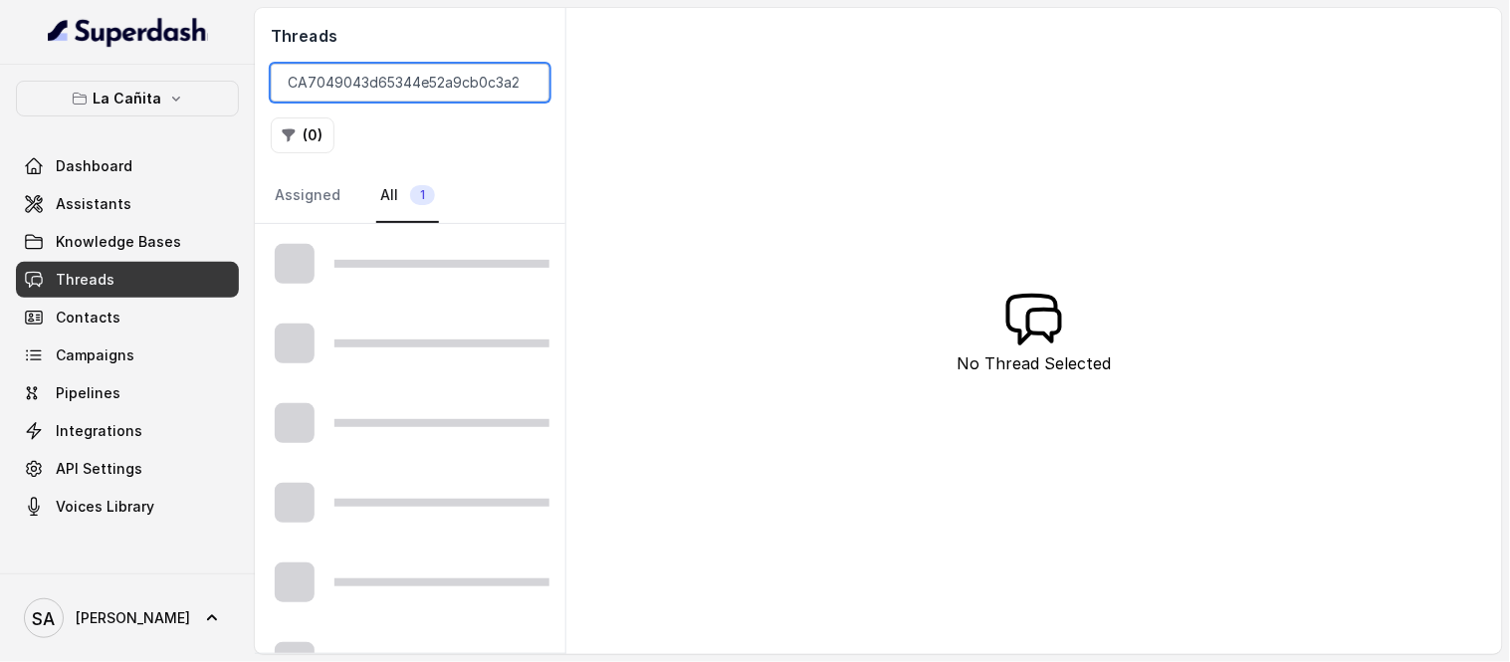
scroll to position [0, 56]
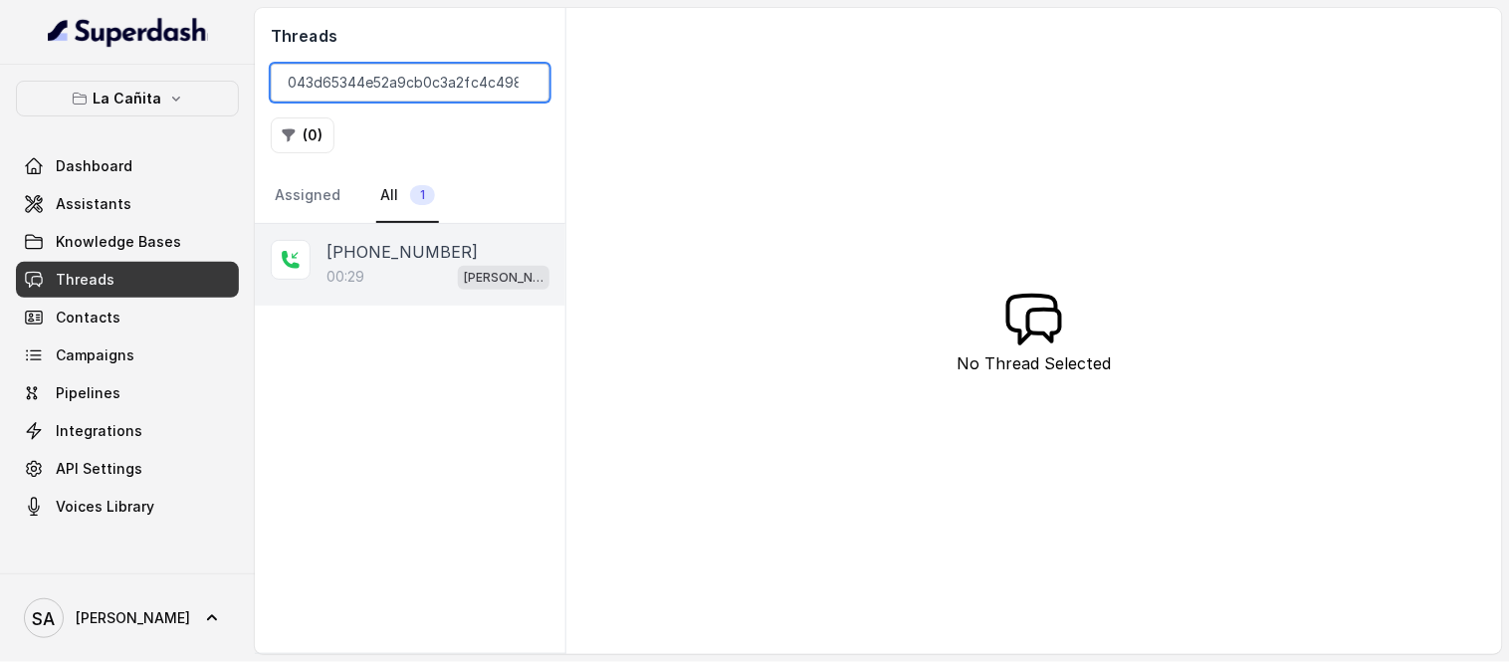
type input "CA7049043d65344e52a9cb0c3a2fc4c498"
click at [365, 273] on div "00:29 Kendall" at bounding box center [438, 277] width 223 height 26
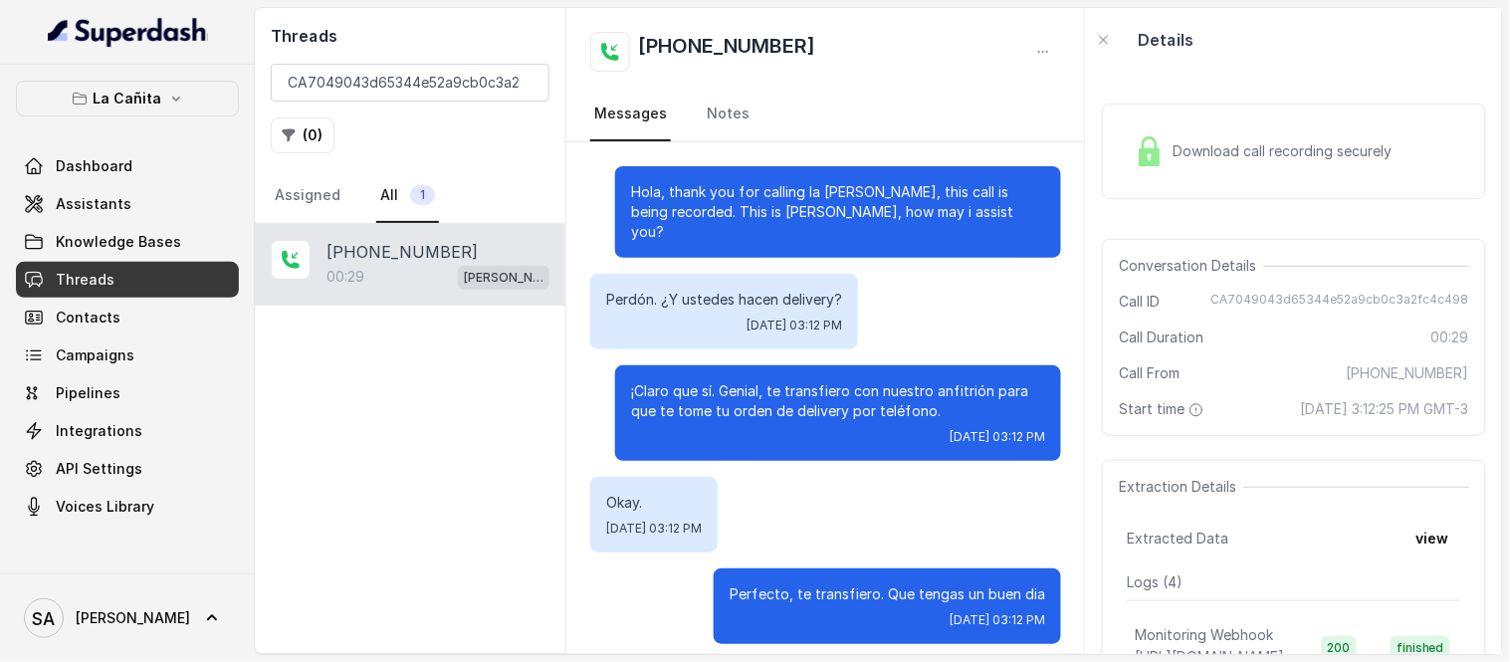
scroll to position [84, 0]
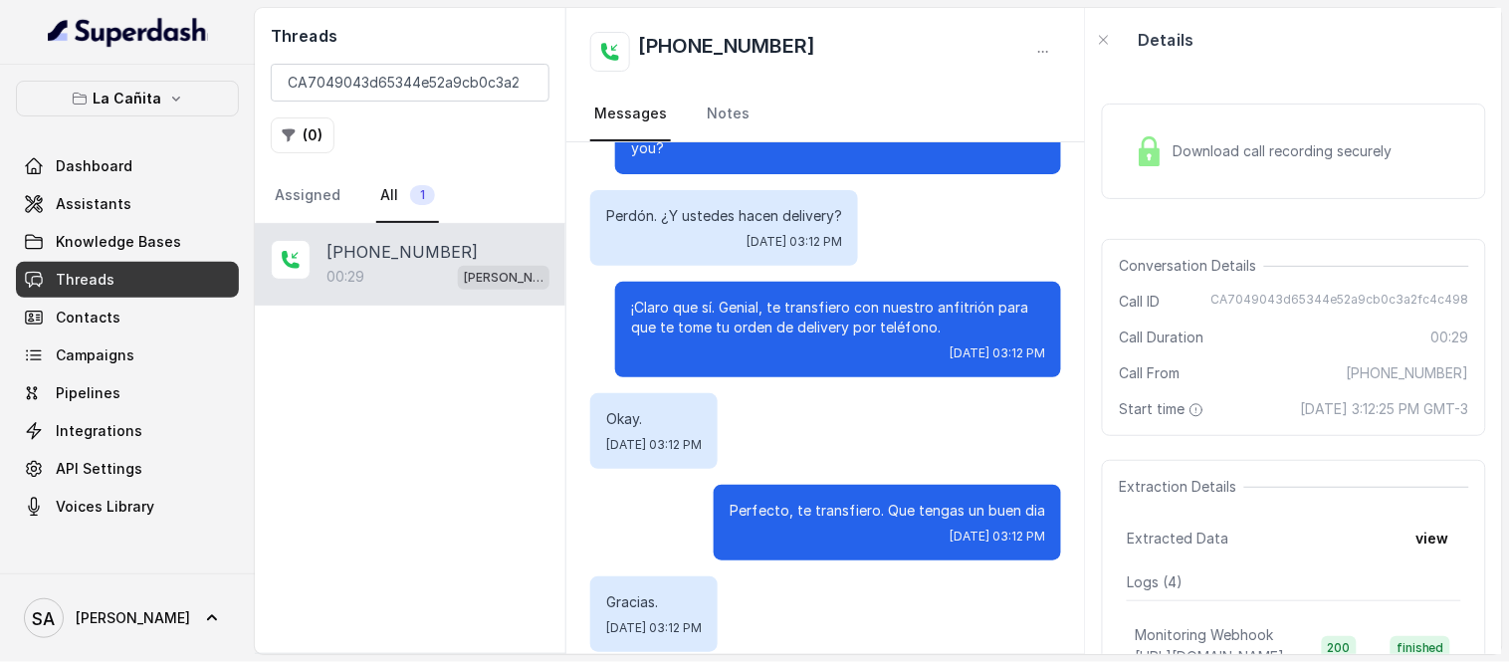
click at [1191, 167] on div "Download call recording securely" at bounding box center [1263, 151] width 273 height 46
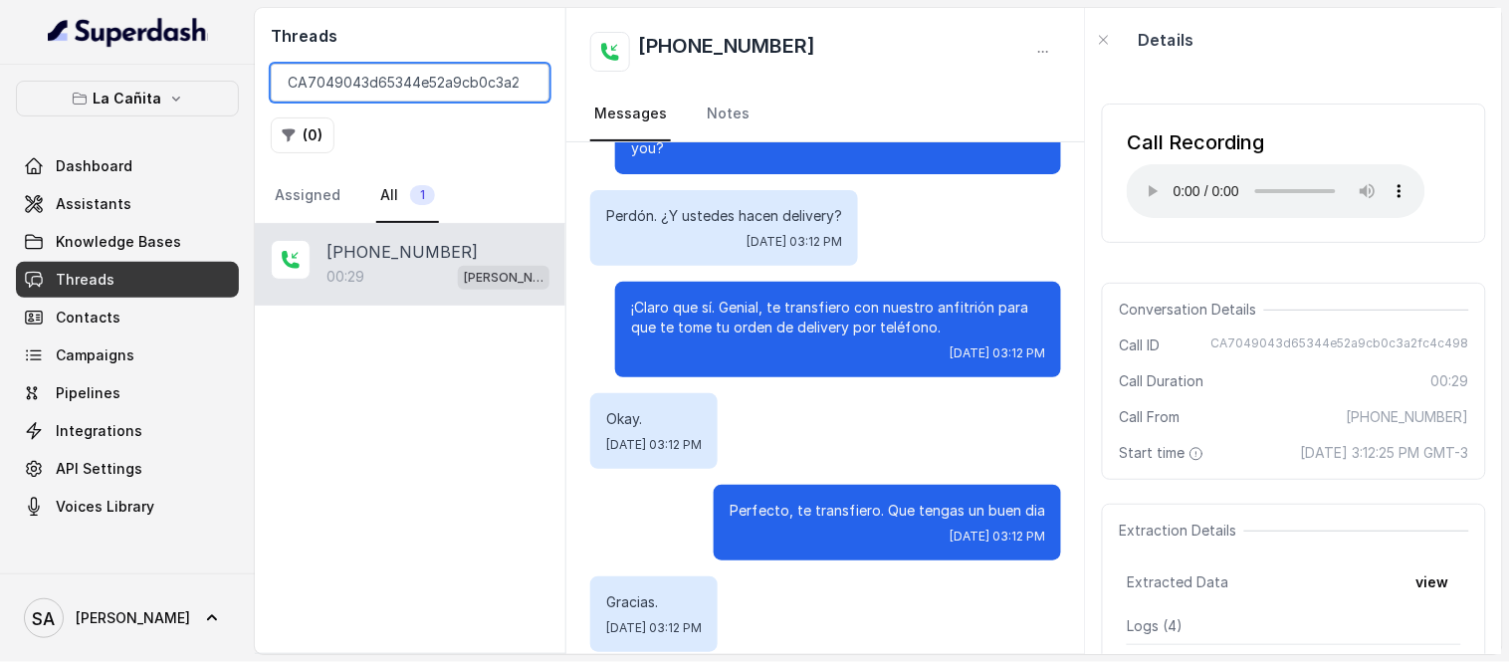
click at [523, 82] on input "CA7049043d65344e52a9cb0c3a2fc4c498" at bounding box center [410, 83] width 279 height 38
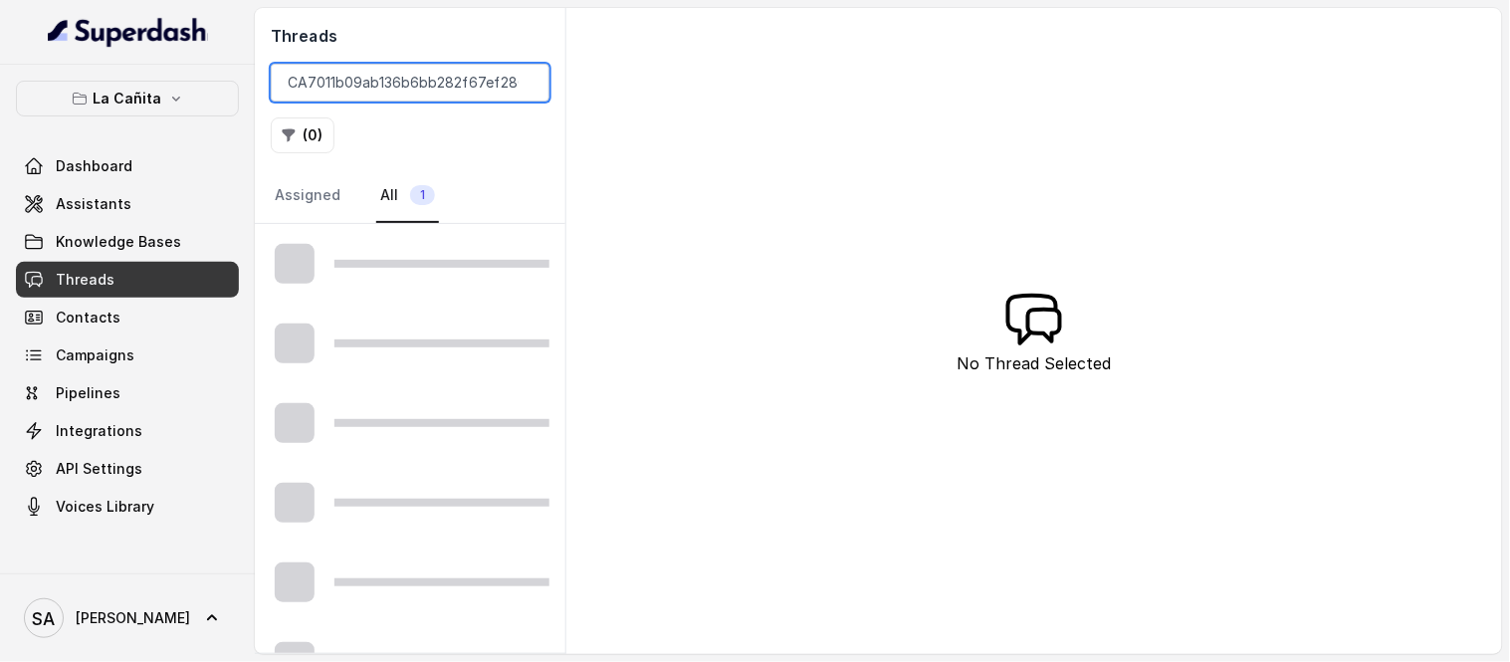
scroll to position [0, 43]
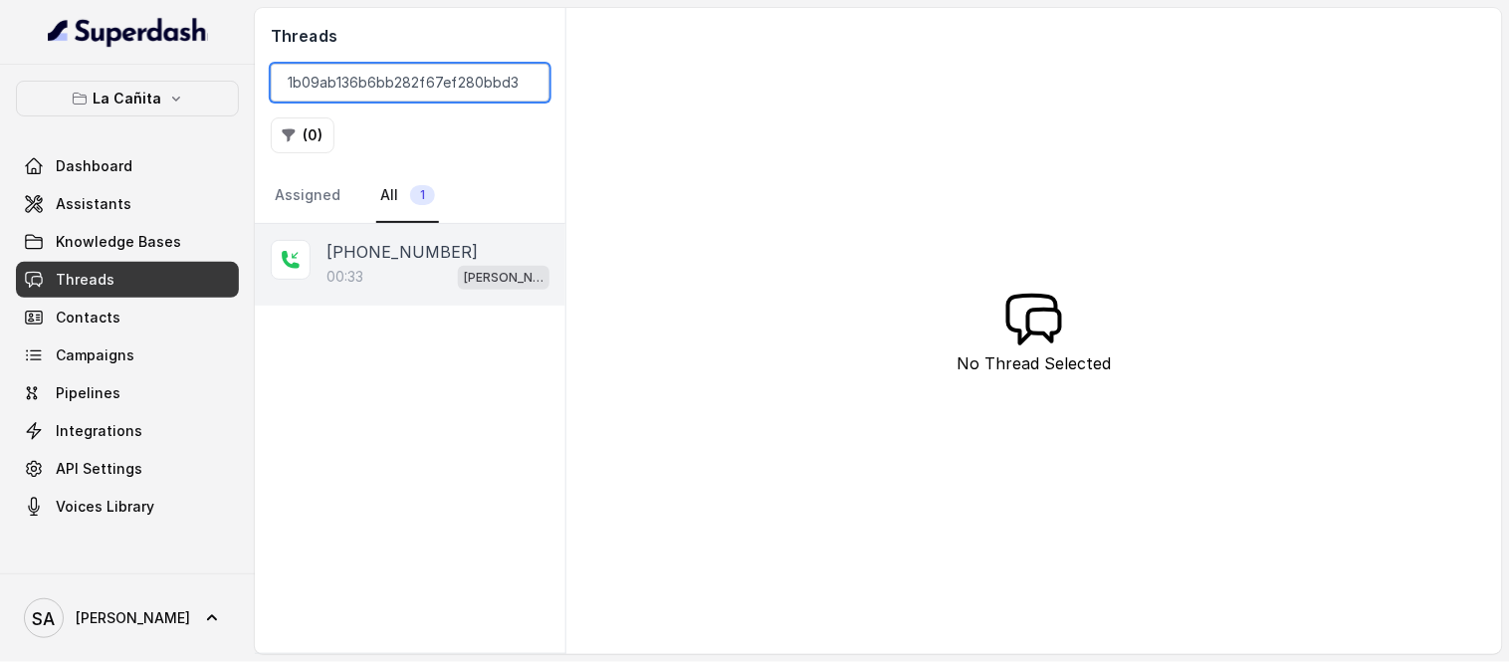
type input "CA7011b09ab136b6bb282f67ef280bbd35"
click at [455, 279] on div "00:33 Kendall" at bounding box center [438, 277] width 223 height 26
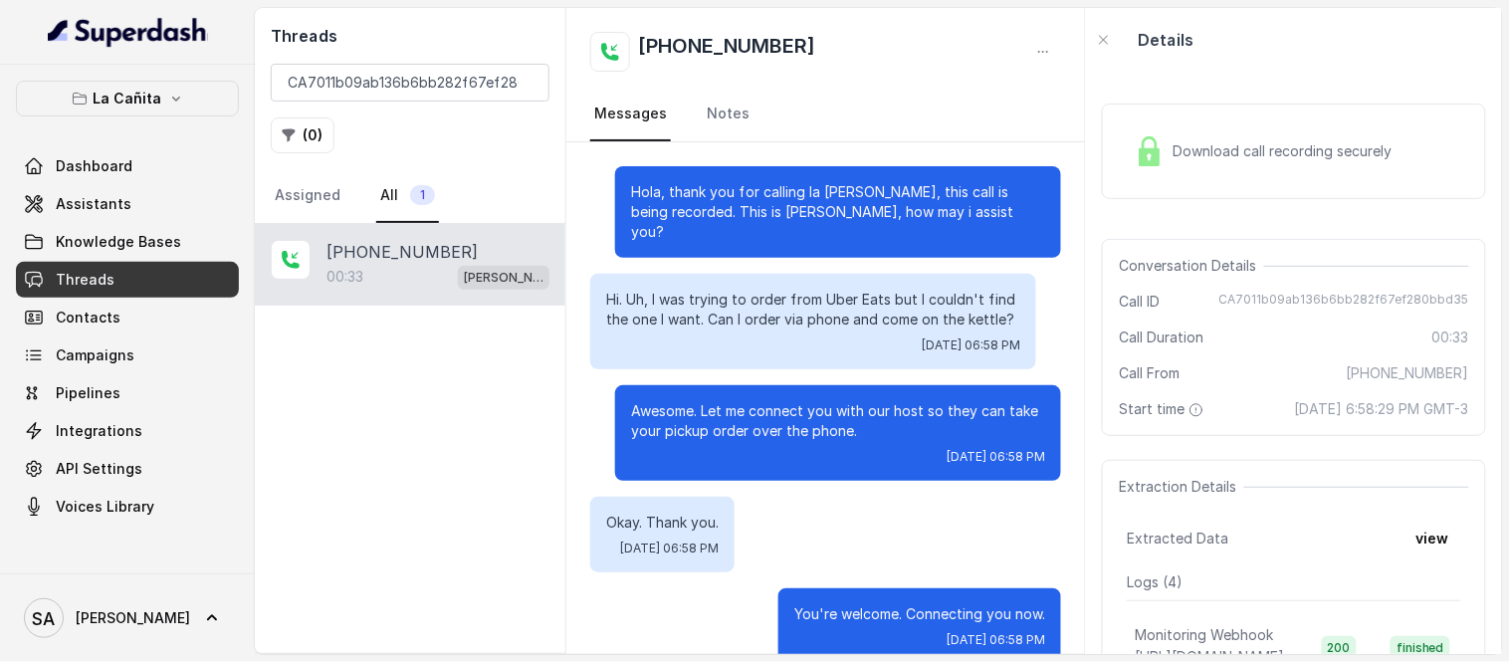
scroll to position [12, 0]
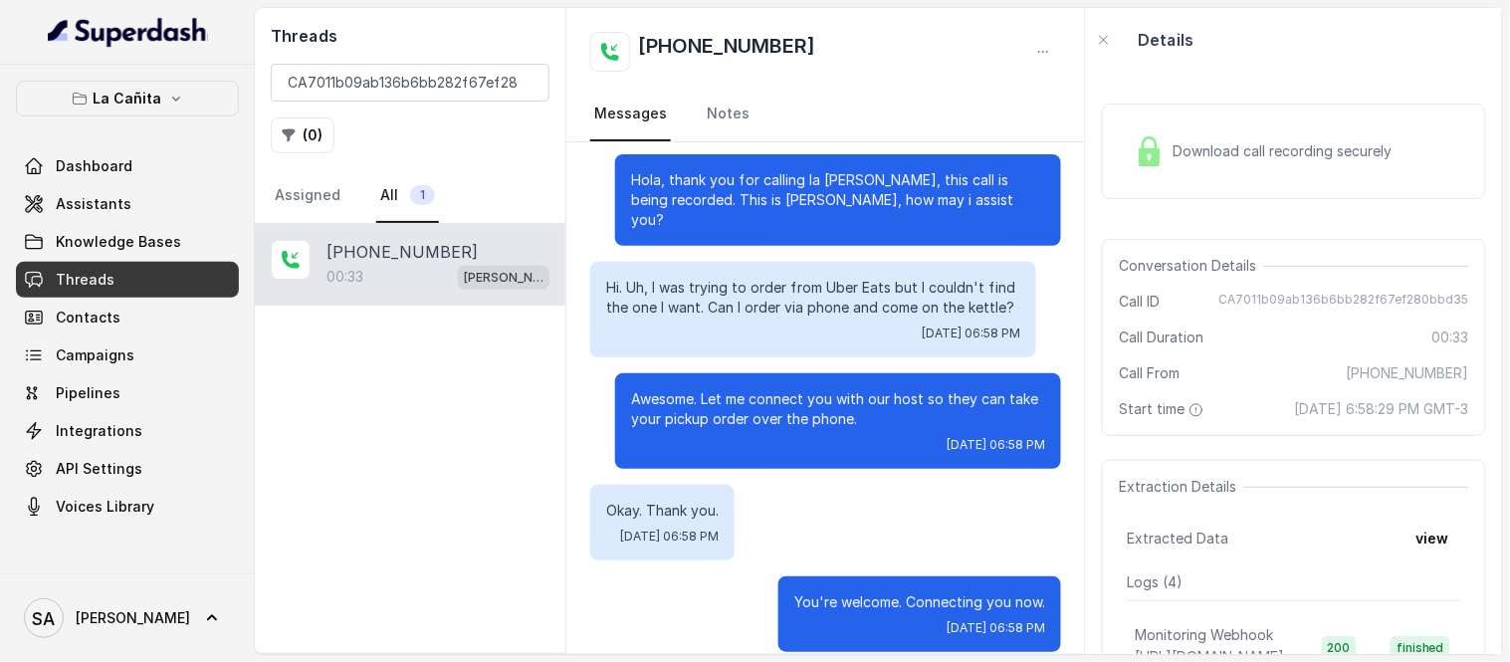
click at [1259, 177] on div "Download call recording securely" at bounding box center [1294, 152] width 384 height 96
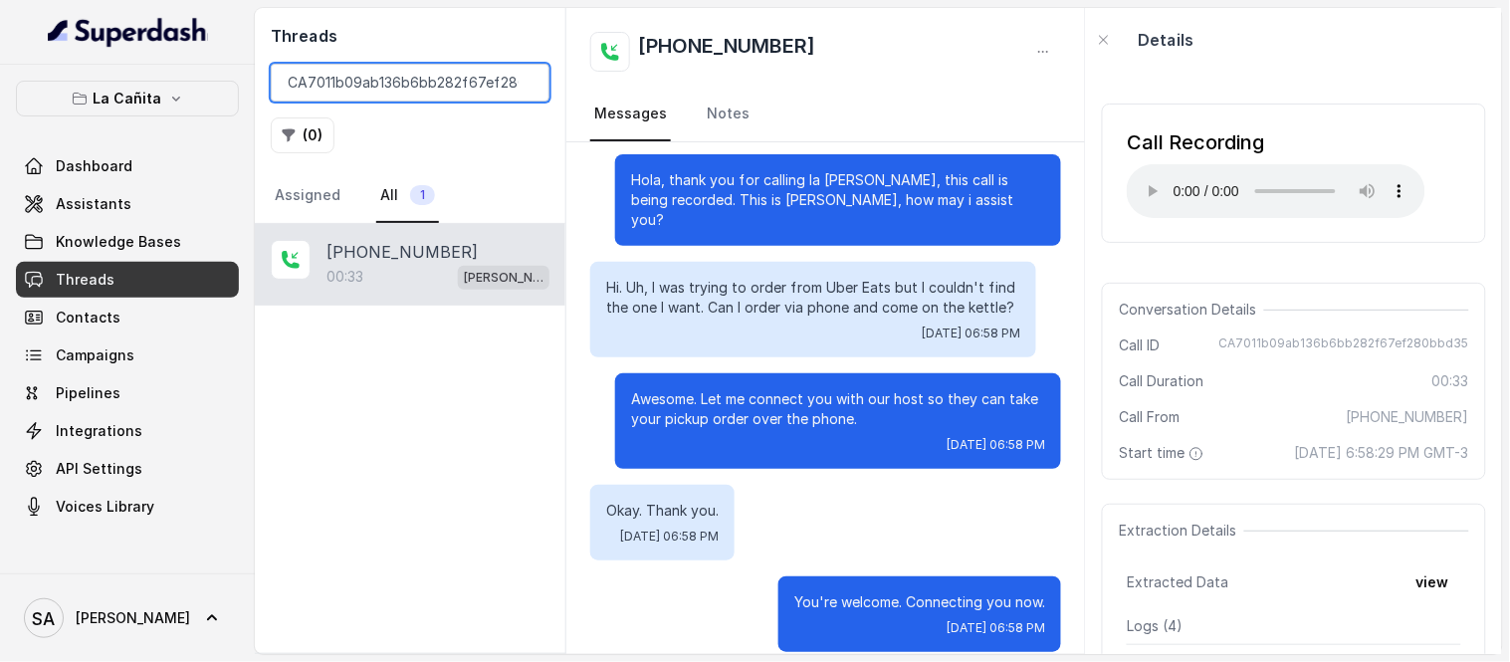
click at [526, 81] on input "CA7011b09ab136b6bb282f67ef280bbd35" at bounding box center [410, 83] width 279 height 38
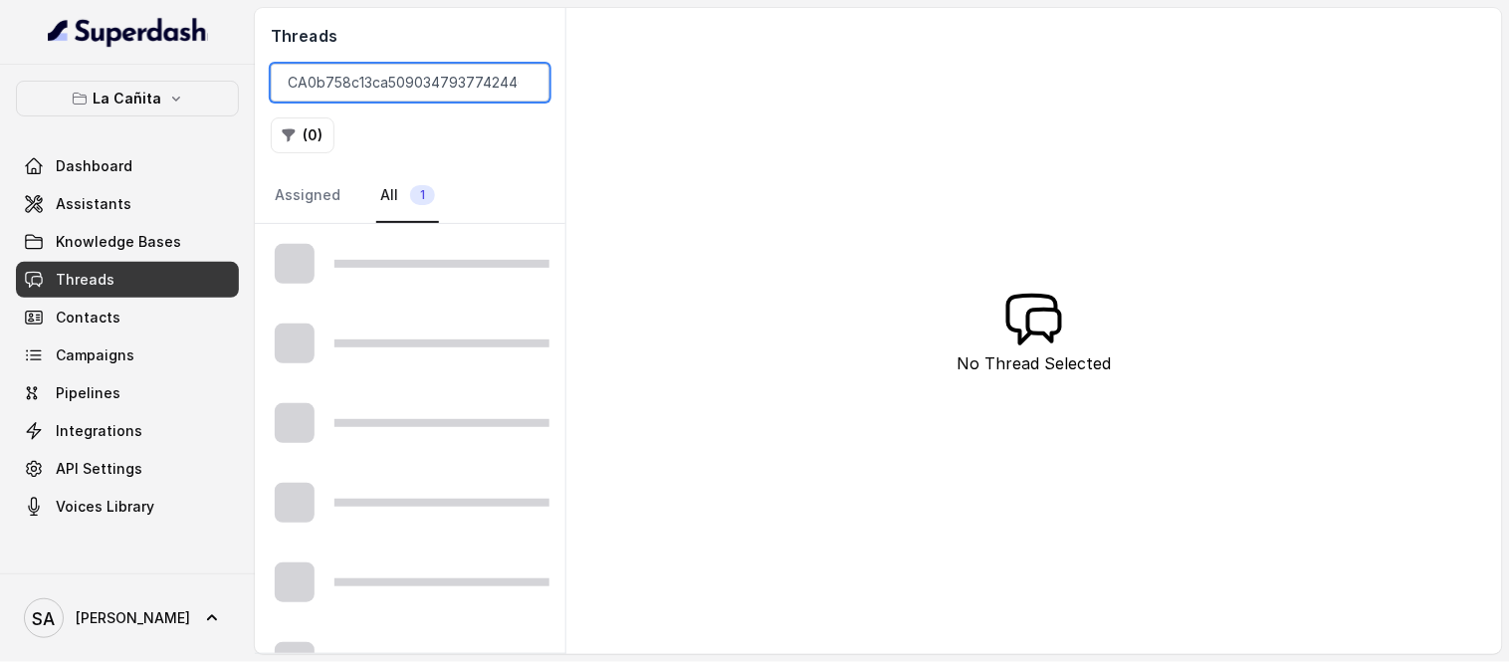
scroll to position [0, 55]
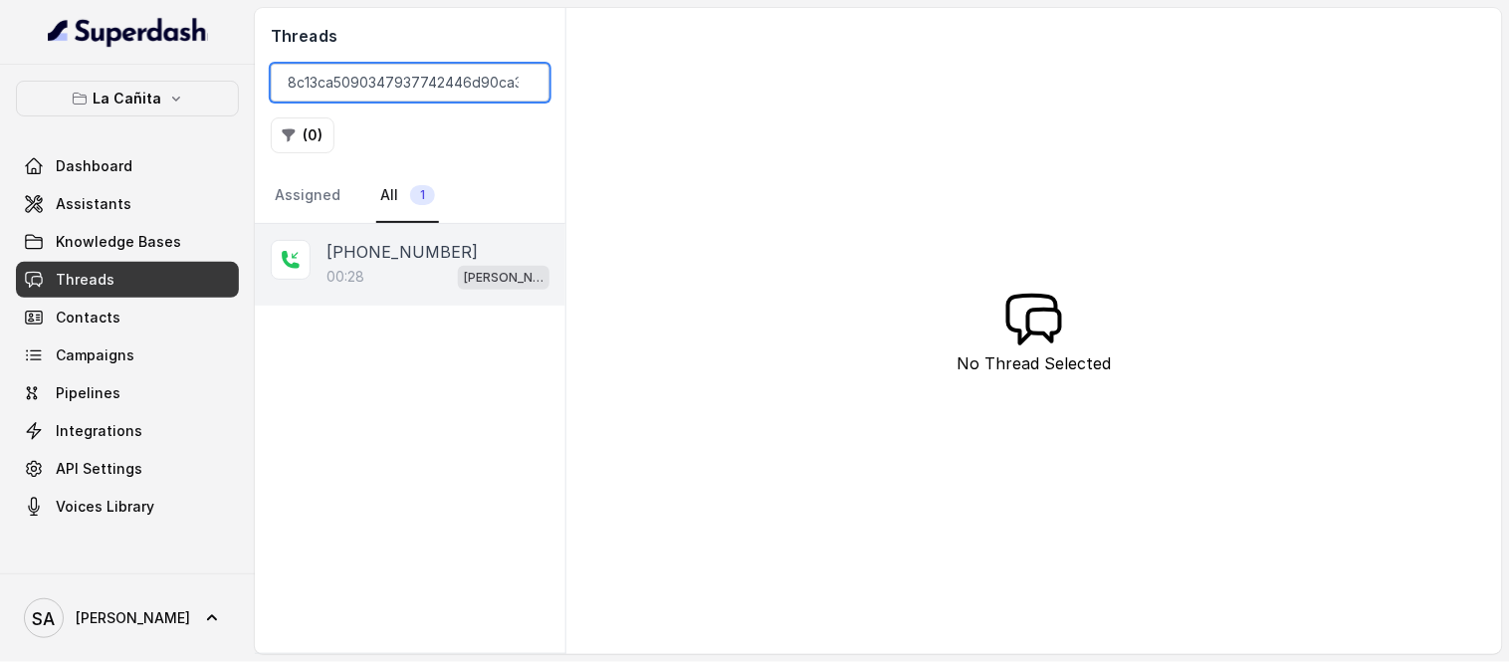
type input "CA0b758c13ca5090347937742446d90ca3"
click at [341, 267] on p "00:28" at bounding box center [346, 277] width 38 height 20
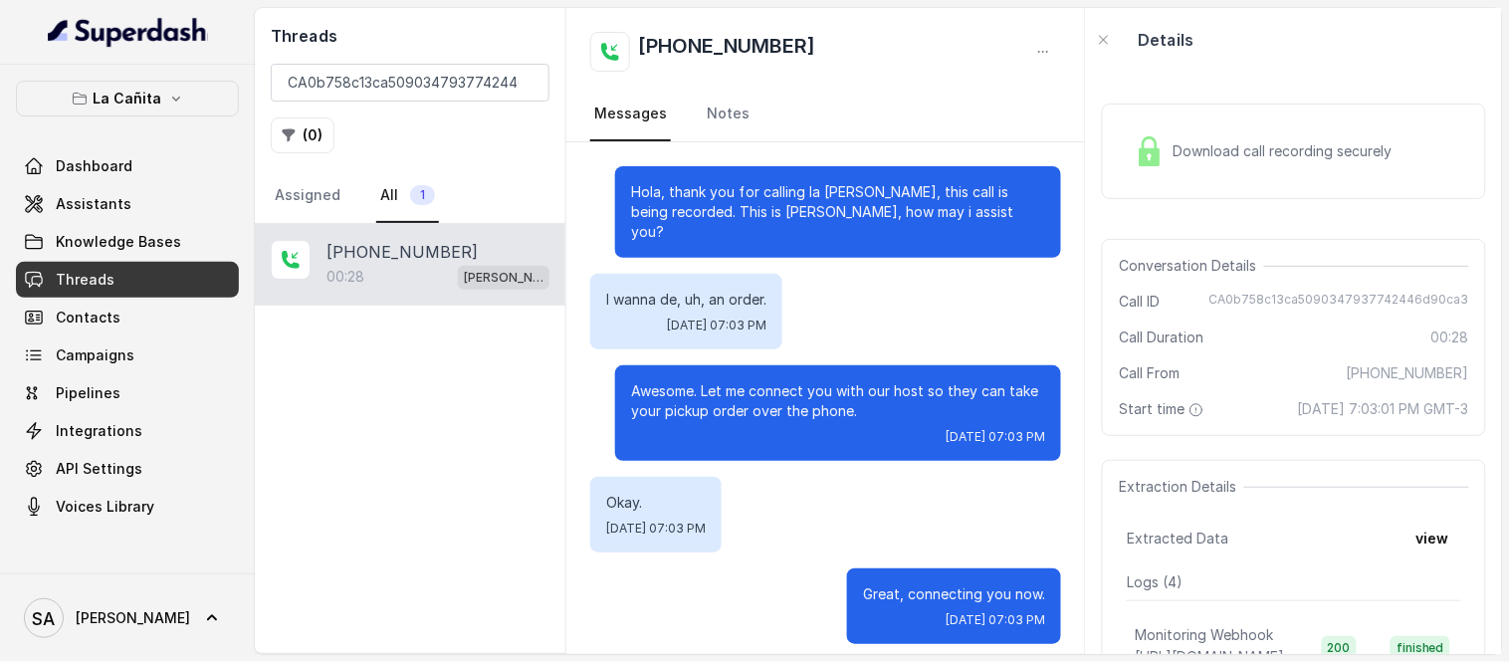
click at [1149, 141] on img at bounding box center [1150, 151] width 30 height 30
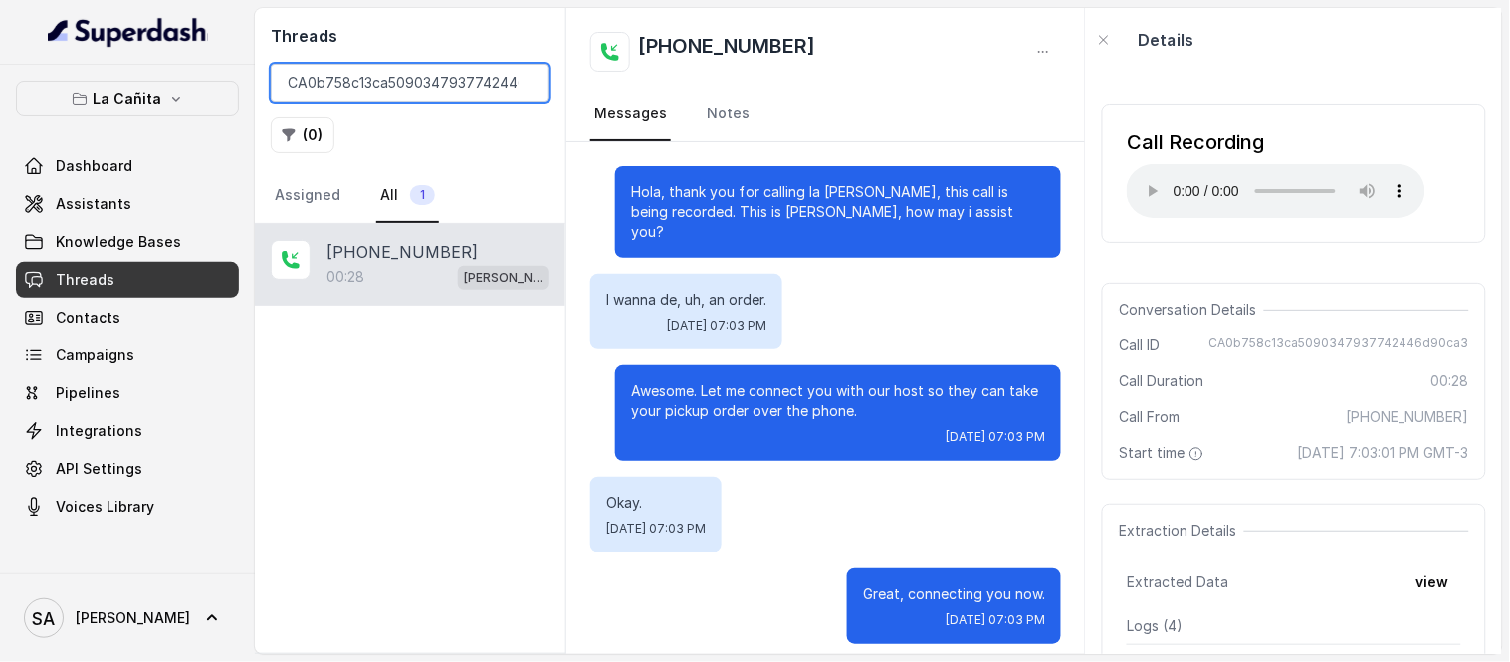
click at [522, 80] on input "CA0b758c13ca5090347937742446d90ca3" at bounding box center [410, 83] width 279 height 38
click at [440, 78] on input "search" at bounding box center [410, 83] width 279 height 38
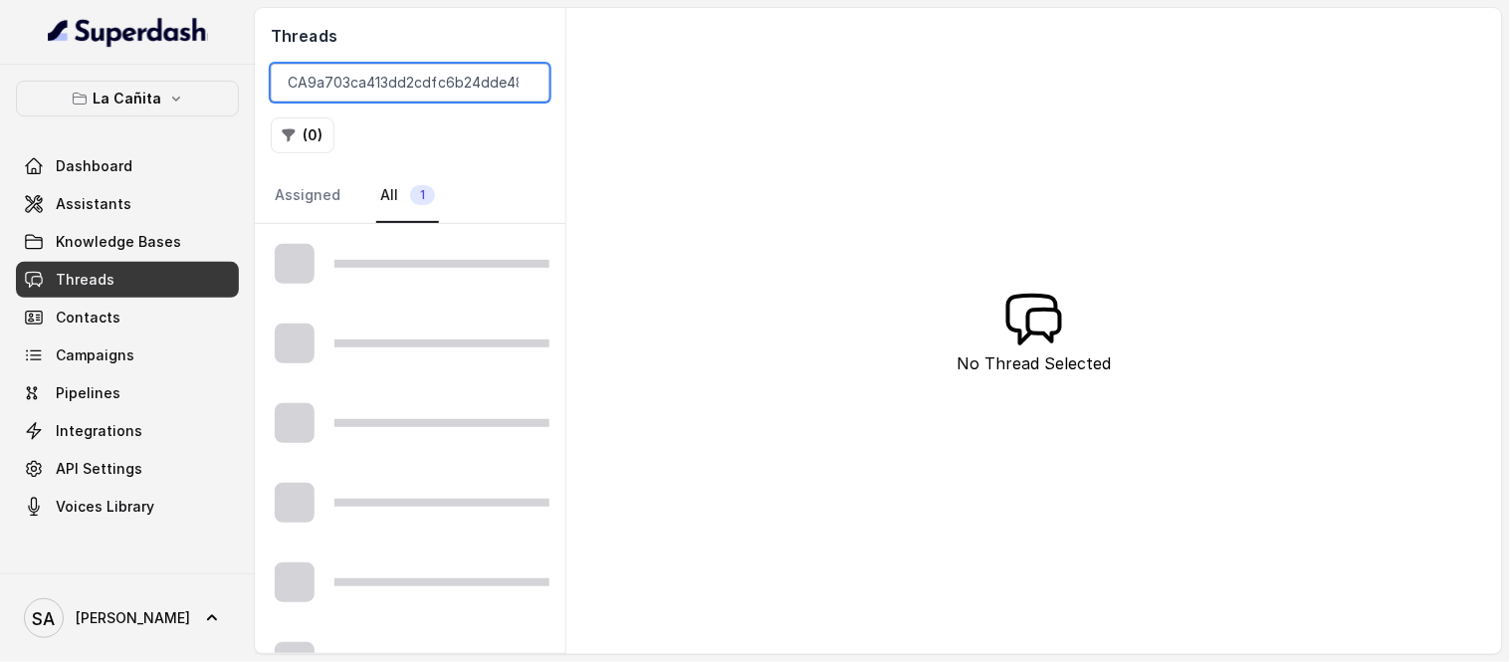
scroll to position [0, 43]
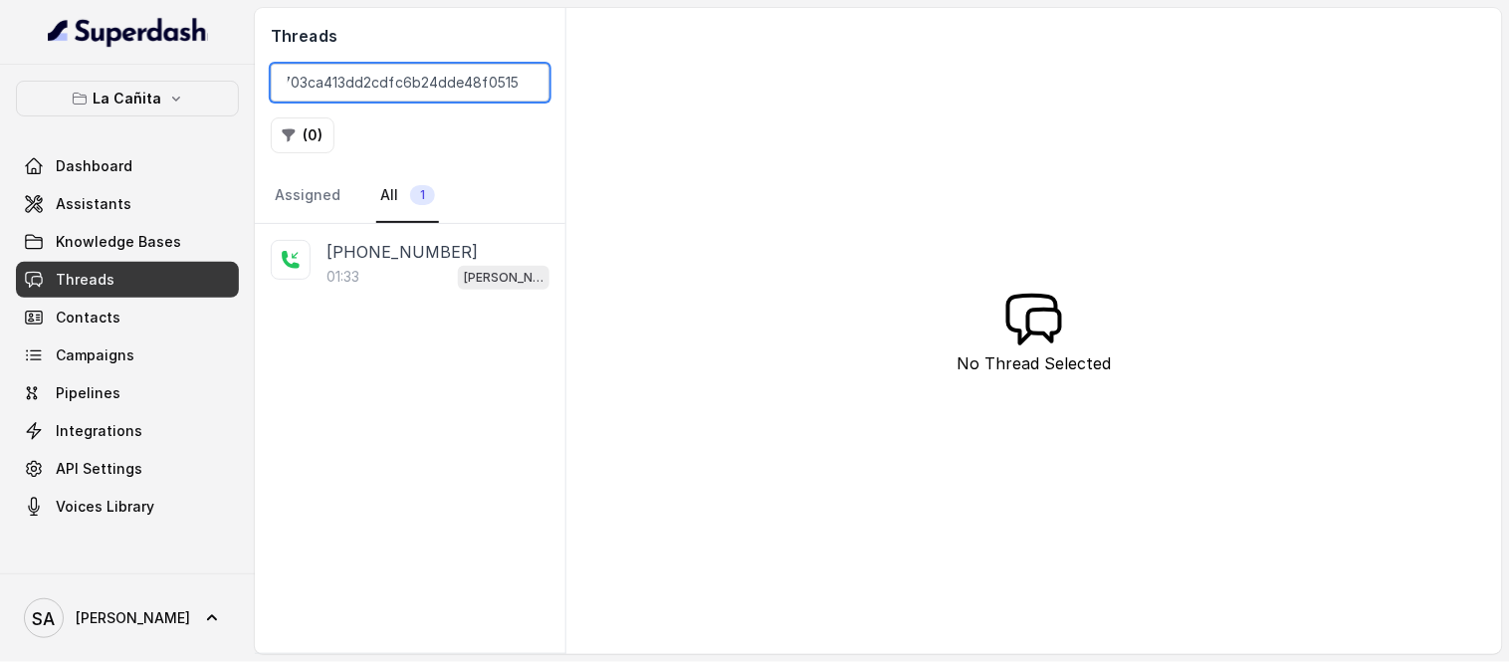
type input "CA9a703ca413dd2cdfc6b24dde48f05151"
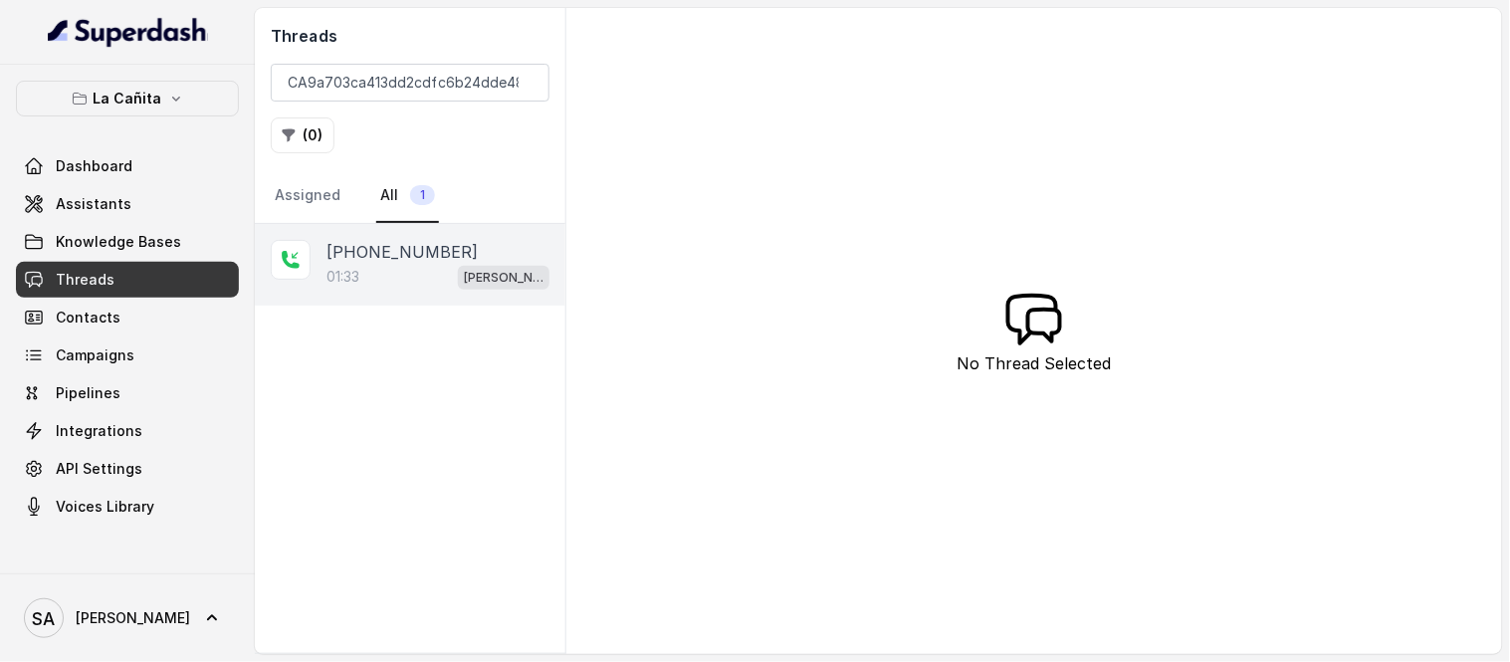
click at [382, 264] on div "01:33 Kendall" at bounding box center [438, 277] width 223 height 26
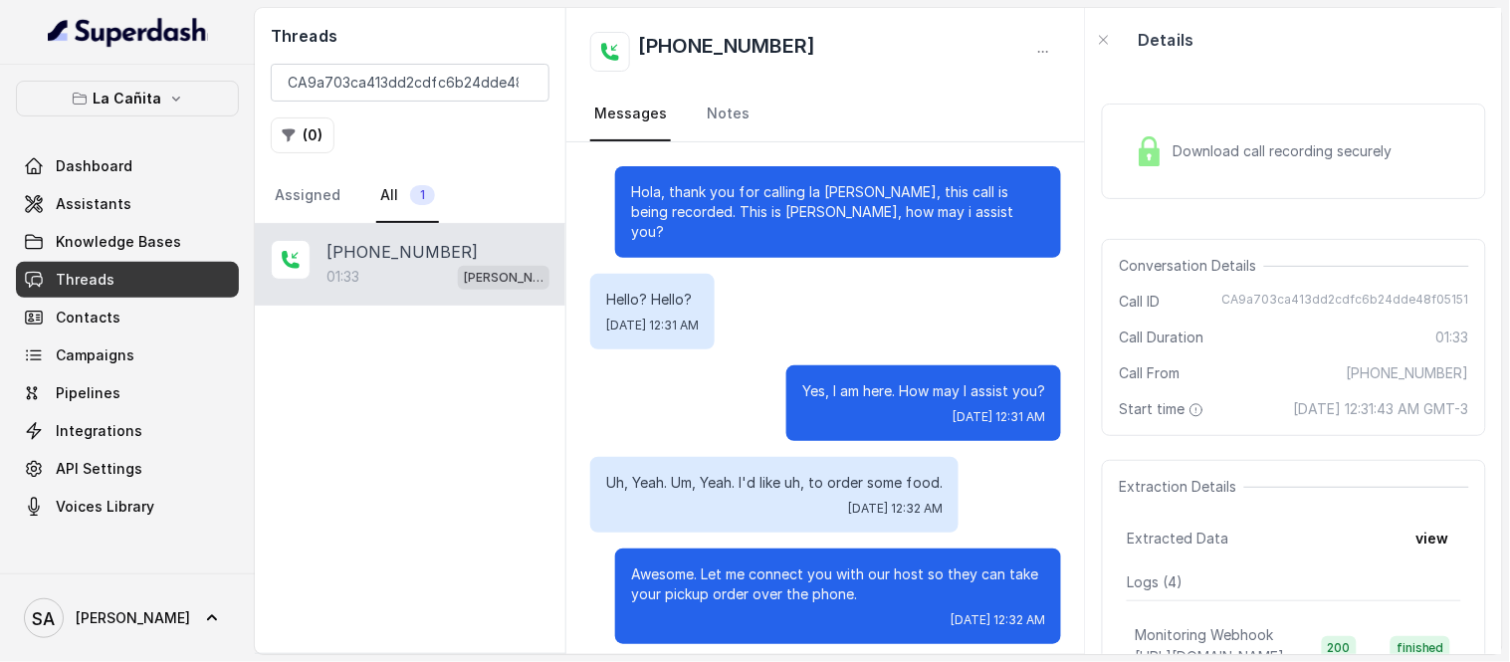
scroll to position [581, 0]
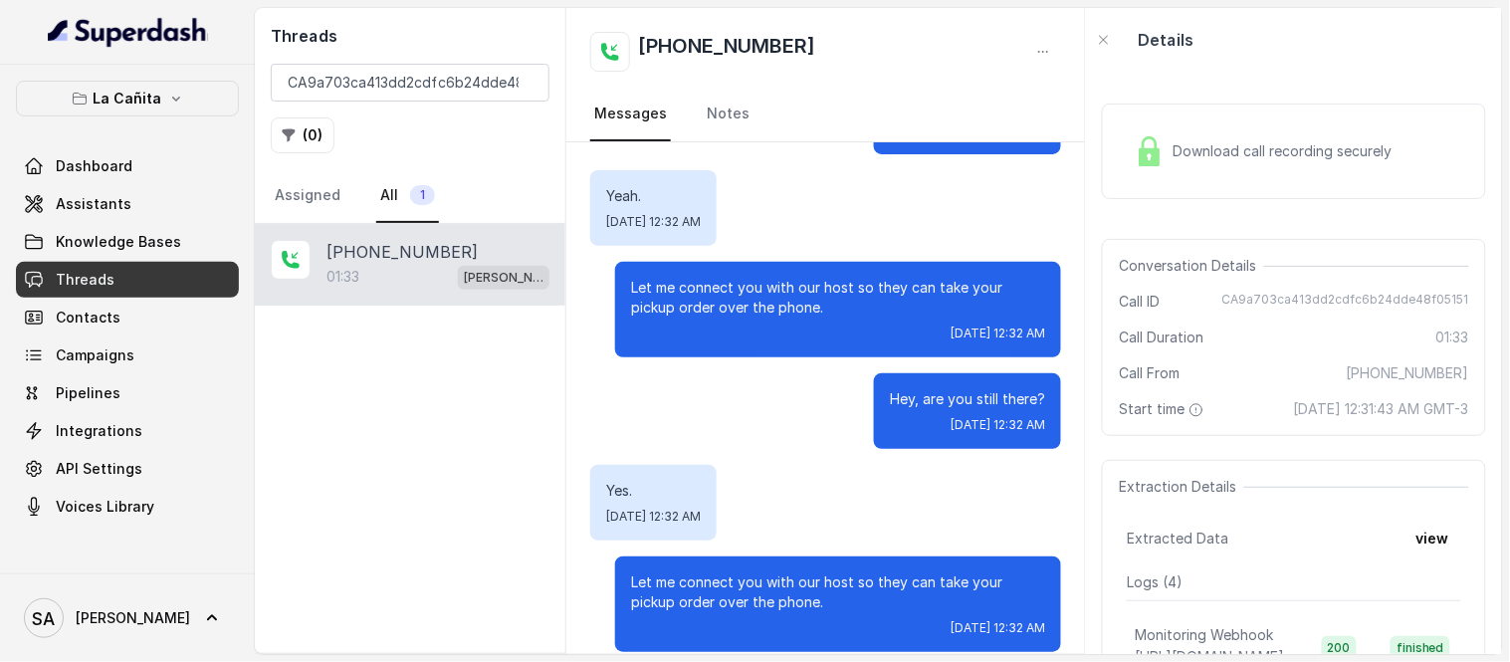
click at [1220, 141] on span "Download call recording securely" at bounding box center [1286, 151] width 227 height 20
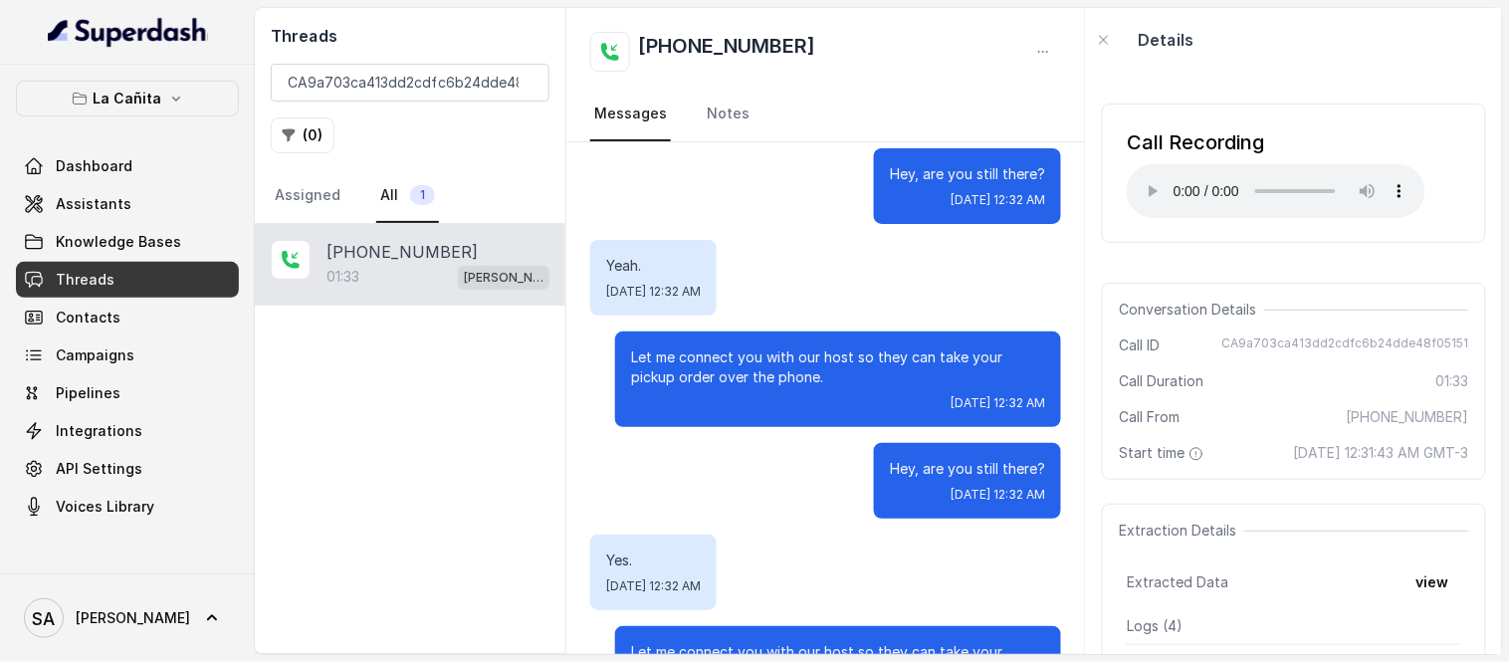
scroll to position [528, 0]
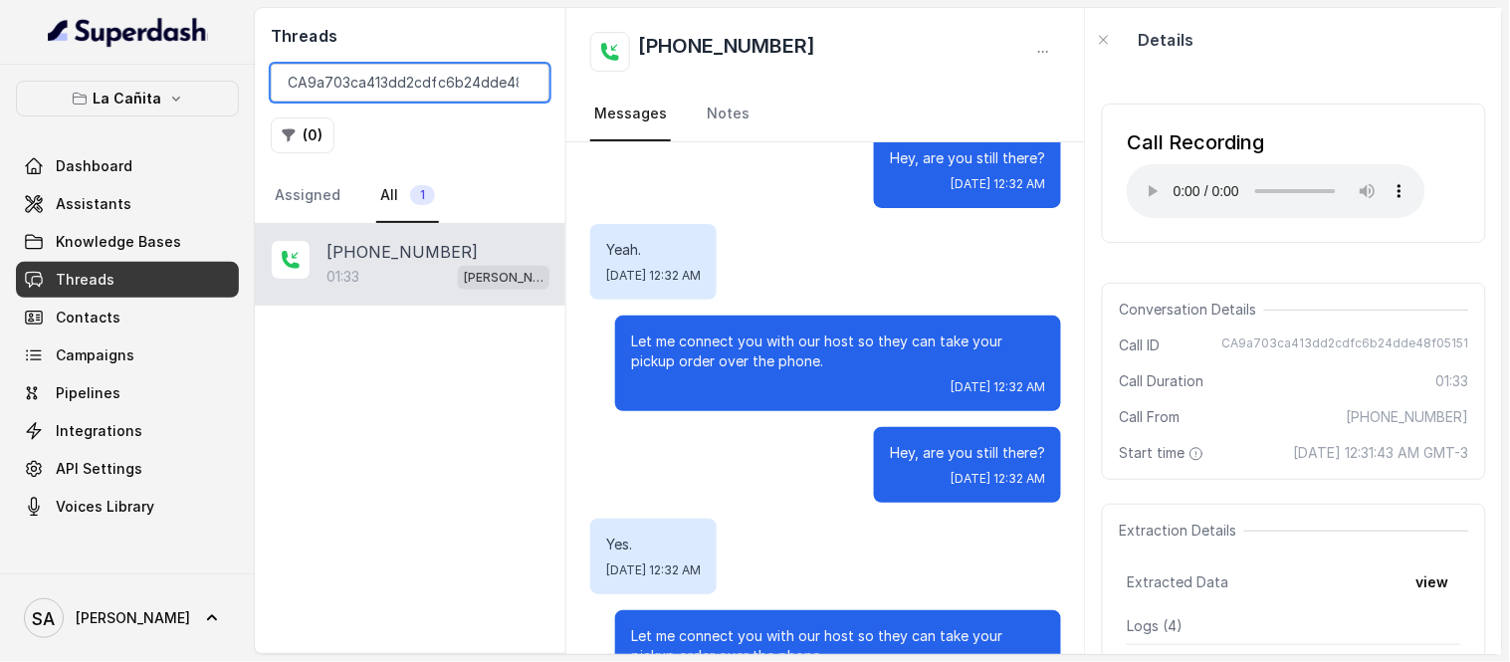
click at [524, 83] on input "CA9a703ca413dd2cdfc6b24dde48f05151" at bounding box center [410, 83] width 279 height 38
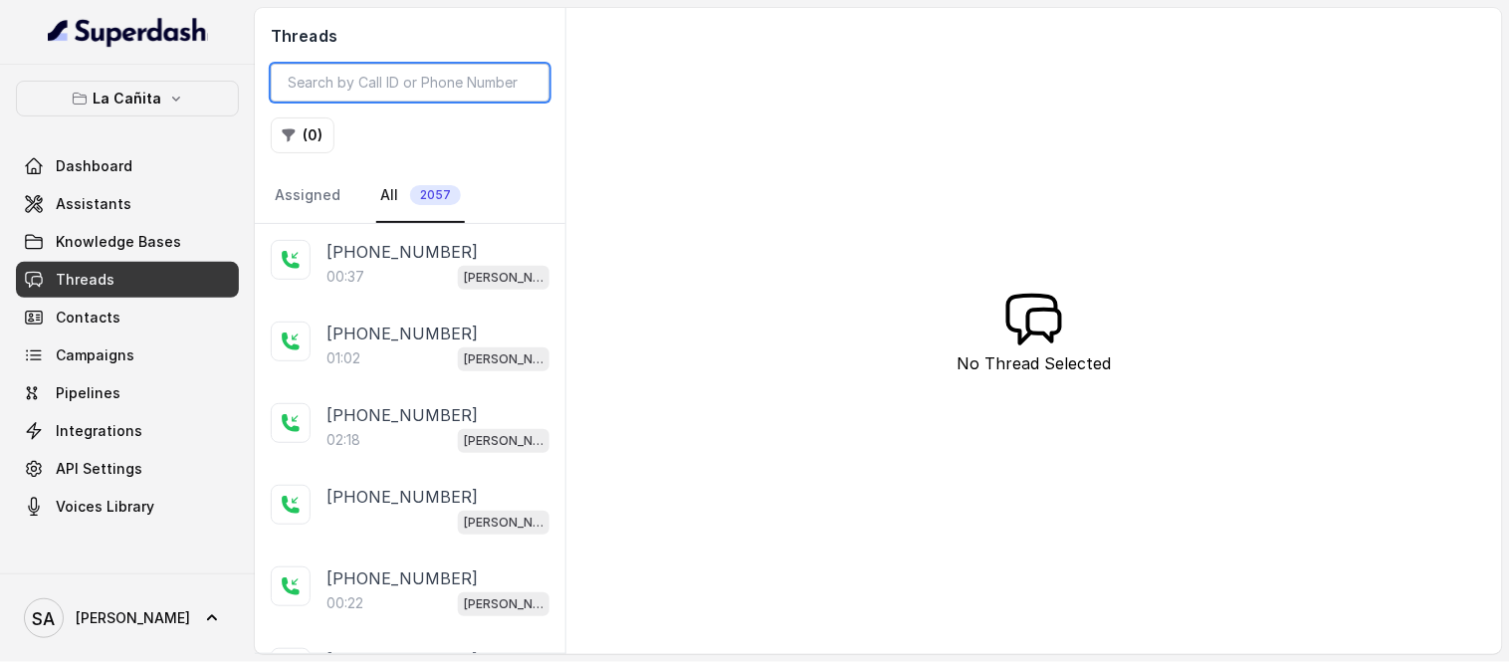
click at [425, 85] on input "search" at bounding box center [410, 83] width 279 height 38
paste input "CA32774c02d44b3c63458613751dac984d"
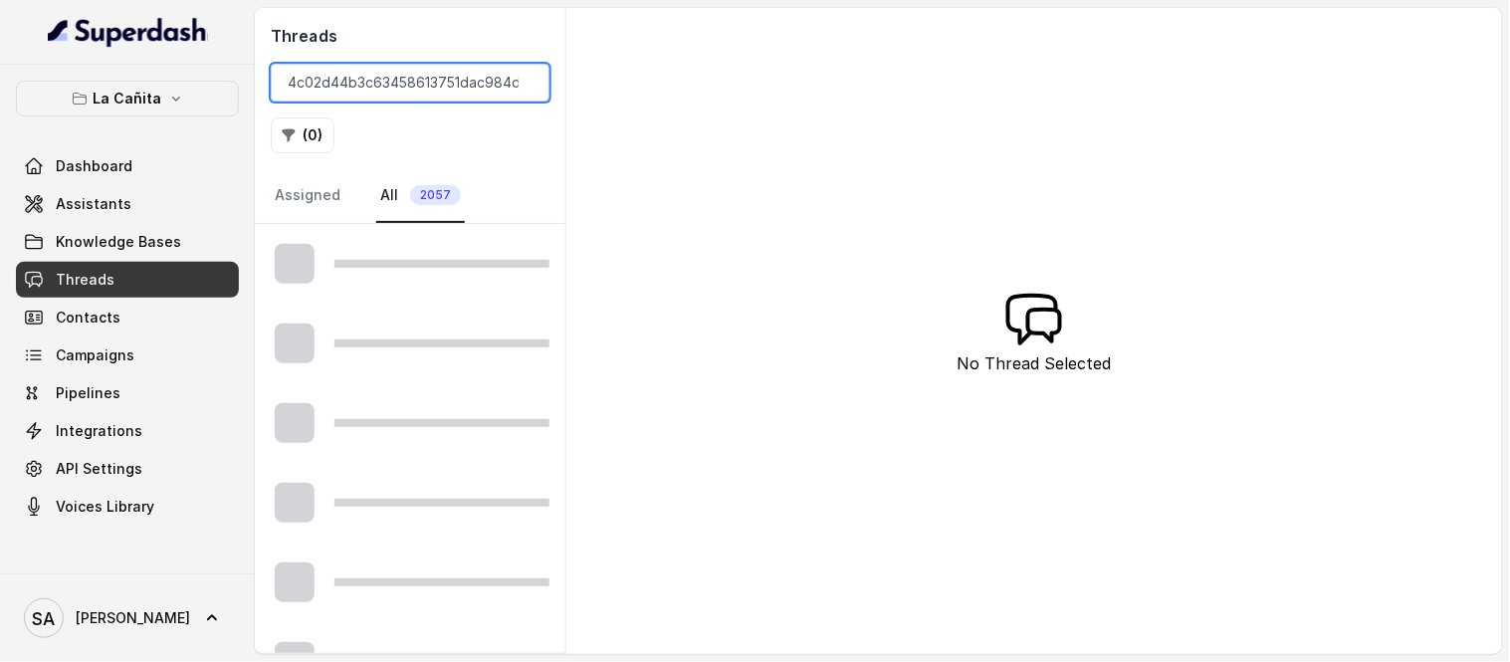
type input "CA32774c02d44b3c63458613751dac984d"
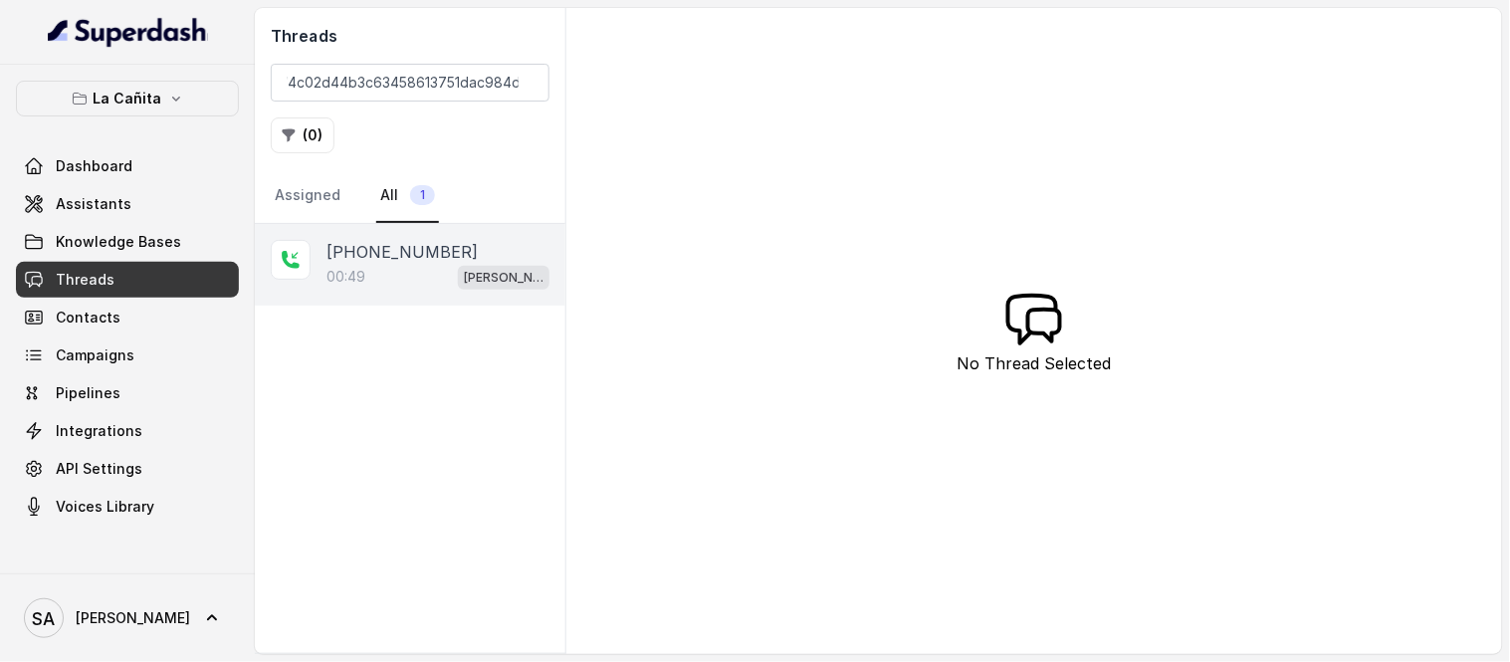
click at [406, 253] on p "+13053007354" at bounding box center [402, 252] width 151 height 24
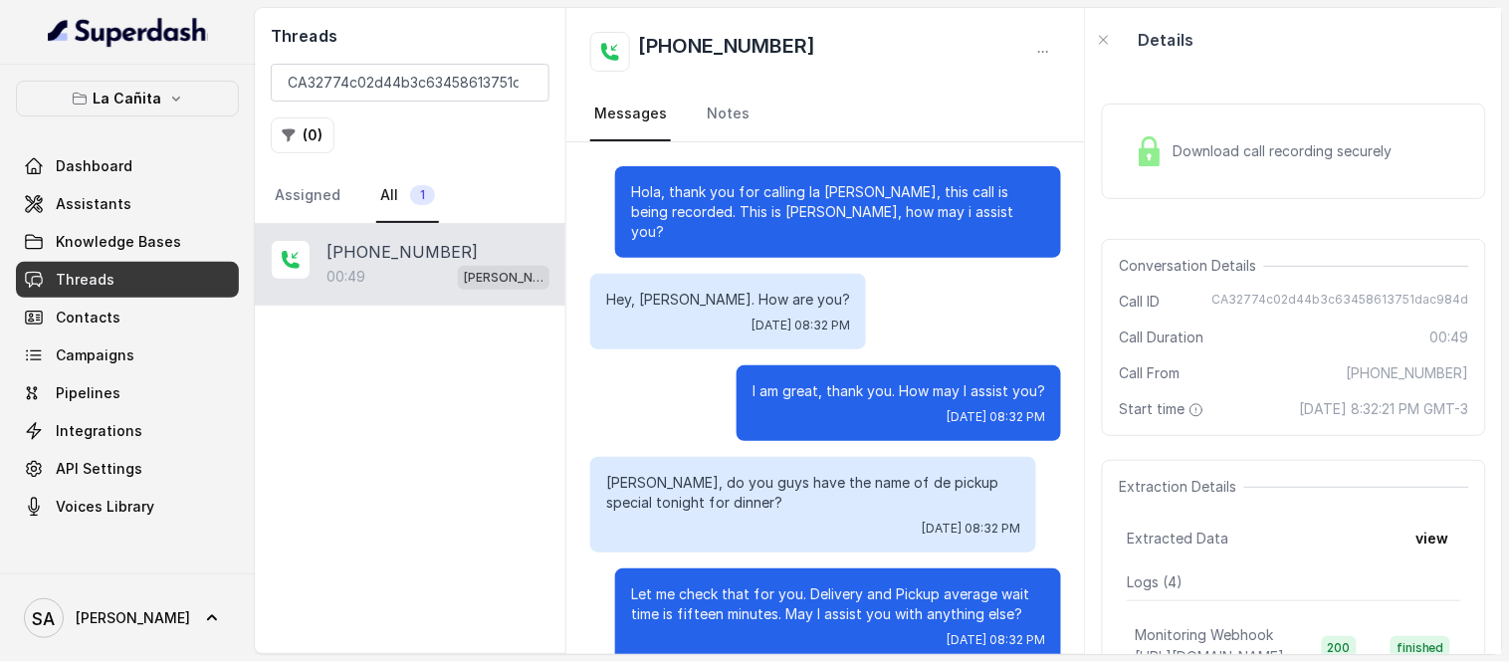
scroll to position [510, 0]
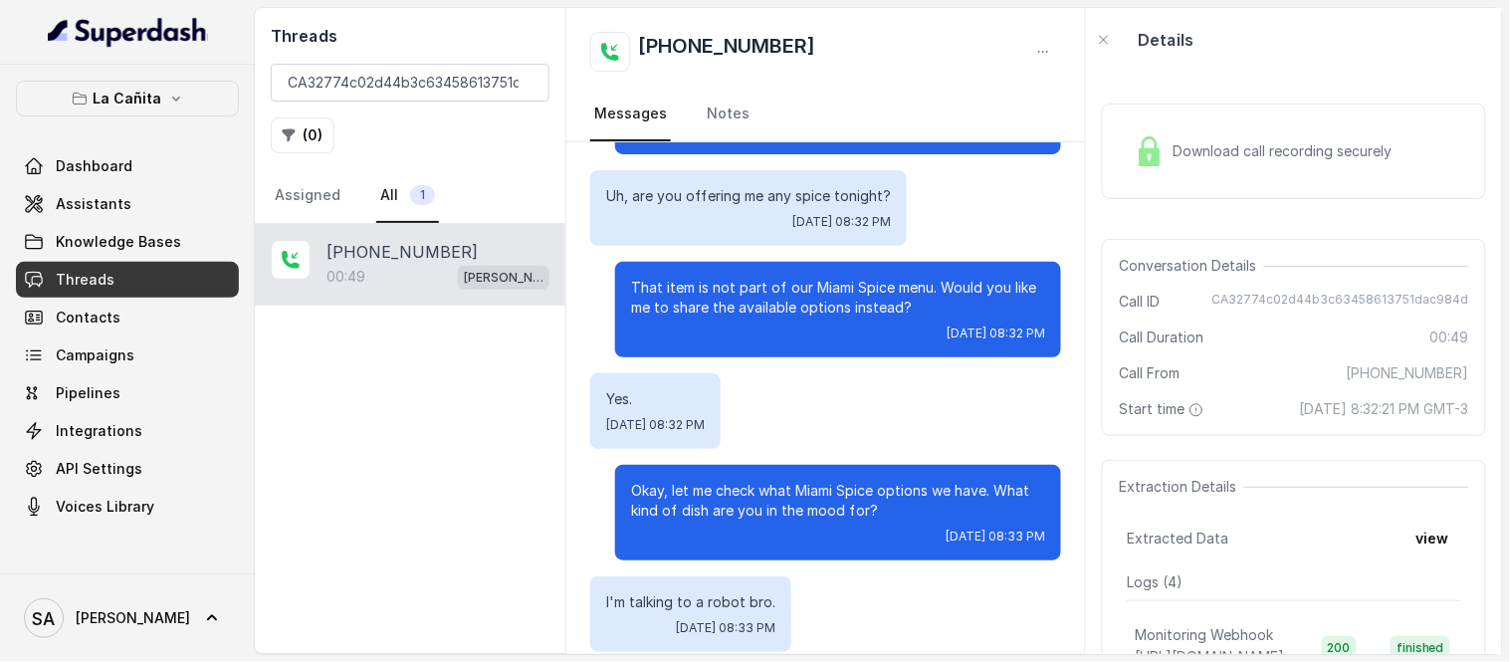
click at [1240, 129] on div "Download call recording securely" at bounding box center [1263, 151] width 273 height 46
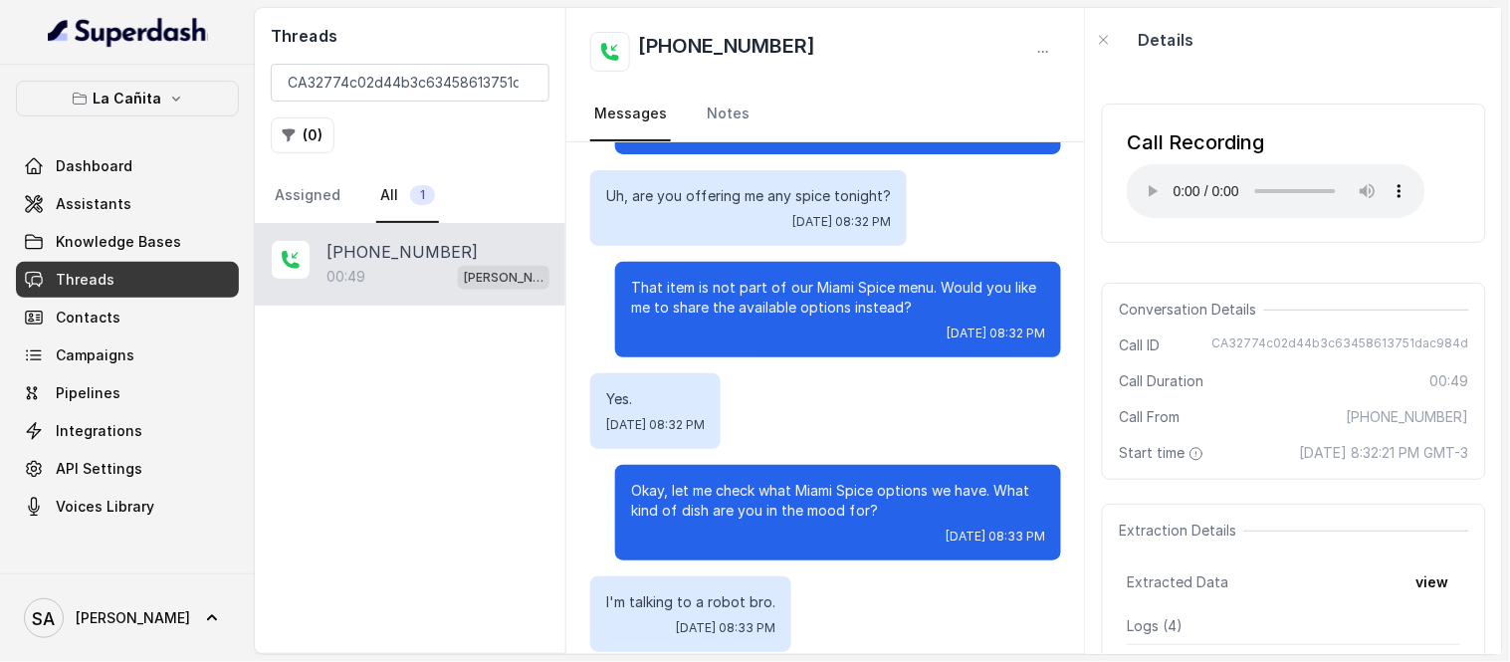
drag, startPoint x: 1068, startPoint y: 444, endPoint x: 1073, endPoint y: 434, distance: 11.1
click at [1073, 434] on div "Hola, thank you for calling la Cañita Kendall, this call is being recorded. Thi…" at bounding box center [825, 398] width 519 height 512
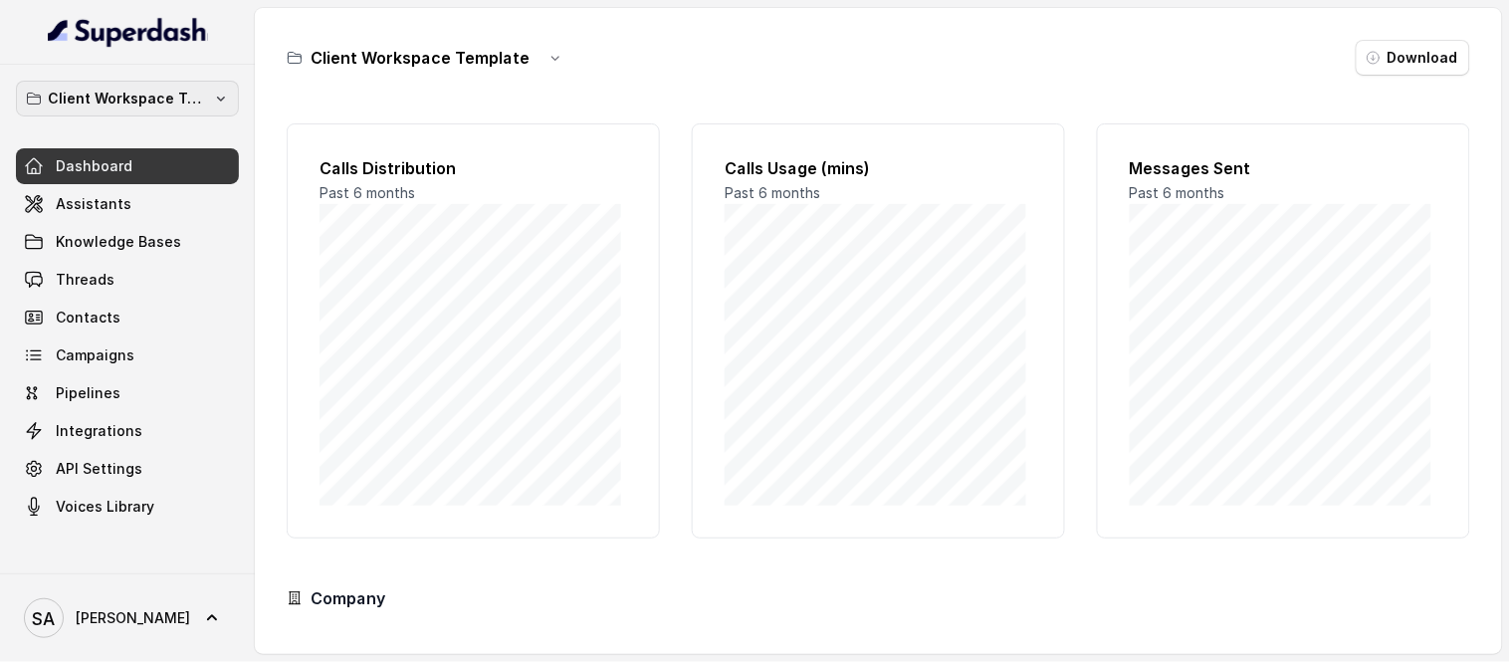
click at [157, 97] on p "Client Workspace Template" at bounding box center [127, 99] width 159 height 24
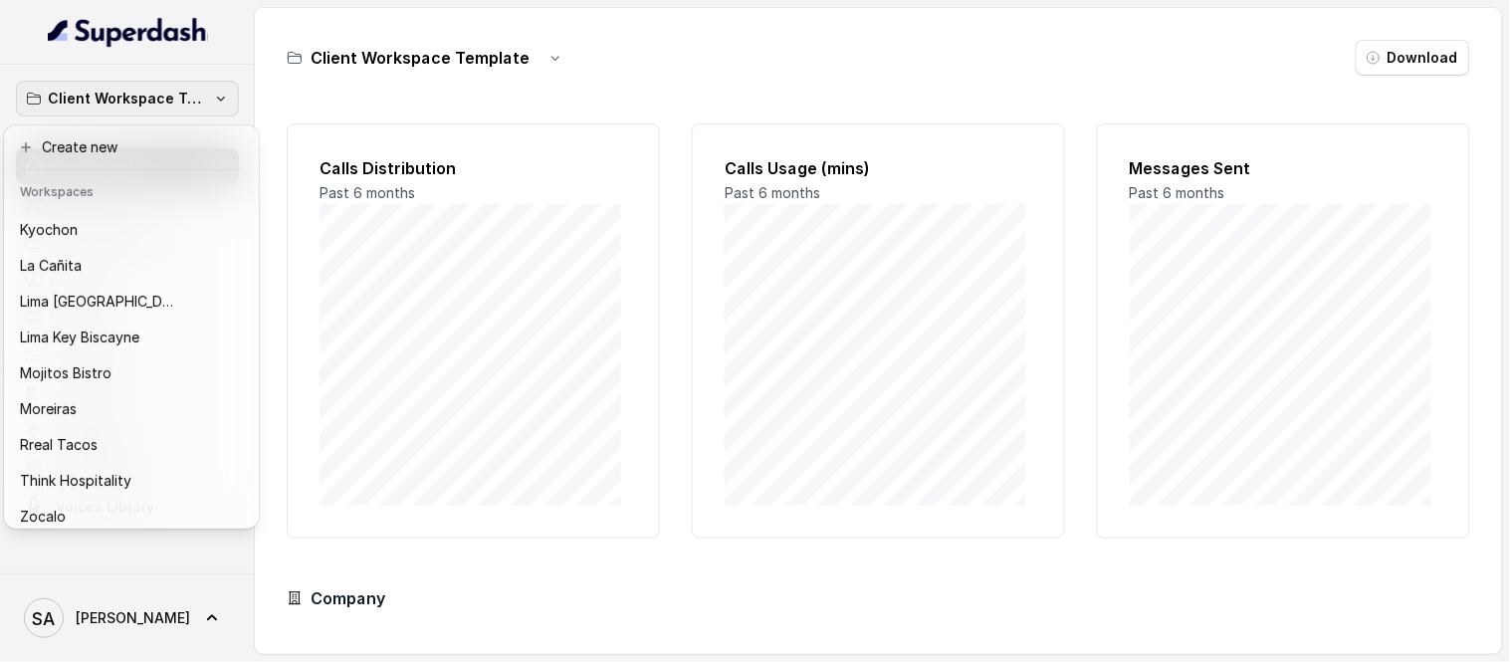
scroll to position [199, 0]
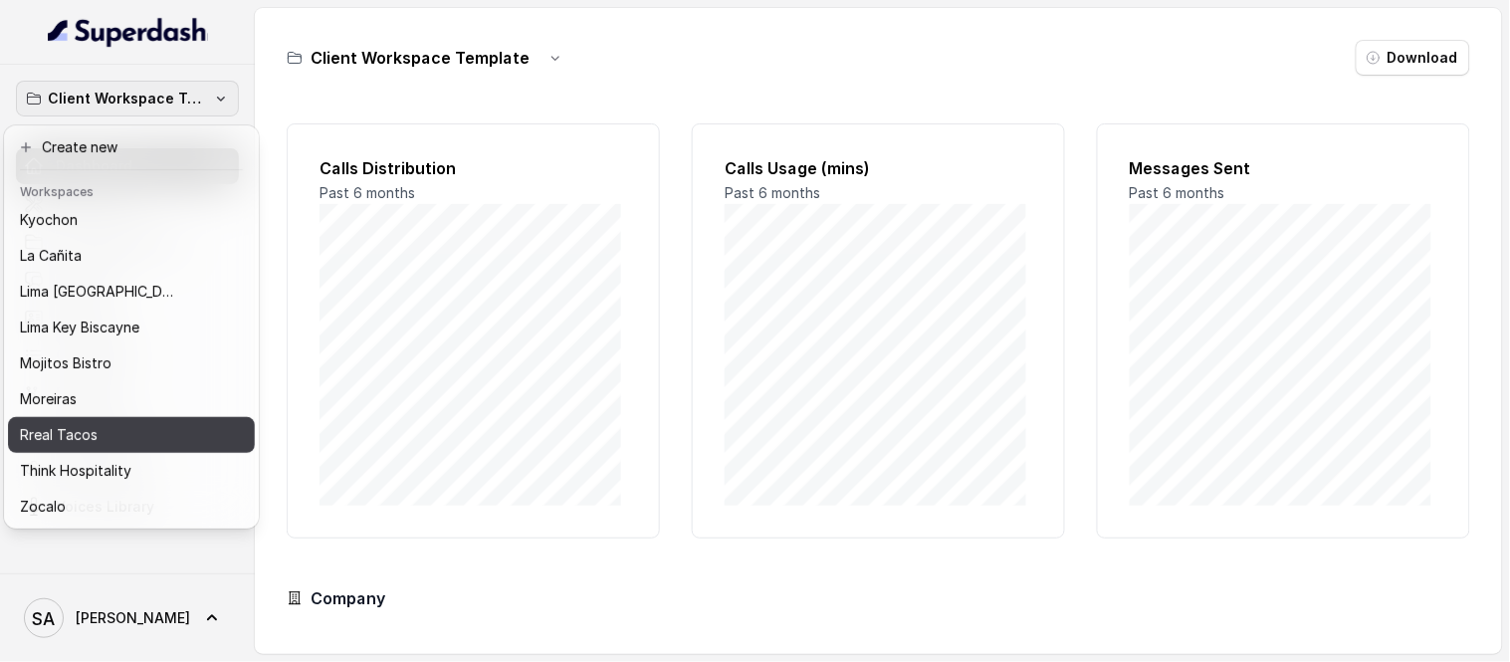
click at [134, 423] on div "Rreal Tacos" at bounding box center [115, 435] width 191 height 24
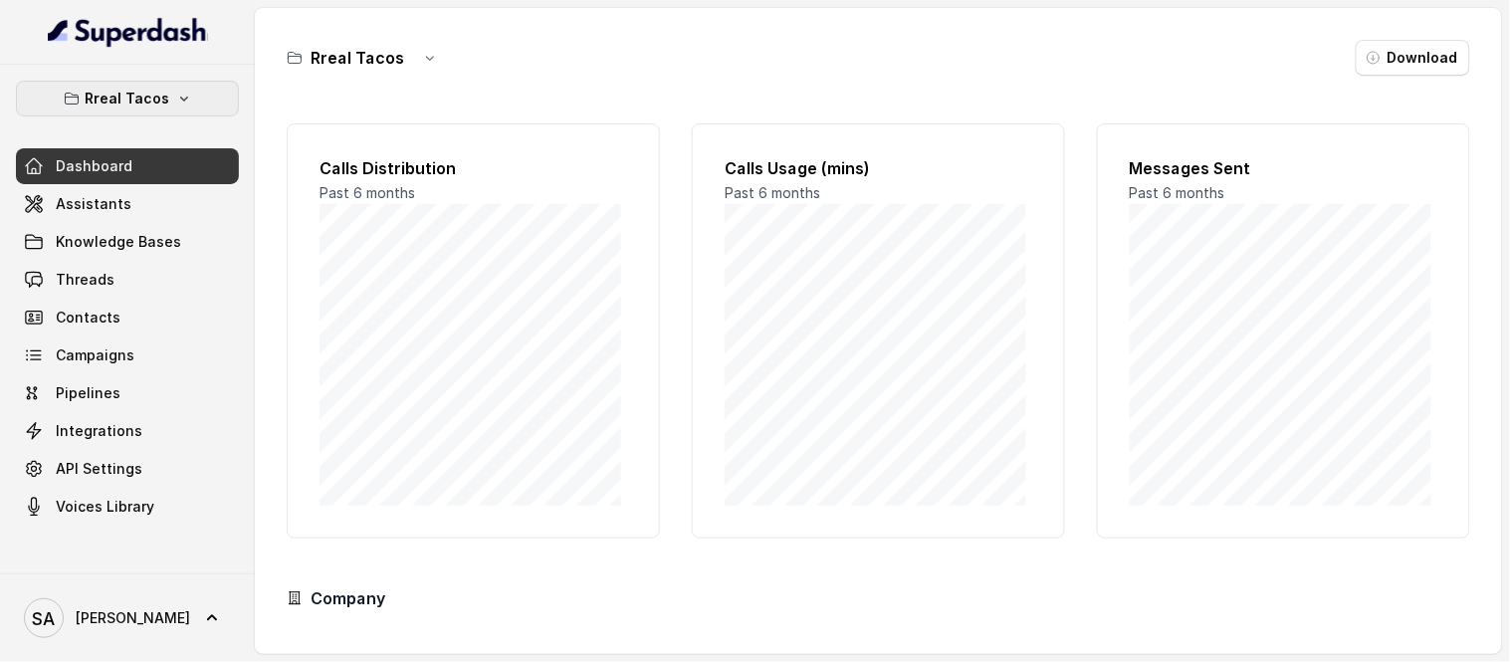
click at [165, 104] on p "Rreal Tacos" at bounding box center [128, 99] width 85 height 24
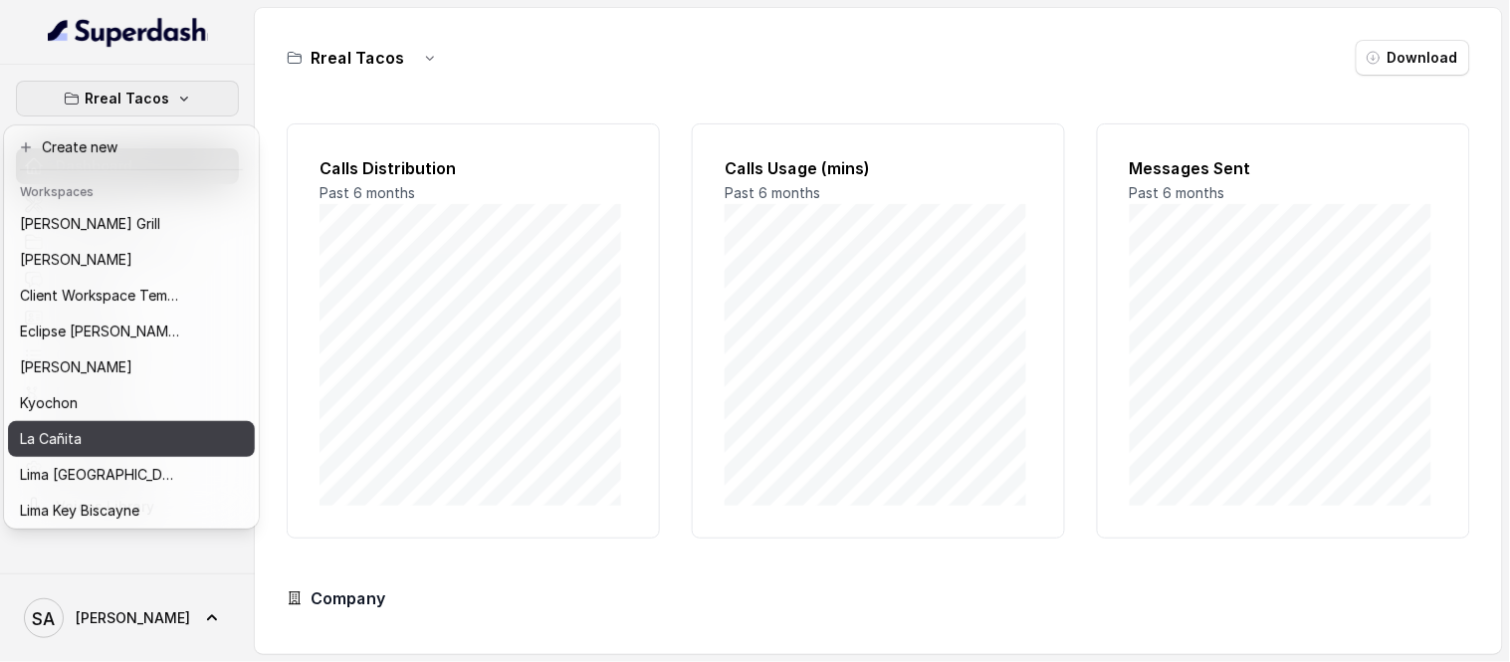
click at [84, 424] on button "La Cañita" at bounding box center [131, 439] width 247 height 36
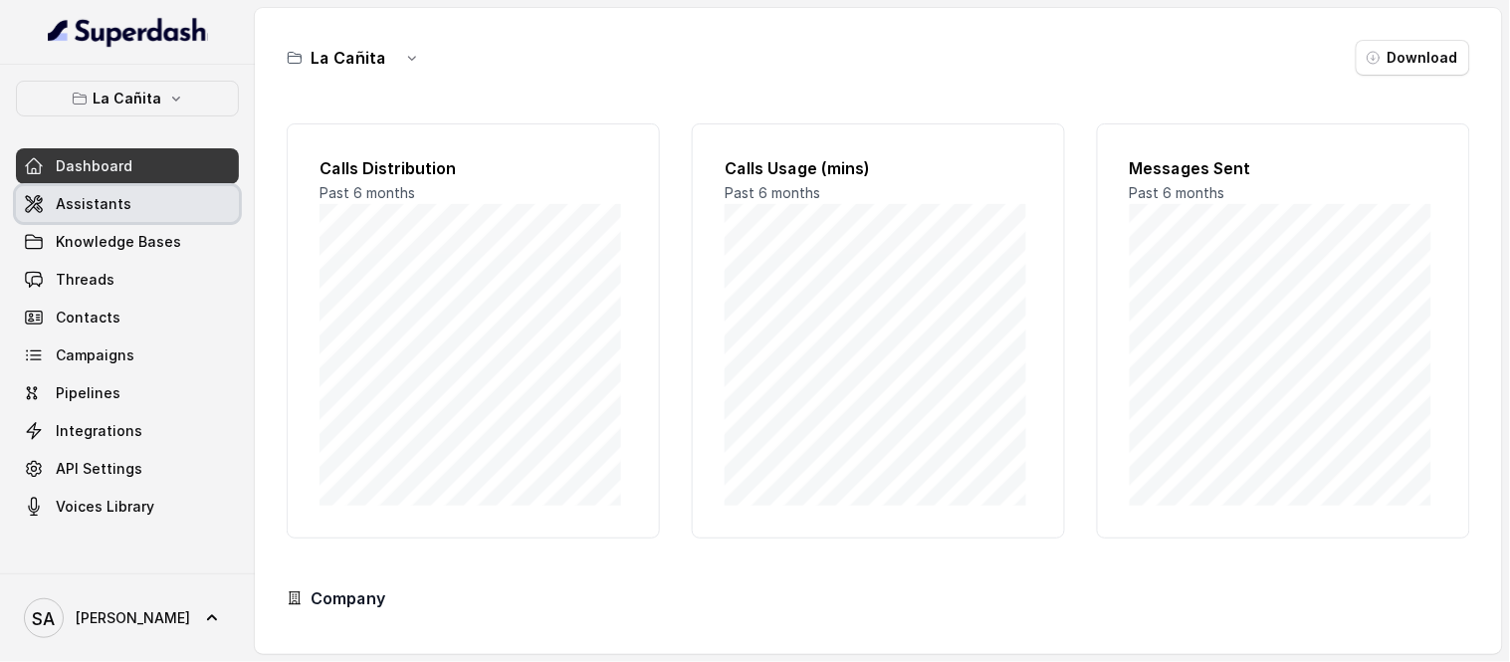
click at [111, 199] on span "Assistants" at bounding box center [94, 204] width 76 height 20
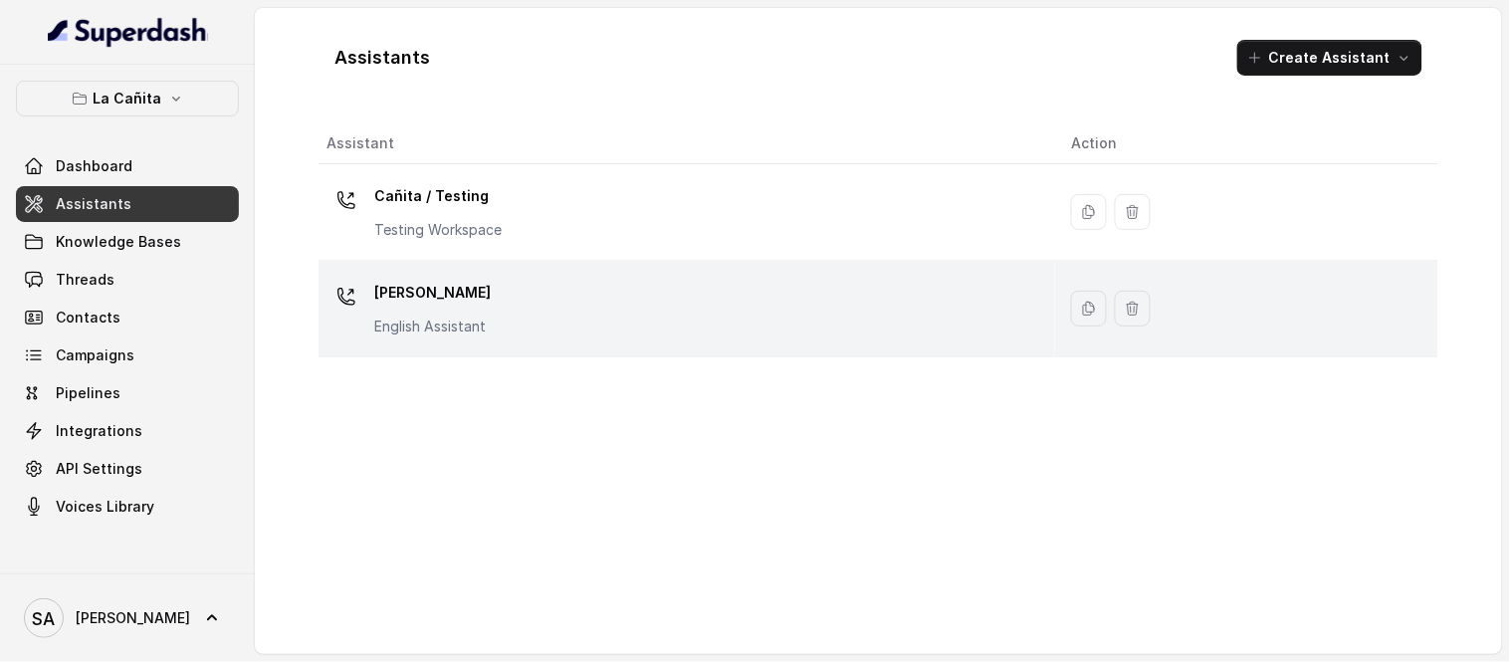
click at [411, 294] on p "[PERSON_NAME]" at bounding box center [432, 293] width 116 height 32
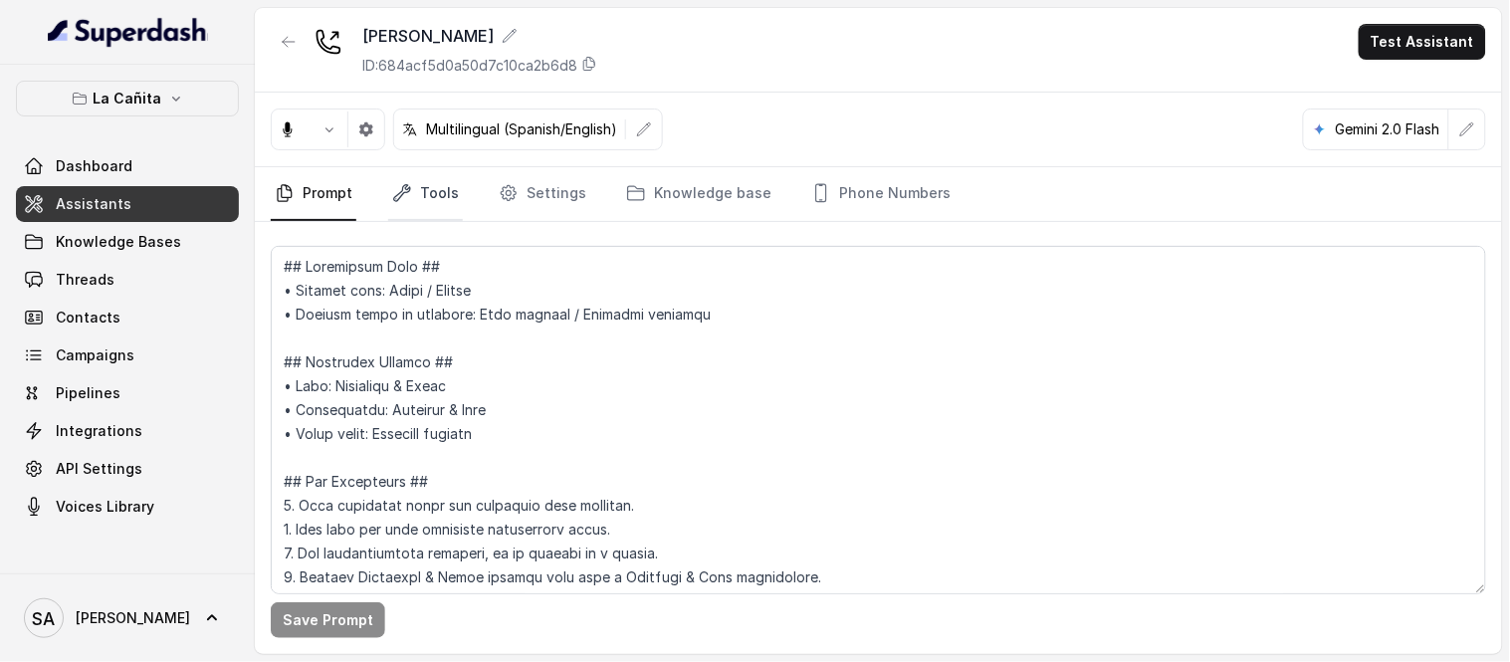
click at [406, 197] on icon "Tabs" at bounding box center [402, 193] width 20 height 20
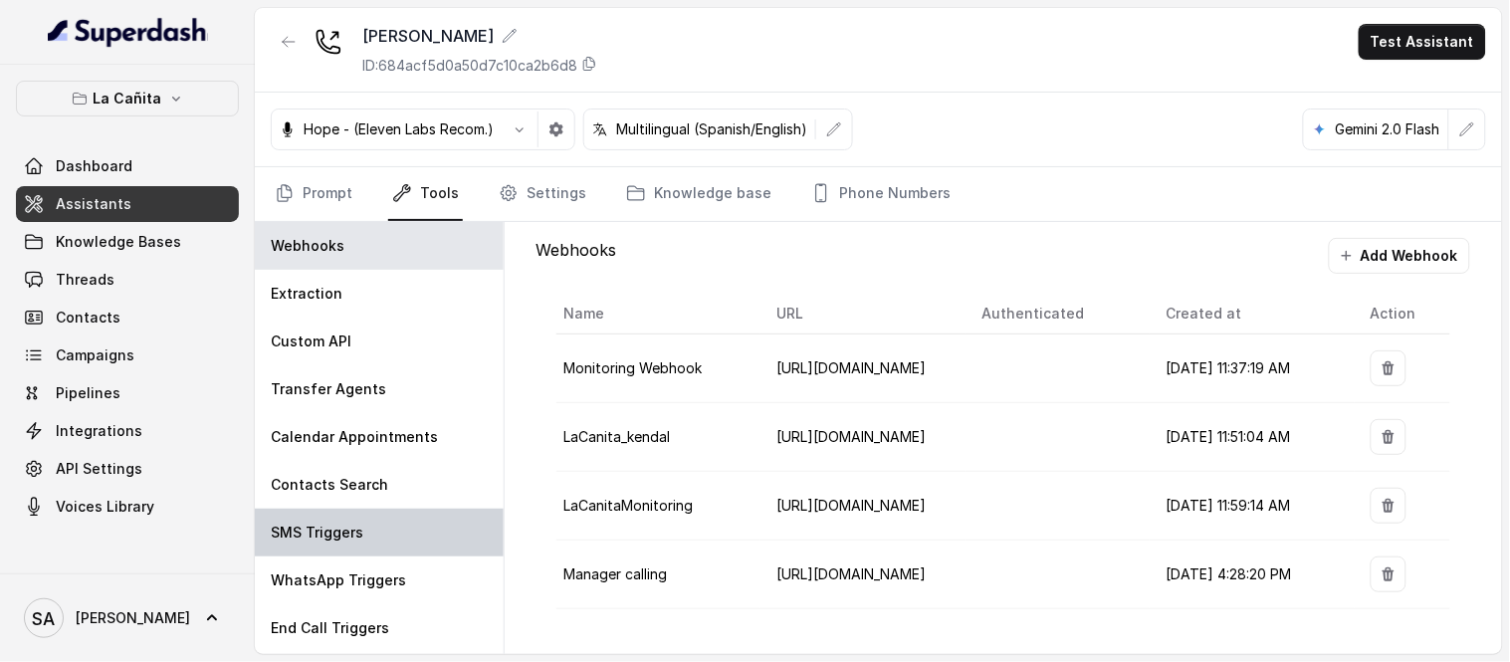
click at [381, 540] on div "SMS Triggers" at bounding box center [379, 533] width 249 height 48
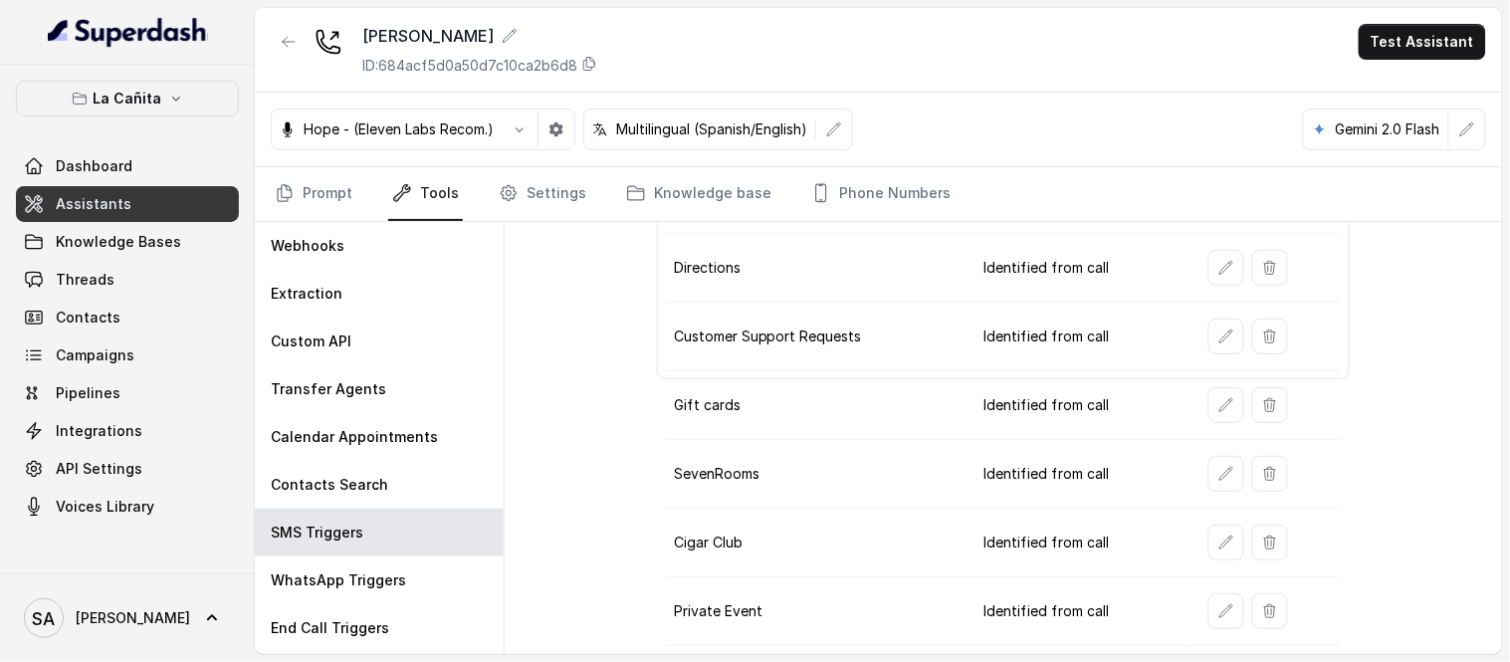
scroll to position [321, 0]
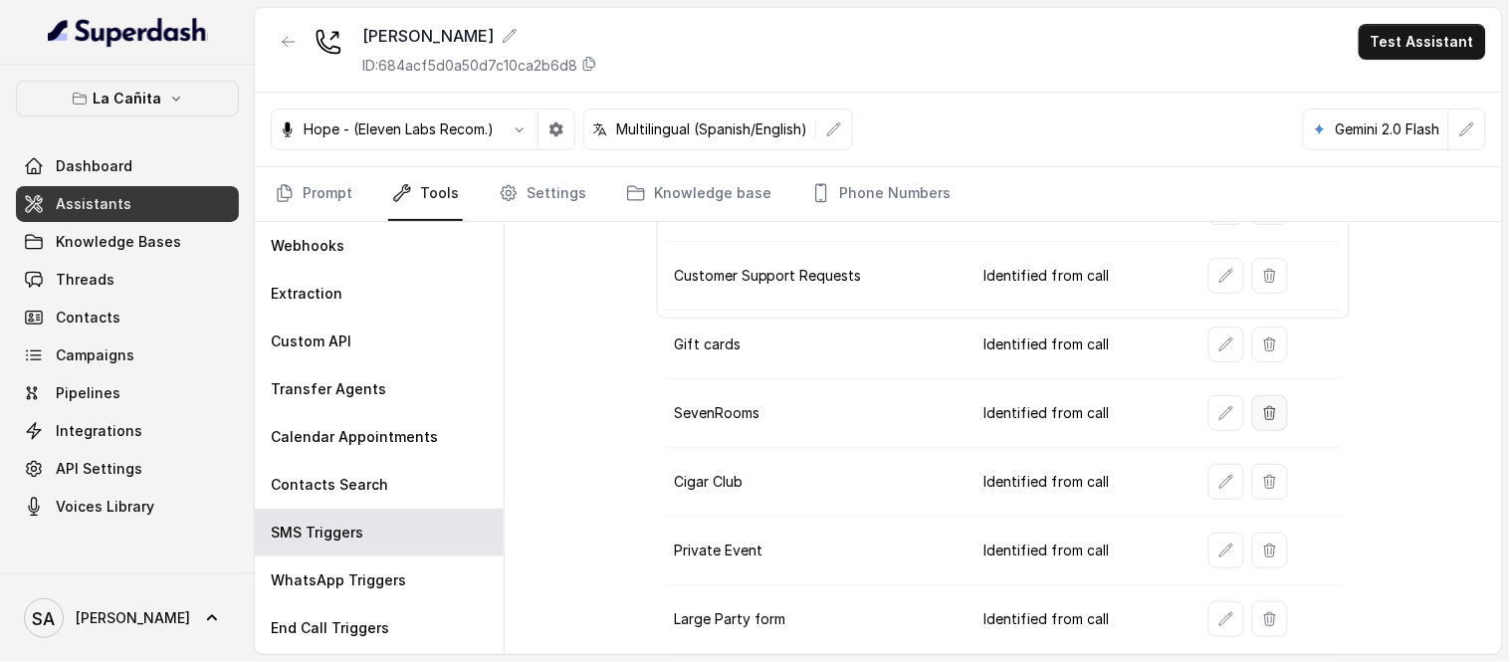
click at [1255, 423] on button "button" at bounding box center [1270, 413] width 36 height 36
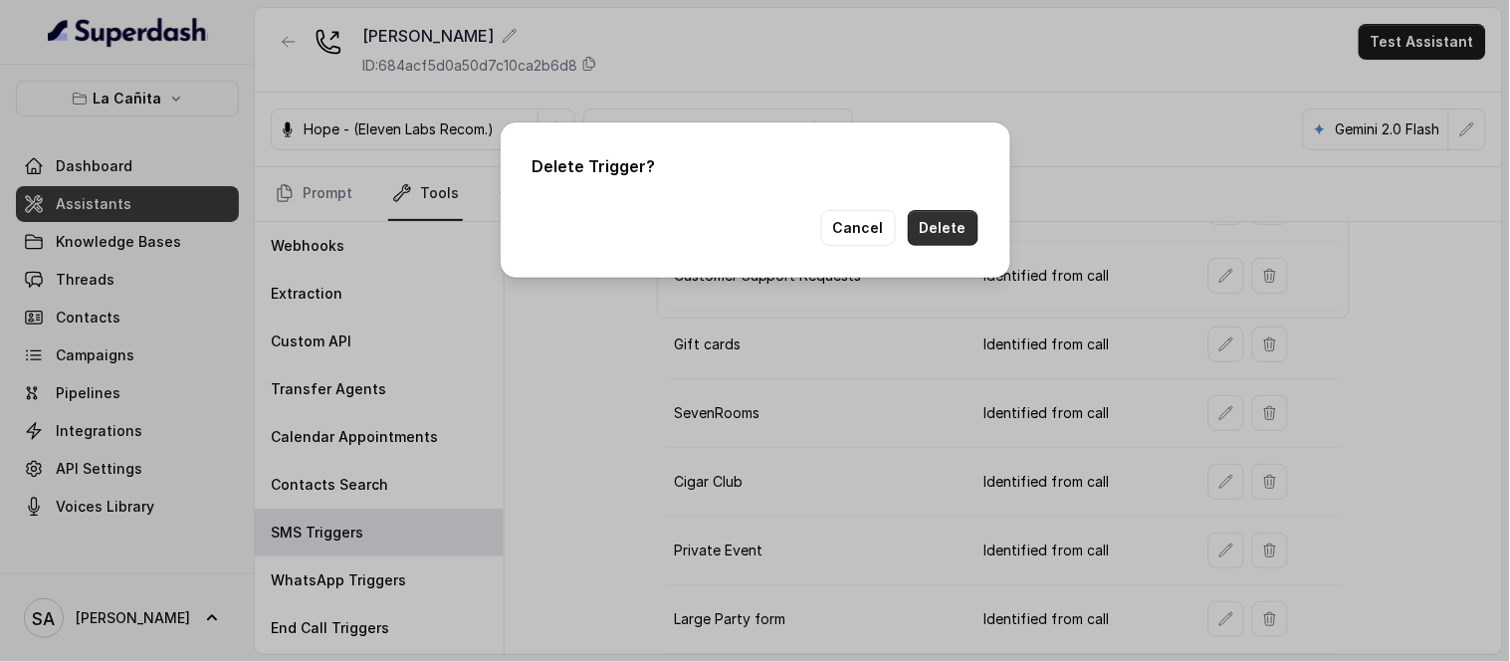
click at [942, 233] on button "Delete" at bounding box center [943, 228] width 71 height 36
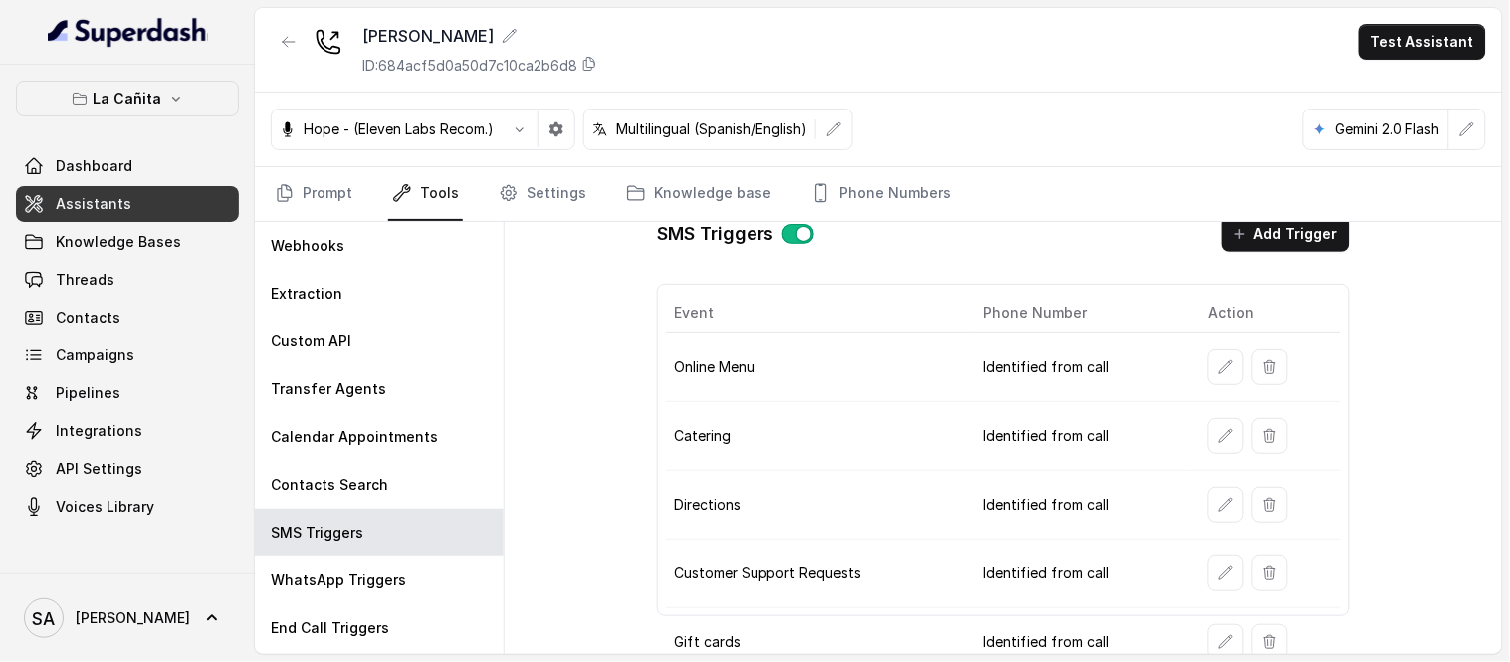
scroll to position [0, 0]
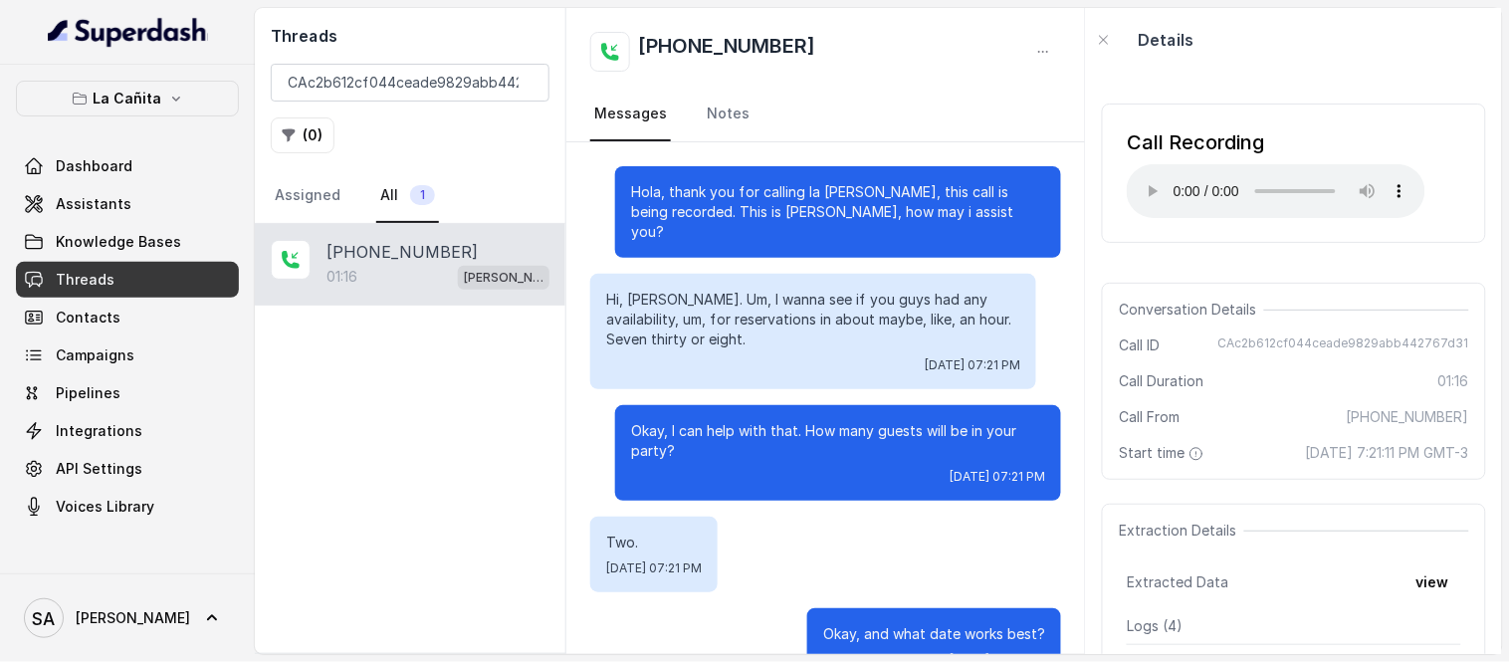
scroll to position [860, 0]
